Goal: Task Accomplishment & Management: Complete application form

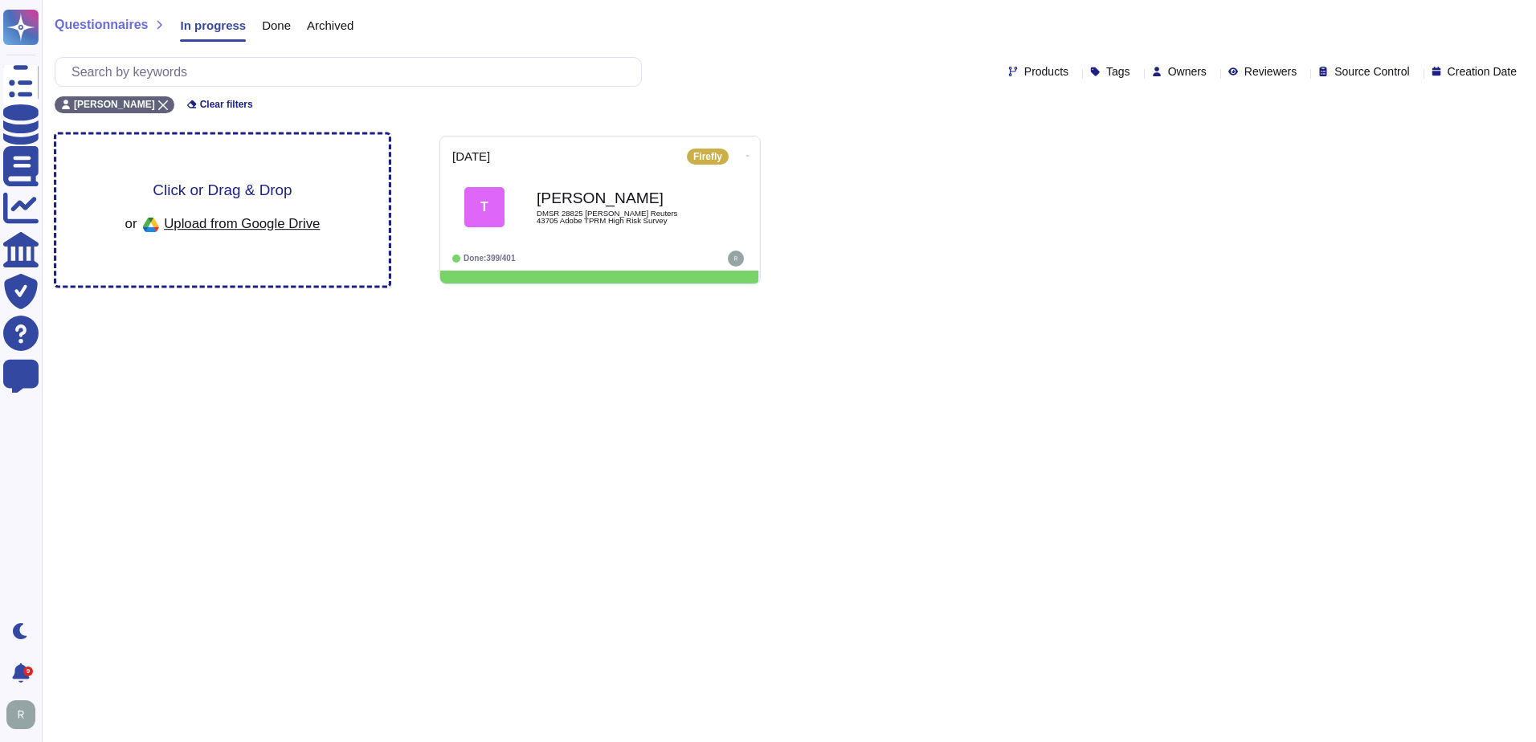
click at [331, 163] on div "Click or Drag & Drop or Upload from Google Drive" at bounding box center [222, 209] width 333 height 151
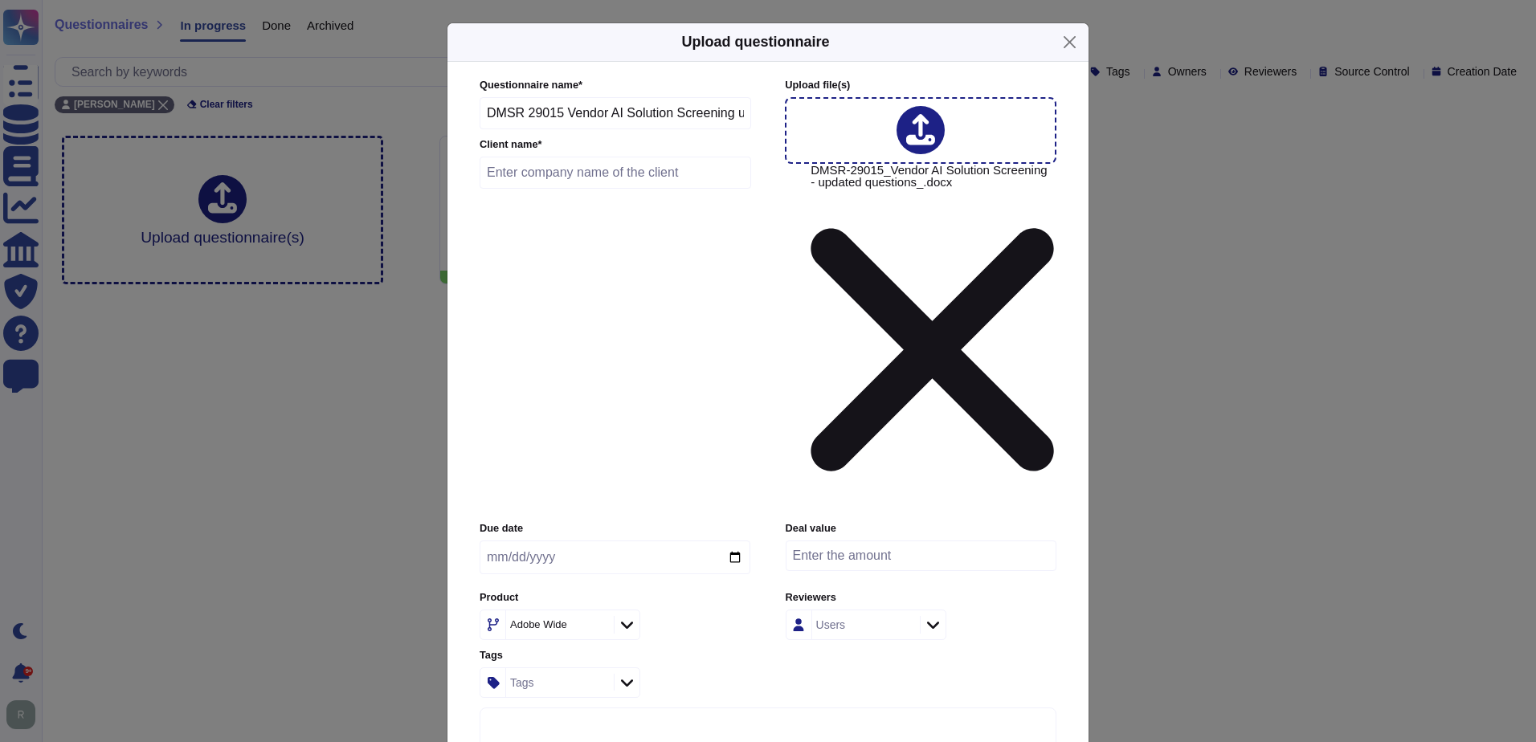
click at [587, 189] on input "text" at bounding box center [616, 173] width 272 height 32
type input "SAS Insitute"
click at [734, 541] on input "date" at bounding box center [615, 558] width 271 height 34
type input "[DATE]"
click at [913, 541] on input "number" at bounding box center [921, 556] width 271 height 31
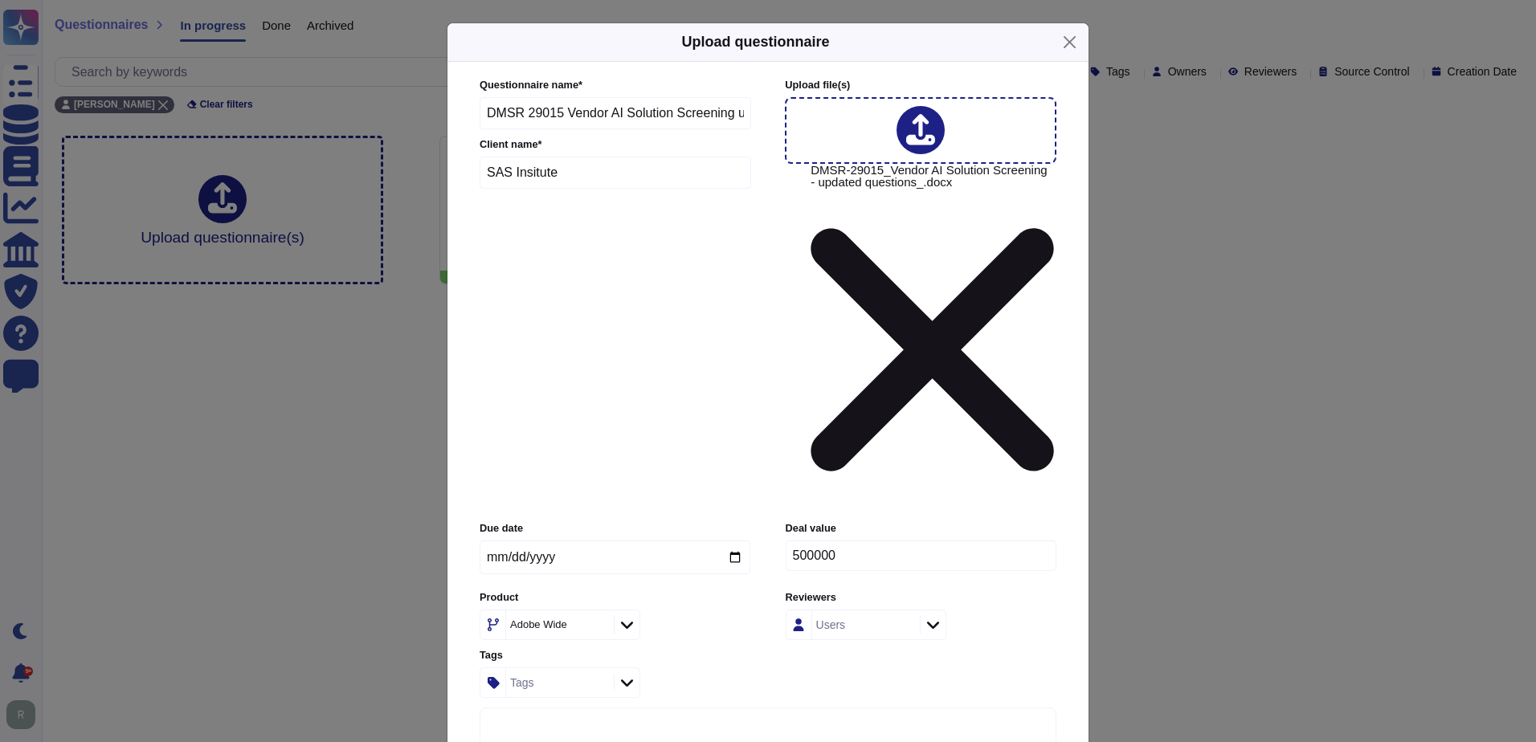
type input "500000"
click at [598, 626] on icon at bounding box center [598, 626] width 0 height 0
click at [580, 611] on div "Adobe Wide" at bounding box center [558, 625] width 104 height 29
type input "aem"
click at [547, 507] on span "AEMaaCS" at bounding box center [529, 508] width 56 height 14
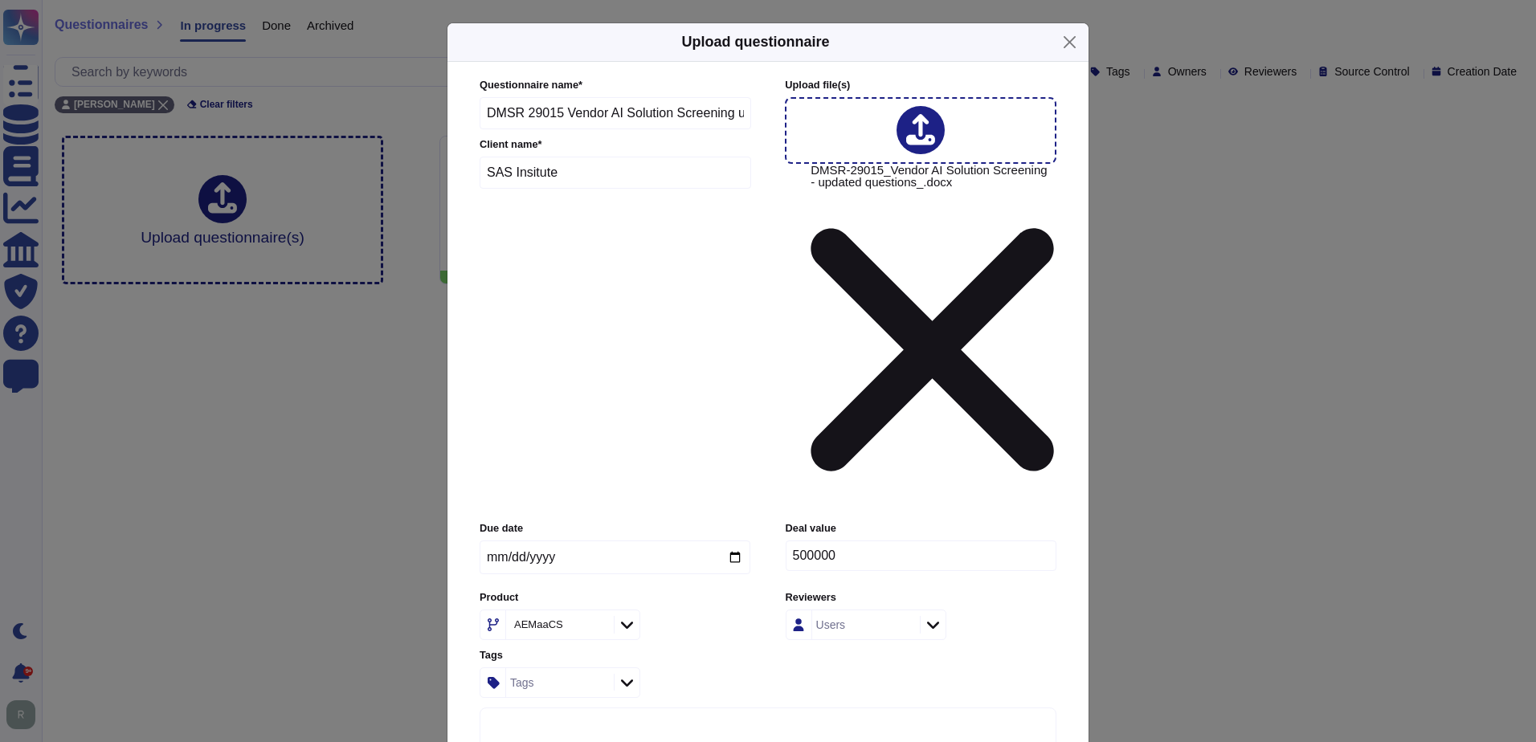
click at [575, 668] on div "Tags" at bounding box center [558, 682] width 104 height 29
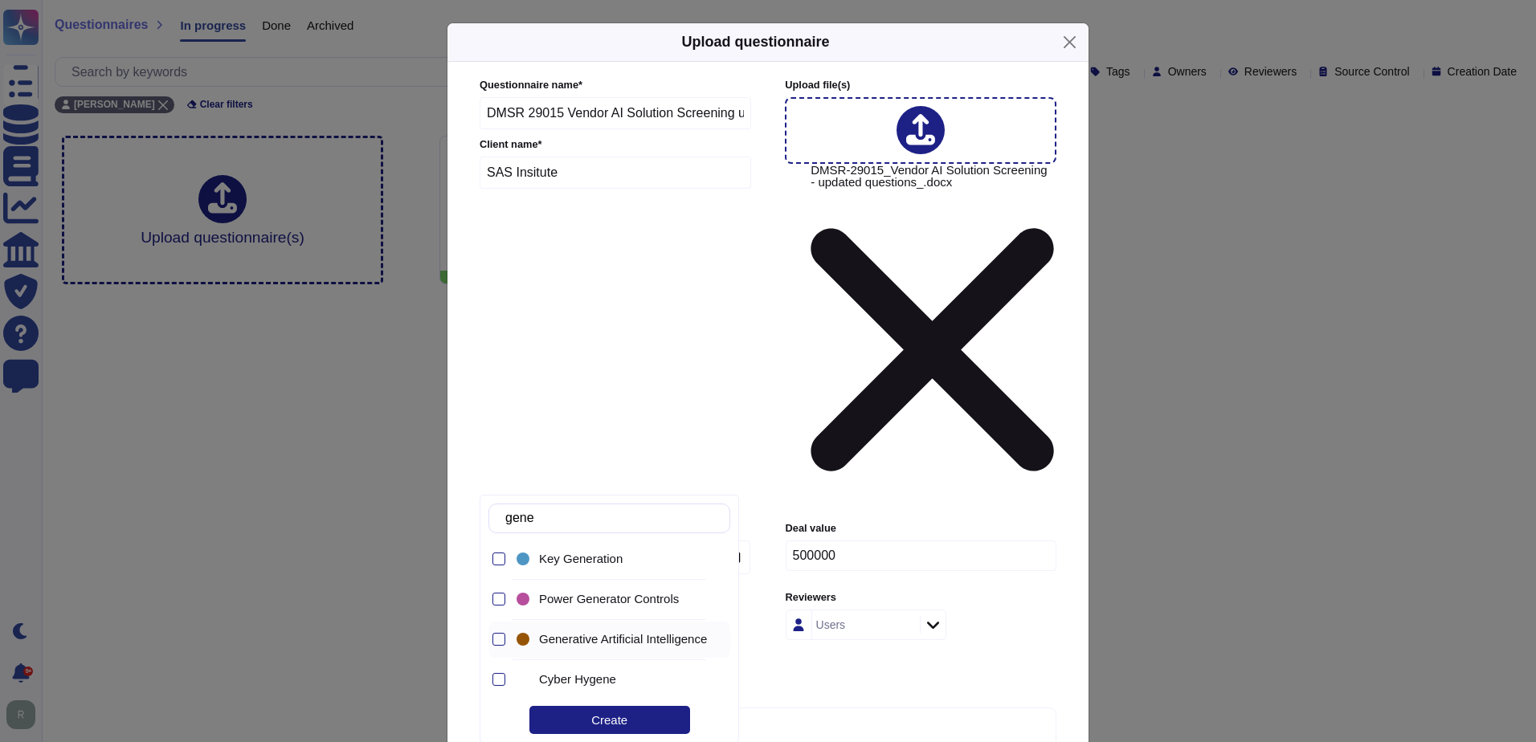
click at [599, 648] on div "Generative Artificial Intelligence" at bounding box center [613, 640] width 200 height 36
click at [644, 522] on input "gene" at bounding box center [613, 519] width 232 height 28
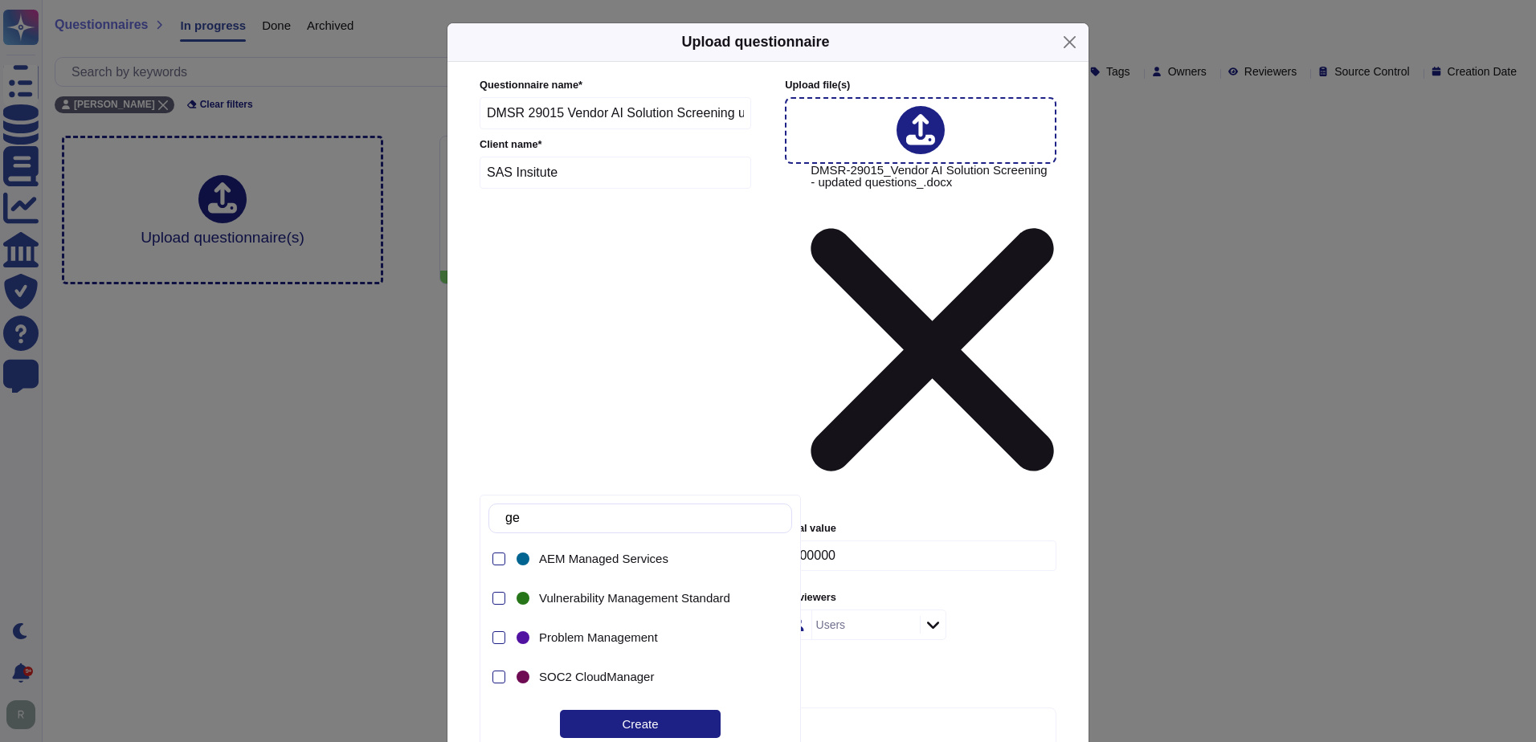
type input "g"
type input "e"
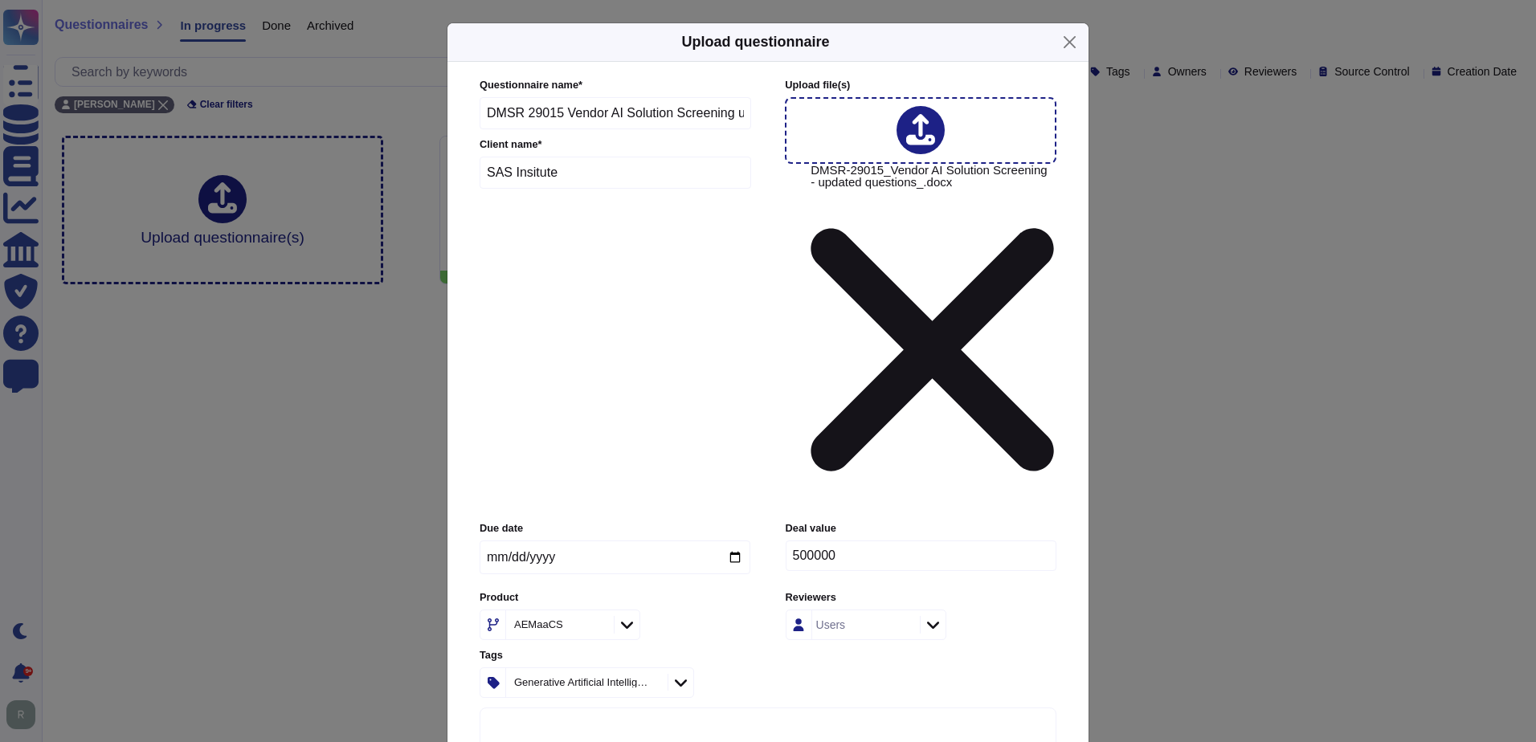
click at [937, 521] on div "Due date 2025-09-12 Deal value 500000 Product AEMaaCS Reviewers Users Tags Gene…" at bounding box center [768, 609] width 577 height 176
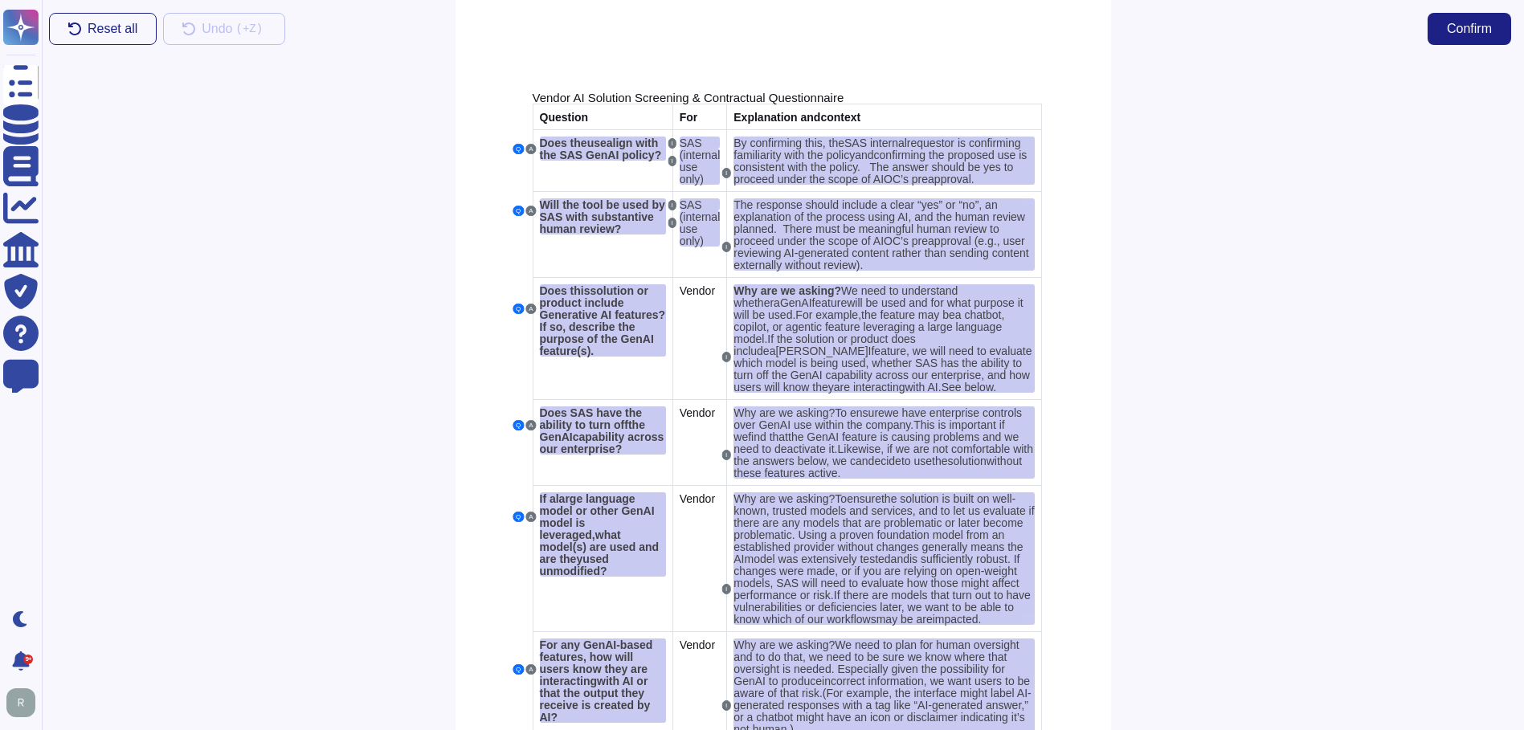
click at [104, 37] on button "Reset all" at bounding box center [103, 29] width 108 height 32
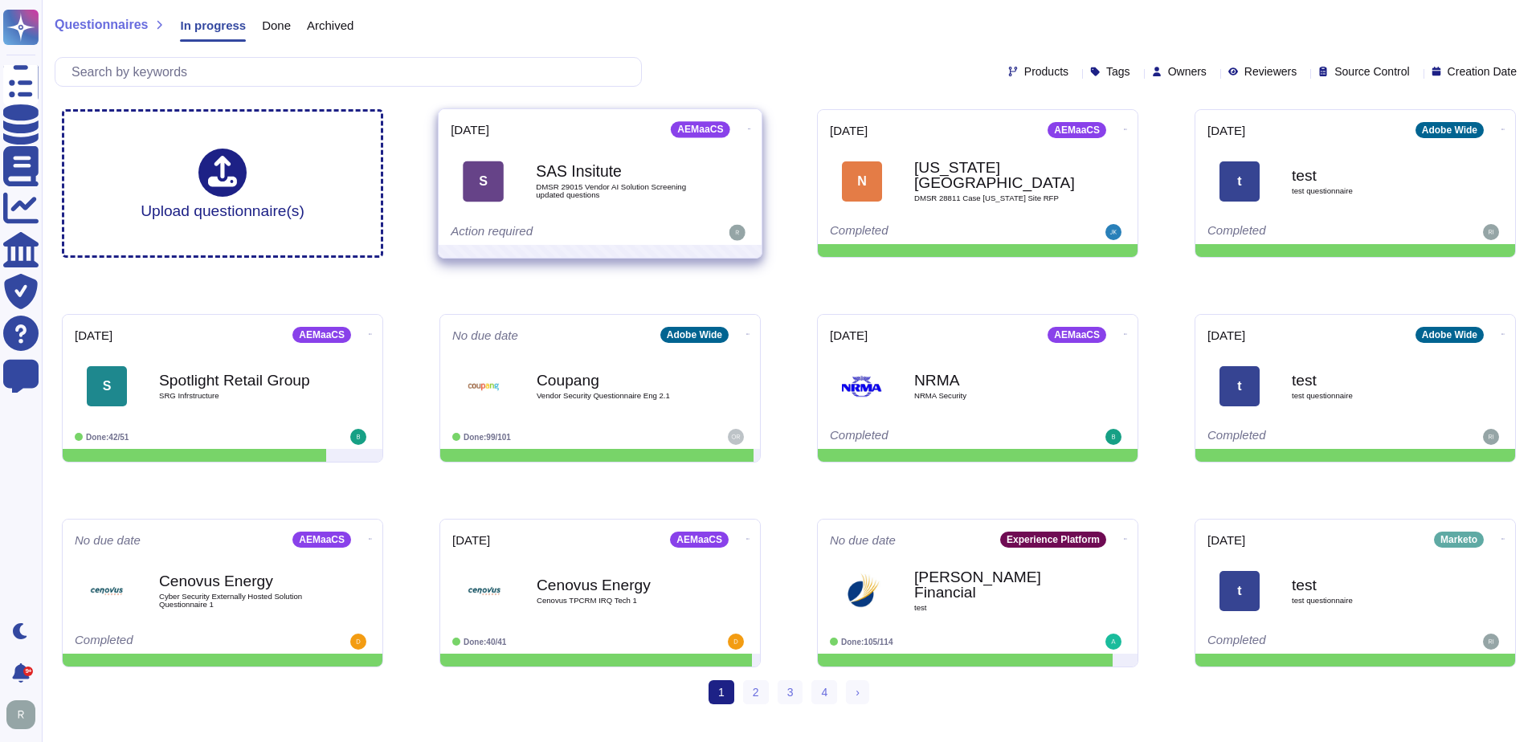
click at [748, 127] on icon at bounding box center [749, 129] width 3 height 4
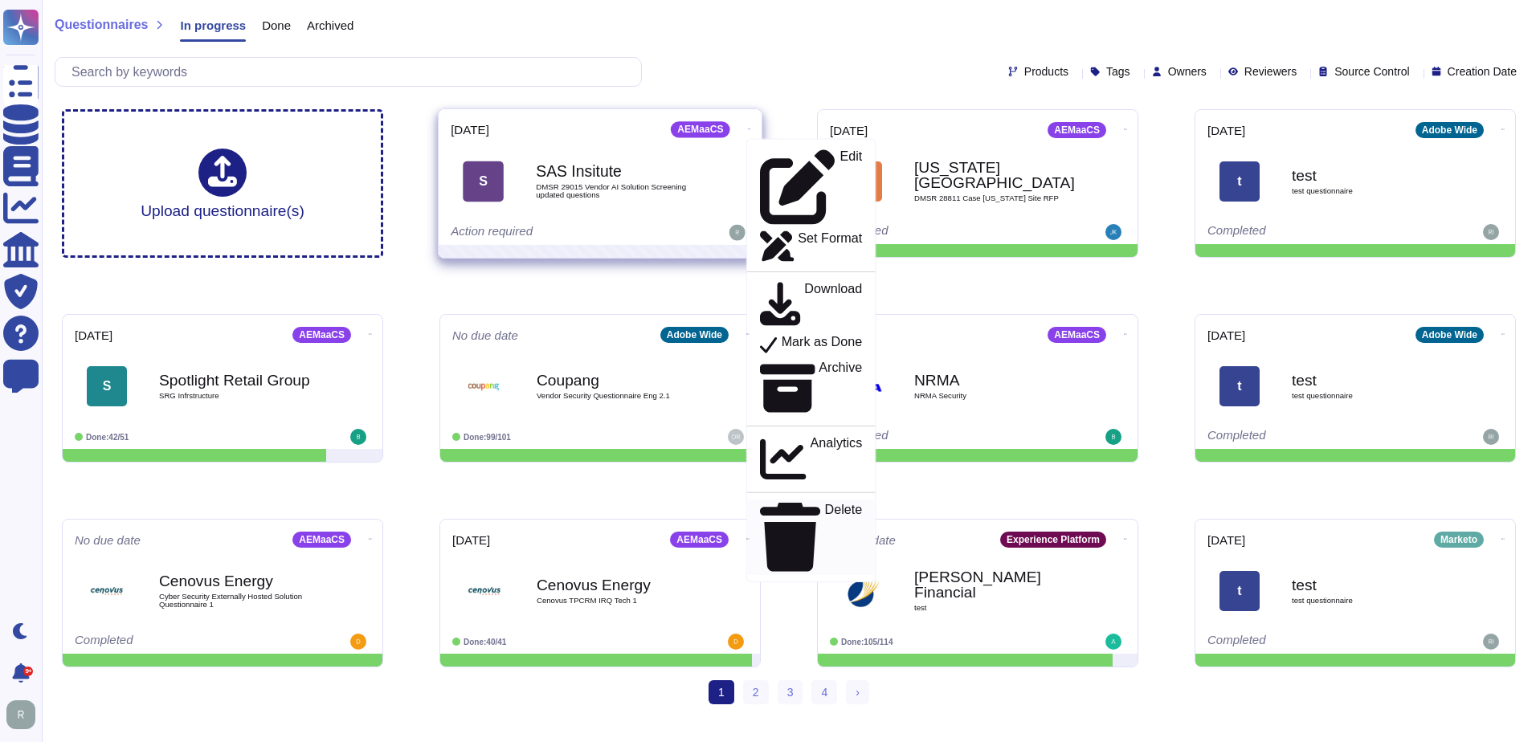
click at [825, 504] on p "Delete" at bounding box center [844, 538] width 38 height 68
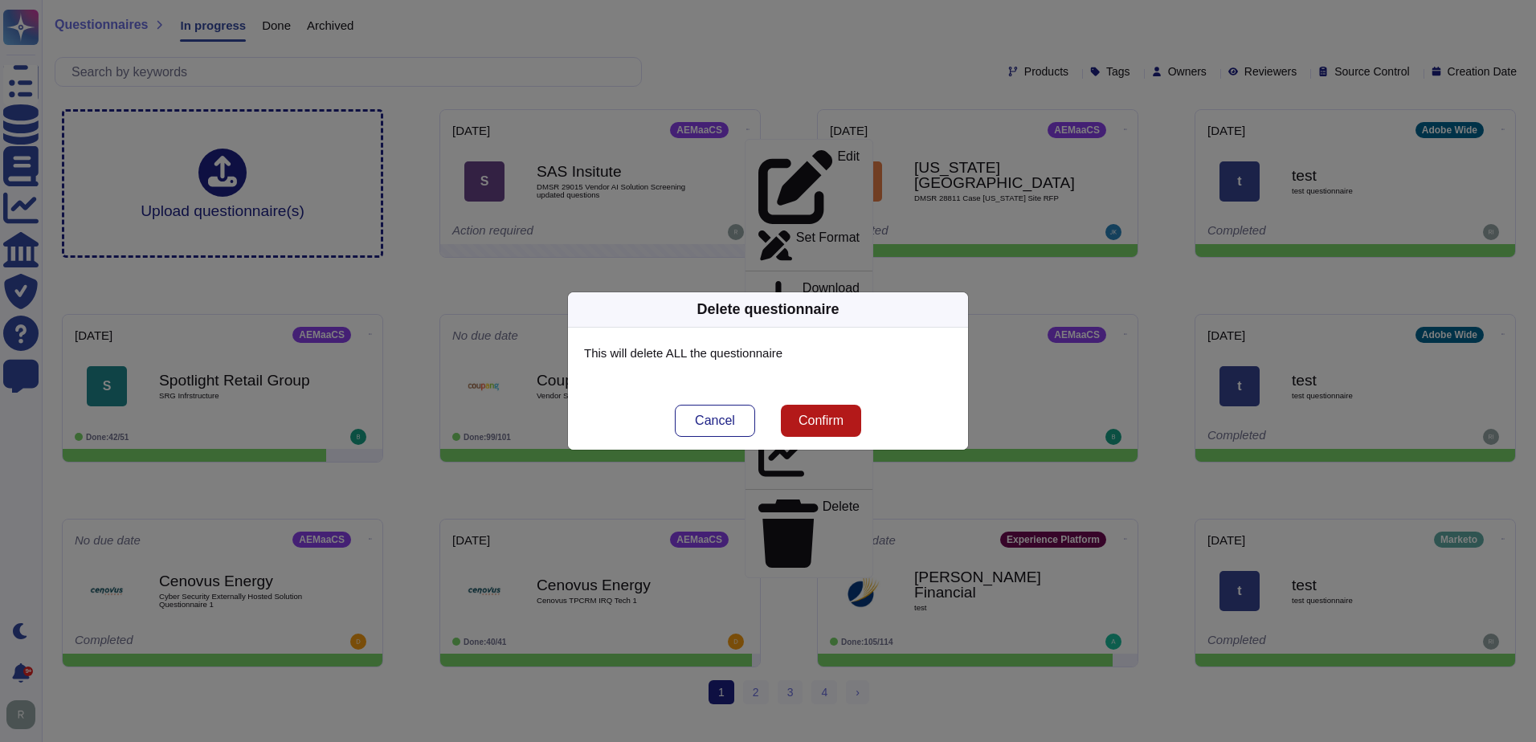
click at [804, 427] on span "Confirm" at bounding box center [821, 421] width 45 height 13
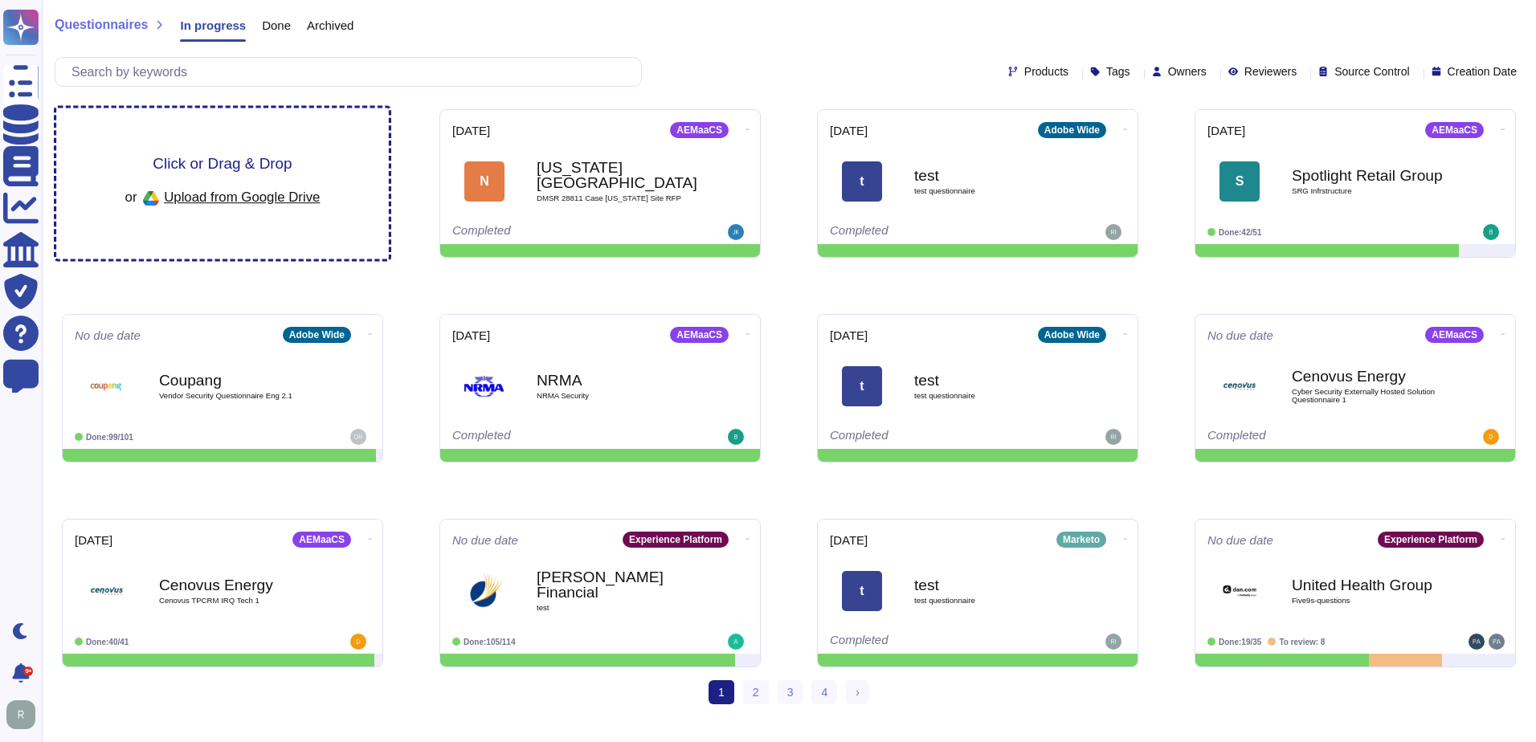
click at [350, 182] on div "Click or Drag & Drop or Upload from Google Drive" at bounding box center [222, 183] width 333 height 151
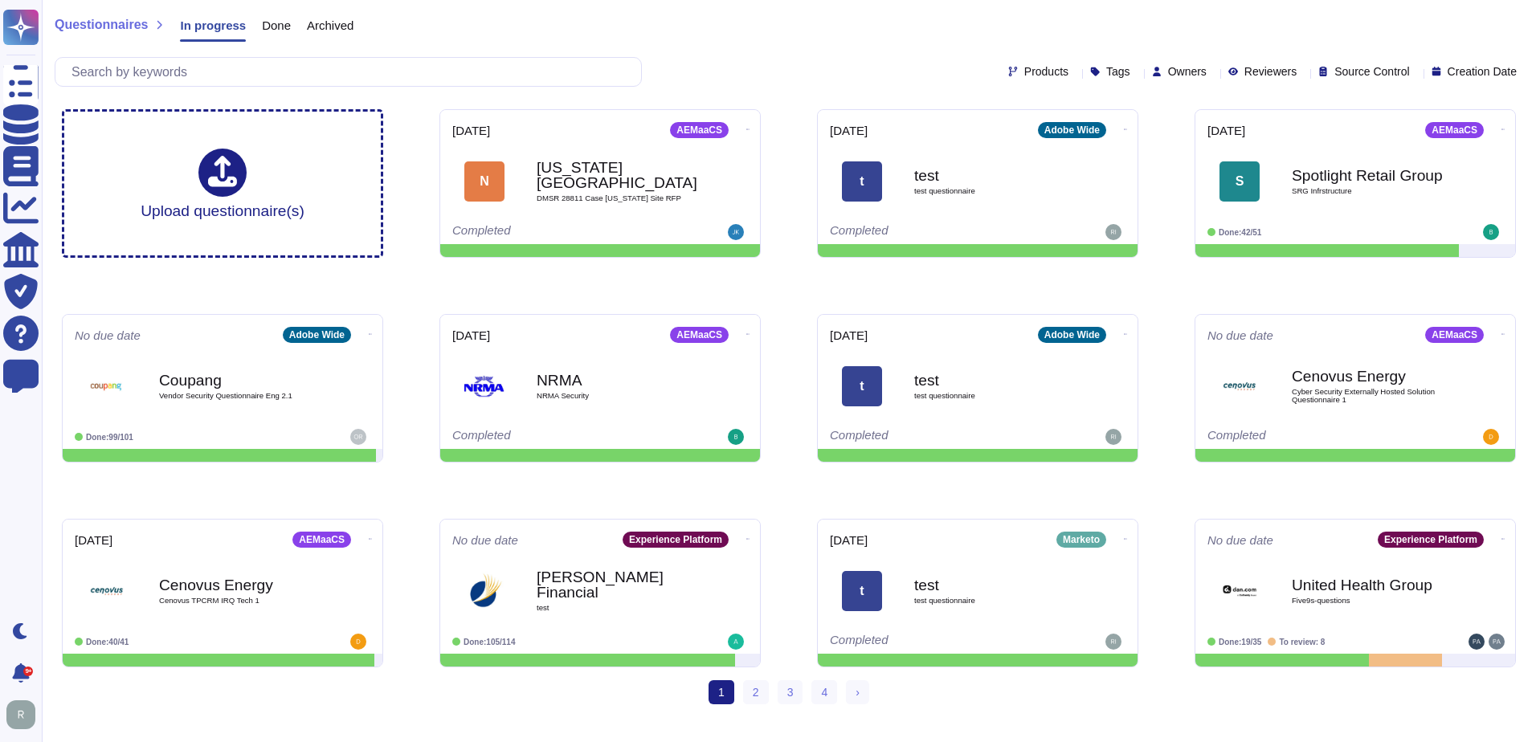
click at [831, 63] on div "Products Tags Owners Reviewers Source Control Creation Date" at bounding box center [789, 72] width 1469 height 30
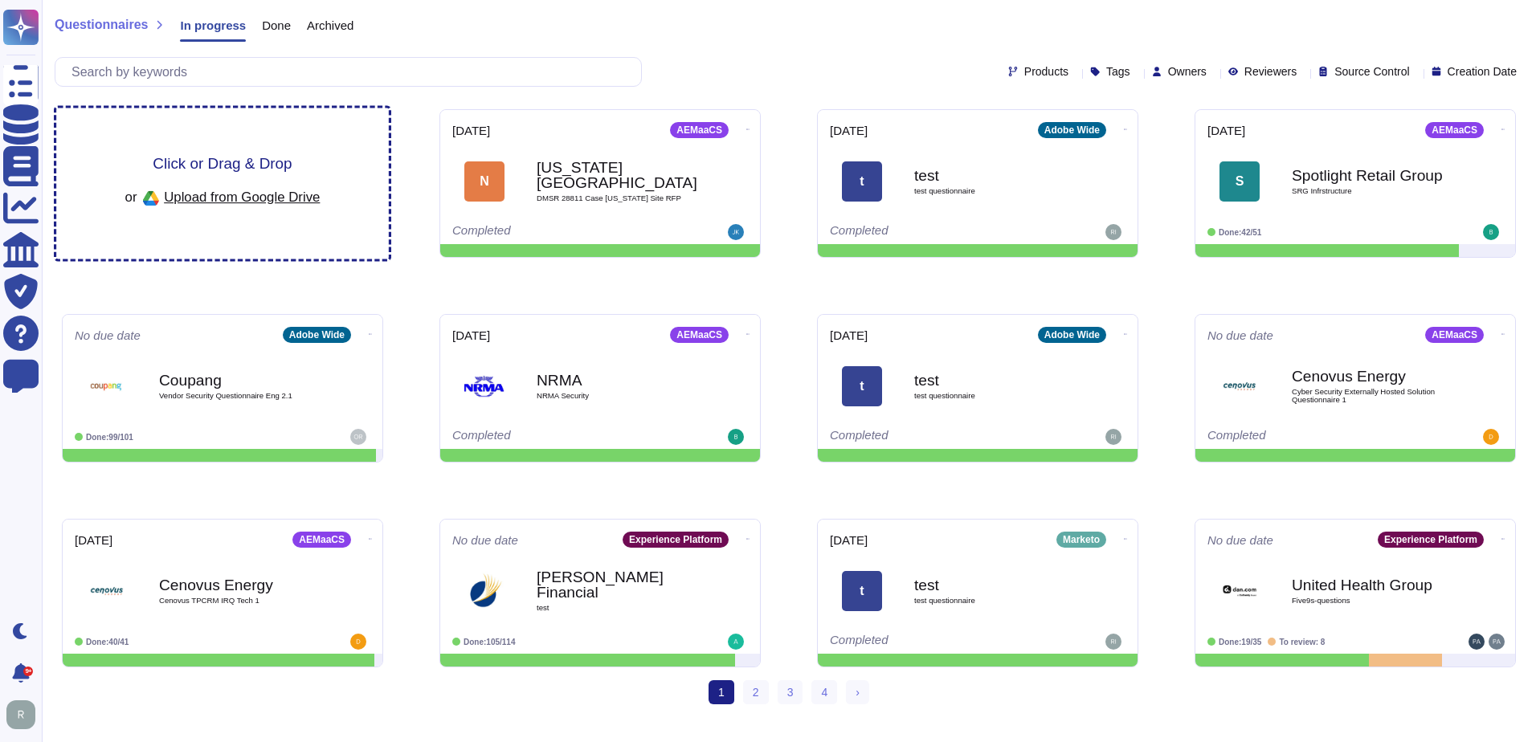
click at [304, 157] on div "Click or Drag & Drop or Upload from Google Drive" at bounding box center [222, 183] width 195 height 55
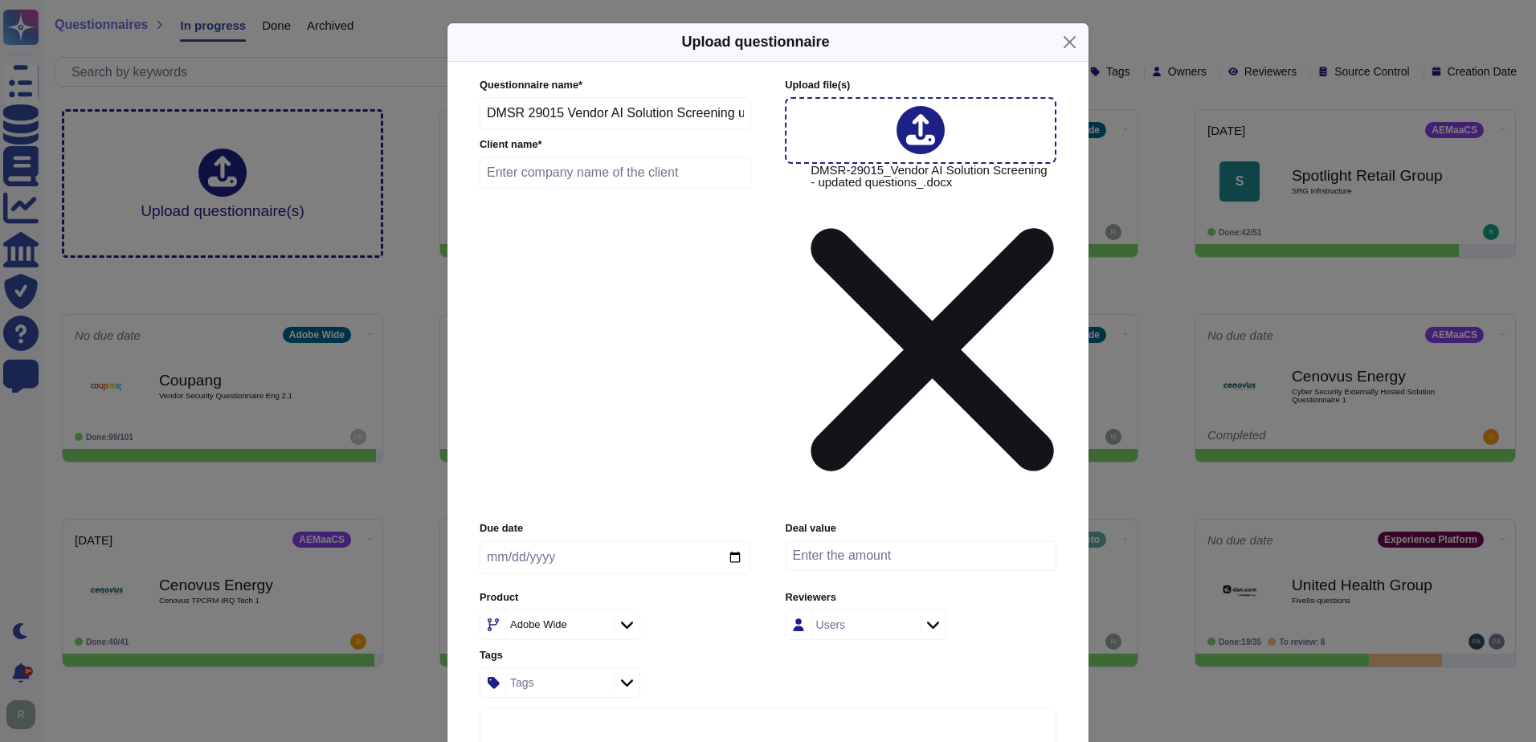
click at [627, 189] on input "text" at bounding box center [616, 173] width 272 height 32
type input "SAS Insitute"
click at [619, 541] on input "date" at bounding box center [615, 558] width 271 height 34
click at [733, 541] on input "date" at bounding box center [615, 558] width 271 height 34
type input "2025-09-12"
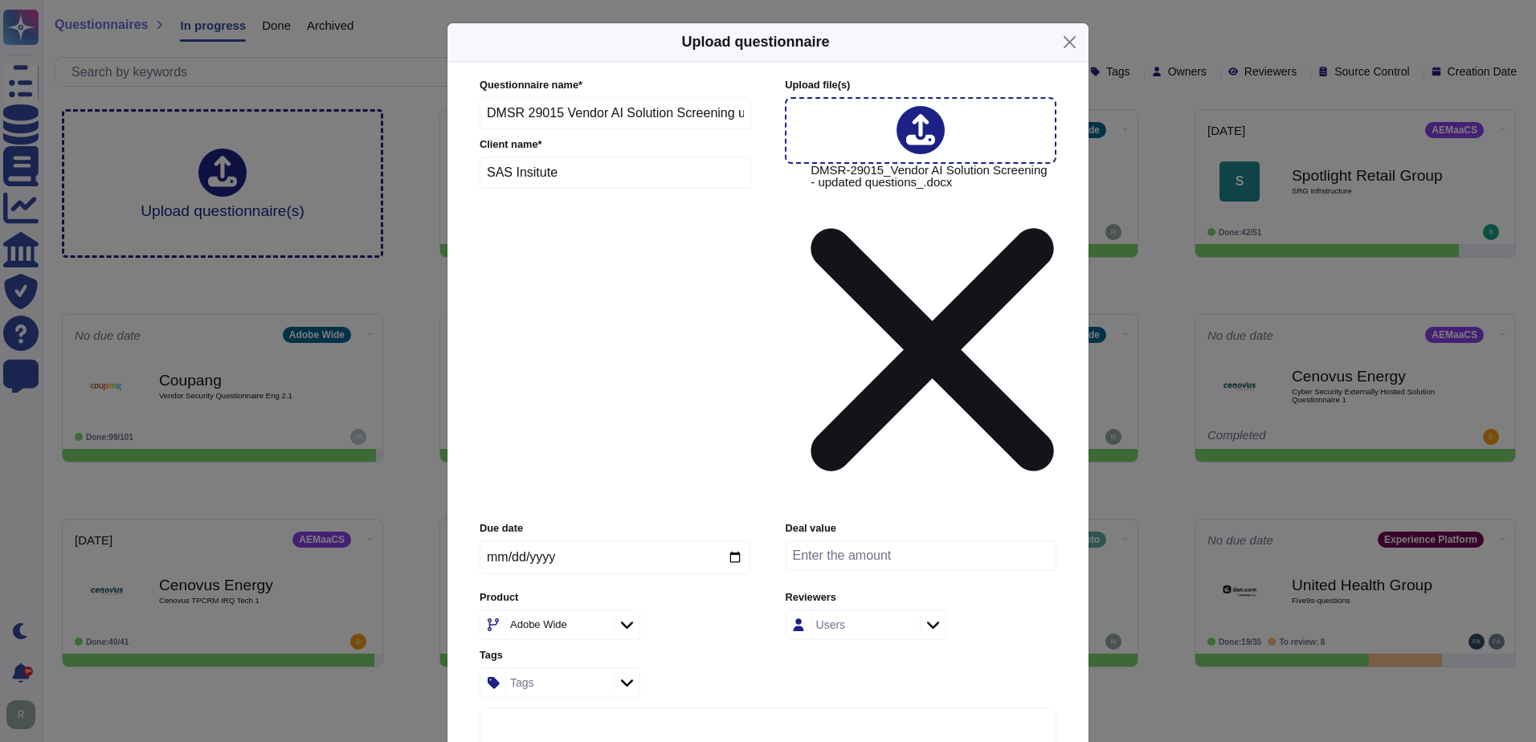
click at [942, 541] on input "number" at bounding box center [921, 556] width 271 height 31
type input "500000"
click at [605, 611] on div "Adobe Wide" at bounding box center [558, 625] width 104 height 29
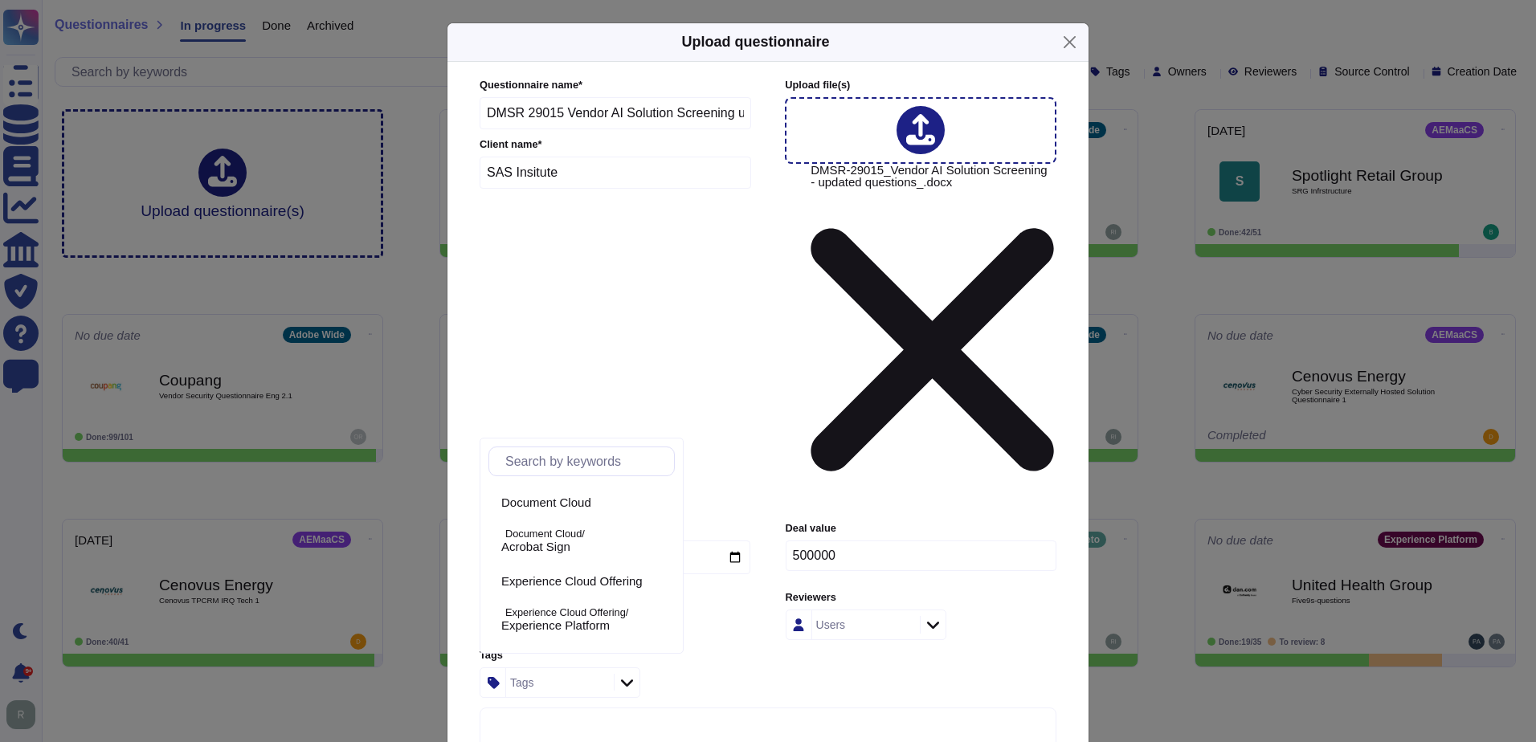
click at [585, 611] on div "Adobe Wide" at bounding box center [558, 625] width 104 height 29
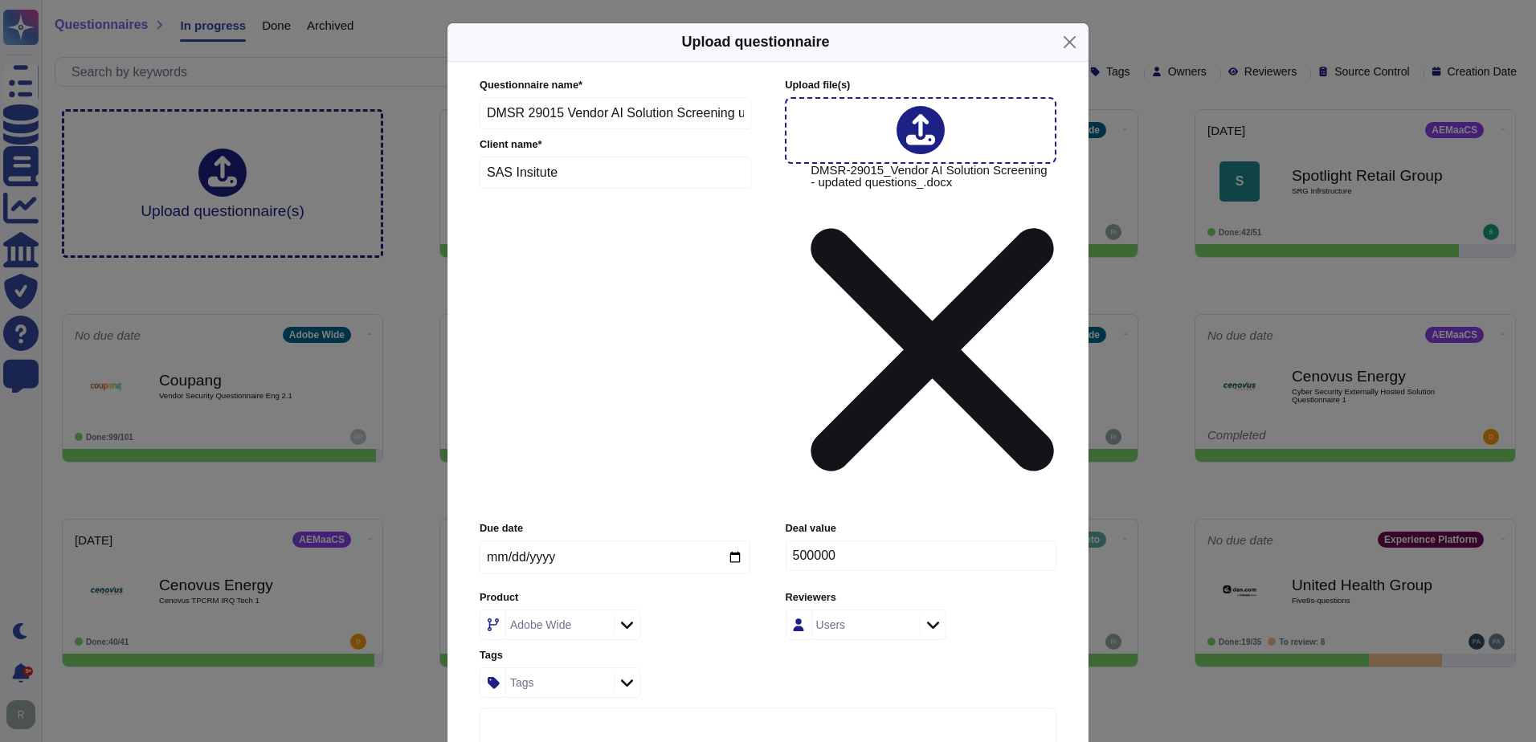
click at [585, 611] on div "Adobe Wide" at bounding box center [558, 625] width 104 height 29
type input "aem"
click at [596, 504] on div "AEMaaCS" at bounding box center [584, 508] width 167 height 14
click at [767, 521] on div "Due date 2025-09-12 Deal value 500000 Product AEMaaCS Reviewers Users Tags Tags" at bounding box center [768, 609] width 577 height 176
click at [570, 668] on div "Tags" at bounding box center [558, 682] width 104 height 29
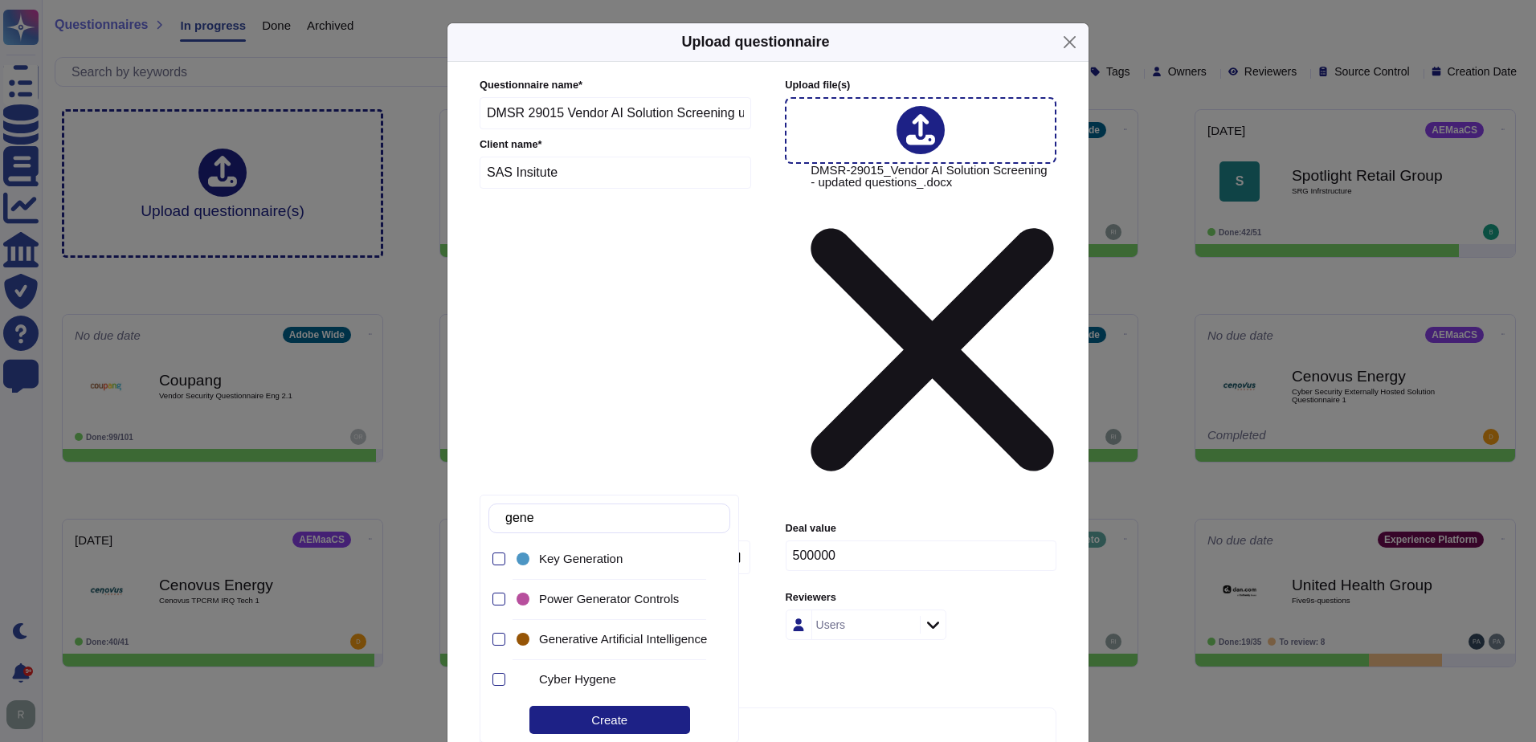
type input "gener"
click at [602, 644] on span "Generative Artificial Intelligence" at bounding box center [623, 639] width 168 height 14
click at [879, 521] on div "Due date 2025-09-12 Deal value 500000 Product AEMaaCS Reviewers Users Tags Gene…" at bounding box center [768, 609] width 577 height 176
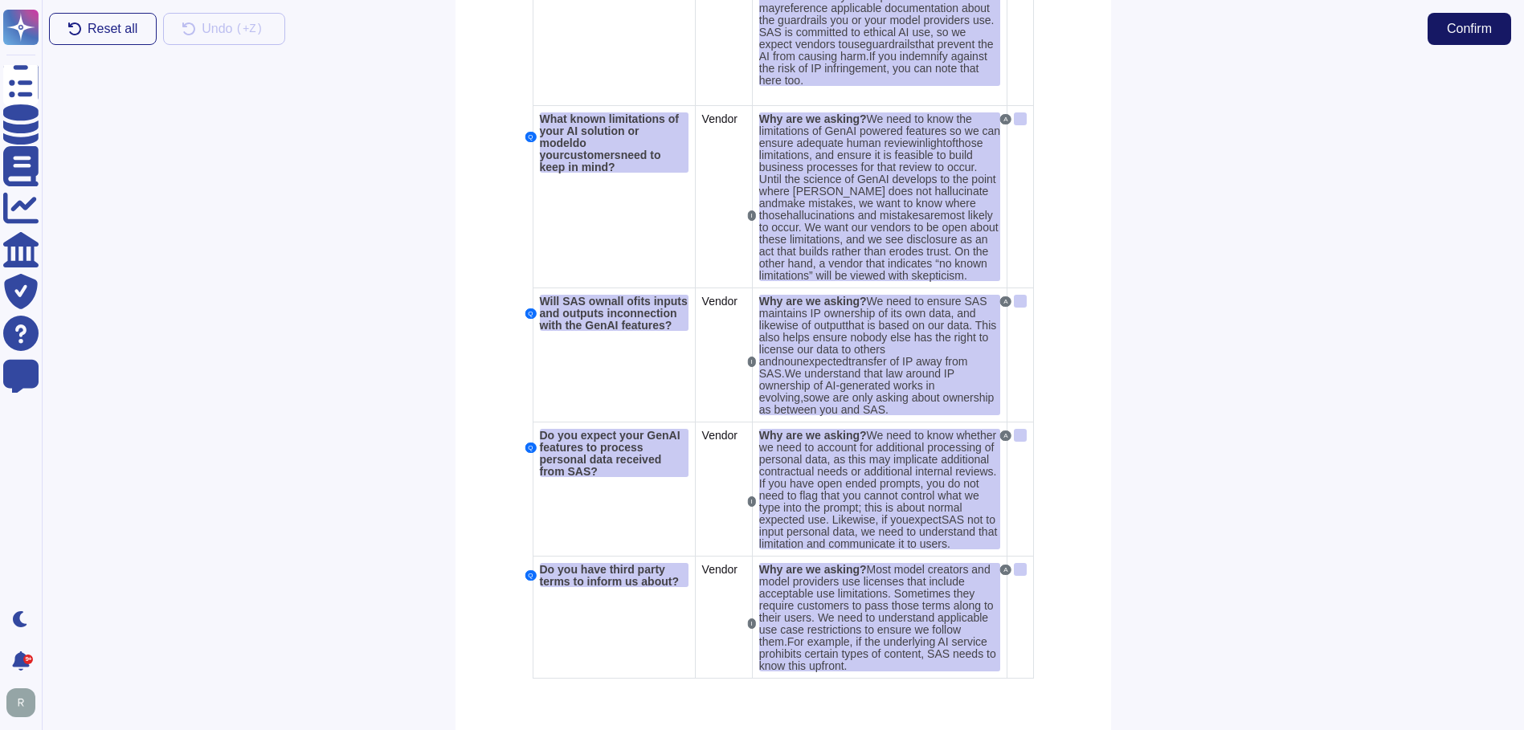
click at [1478, 27] on span "Confirm" at bounding box center [1469, 28] width 45 height 13
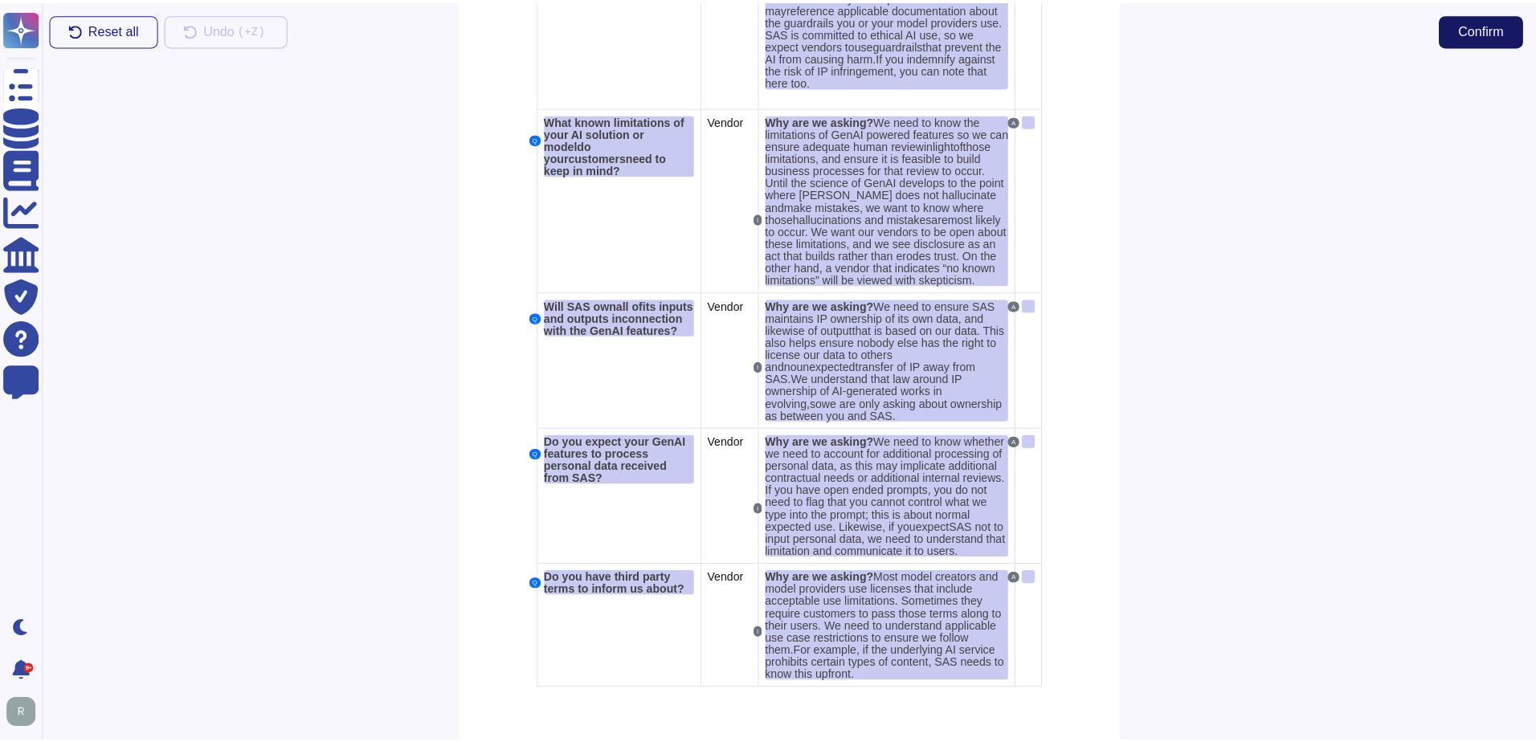
scroll to position [1527, 0]
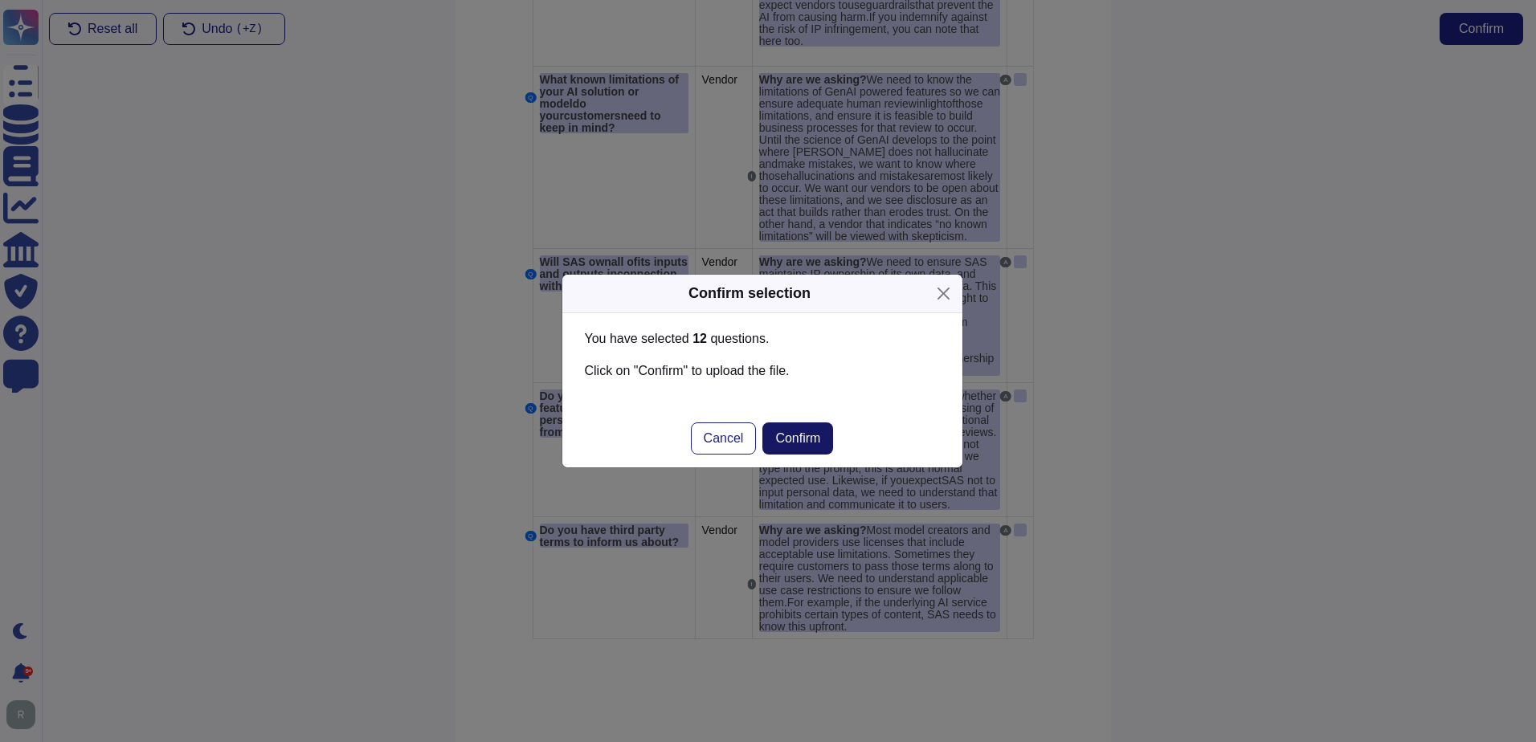
click at [813, 435] on span "Confirm" at bounding box center [797, 438] width 45 height 13
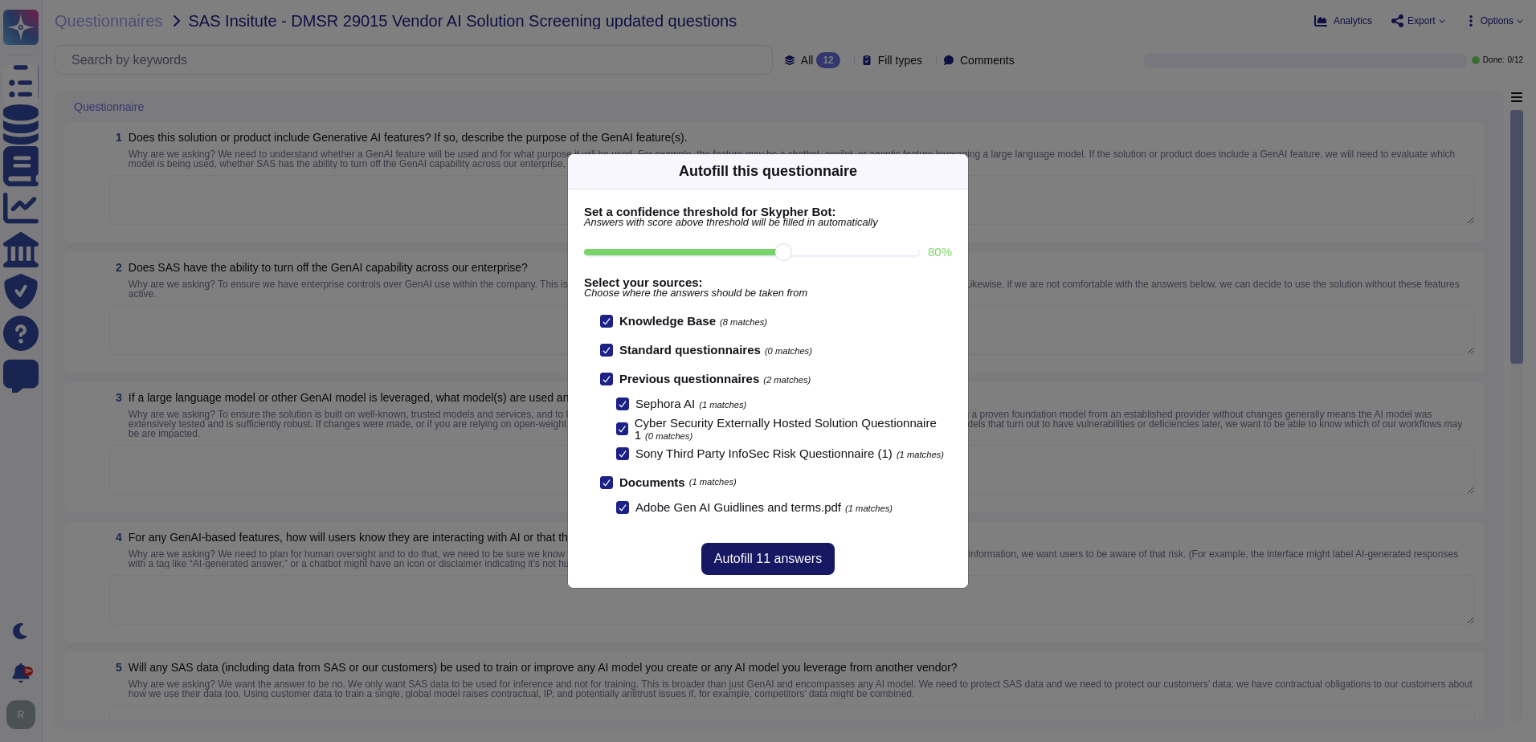
click at [778, 554] on span "Autofill 11 answers" at bounding box center [768, 559] width 108 height 13
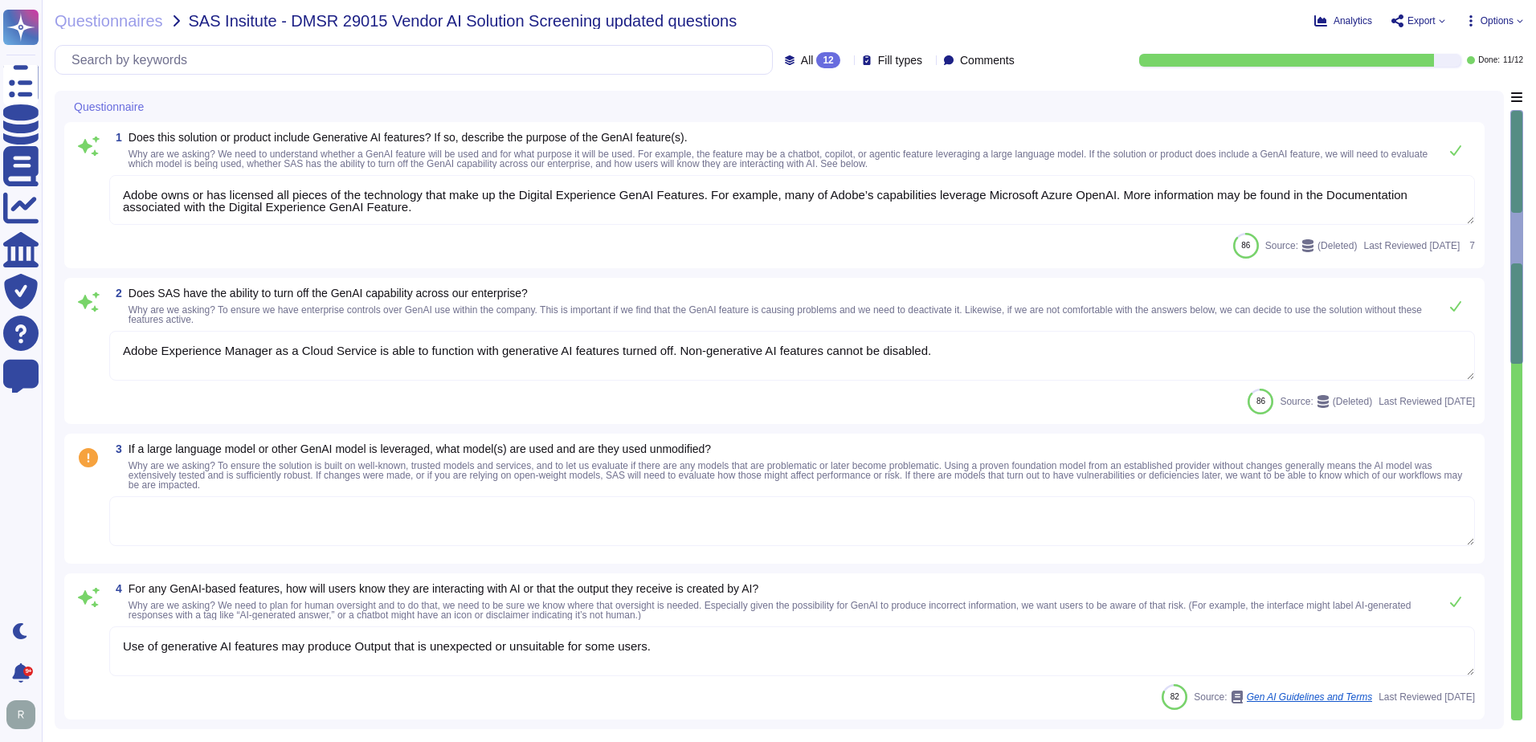
type textarea "Adobe owns or has licensed all pieces of the technology that make up the Digita…"
type textarea "Adobe Experience Manager as a Cloud Service is able to function with generative…"
type textarea "Use of generative AI features may produce Output that is unexpected or unsuitab…"
type textarea "Adobe Experience Cloud applications do not use customer data to train AI models…"
type textarea "Adobe’s approach to reliability includes multilayered testing, evaluation, and …"
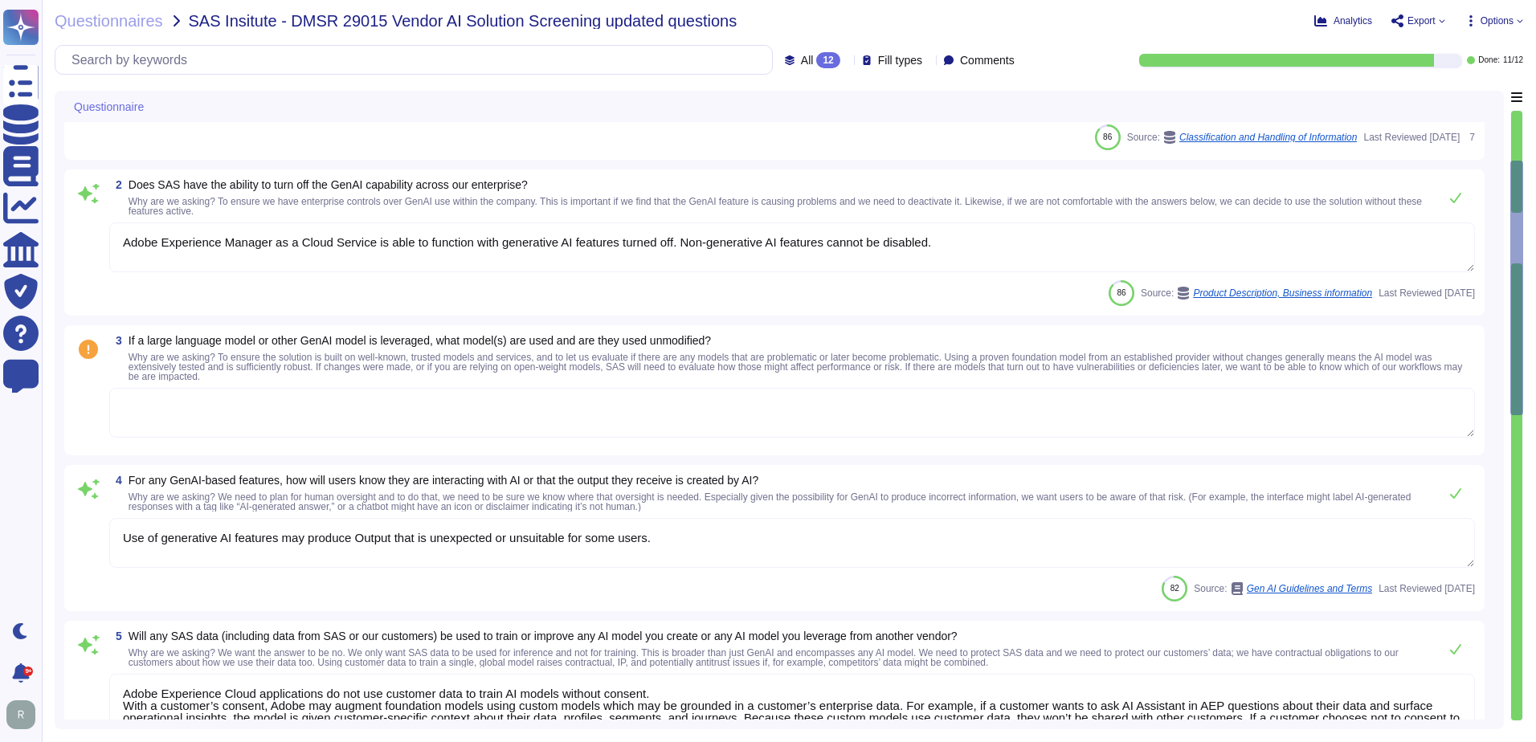
type textarea "Adobe may use customer-specific data such as profiles, segments, and operationa…"
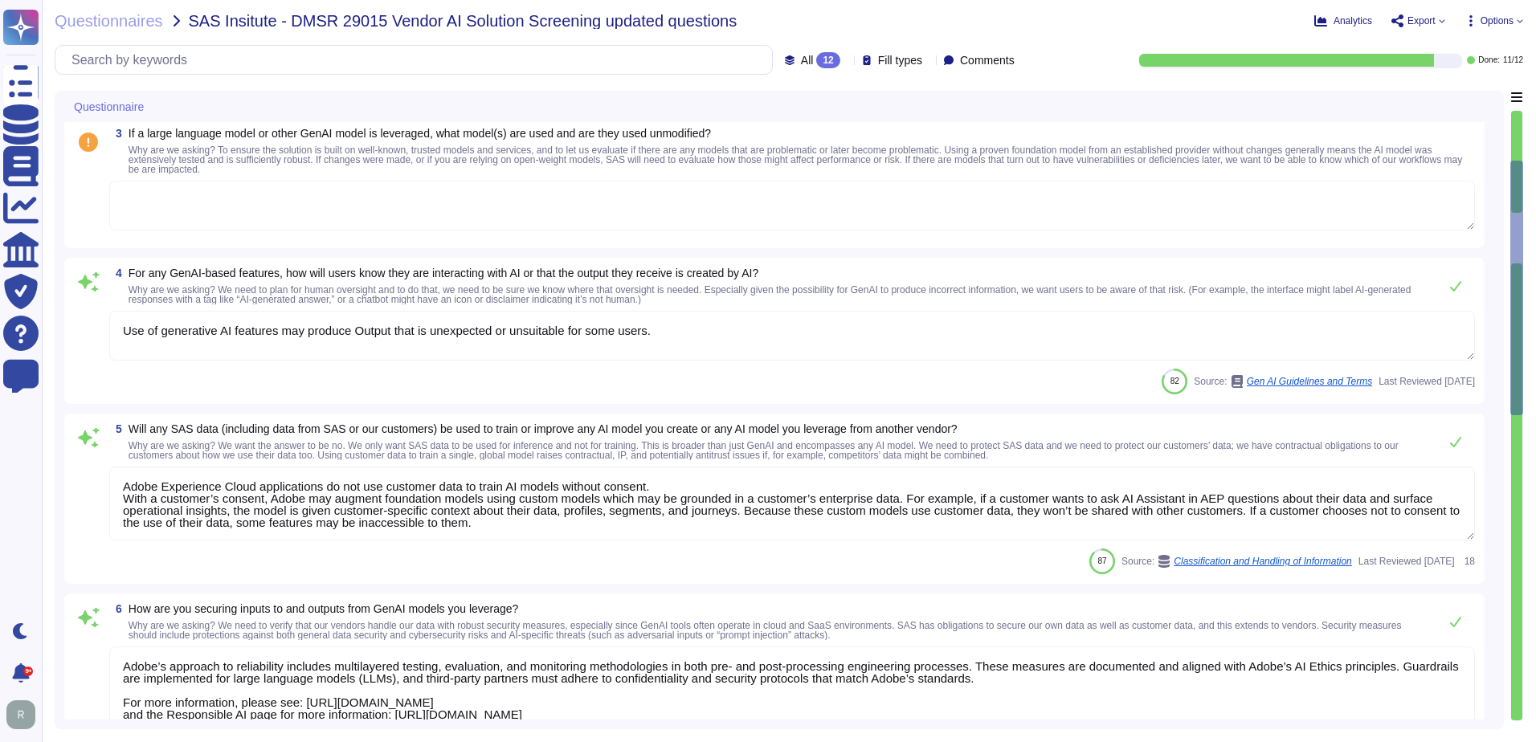
type textarea "At Adobe, good business begins with our commitment to the highest ethical stand…"
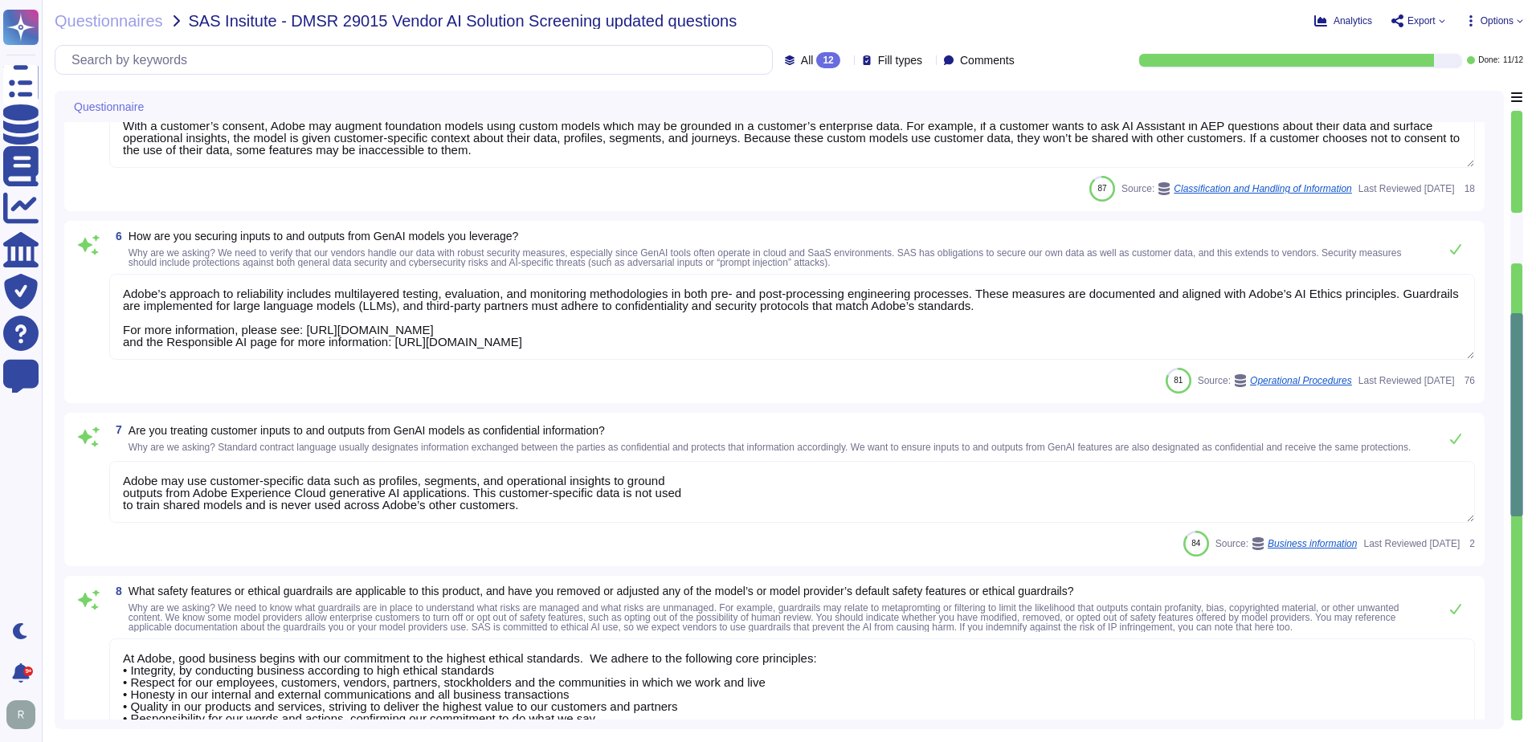
type textarea "Adobe addresses AI system limitations like scalability, maximum requests, and s…"
type textarea "Adobe owns or has licensed all pieces of the technology that make up the Digita…"
type textarea "The security of our customer’s data is Adobe’s priority. Adobe’s standard data …"
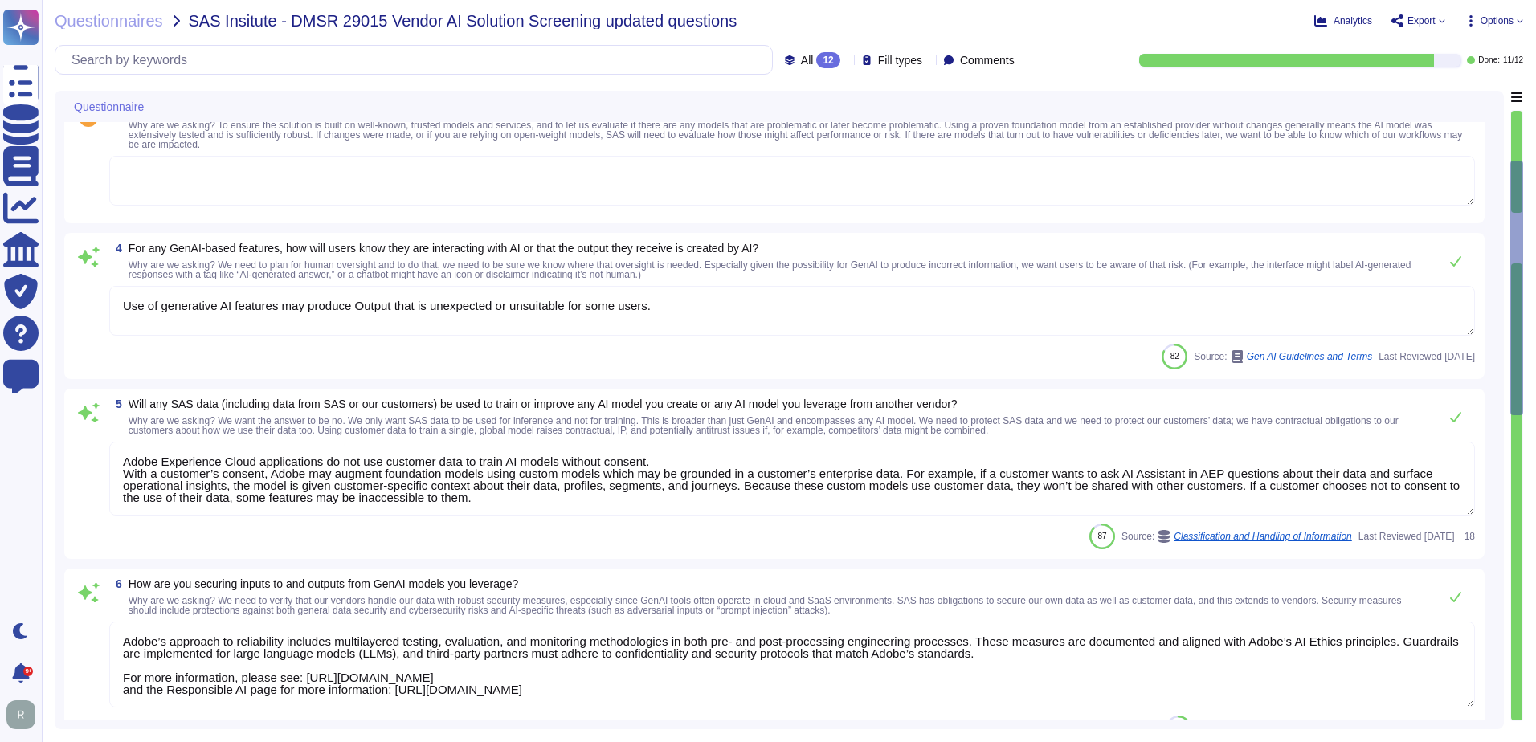
type textarea "Adobe owns or has licensed all pieces of the technology that make up the Digita…"
type textarea "Adobe Experience Manager as a Cloud Service is able to function with generative…"
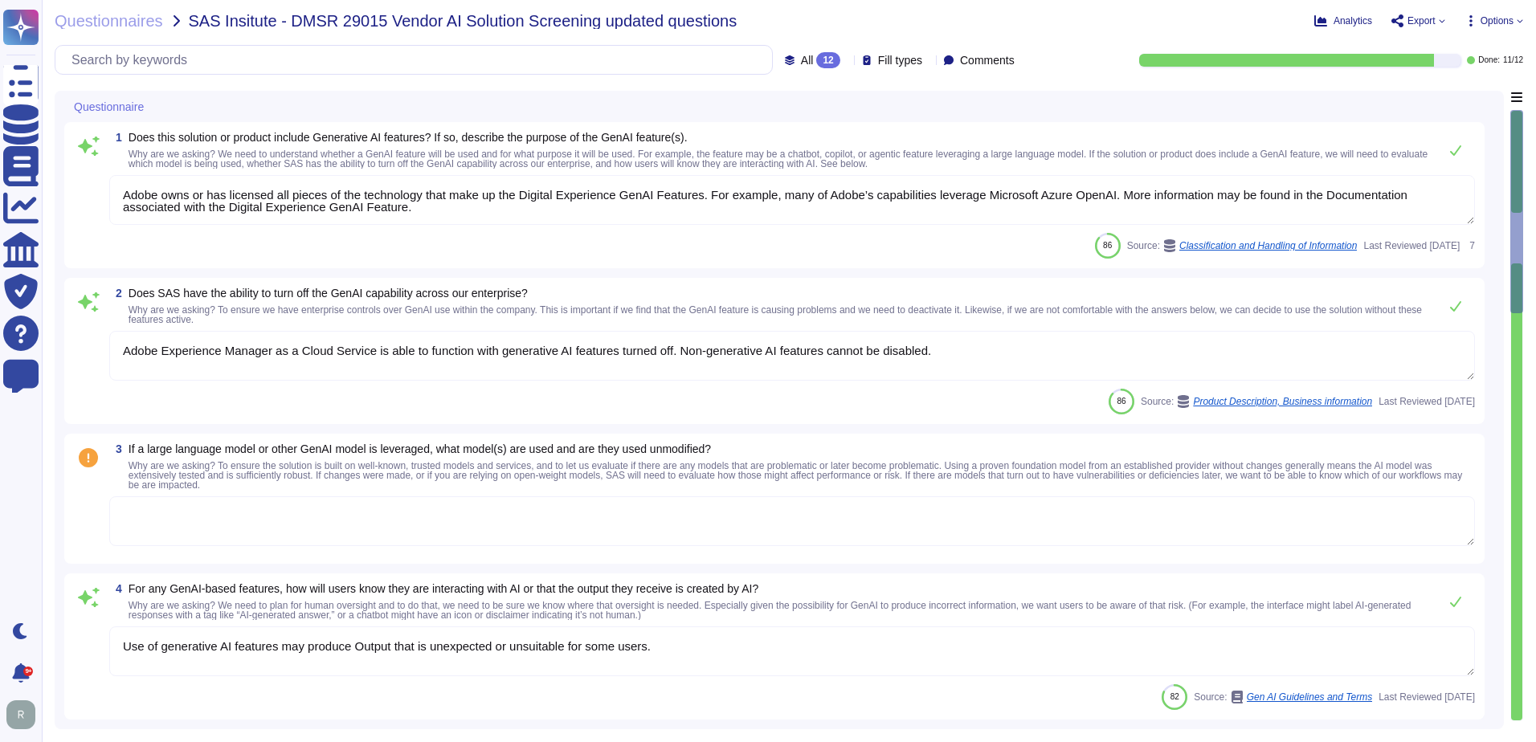
click at [581, 190] on textarea "Adobe owns or has licensed all pieces of the technology that make up the Digita…" at bounding box center [792, 200] width 1366 height 50
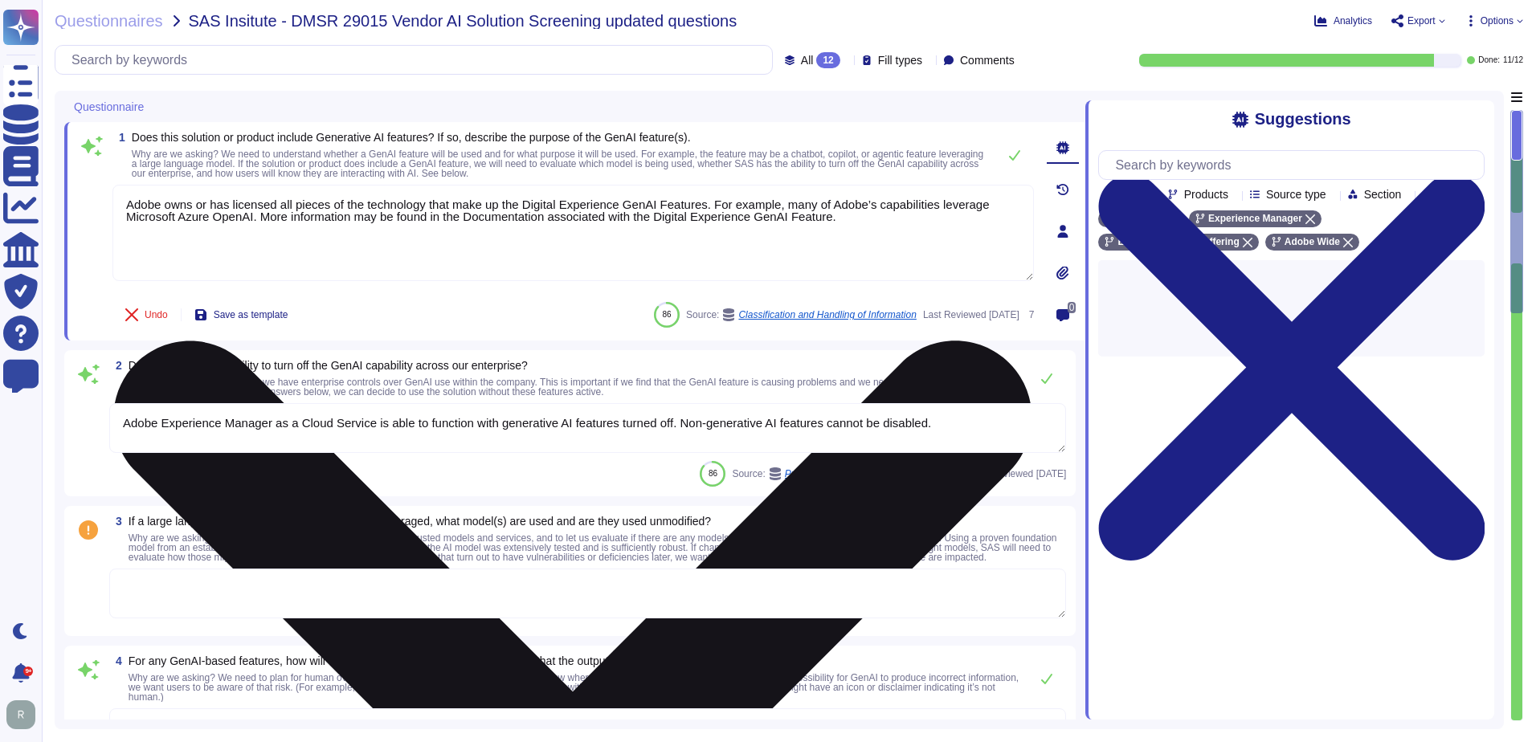
click at [581, 190] on textarea "Adobe owns or has licensed all pieces of the technology that make up the Digita…" at bounding box center [573, 233] width 922 height 96
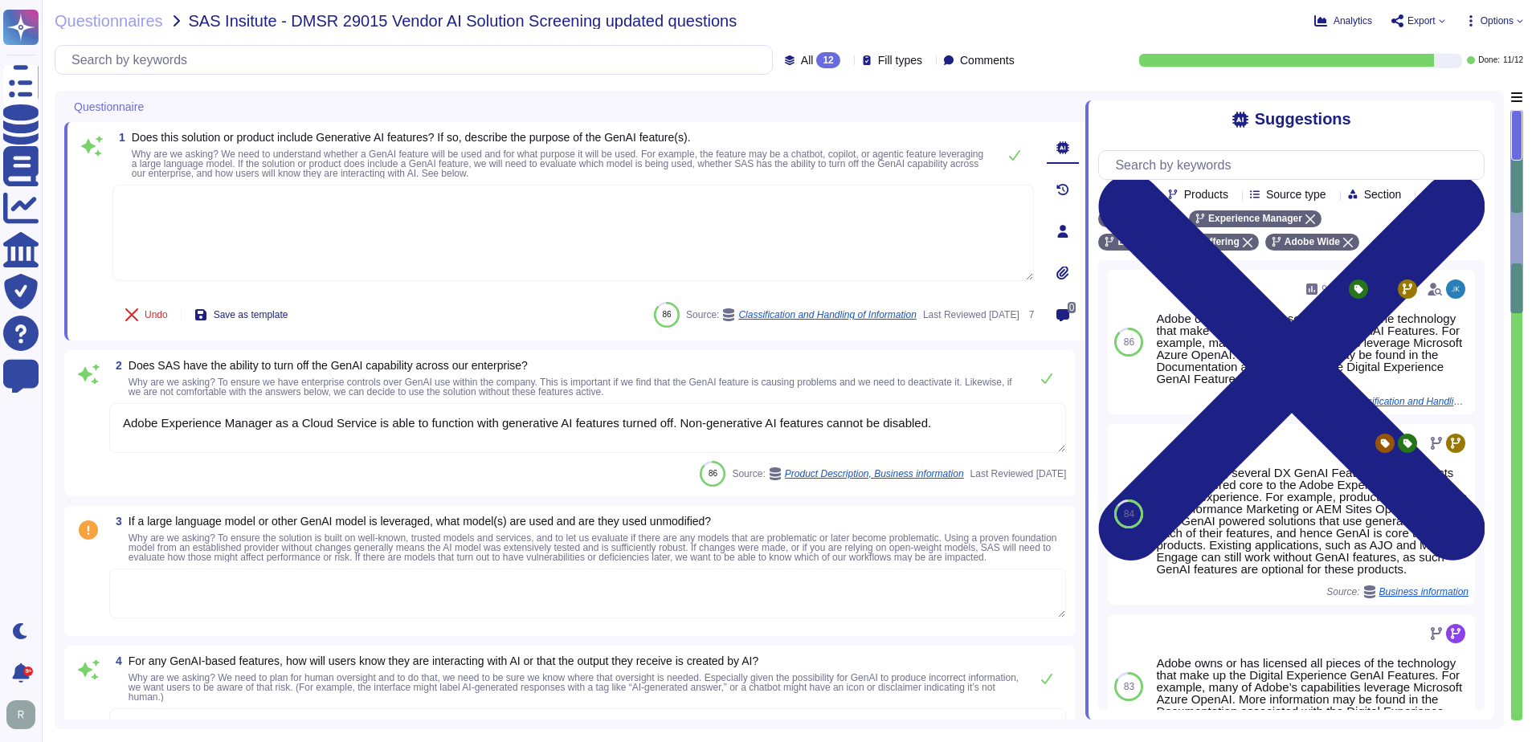
click at [591, 429] on textarea "Adobe Experience Manager as a Cloud Service is able to function with generative…" at bounding box center [587, 428] width 957 height 50
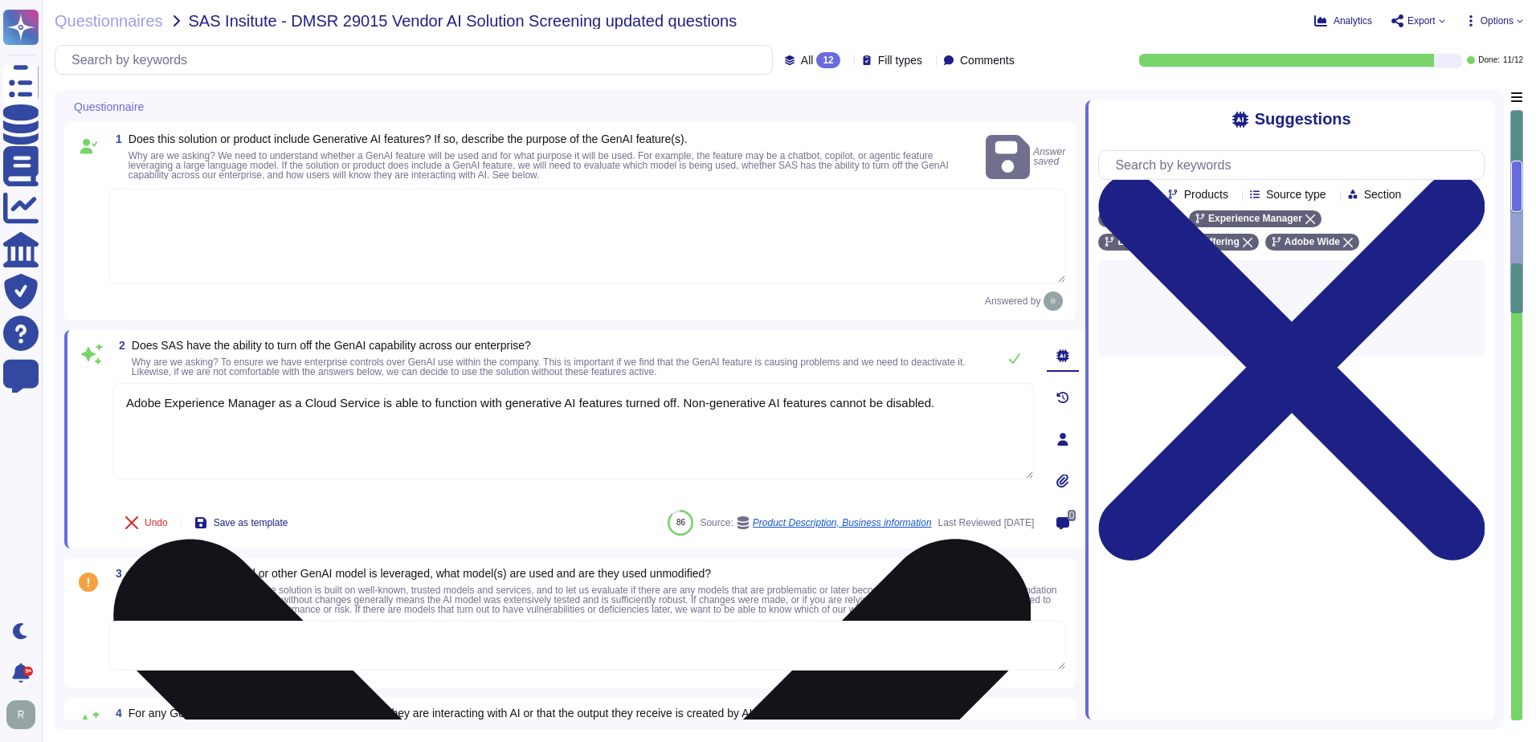
click at [591, 429] on textarea "Adobe Experience Manager as a Cloud Service is able to function with generative…" at bounding box center [573, 431] width 922 height 96
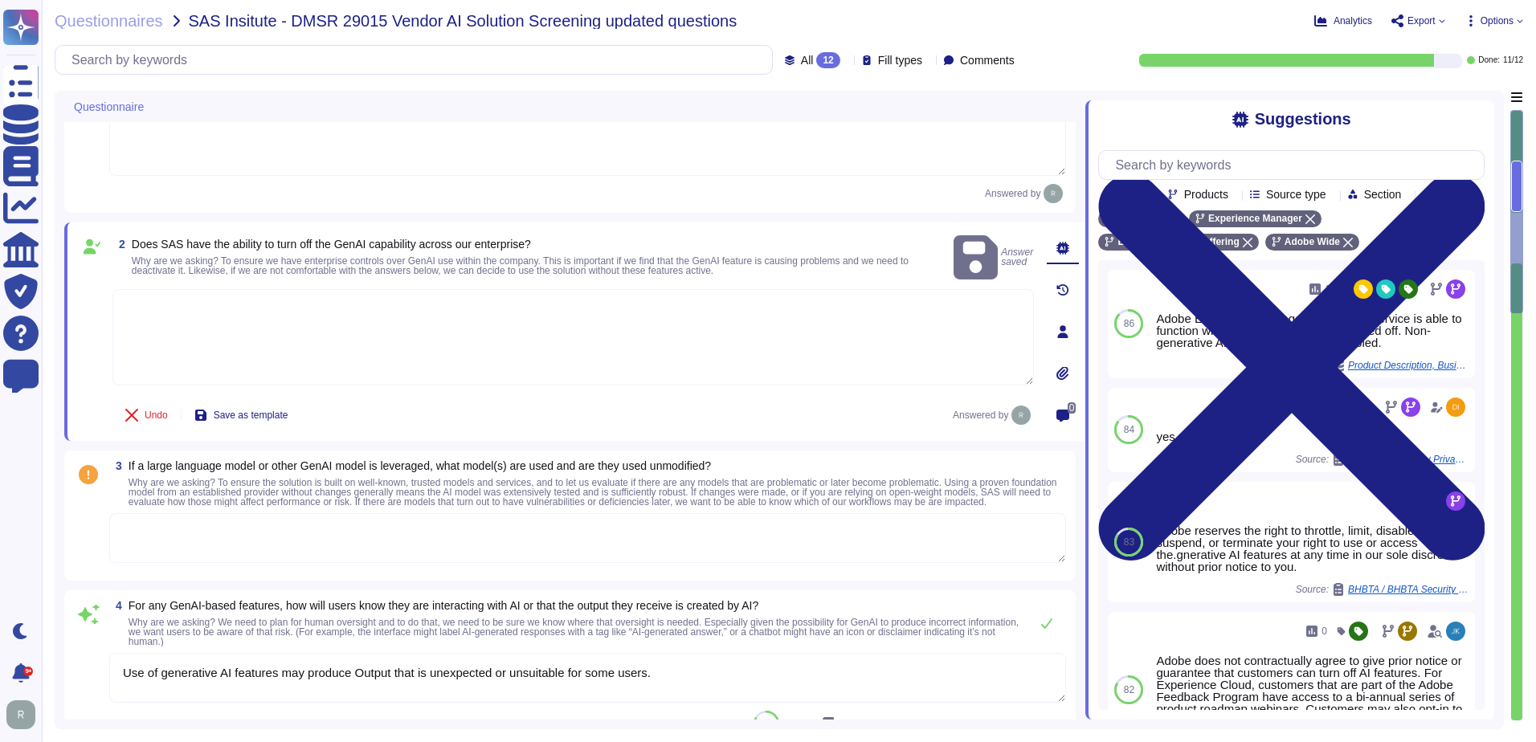
scroll to position [161, 0]
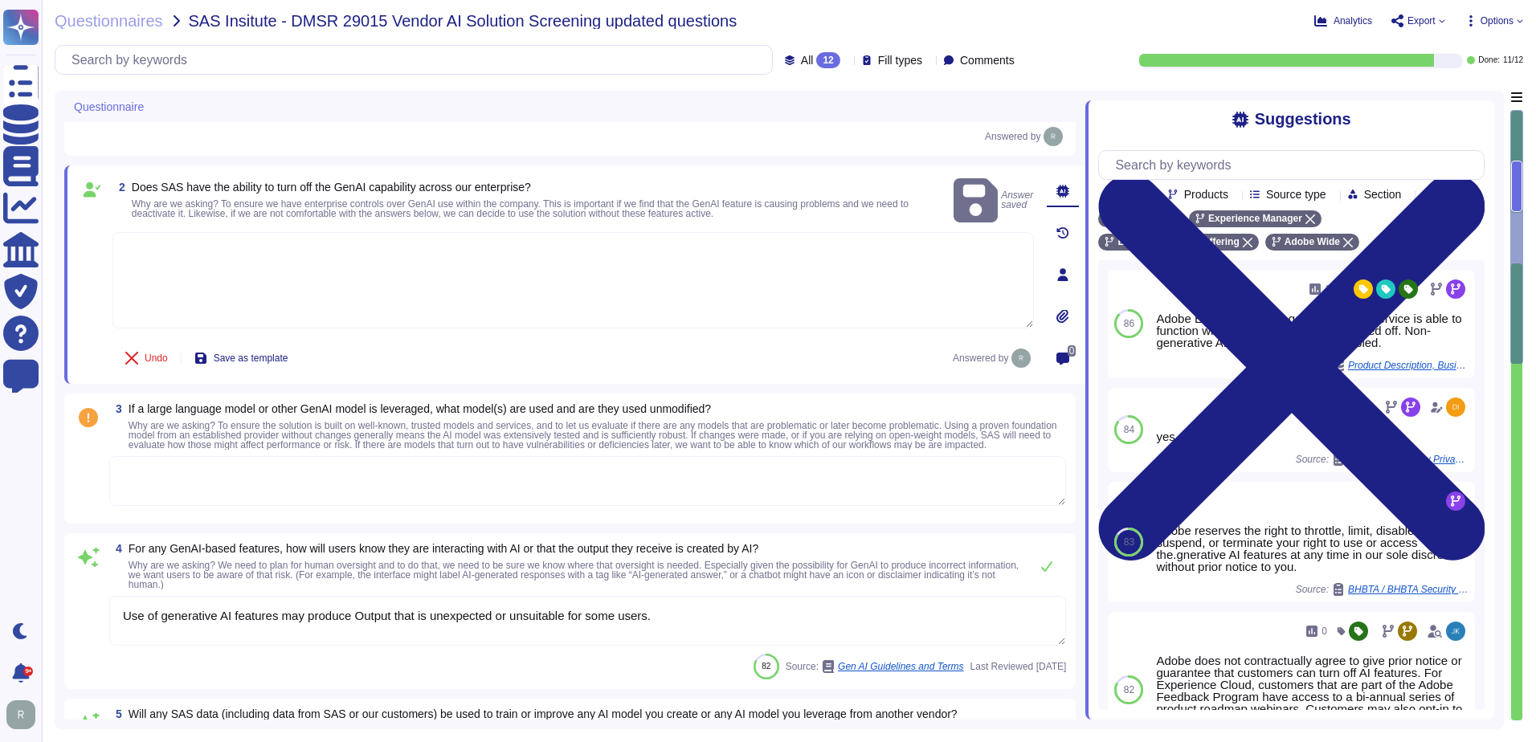
click at [574, 501] on textarea at bounding box center [587, 481] width 957 height 50
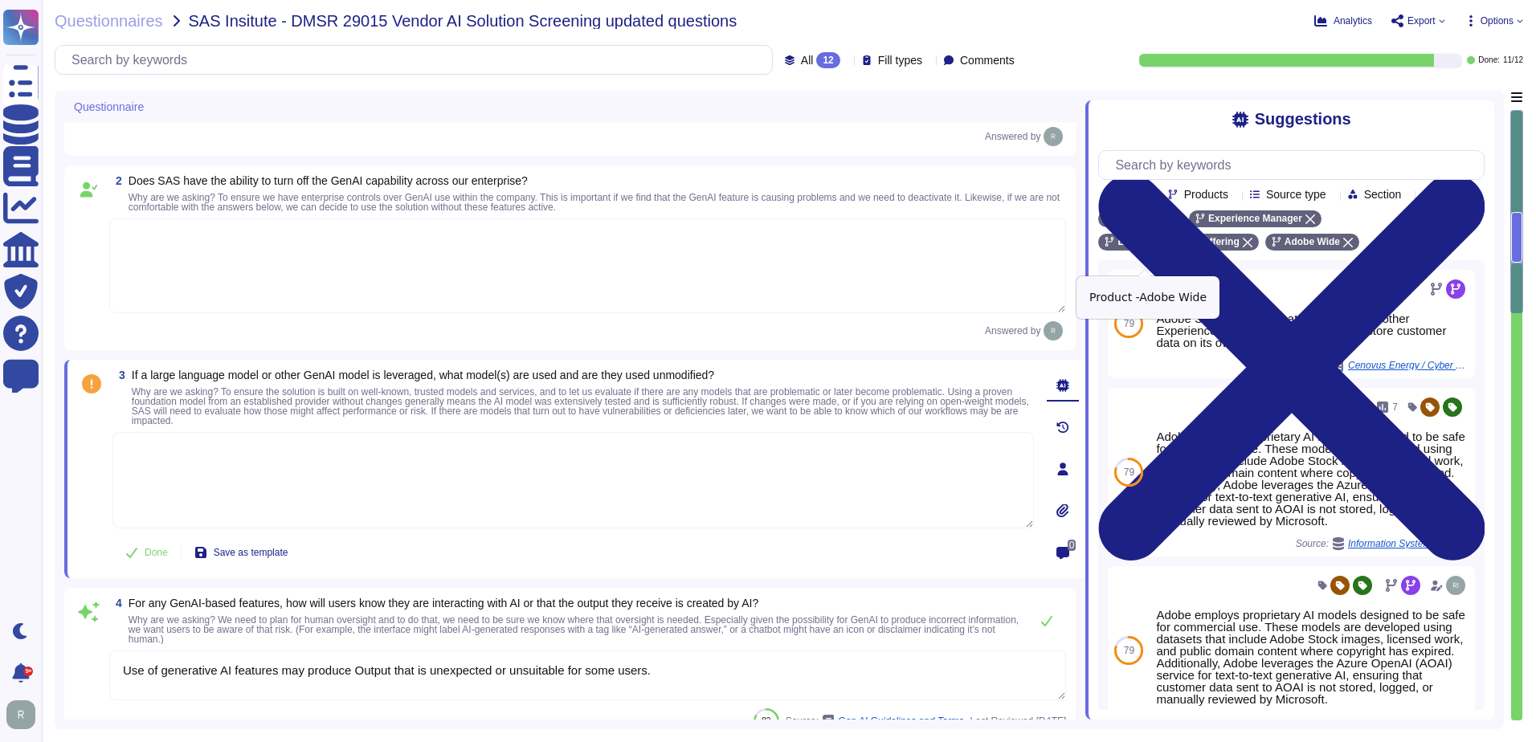
click at [1343, 247] on icon at bounding box center [1348, 243] width 10 height 10
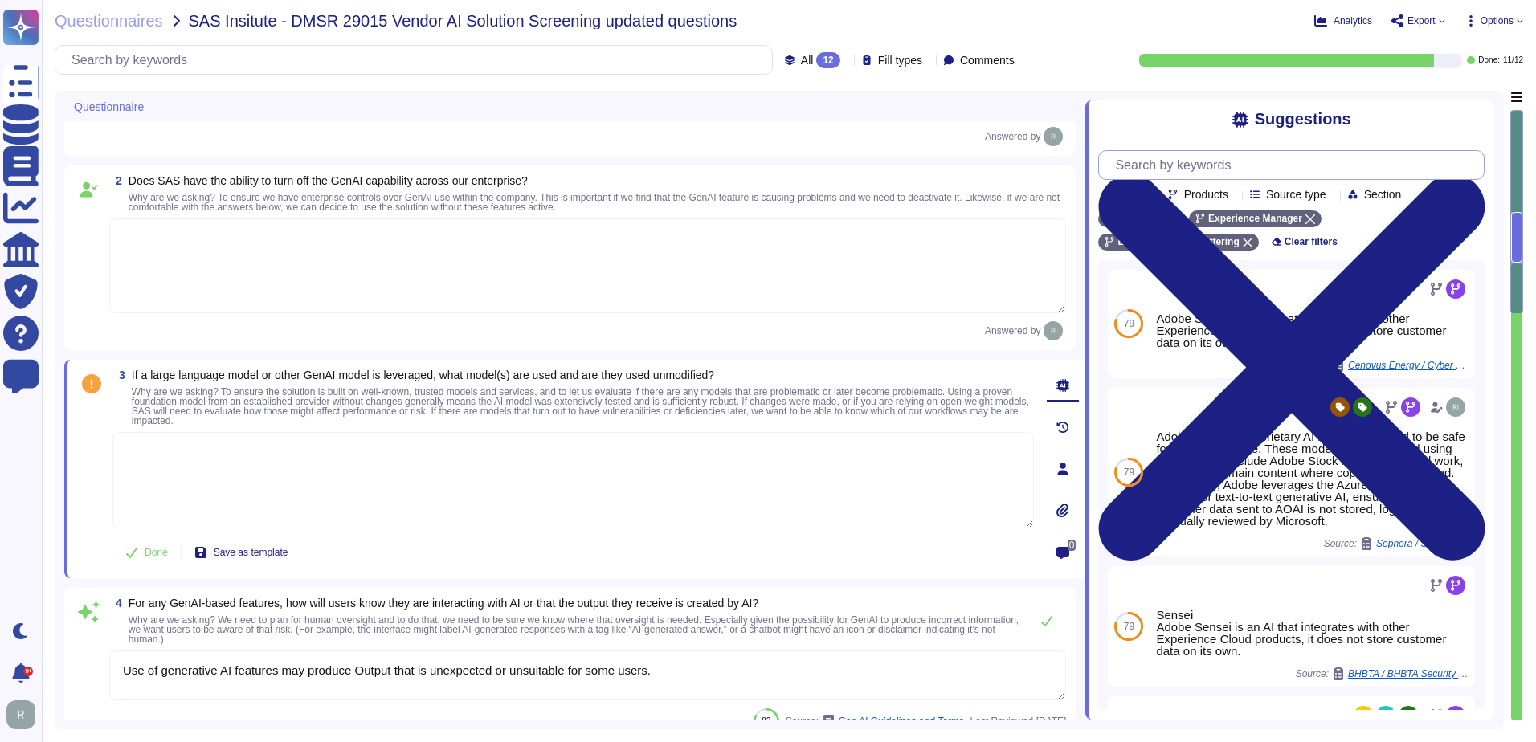
click at [1262, 174] on input "text" at bounding box center [1295, 165] width 377 height 28
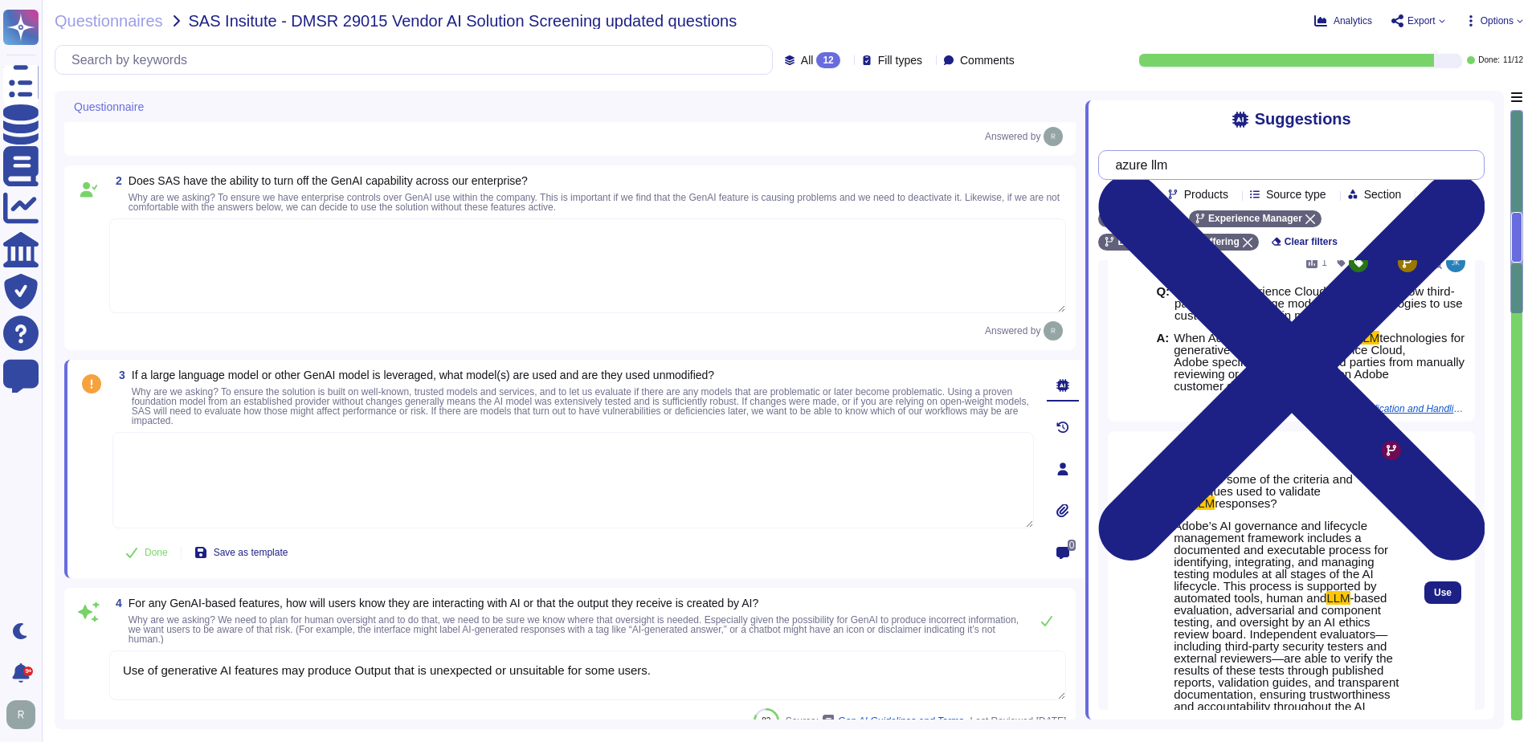
scroll to position [0, 0]
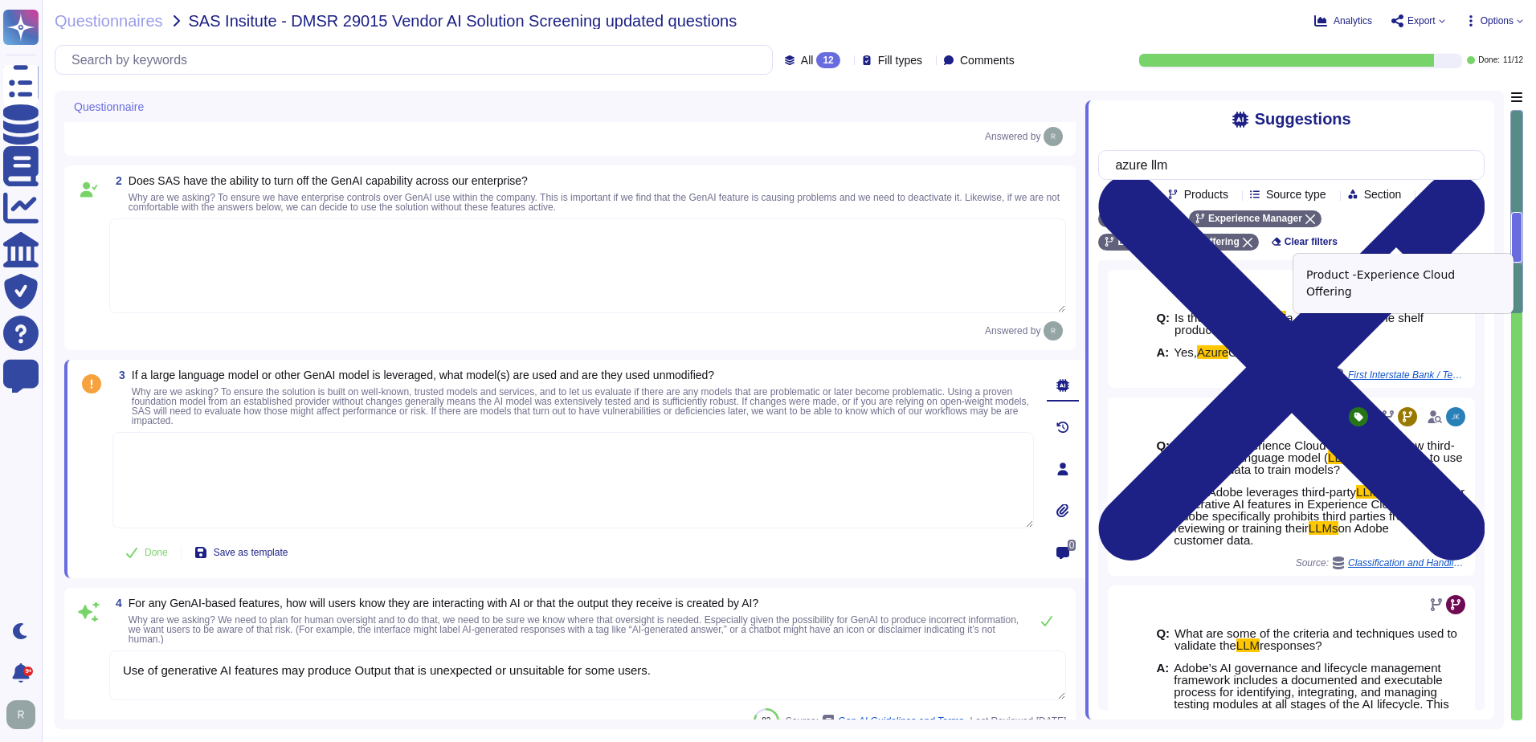
click at [1258, 241] on div "Experience Cloud Offering" at bounding box center [1178, 242] width 160 height 17
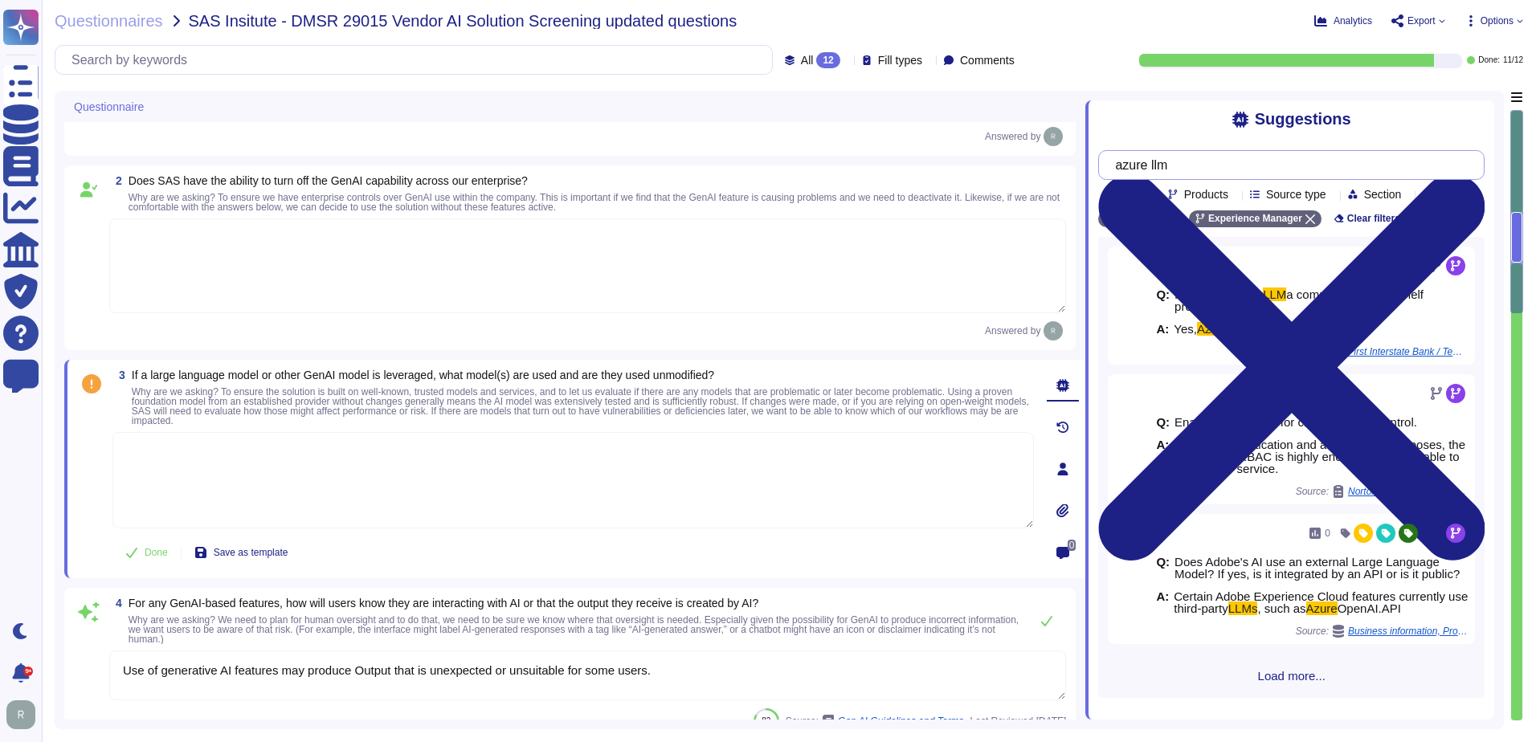
click at [1214, 173] on input "azure llm" at bounding box center [1287, 165] width 361 height 28
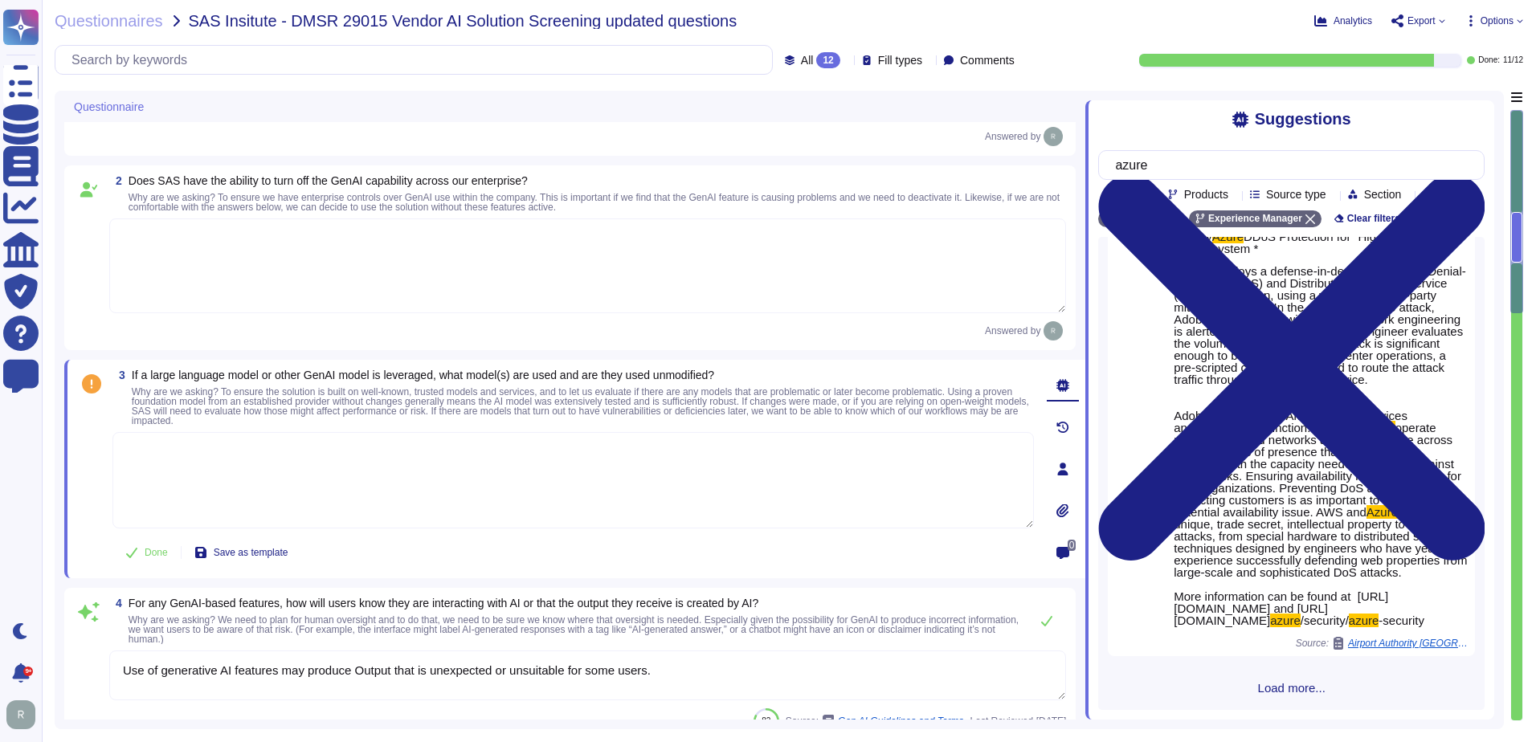
click at [1269, 685] on span "Load more..." at bounding box center [1291, 688] width 386 height 12
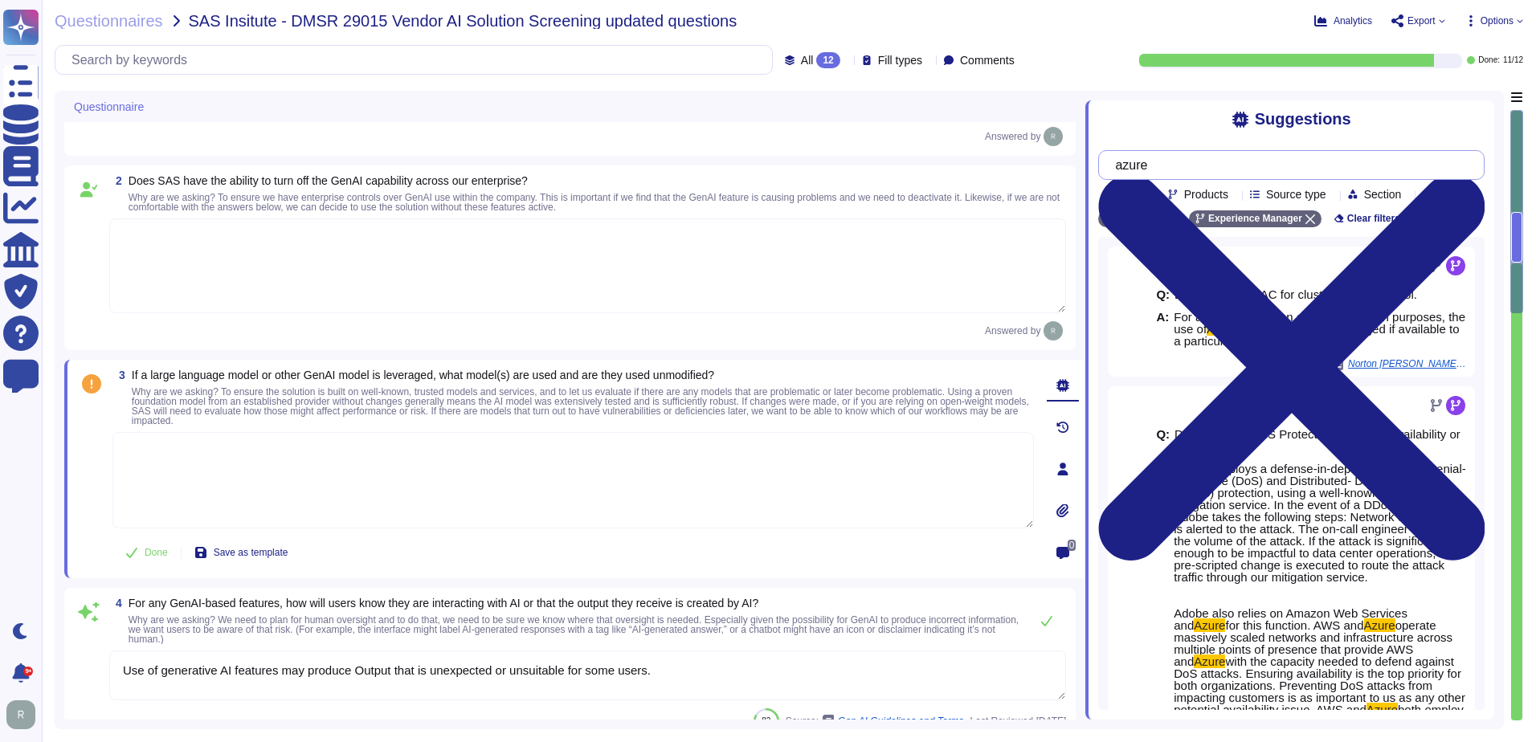
click at [1187, 175] on input "azure" at bounding box center [1287, 165] width 361 height 28
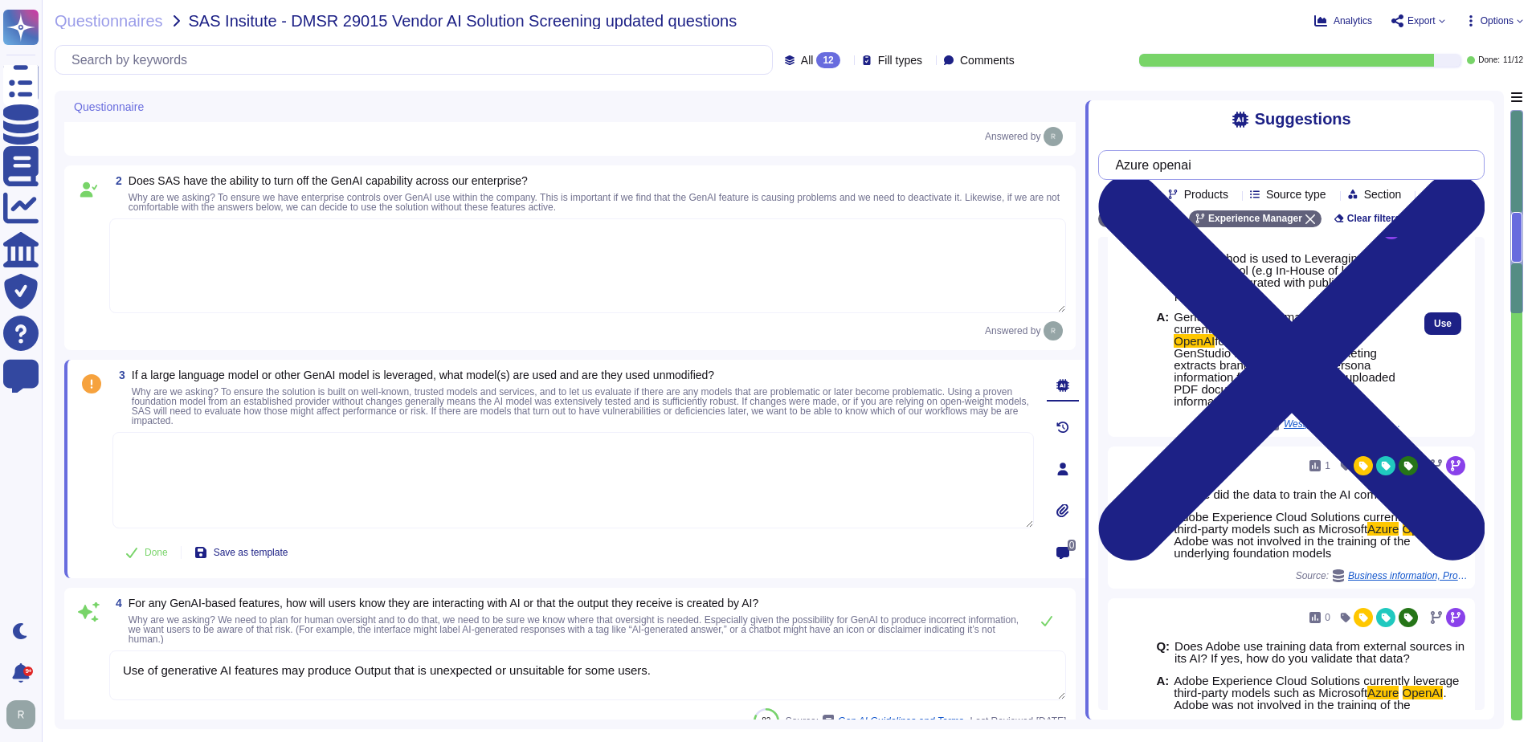
scroll to position [80, 0]
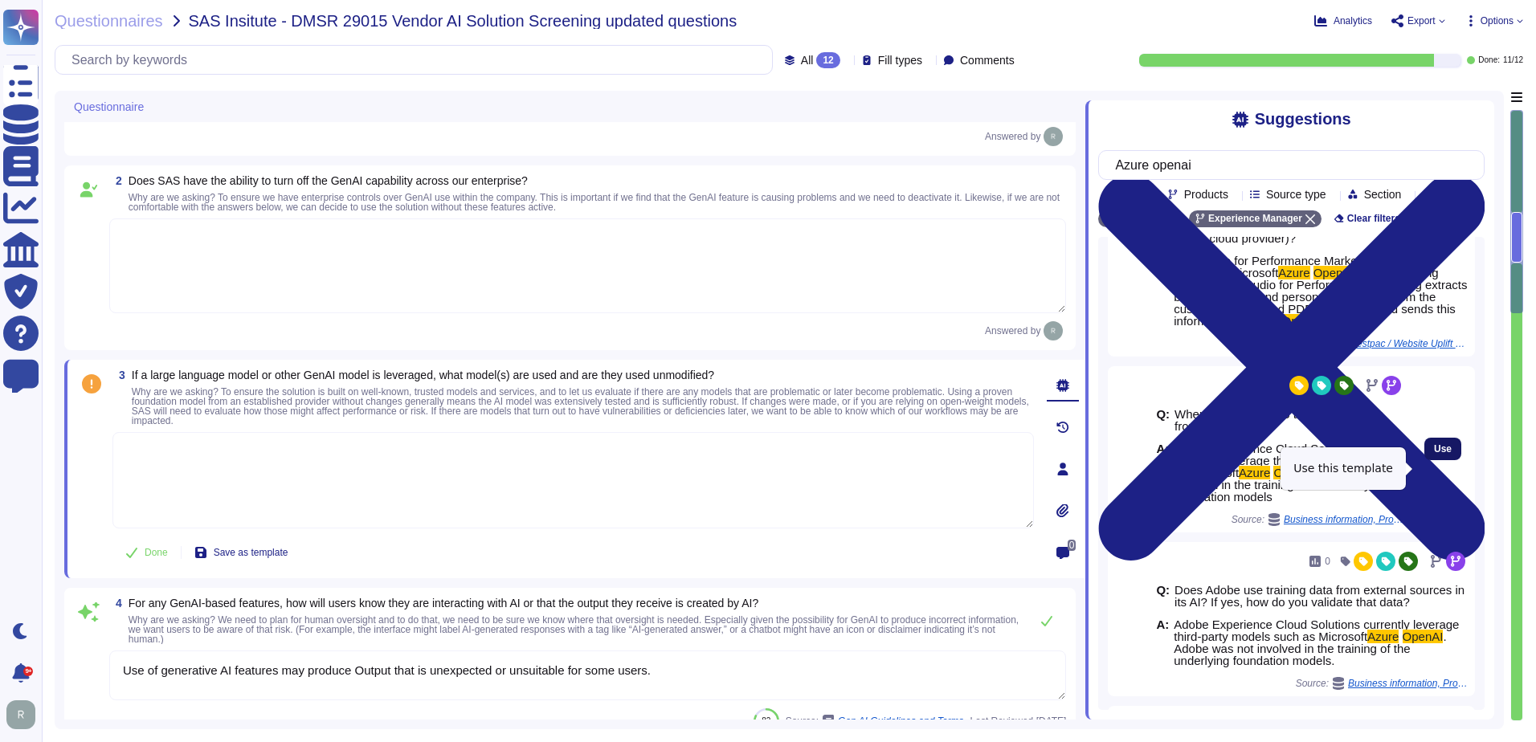
type input "Azure openai"
click at [1437, 454] on span "Use" at bounding box center [1443, 449] width 18 height 10
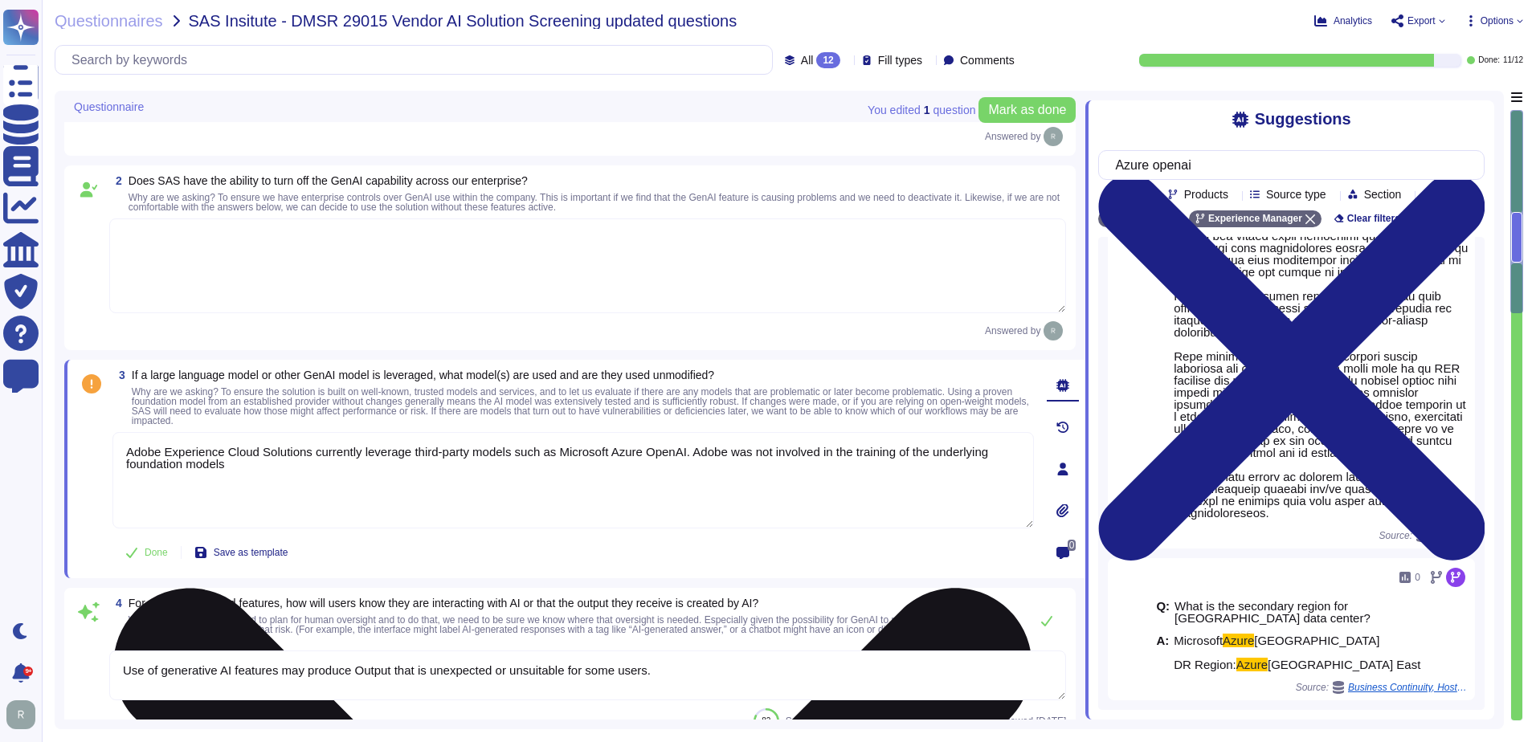
scroll to position [1457, 0]
drag, startPoint x: 689, startPoint y: 452, endPoint x: 699, endPoint y: 470, distance: 20.5
click at [699, 470] on textarea "Adobe Experience Cloud Solutions currently leverage third-party models such as …" at bounding box center [573, 480] width 922 height 96
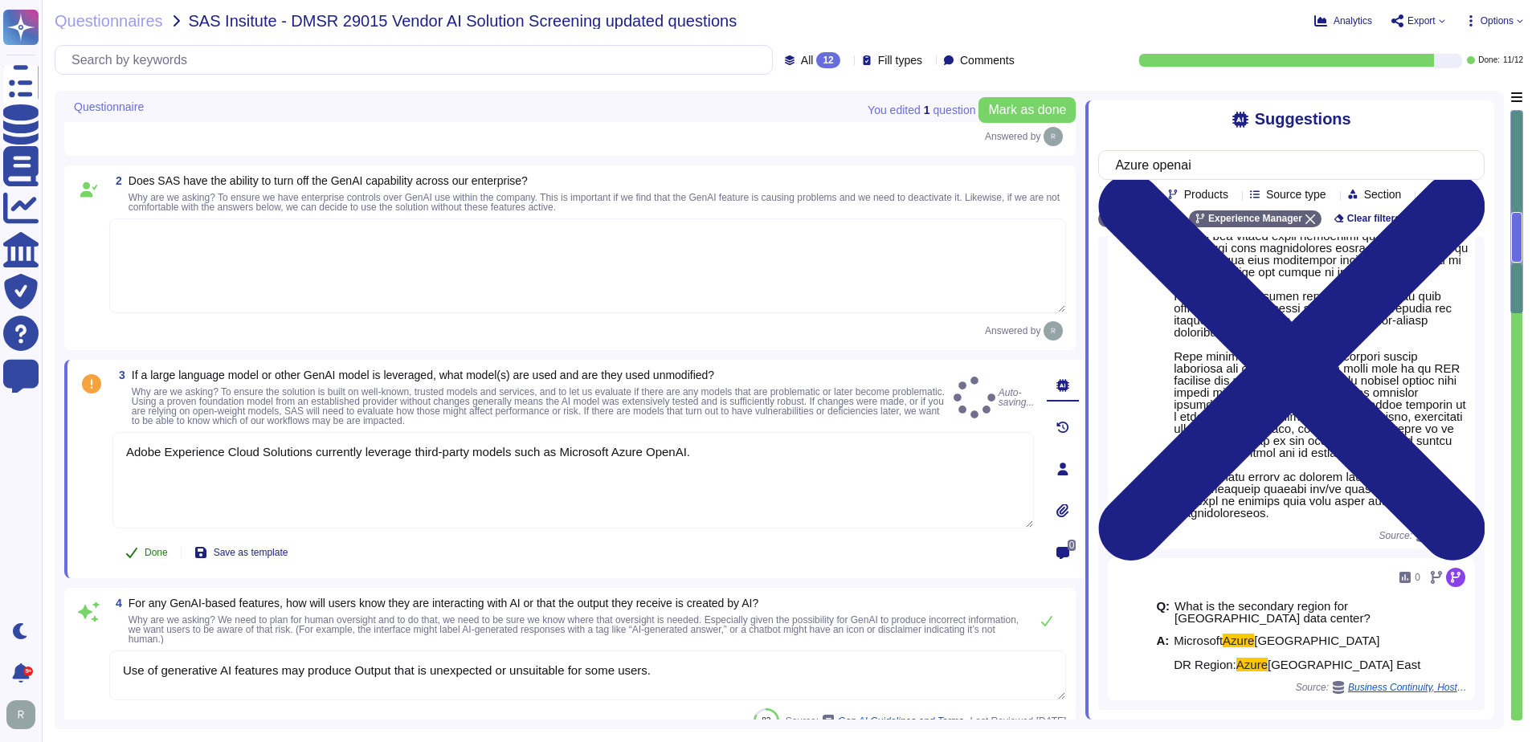
click at [142, 547] on button "Done" at bounding box center [146, 553] width 68 height 32
type textarea "Adobe Experience Cloud Solutions currently leverage third-party models such as …"
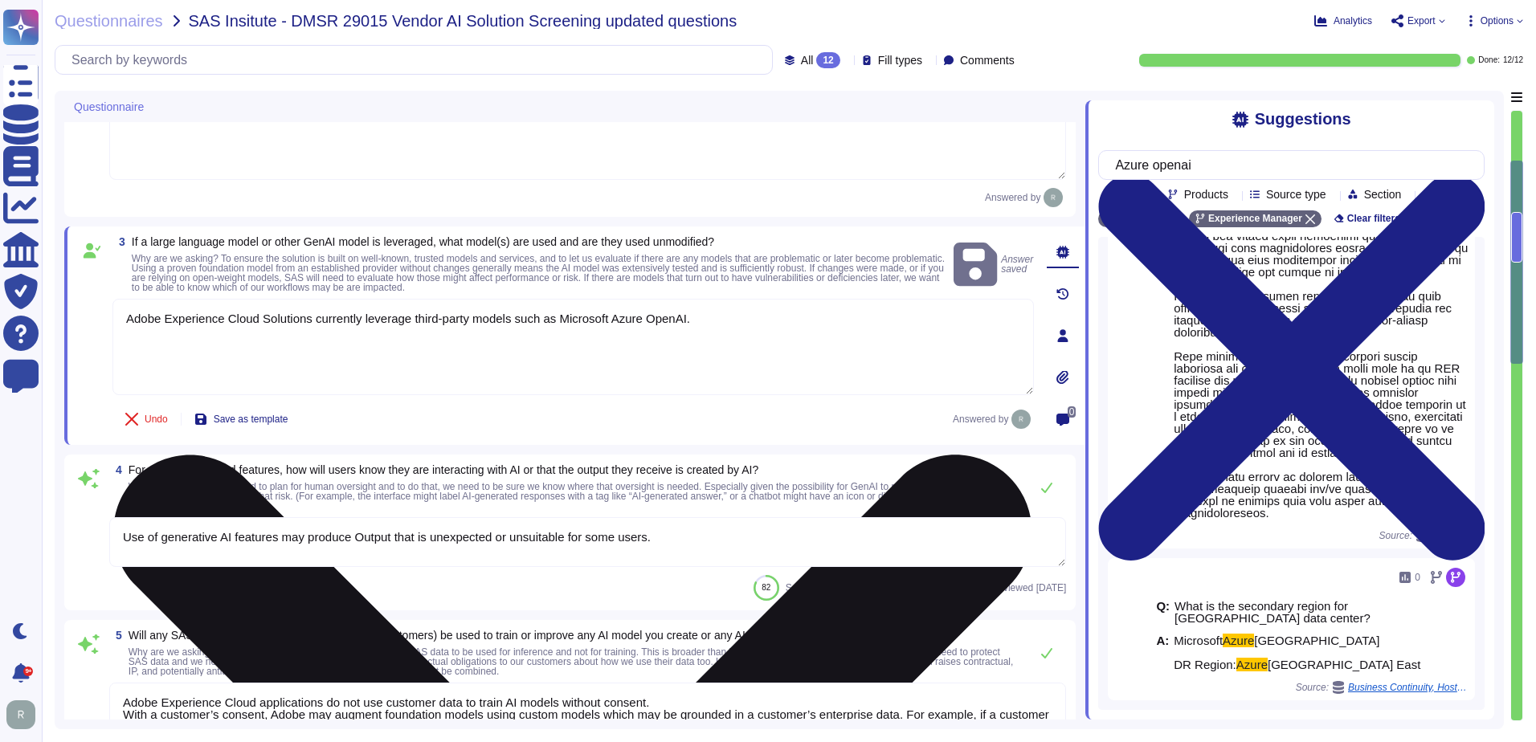
type textarea "Adobe may use customer-specific data such as profiles, segments, and operationa…"
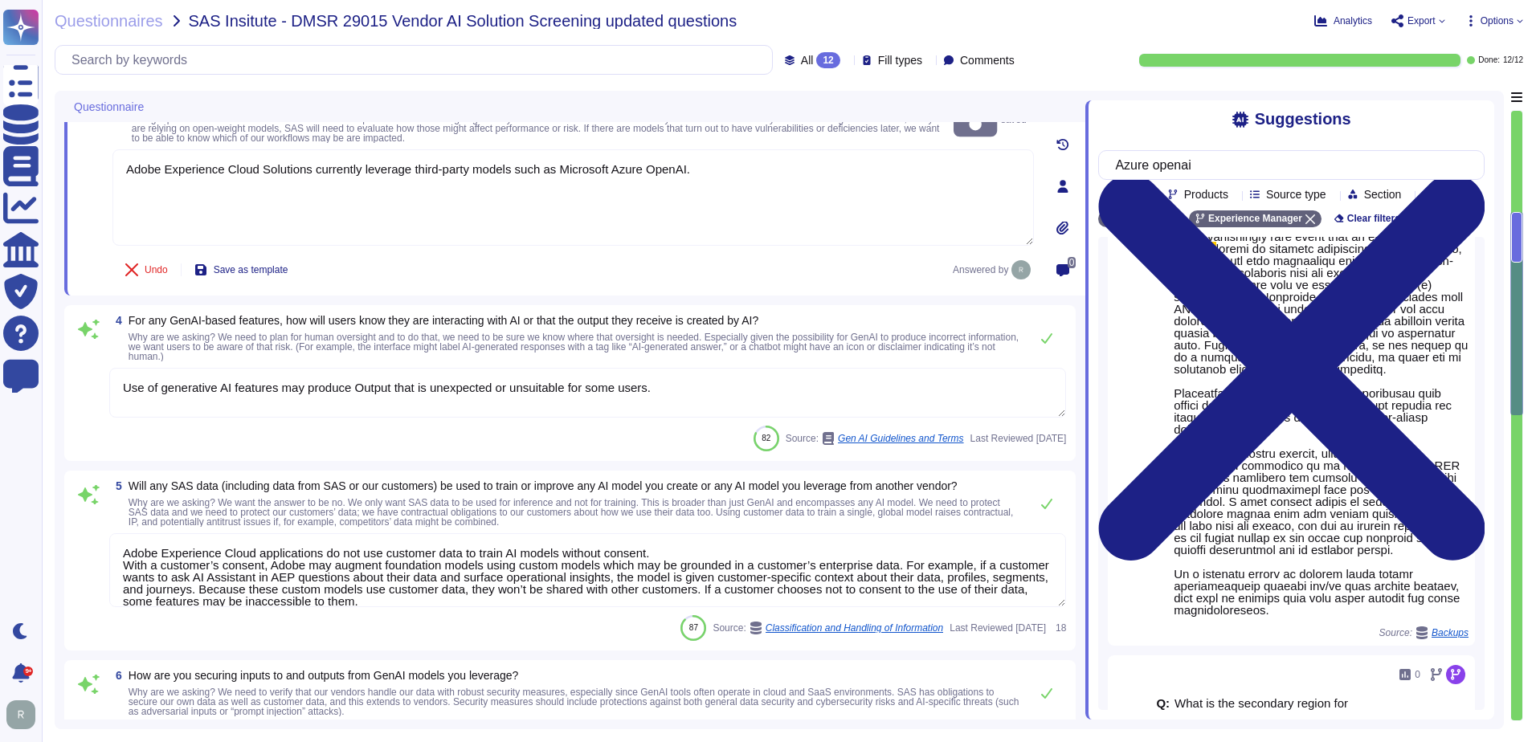
type textarea "At Adobe, good business begins with our commitment to the highest ethical stand…"
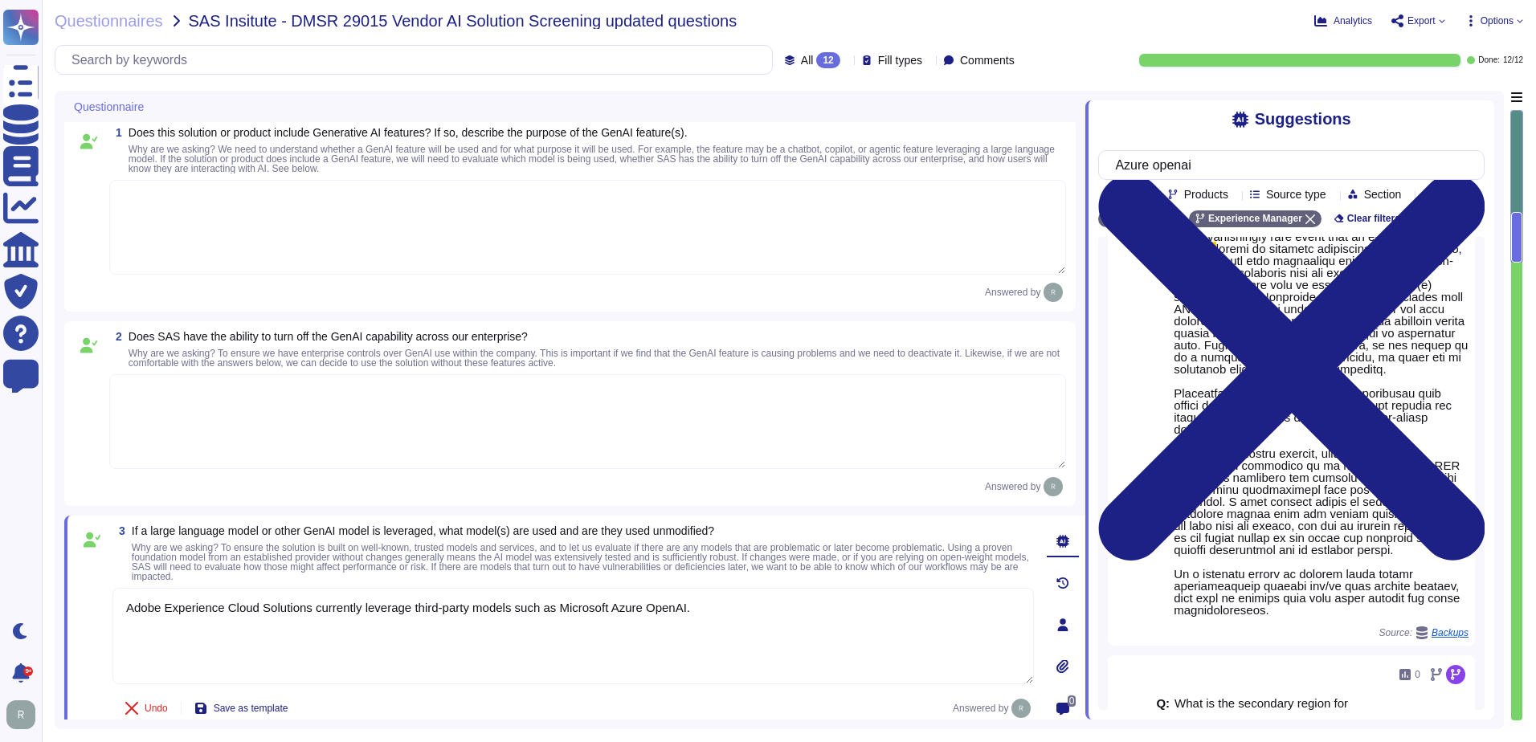
scroll to position [0, 0]
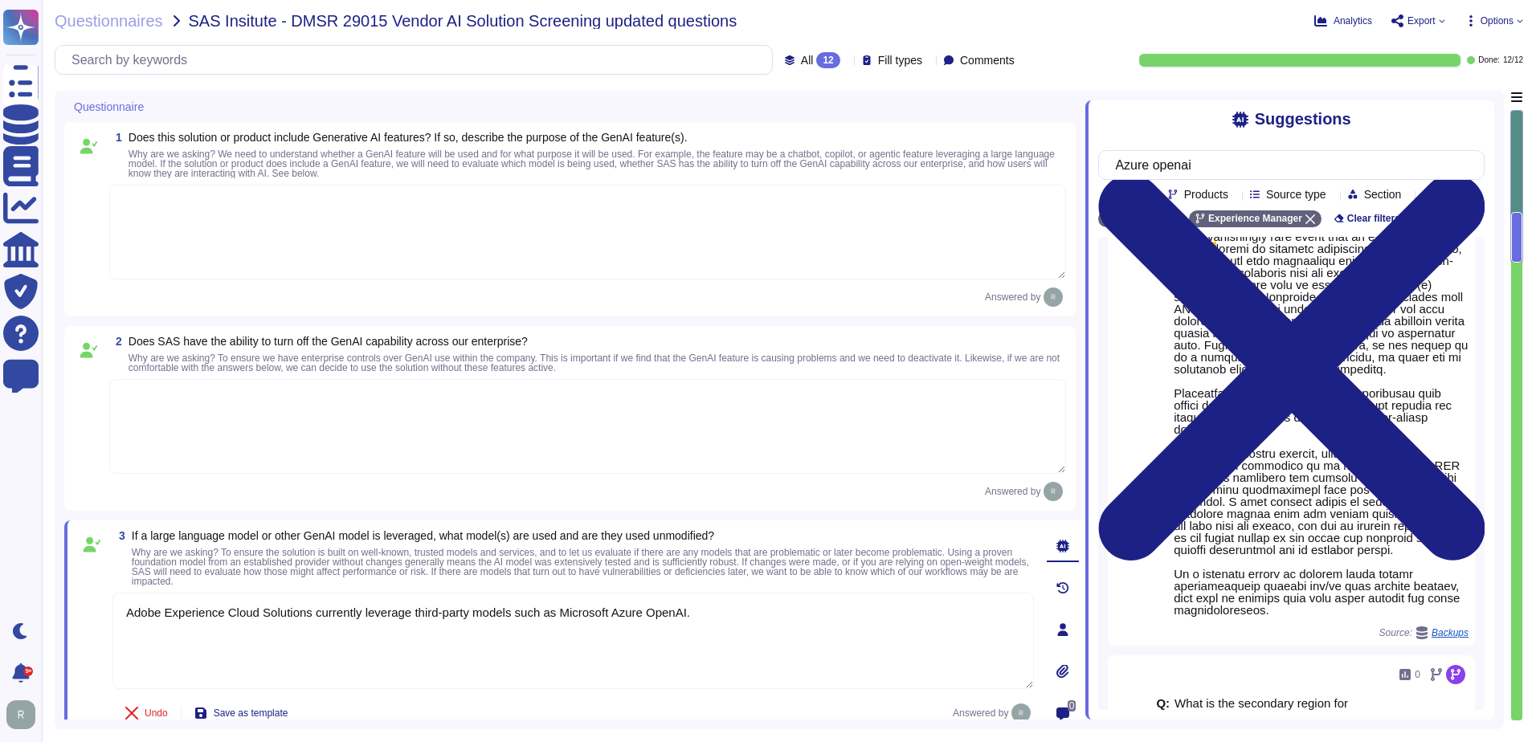
click at [562, 231] on textarea at bounding box center [587, 232] width 957 height 95
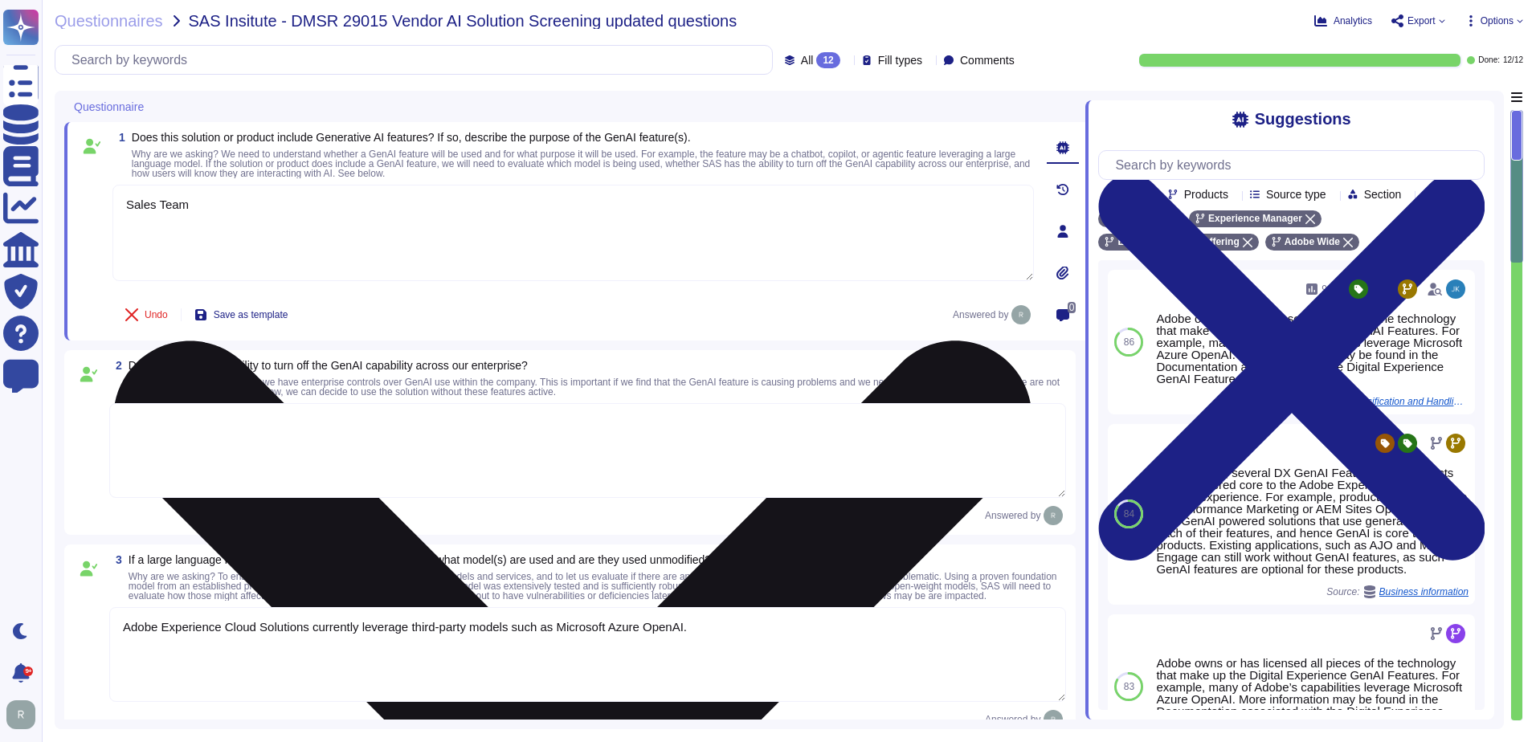
click at [571, 234] on textarea "Sales Team" at bounding box center [573, 233] width 922 height 96
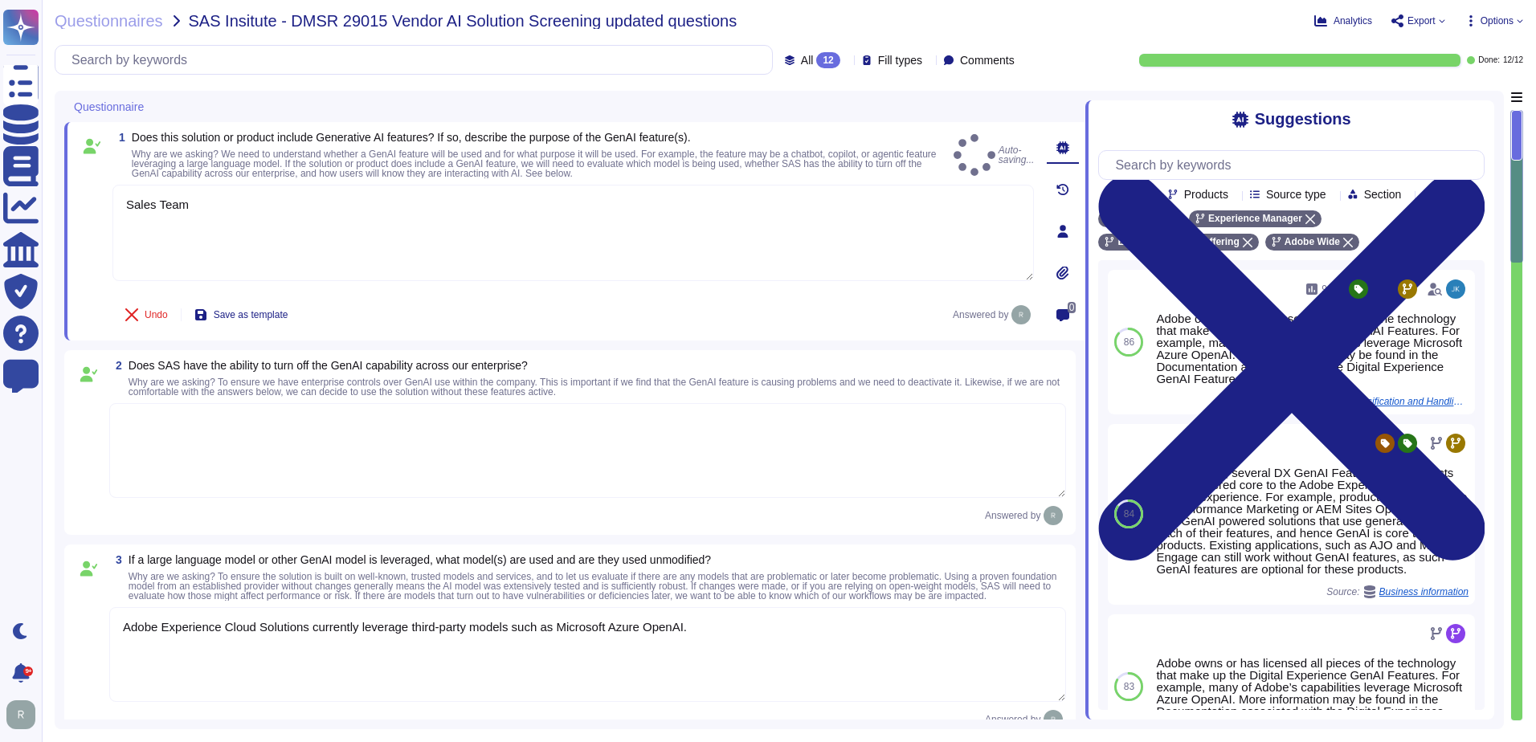
type textarea "Sales Team"
click at [329, 437] on textarea at bounding box center [587, 450] width 957 height 95
paste textarea "Sales Team"
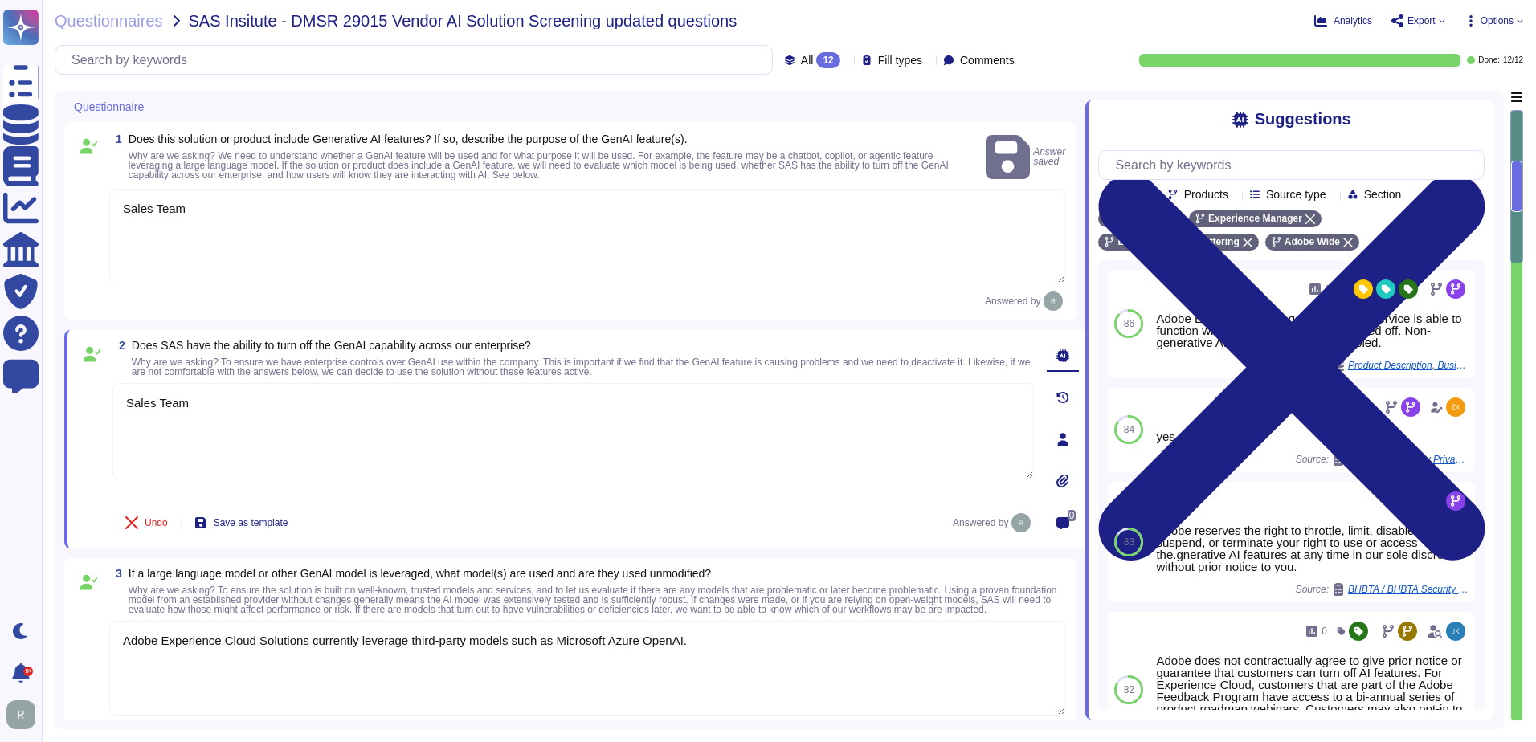
type textarea "Sales Team"
click at [545, 525] on div "Undo Save as template Answered by" at bounding box center [573, 523] width 922 height 32
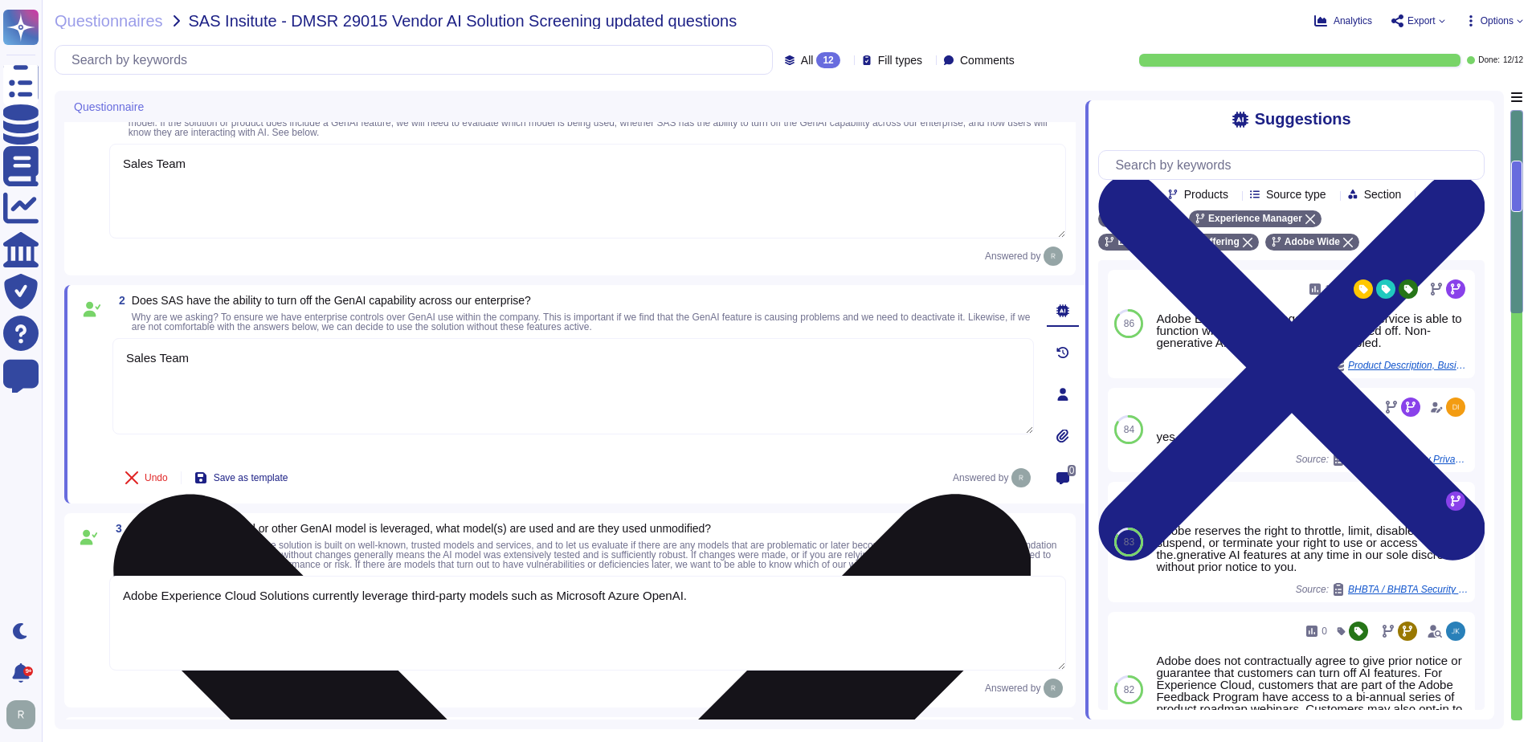
type textarea "Adobe’s approach to reliability includes multilayered testing, evaluation, and …"
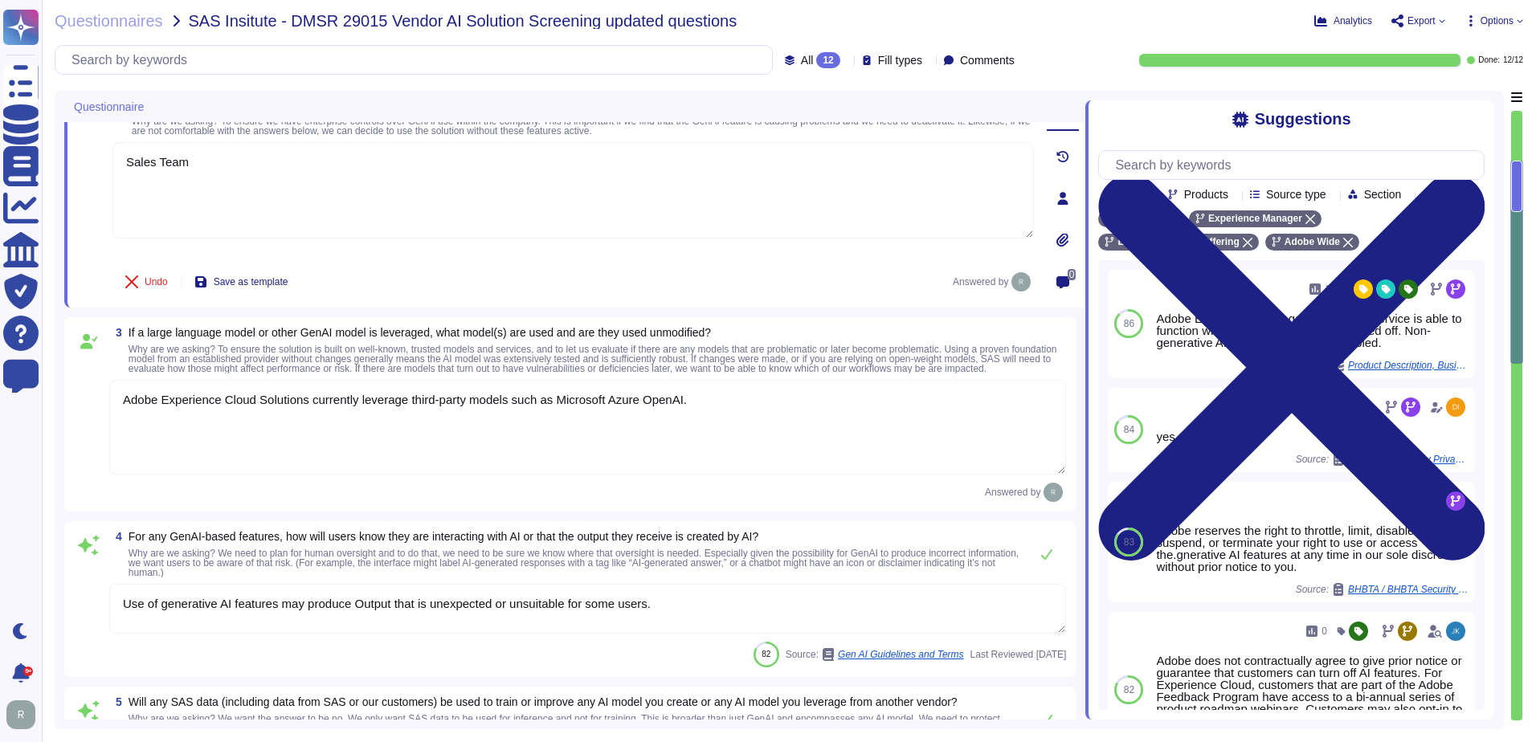
scroll to position [241, 0]
click at [428, 452] on textarea "Adobe Experience Cloud Solutions currently leverage third-party models such as …" at bounding box center [587, 423] width 957 height 95
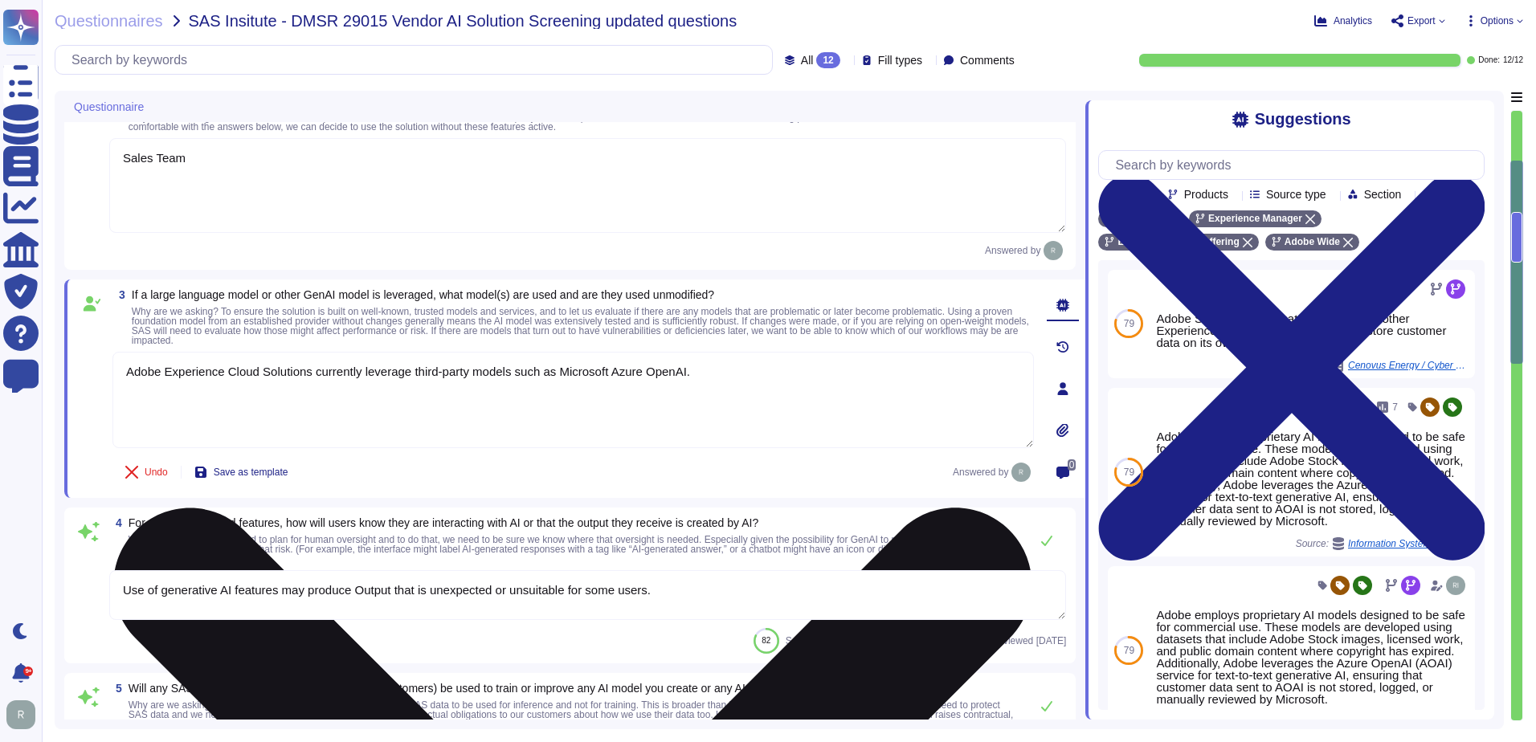
type textarea "Adobe may use customer-specific data such as profiles, segments, and operationa…"
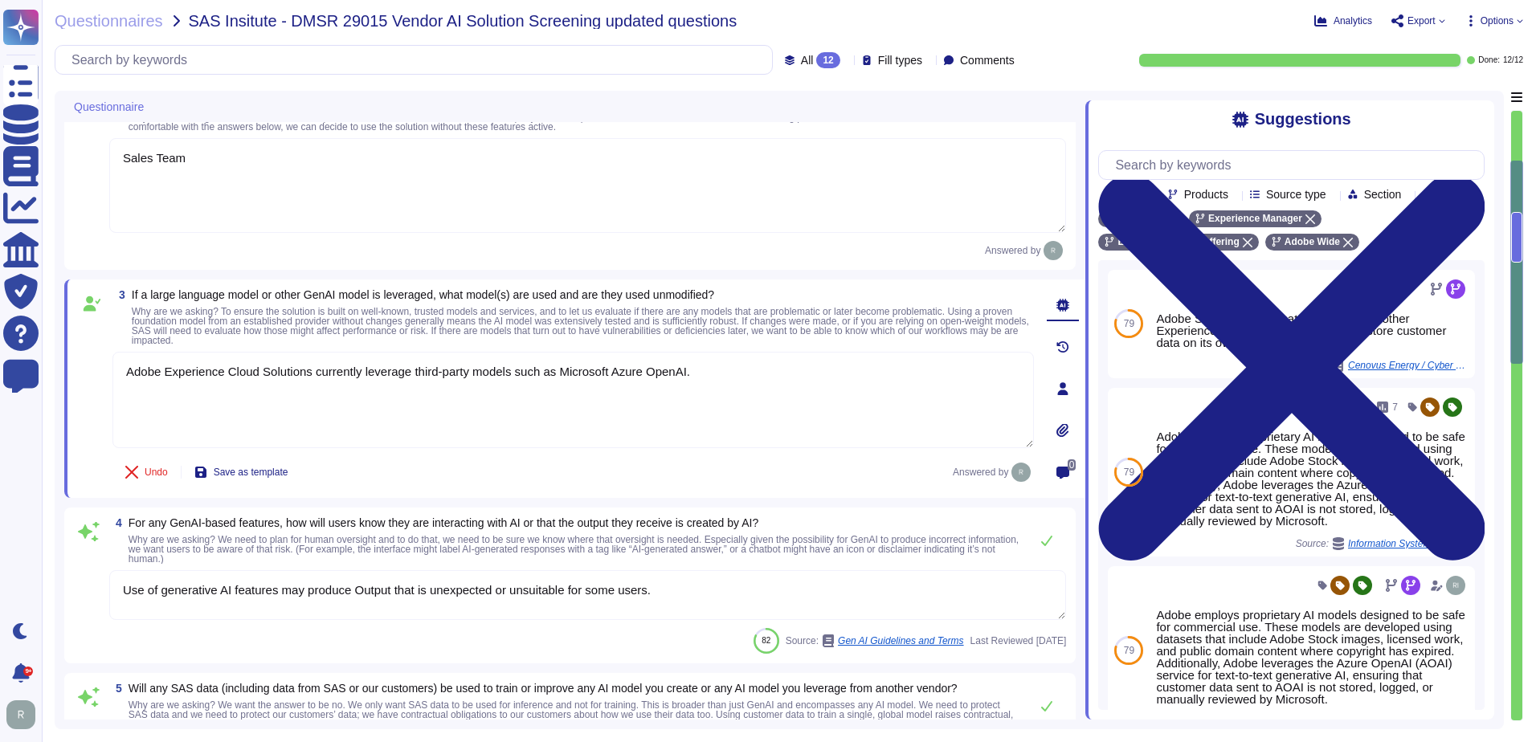
click at [382, 611] on textarea "Use of generative AI features may produce Output that is unexpected or unsuitab…" at bounding box center [587, 595] width 957 height 50
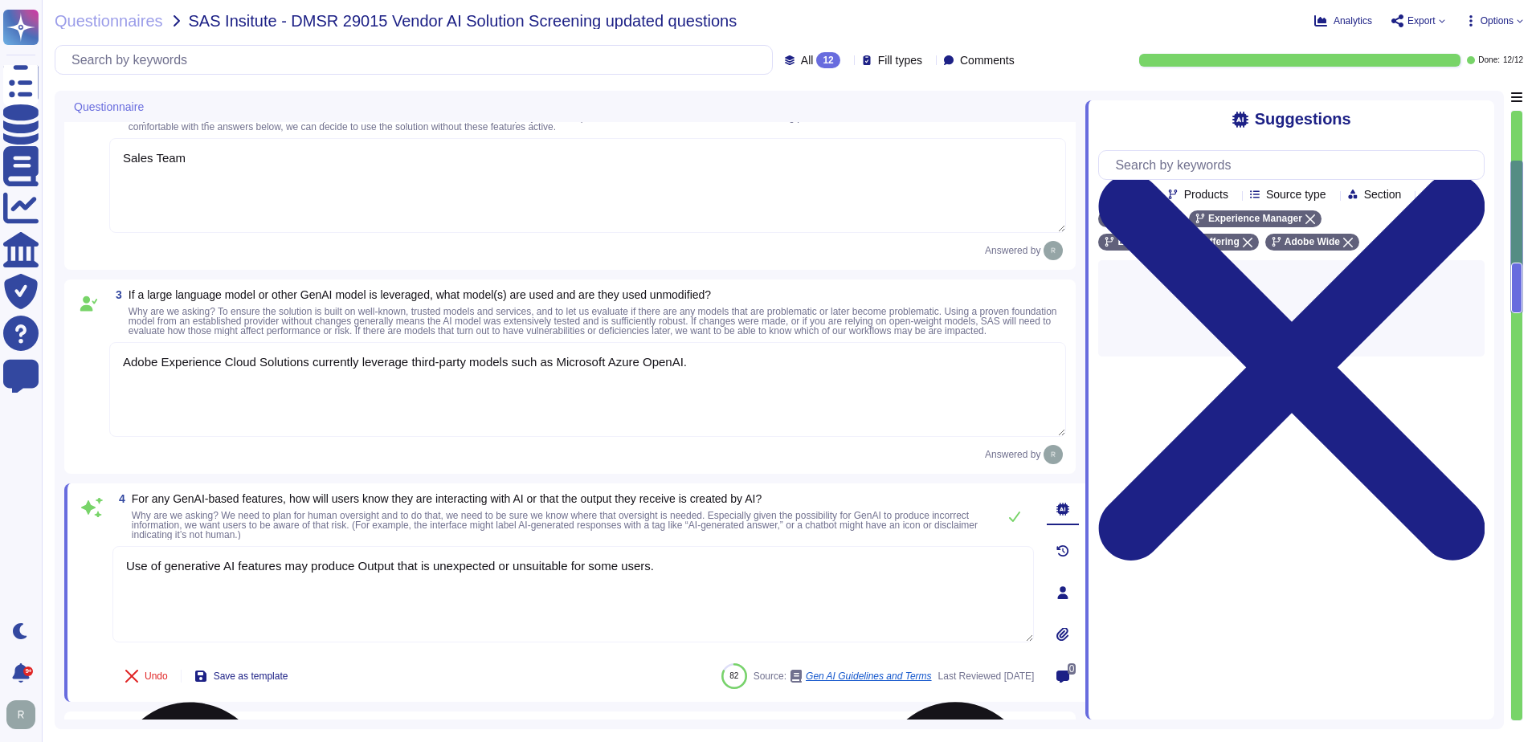
click at [394, 586] on textarea "Use of generative AI features may produce Output that is unexpected or unsuitab…" at bounding box center [573, 594] width 922 height 96
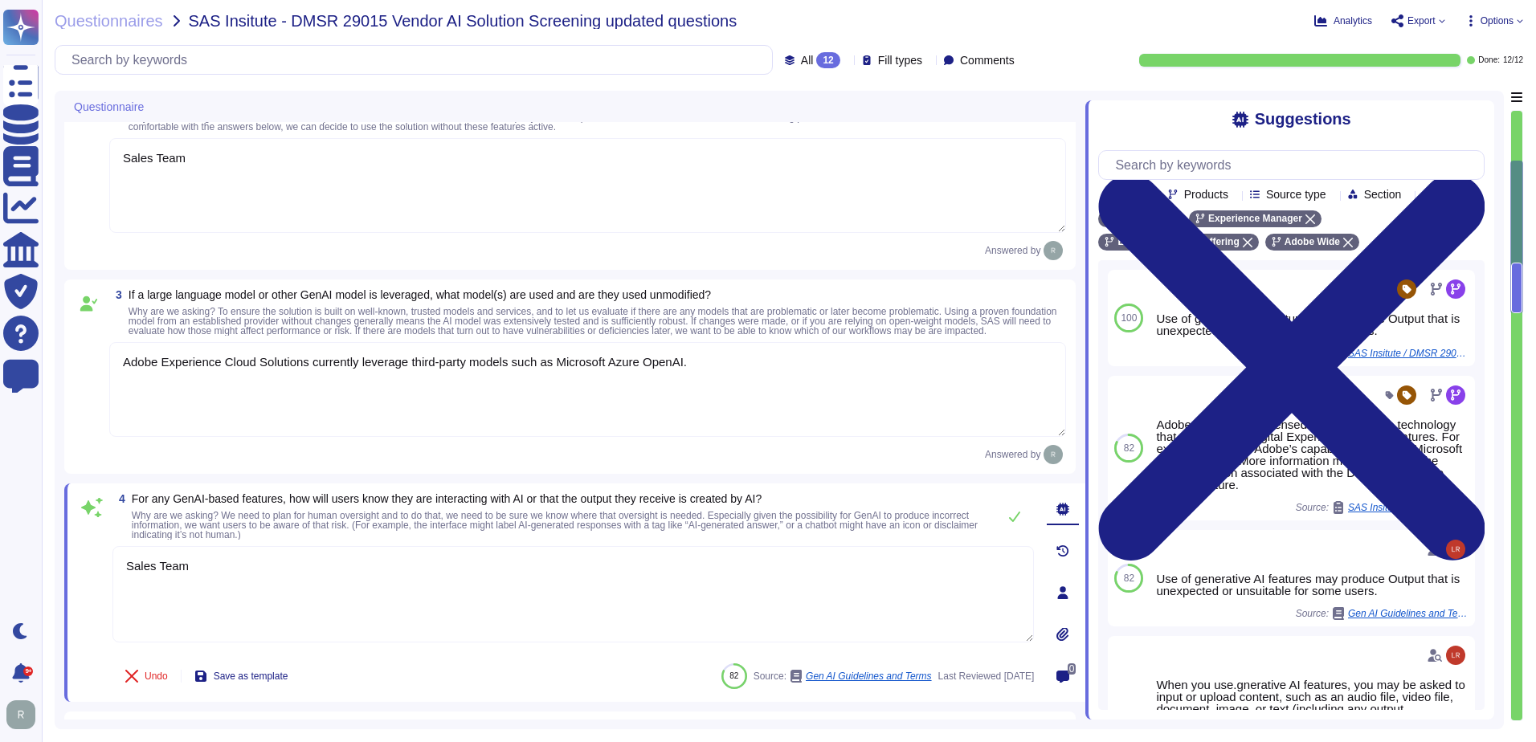
type textarea "Sales Team"
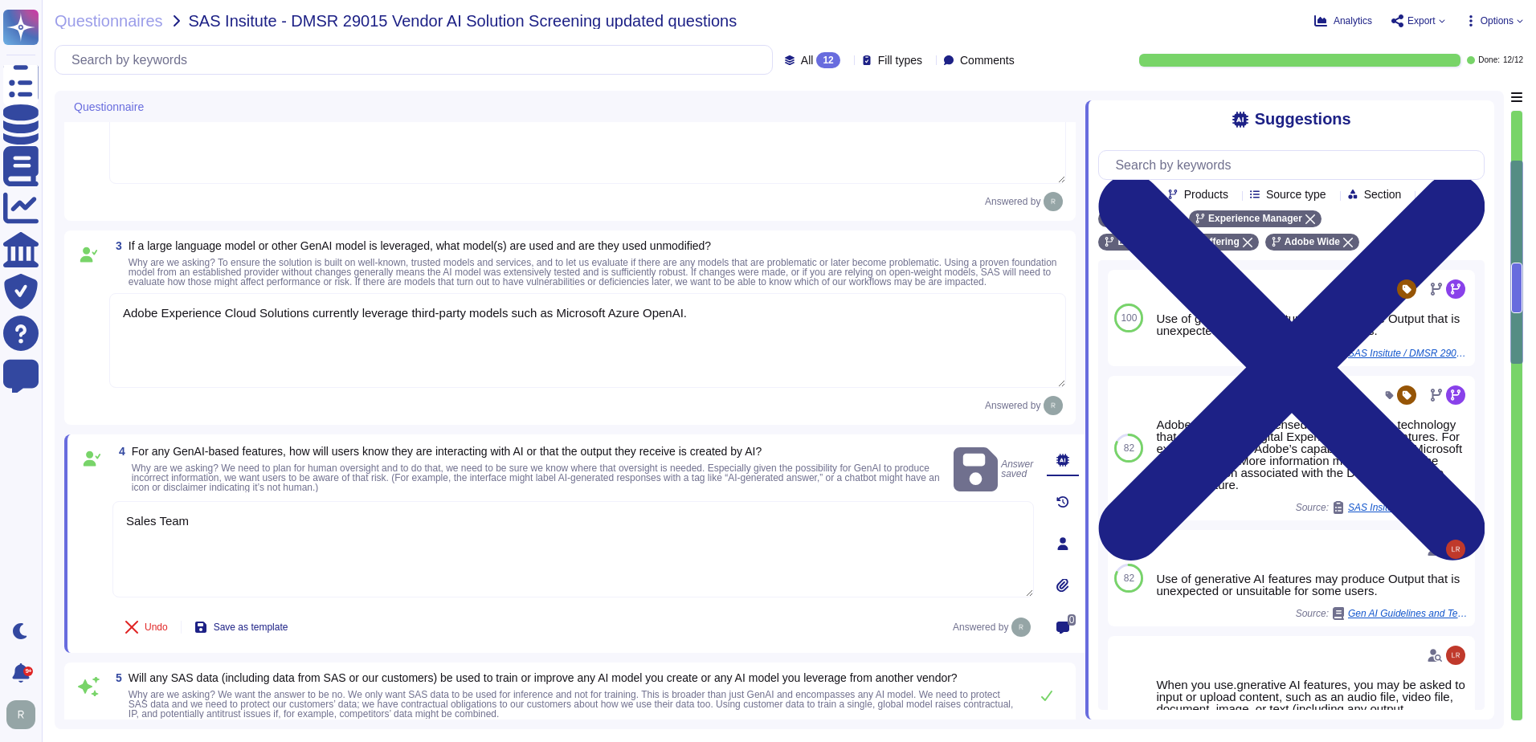
type textarea "Adobe may use customer-specific data such as profiles, segments, and operationa…"
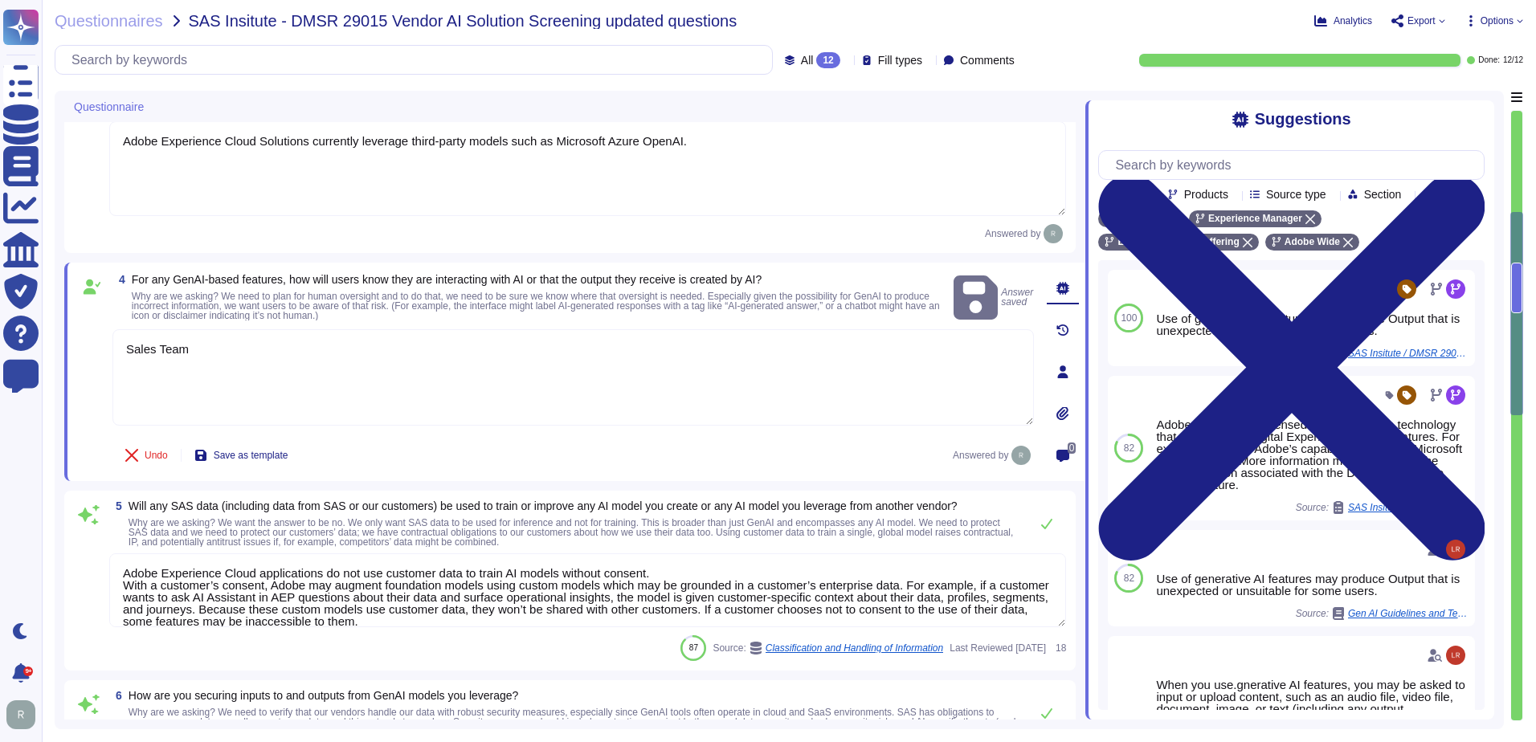
type textarea "At Adobe, good business begins with our commitment to the highest ethical stand…"
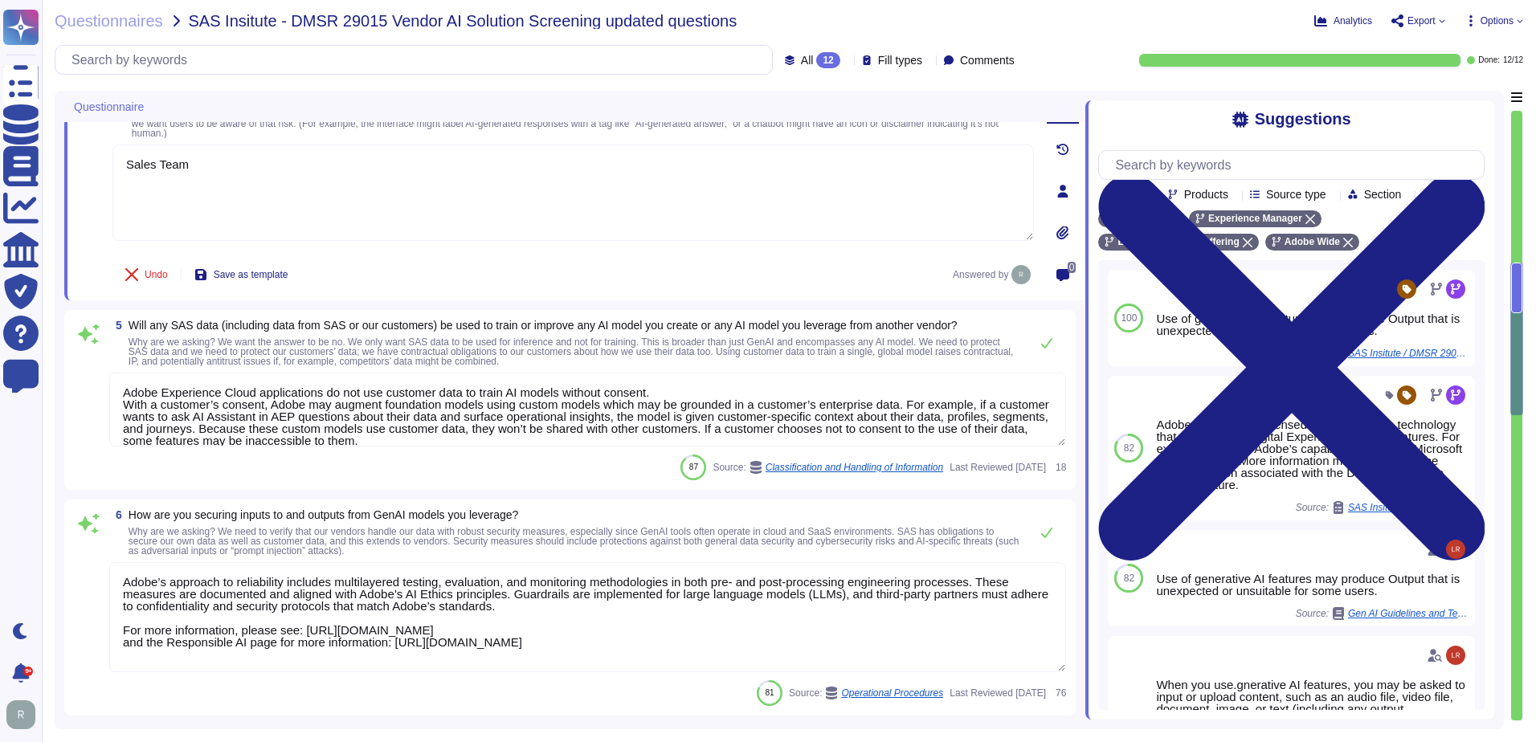
scroll to position [14, 0]
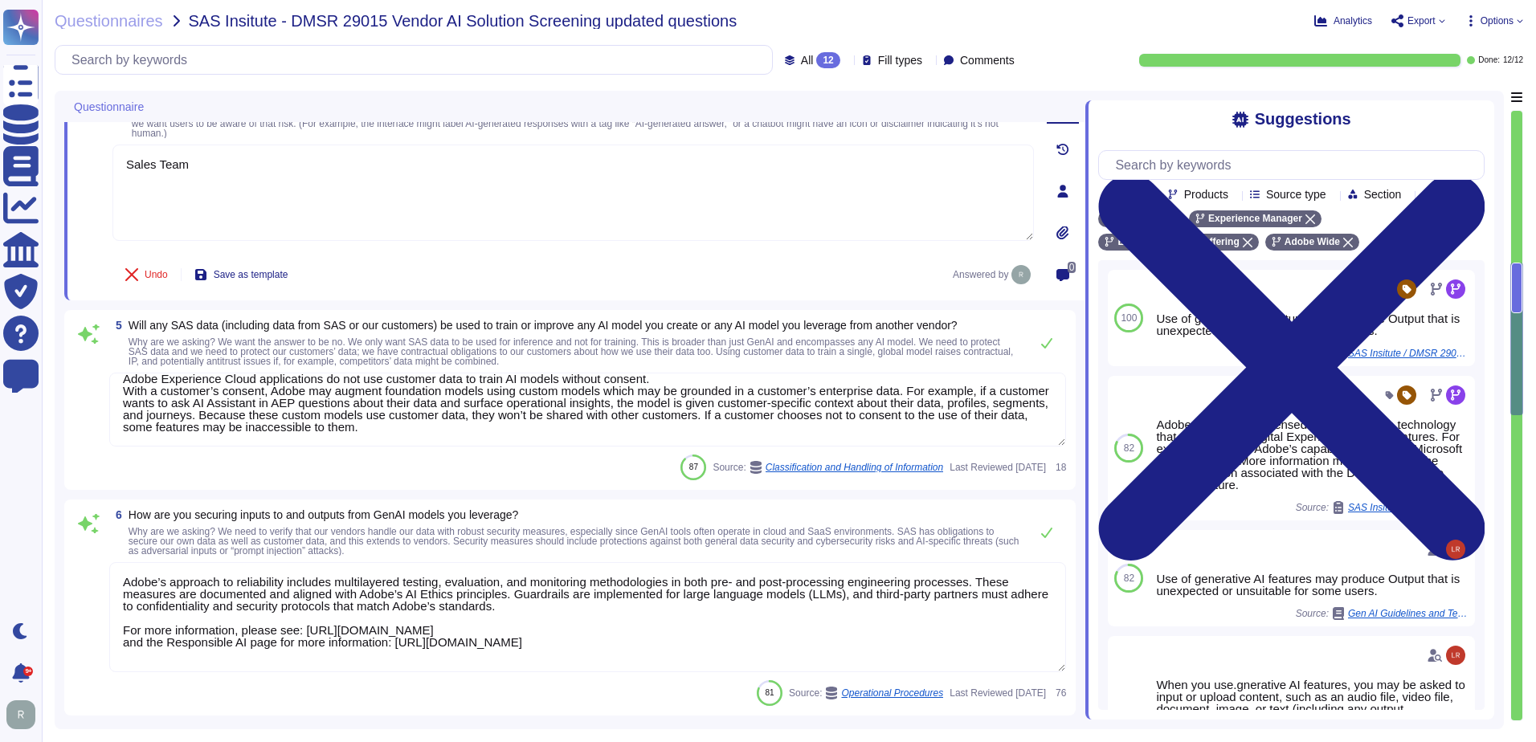
drag, startPoint x: 435, startPoint y: 452, endPoint x: 315, endPoint y: 454, distance: 120.5
click at [315, 447] on textarea "Adobe Experience Cloud applications do not use customer data to train AI models…" at bounding box center [587, 410] width 957 height 74
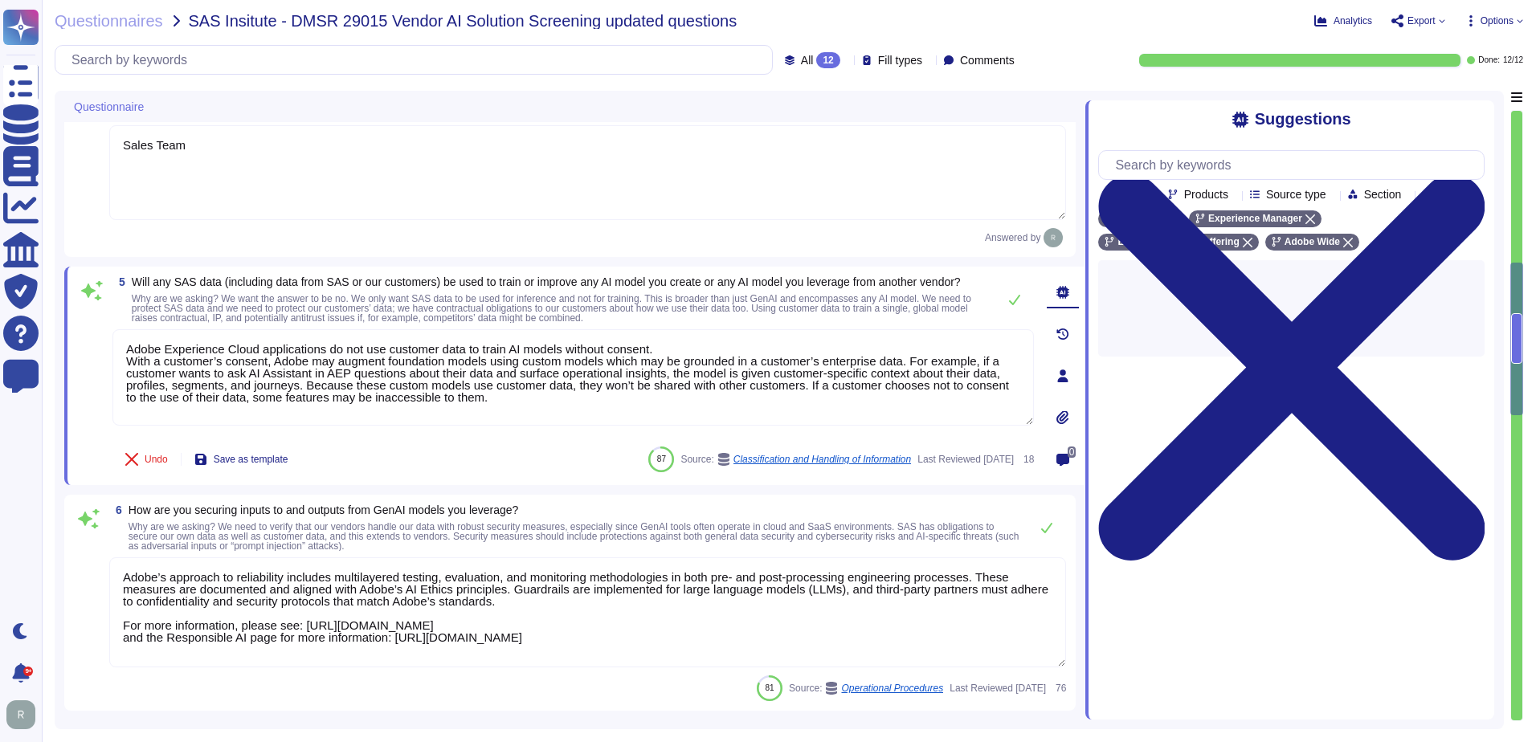
scroll to position [0, 0]
type textarea "At Adobe, good business begins with our commitment to the highest ethical stand…"
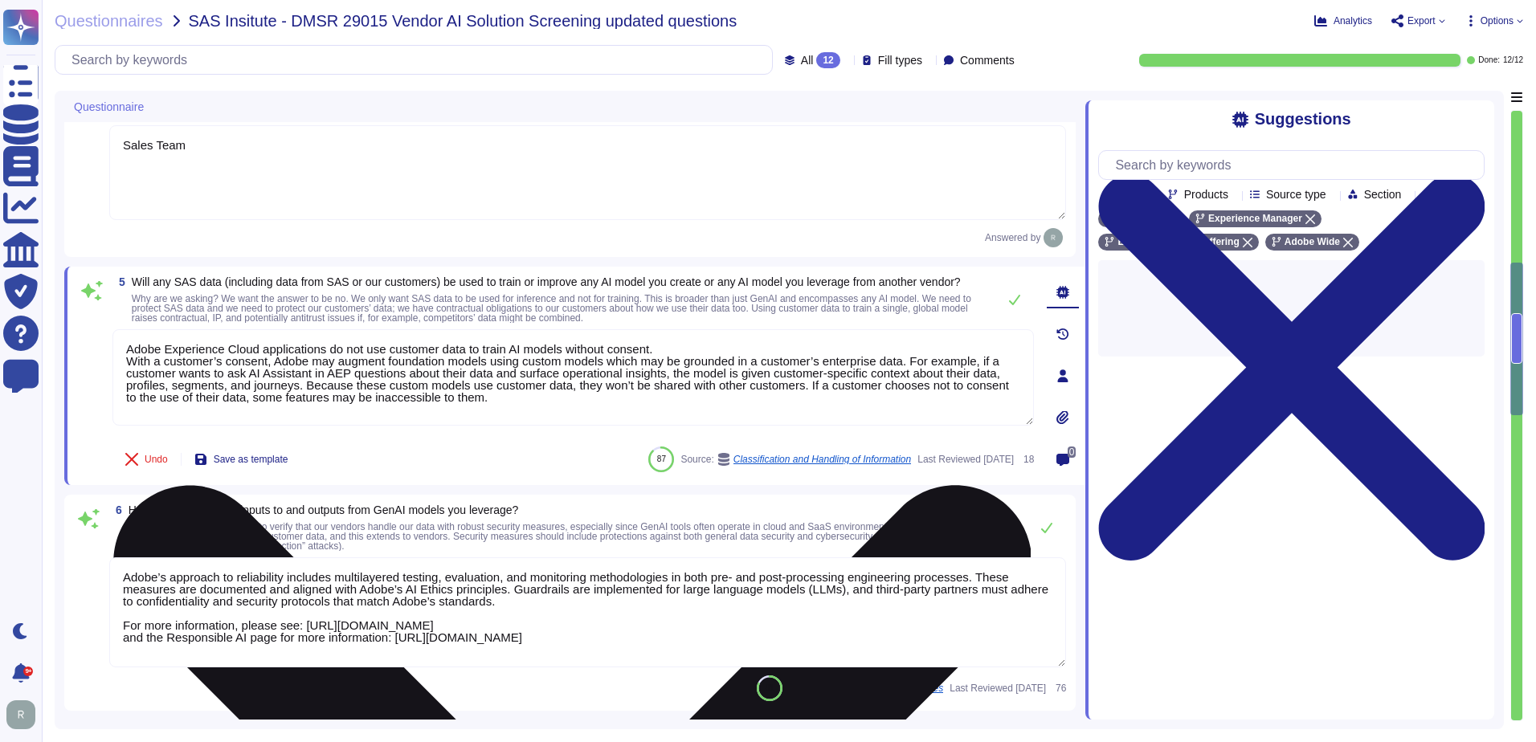
click at [470, 413] on textarea "Adobe Experience Cloud applications do not use customer data to train AI models…" at bounding box center [573, 377] width 922 height 96
click at [765, 405] on textarea "Adobe Experience Cloud applications do not use customer data to train AI models…" at bounding box center [573, 377] width 922 height 96
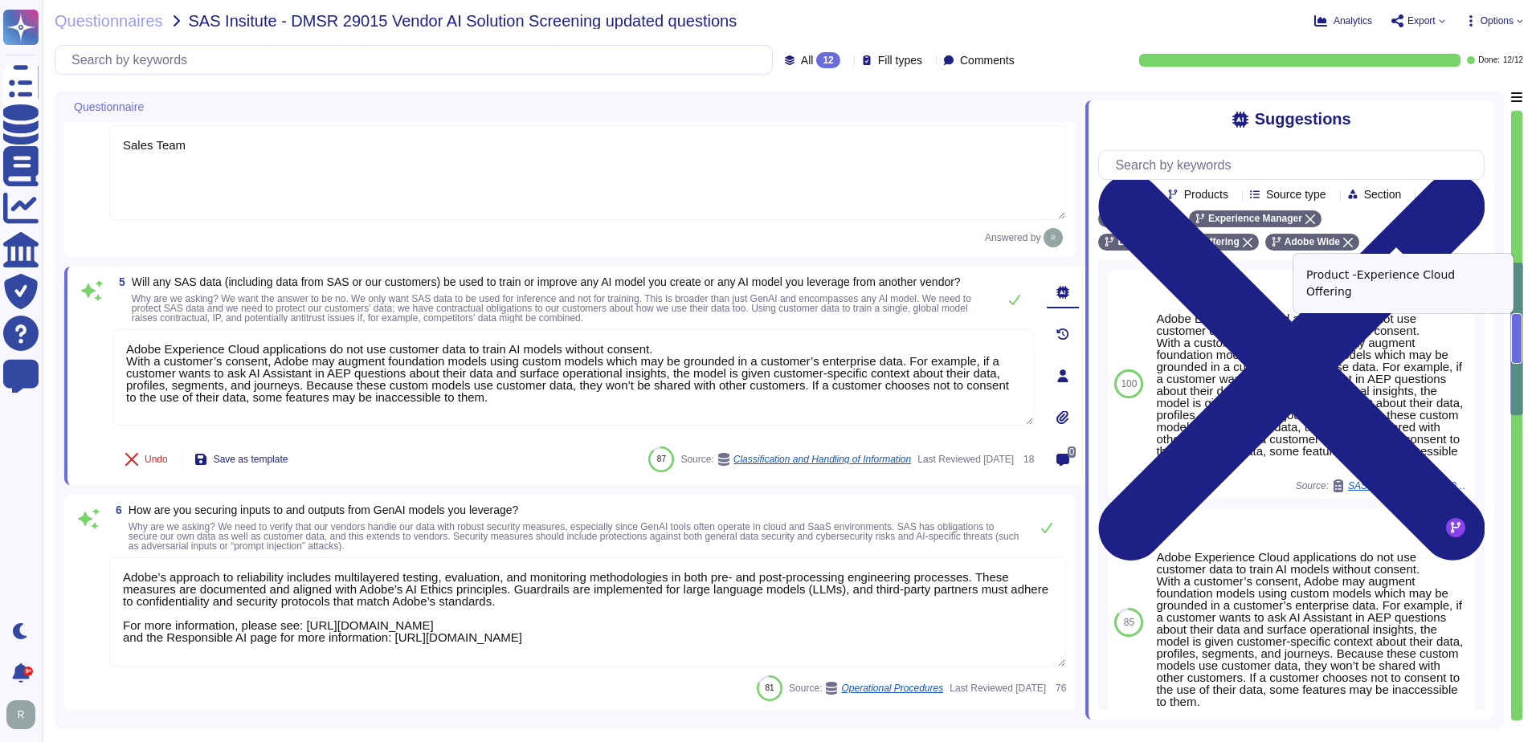
click at [1253, 238] on icon at bounding box center [1248, 243] width 10 height 10
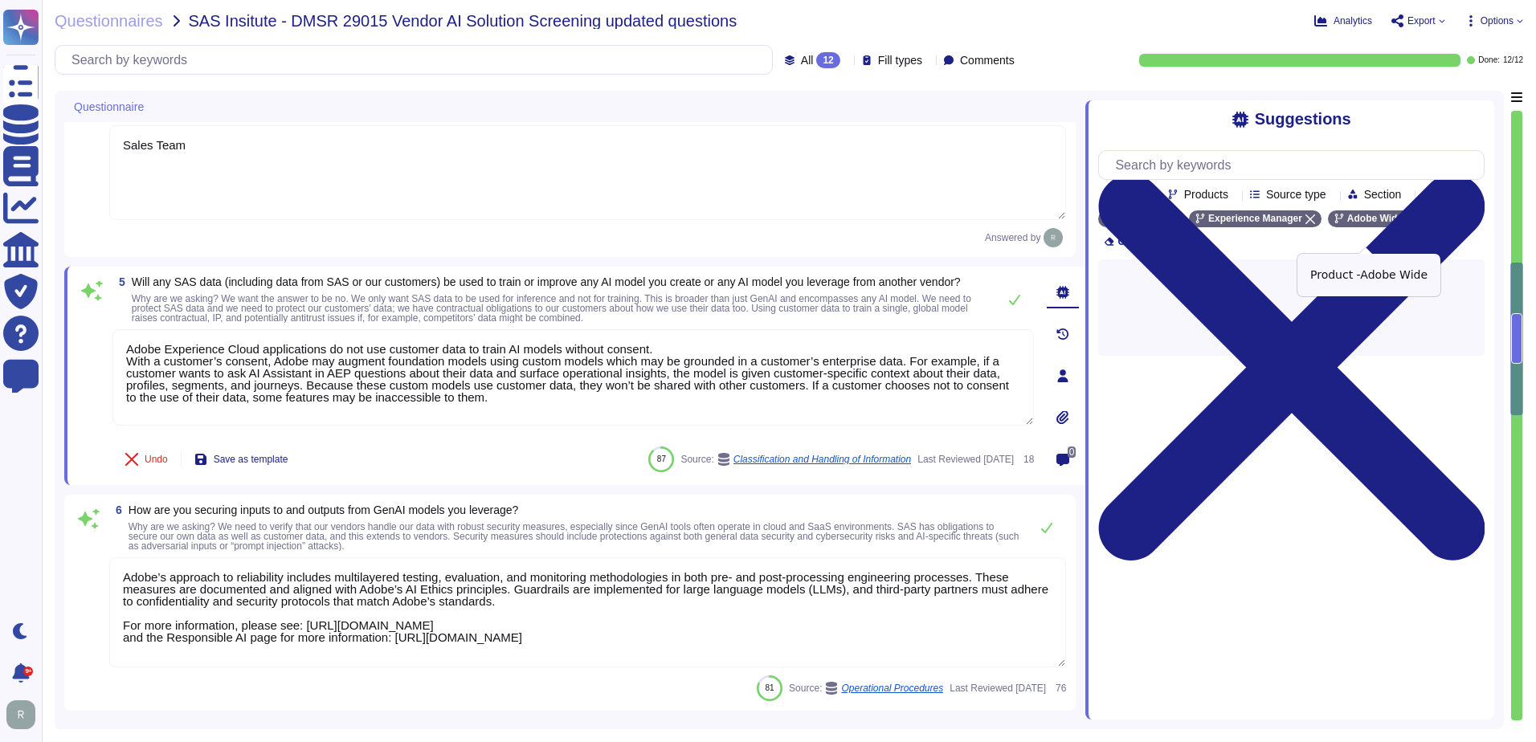
click at [1406, 224] on icon at bounding box center [1411, 220] width 10 height 10
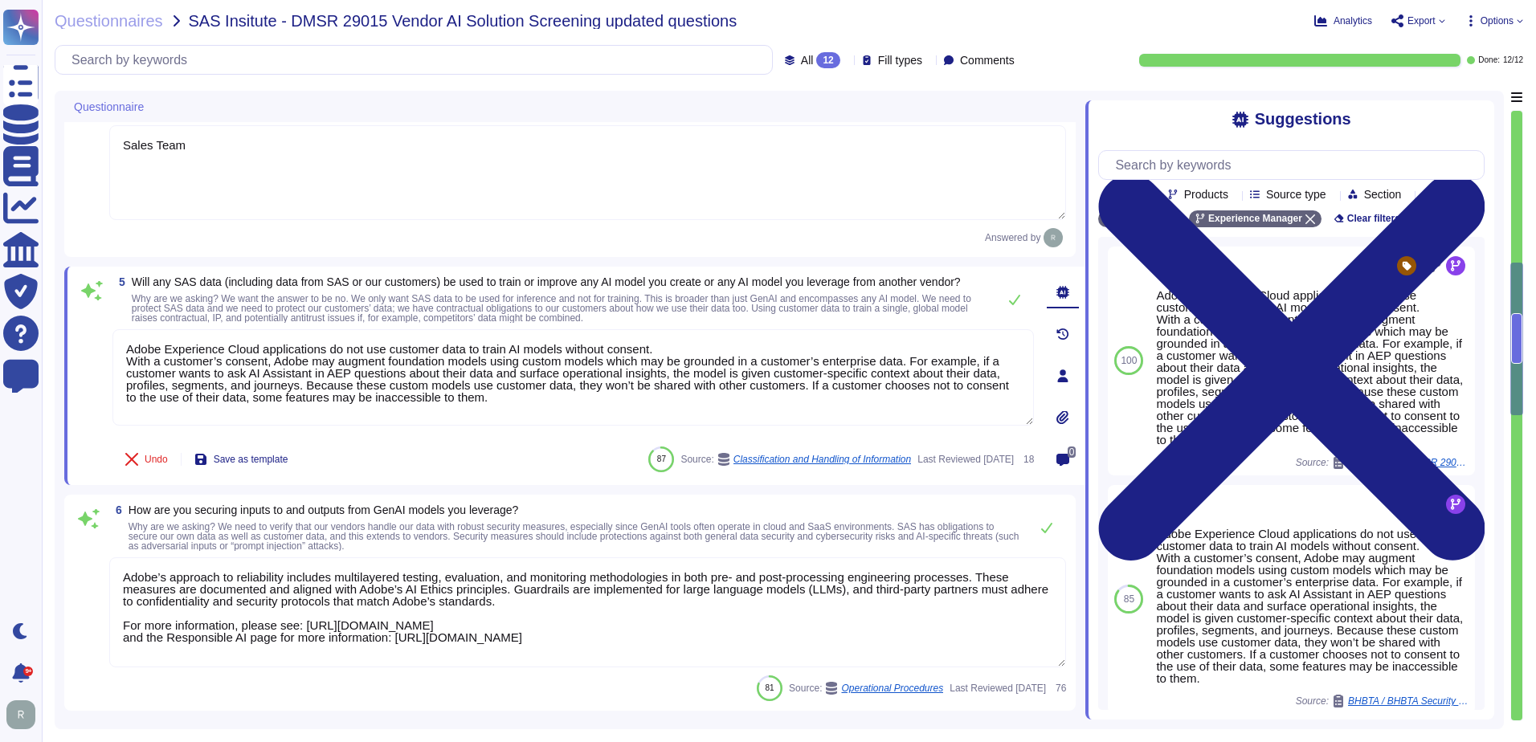
click at [618, 516] on span "How are you securing inputs to and outputs from GenAI models you leverage?" at bounding box center [575, 510] width 893 height 11
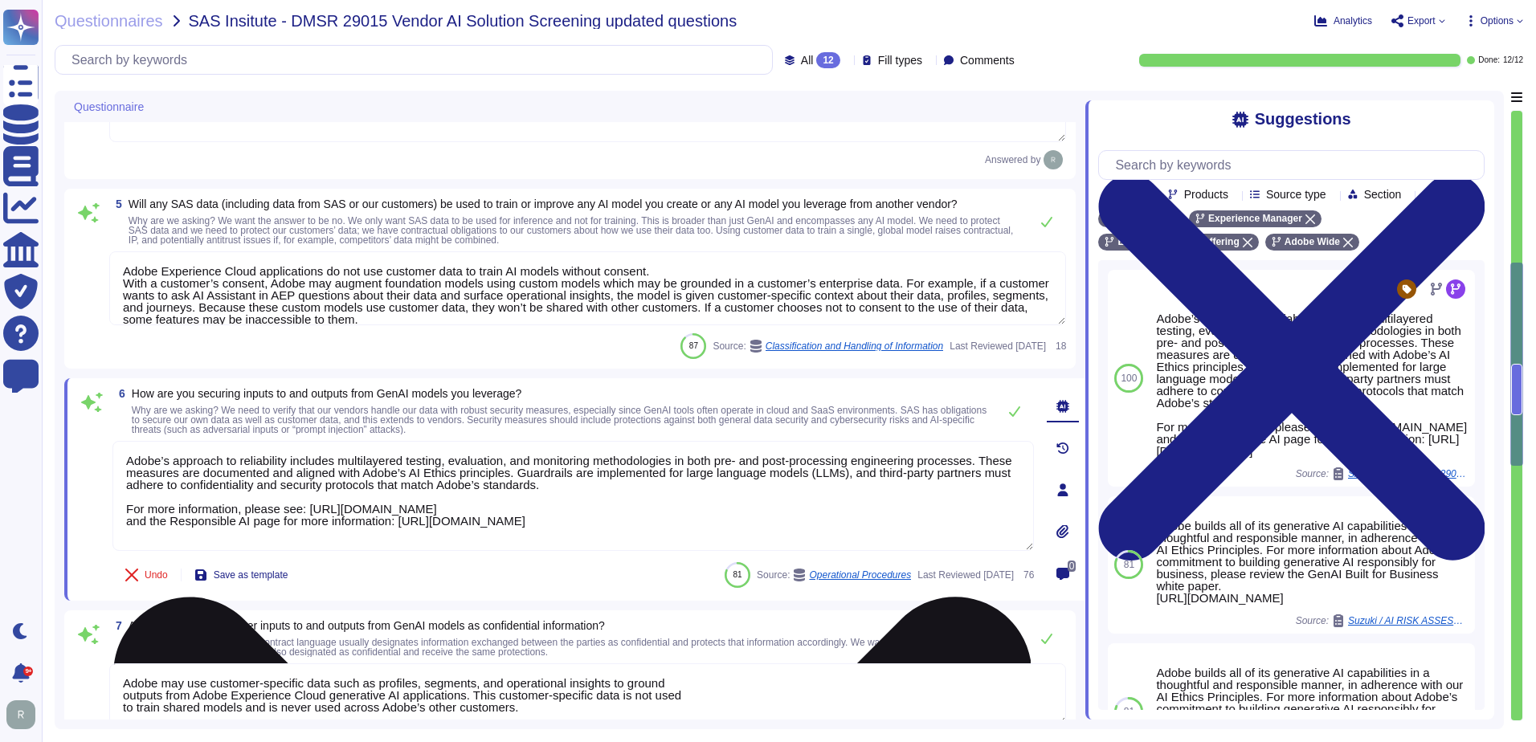
scroll to position [723, 0]
type textarea "Adobe addresses AI system limitations like scalability, maximum requests, and s…"
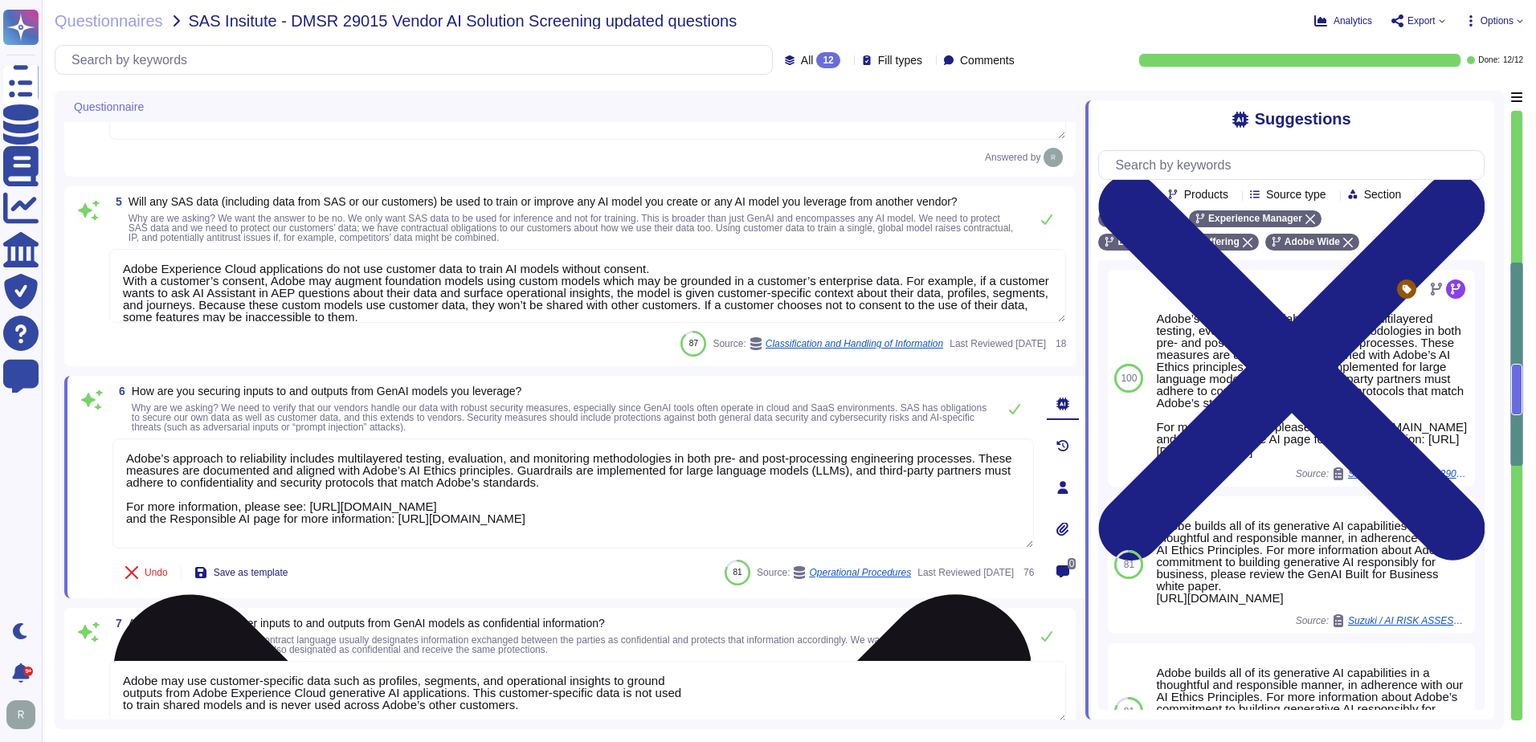
click at [737, 488] on textarea "Adobe’s approach to reliability includes multilayered testing, evaluation, and …" at bounding box center [573, 494] width 922 height 110
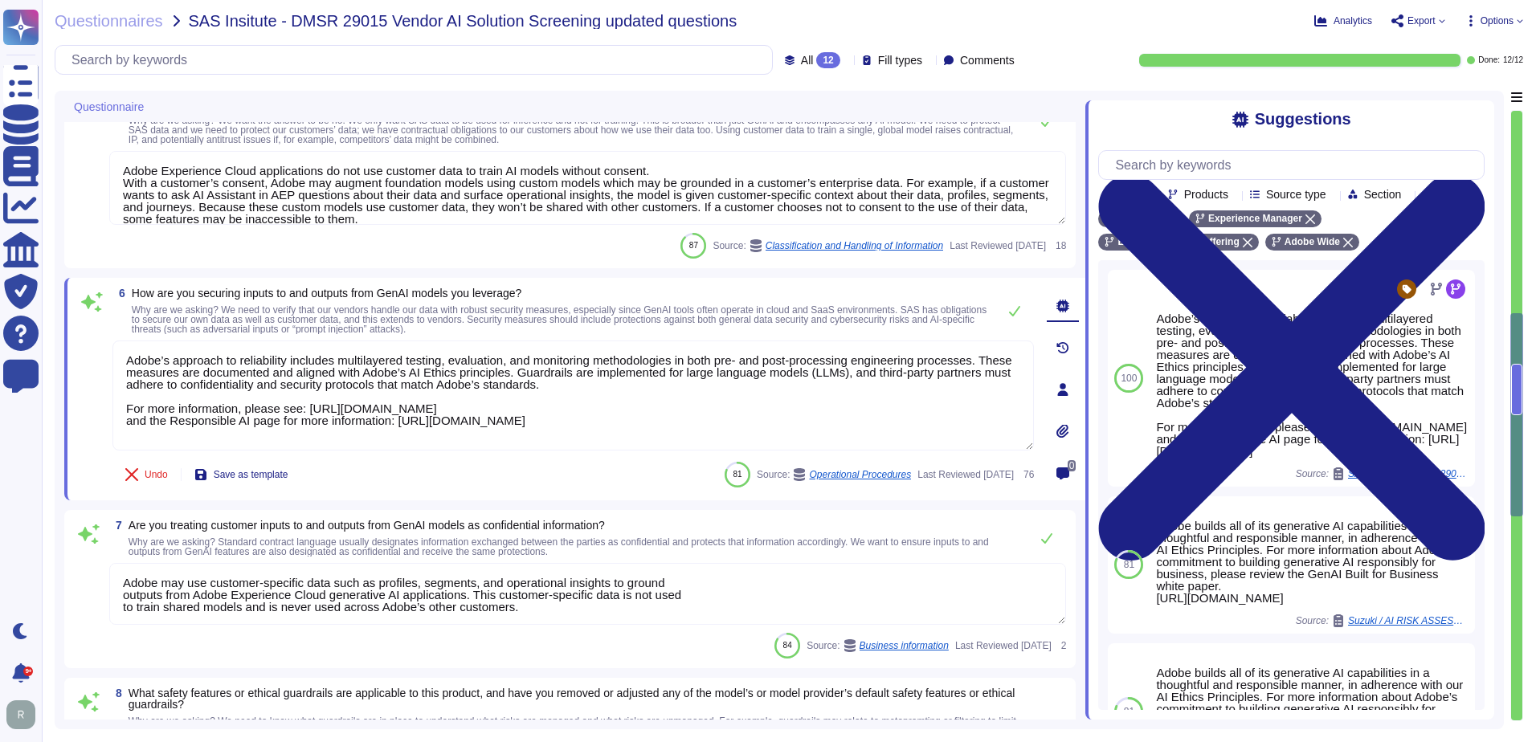
type textarea "Adobe owns or has licensed all pieces of the technology that make up the Digita…"
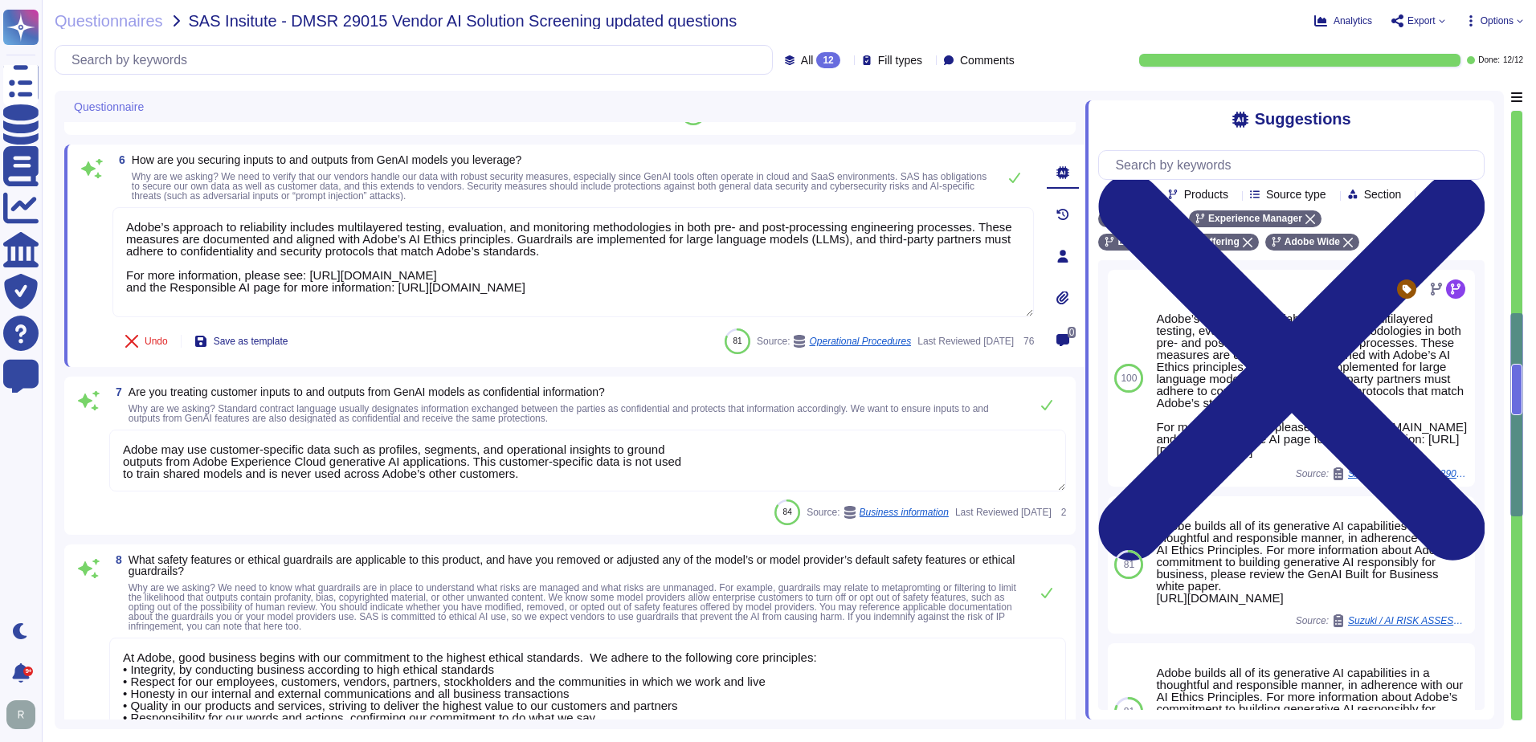
scroll to position [964, 0]
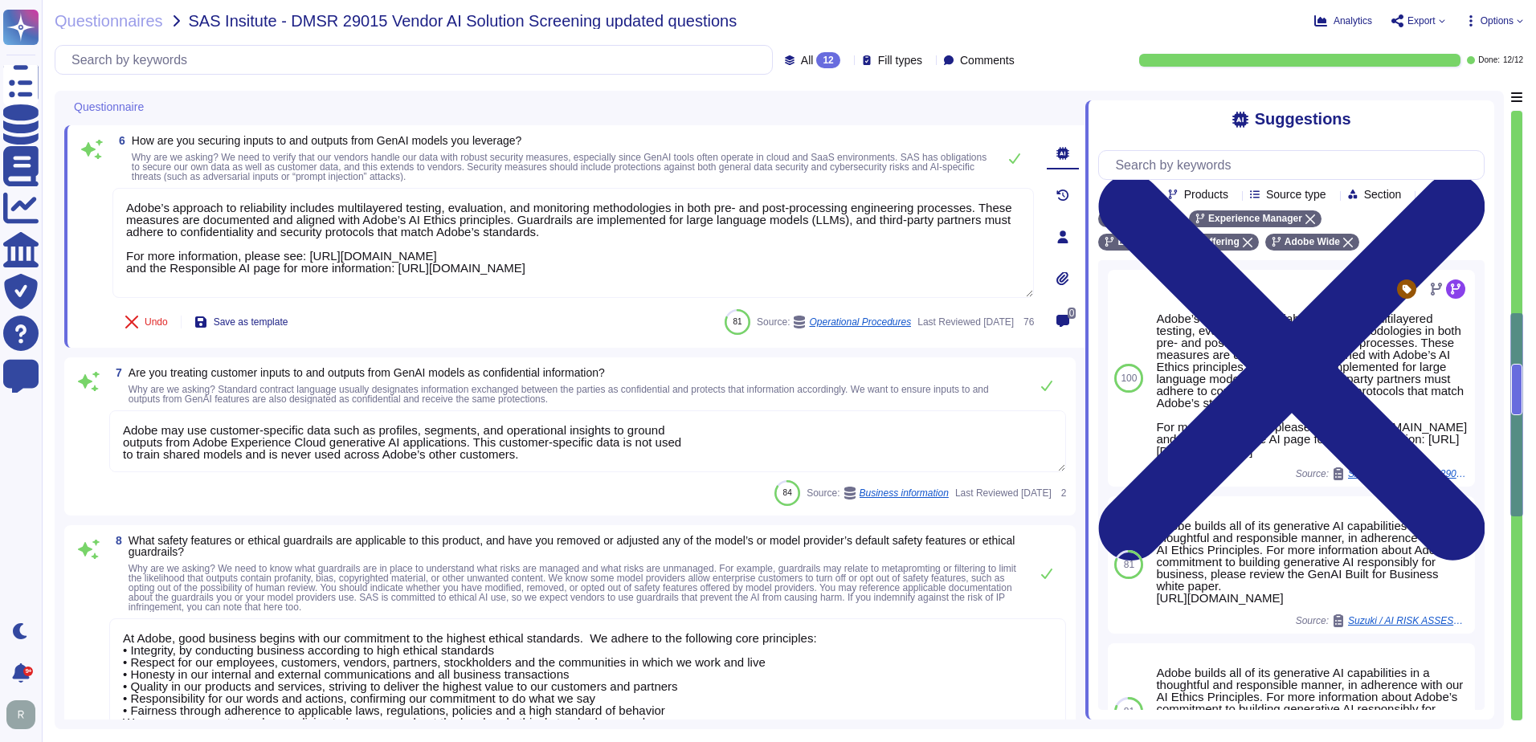
click at [122, 458] on textarea "Adobe may use customer-specific data such as profiles, segments, and operationa…" at bounding box center [587, 442] width 957 height 62
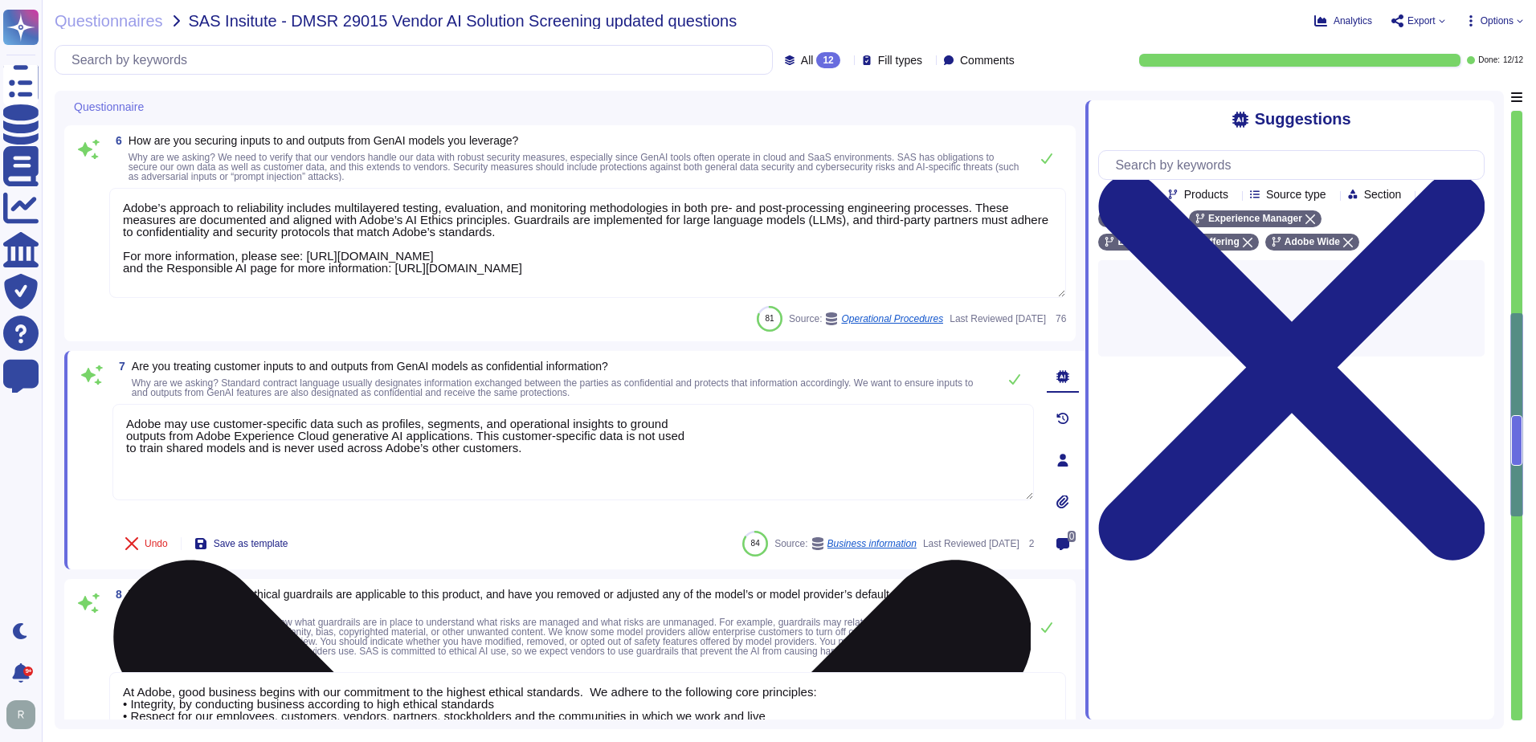
type textarea "Adobe owns or has licensed all pieces of the technology that make up the Digita…"
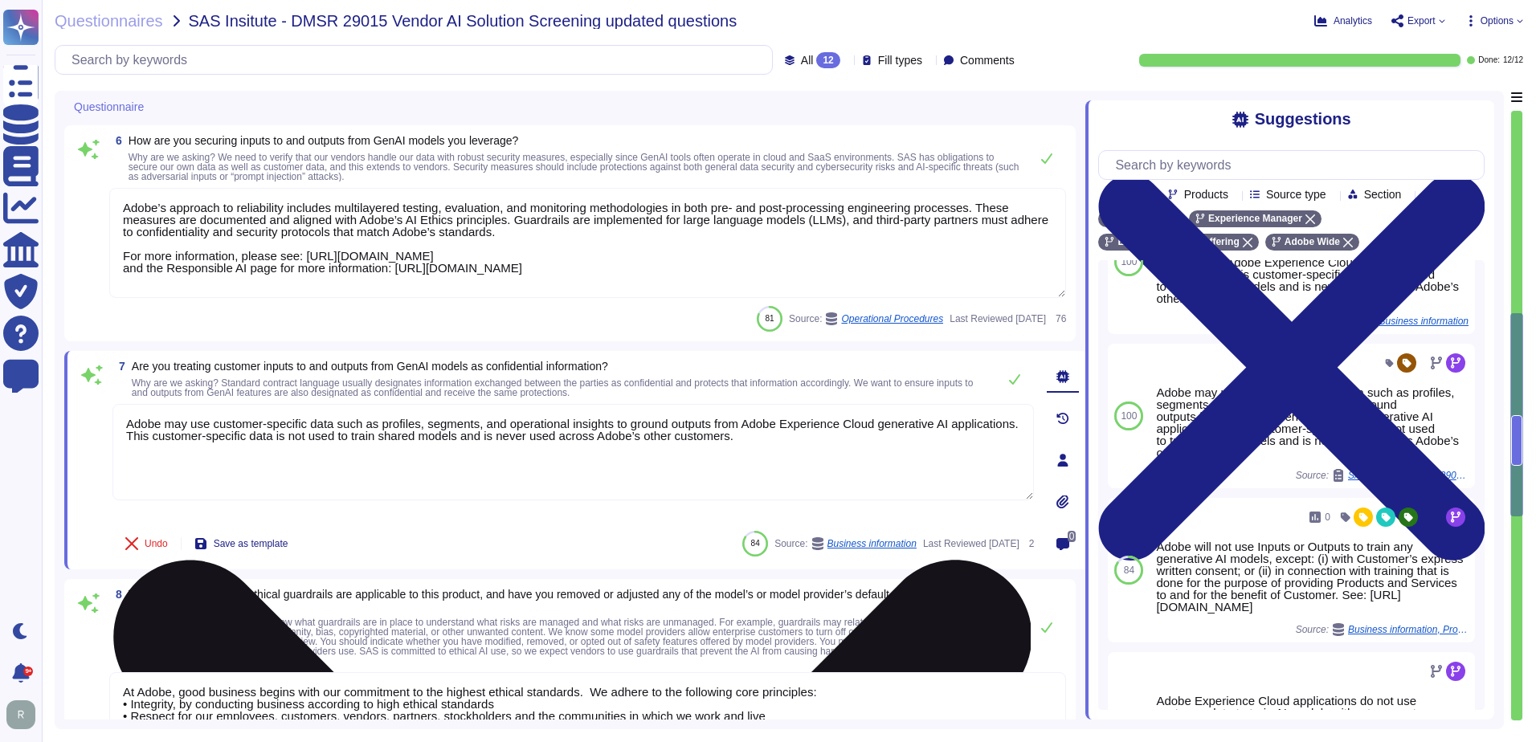
scroll to position [1044, 0]
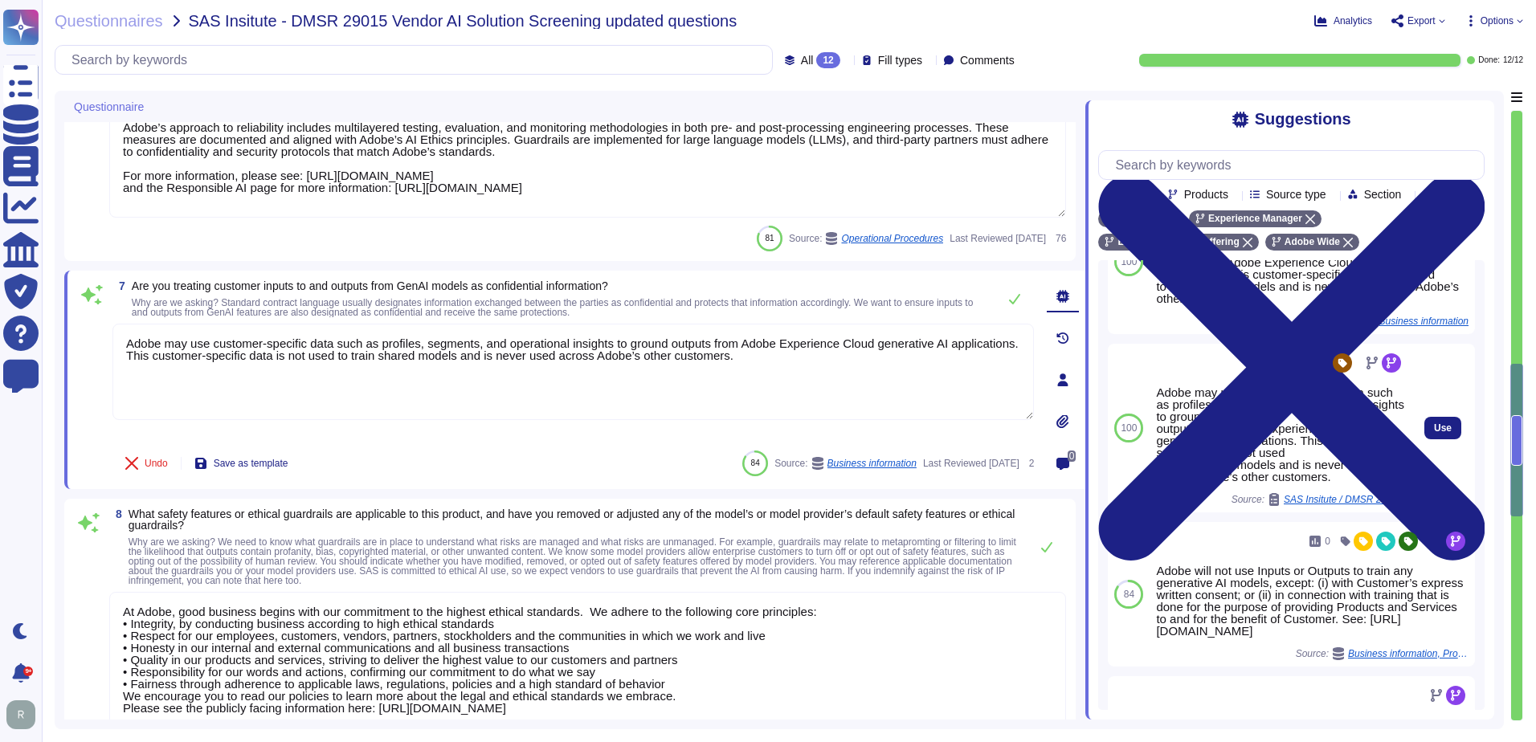
type textarea "Adobe may use customer-specific data such as profiles, segments, and operationa…"
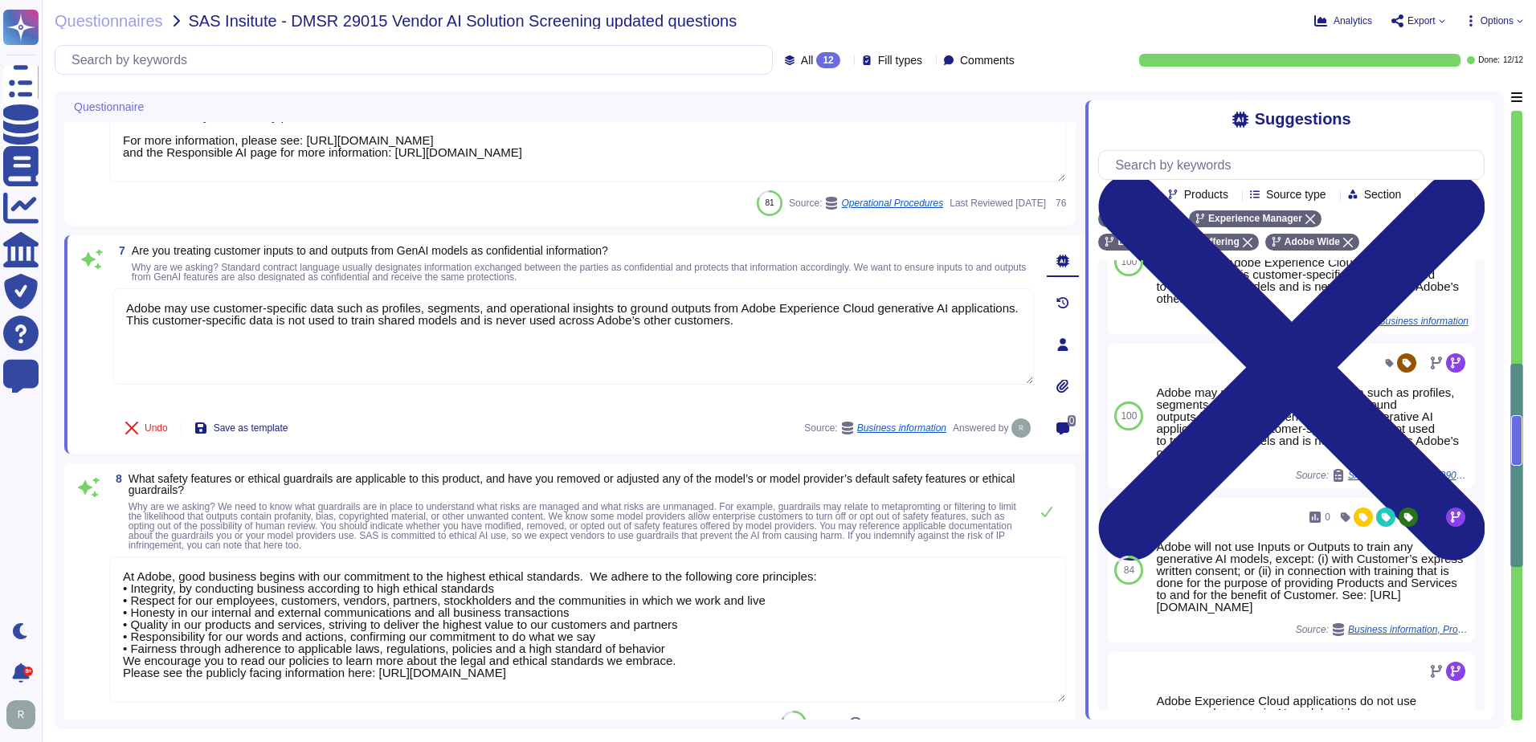
type textarea "The security of our customer’s data is Adobe’s priority. Adobe’s standard data …"
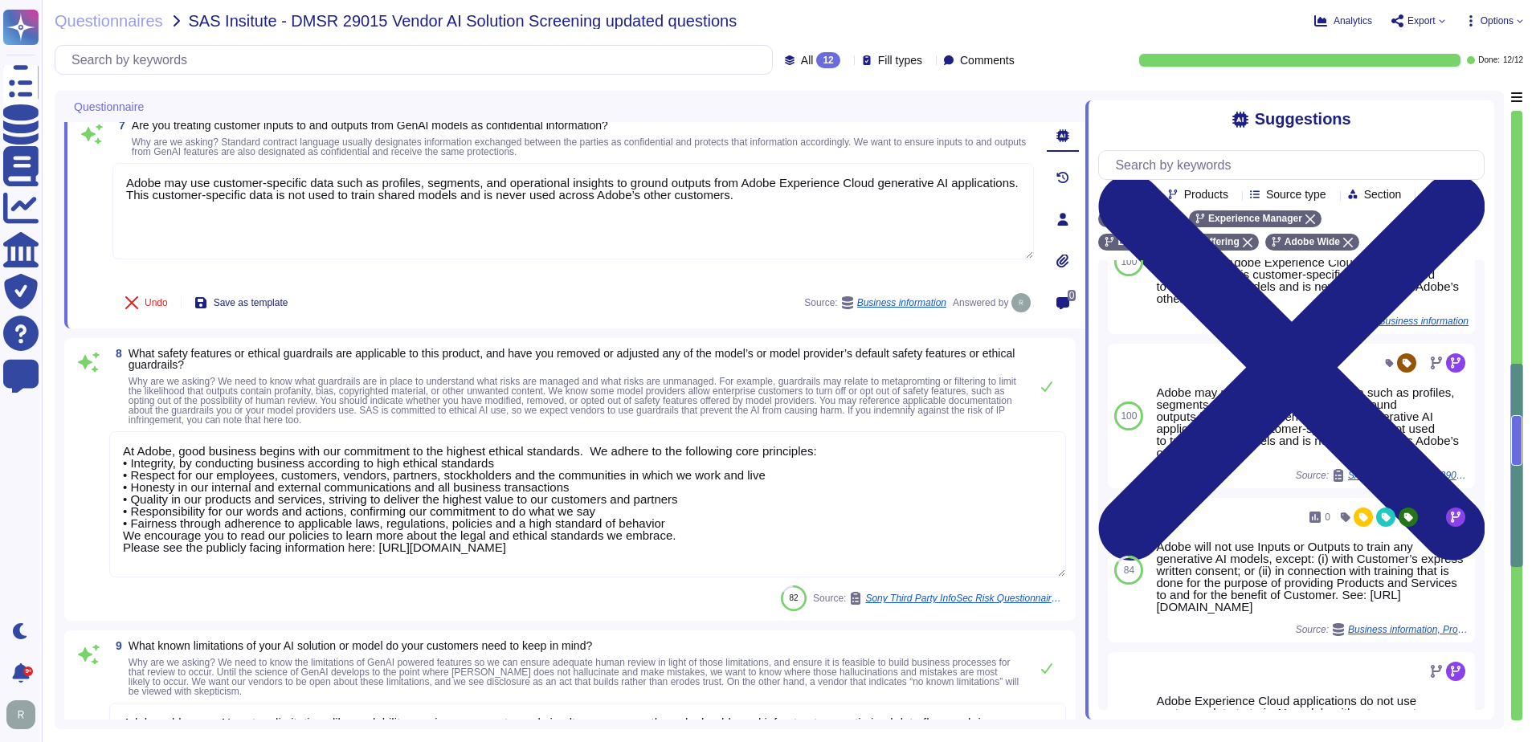
scroll to position [2, 0]
click at [507, 459] on textarea "At Adobe, good business begins with our commitment to the highest ethical stand…" at bounding box center [587, 504] width 957 height 146
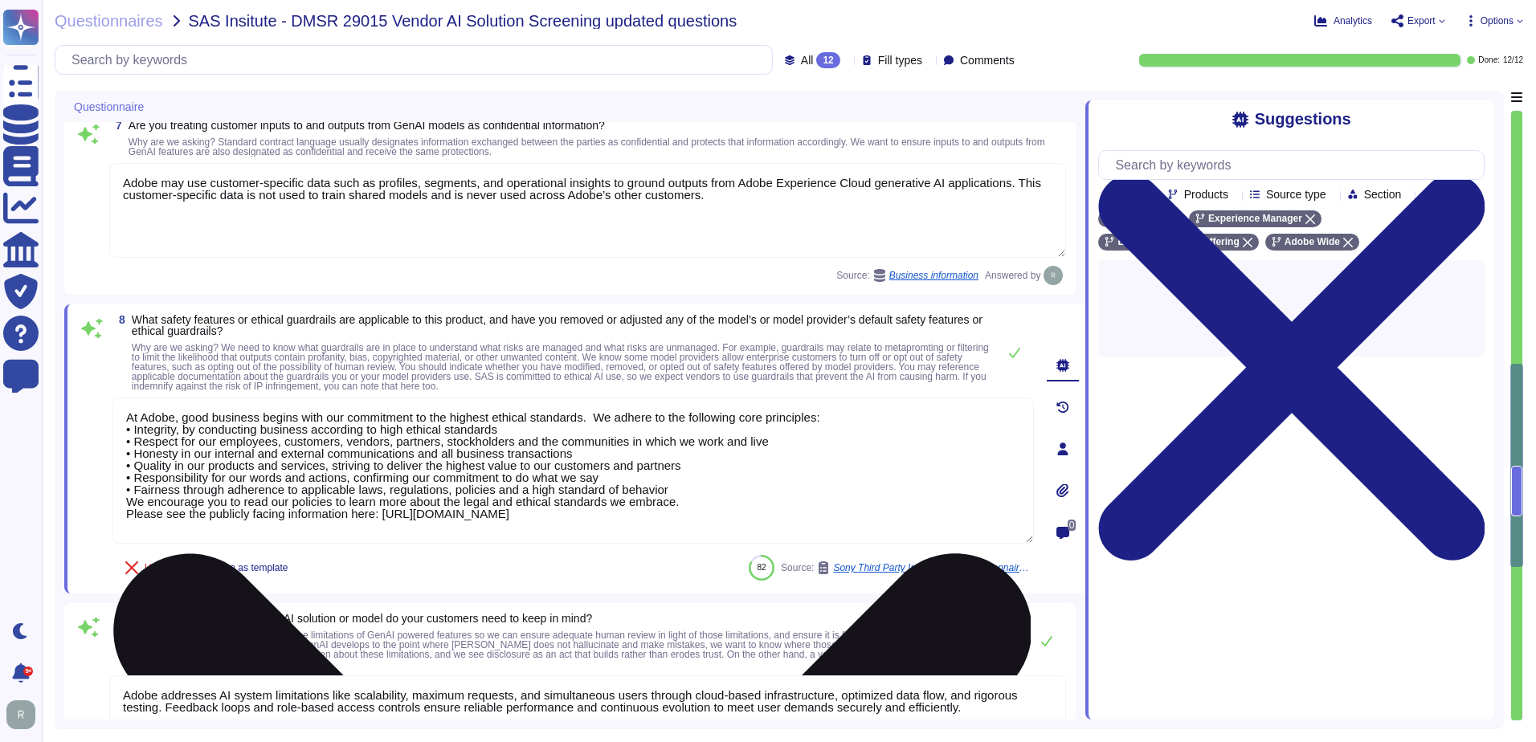
scroll to position [0, 0]
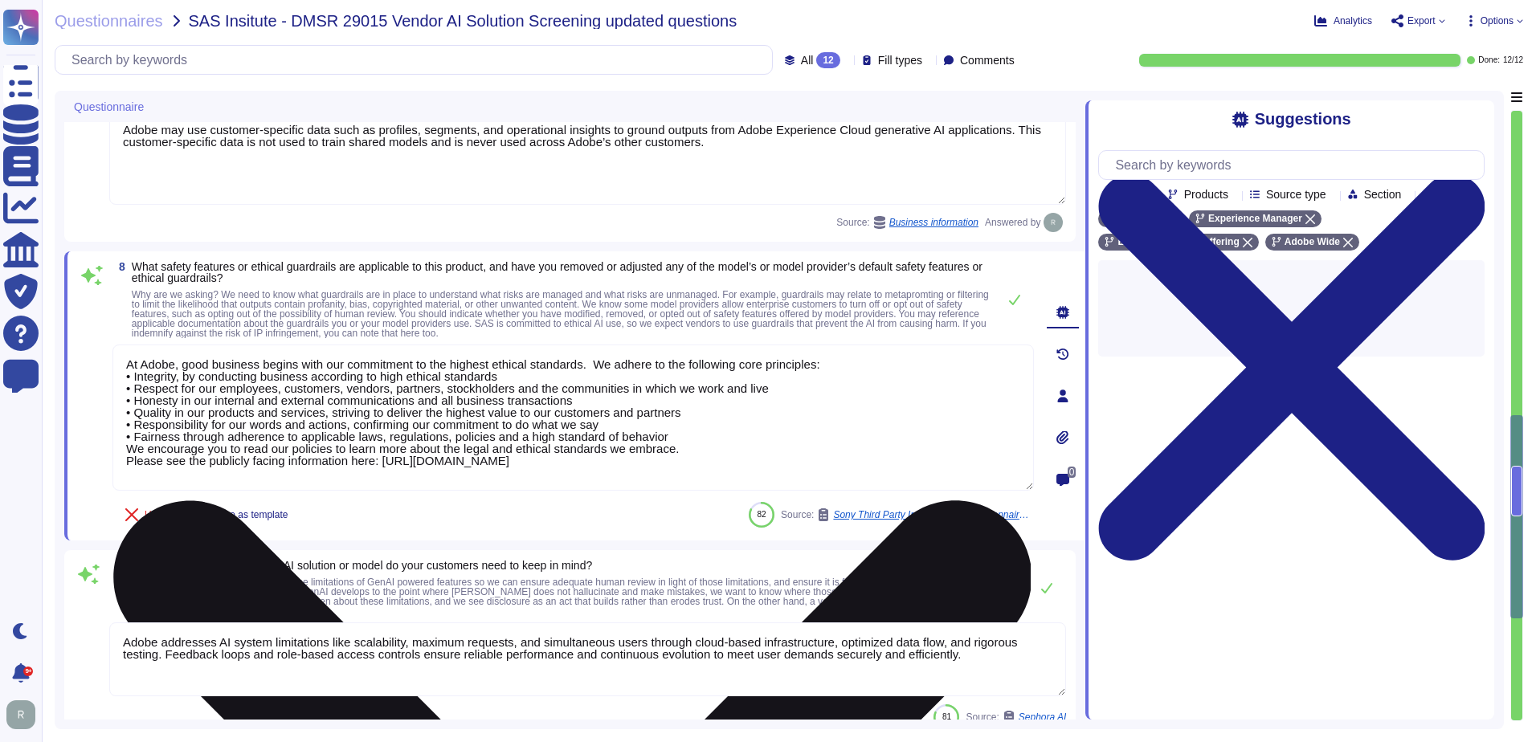
type textarea "A contractual agreement must be entered into with all vendors that process or s…"
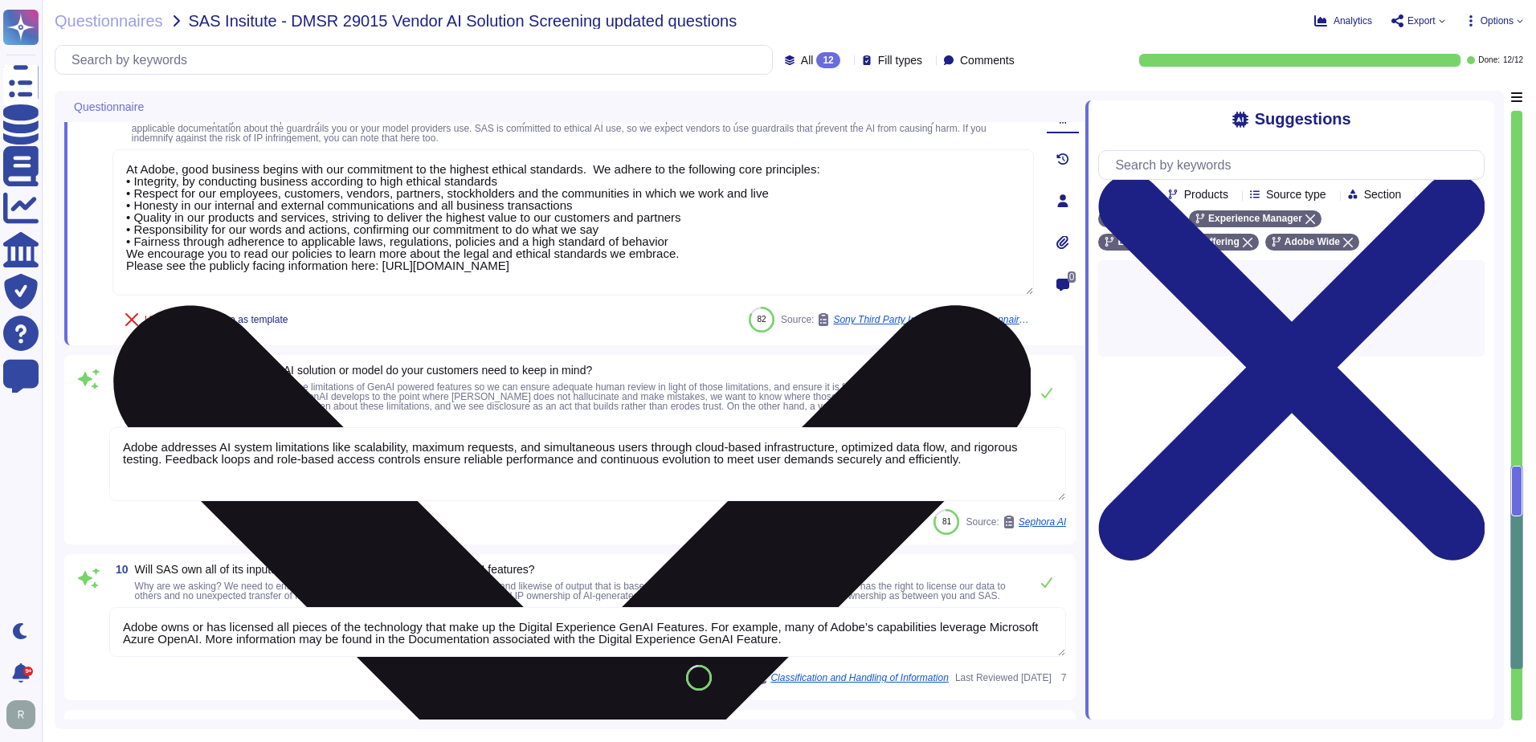
scroll to position [1446, 0]
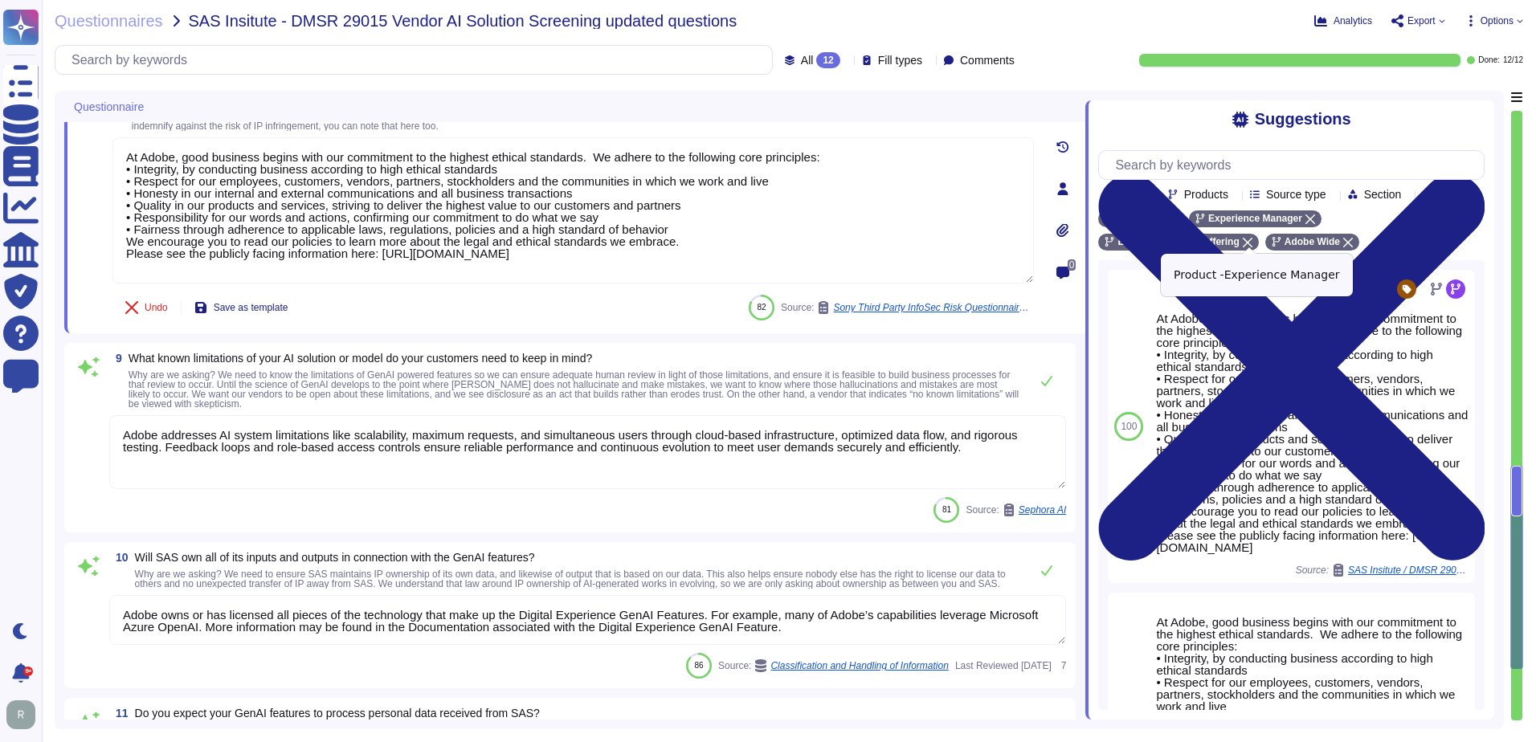
click at [1306, 224] on icon at bounding box center [1311, 220] width 10 height 10
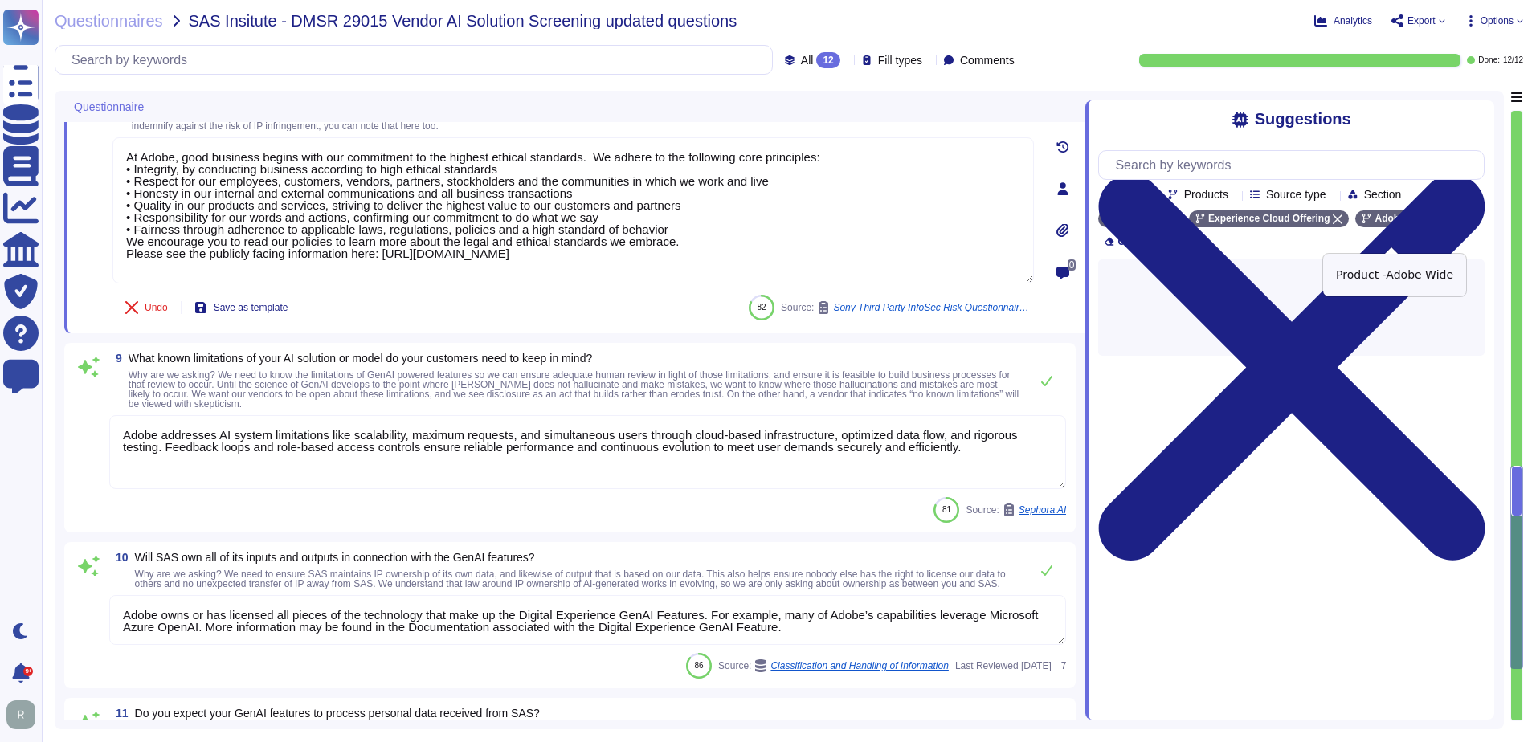
click at [1434, 224] on icon at bounding box center [1439, 220] width 10 height 10
click at [1272, 177] on input "text" at bounding box center [1295, 165] width 377 height 28
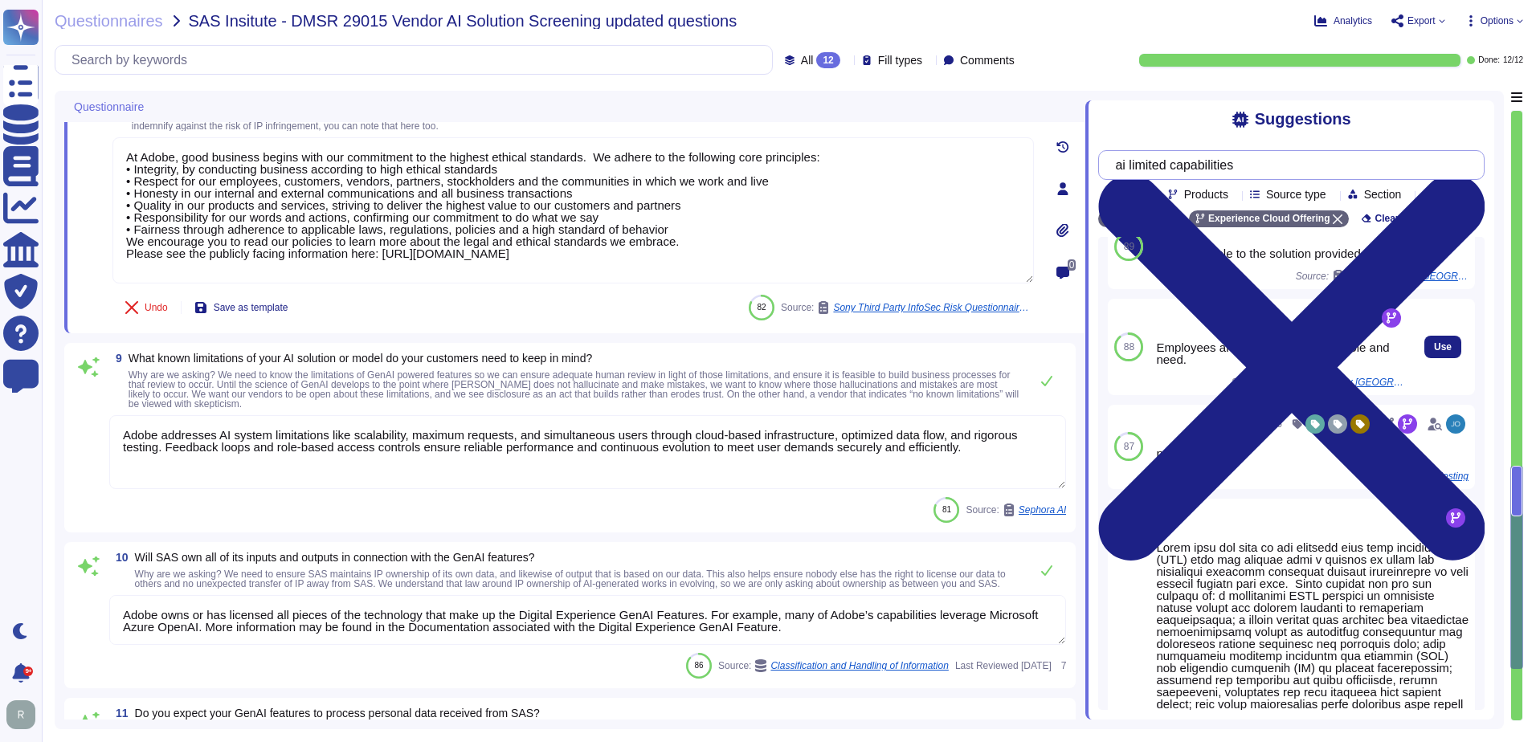
scroll to position [0, 0]
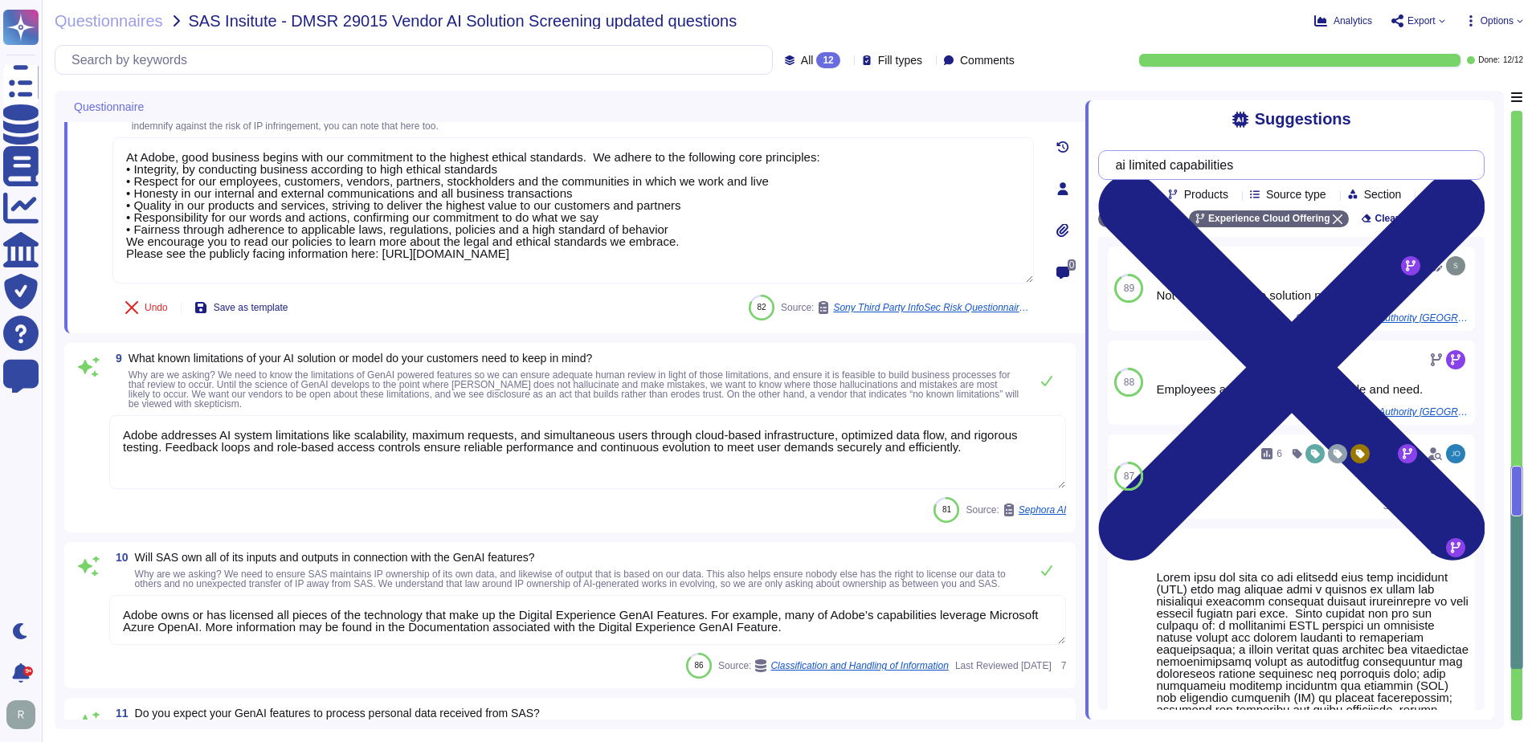
type input "ai limited capabilities"
click at [504, 452] on textarea "Adobe addresses AI system limitations like scalability, maximum requests, and s…" at bounding box center [587, 452] width 957 height 74
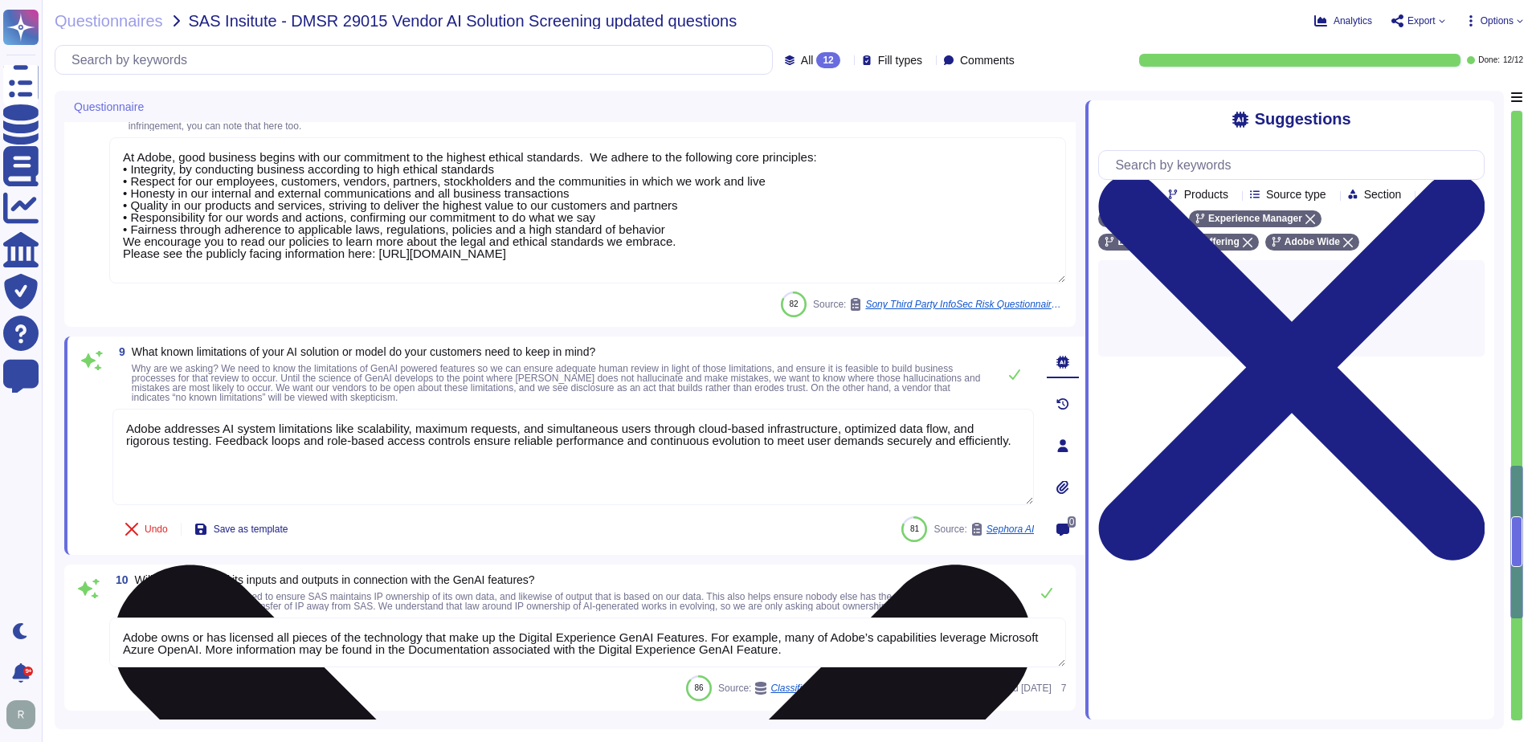
paste textarea "’s GenAI is powered by Azure OpenAI, and Adobe does not modify or fine-tune the…"
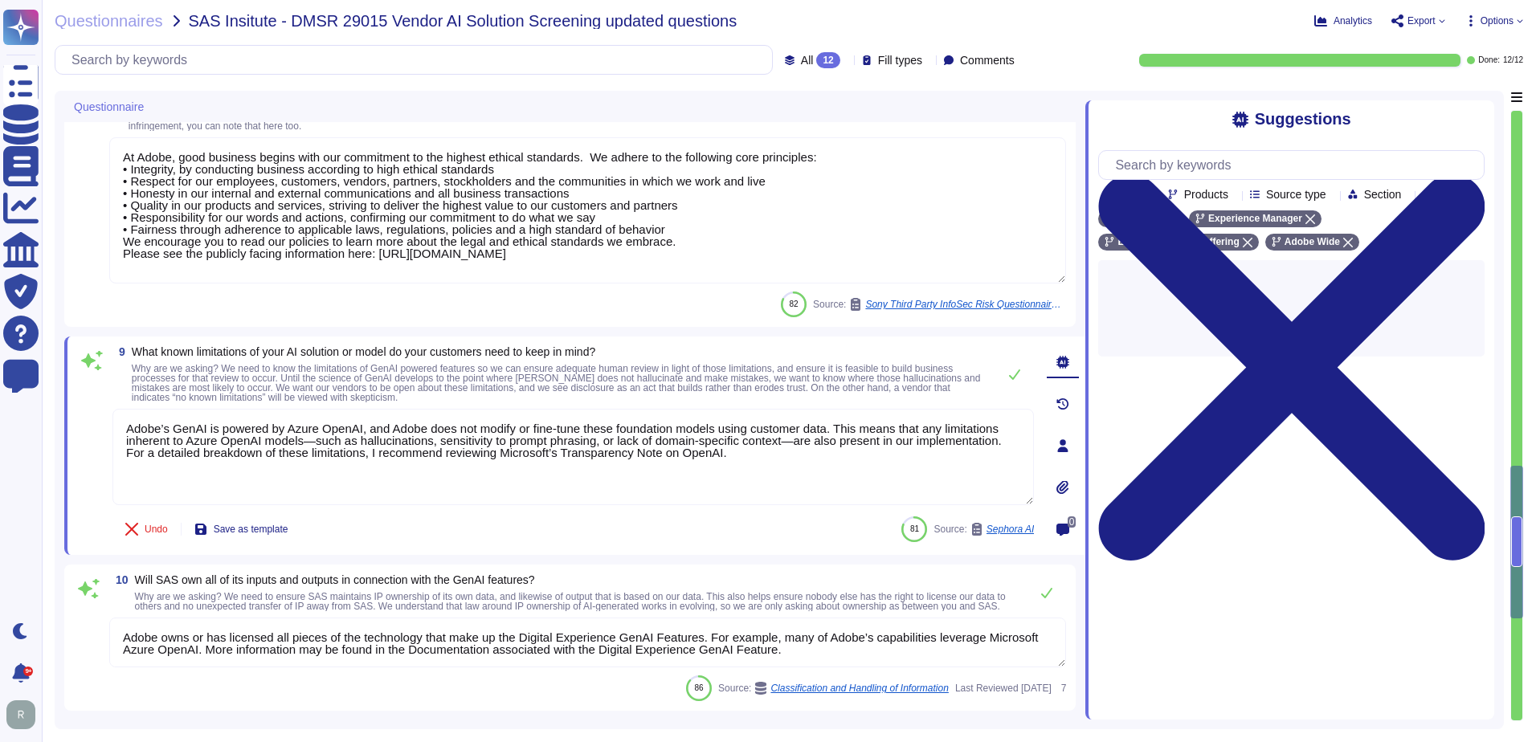
type textarea "Adobe’s GenAI is powered by Azure OpenAI, and Adobe does not modify or fine-tun…"
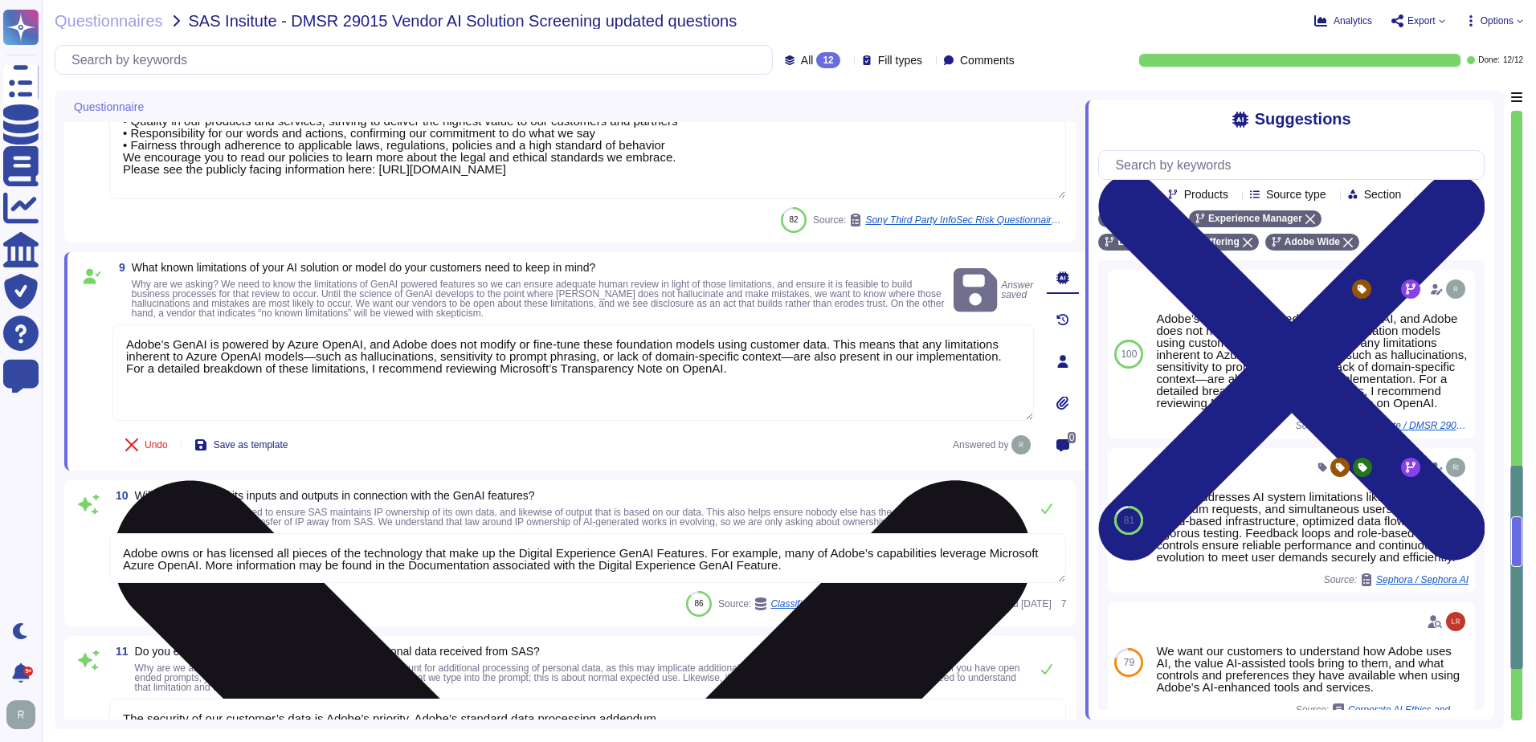
scroll to position [1687, 0]
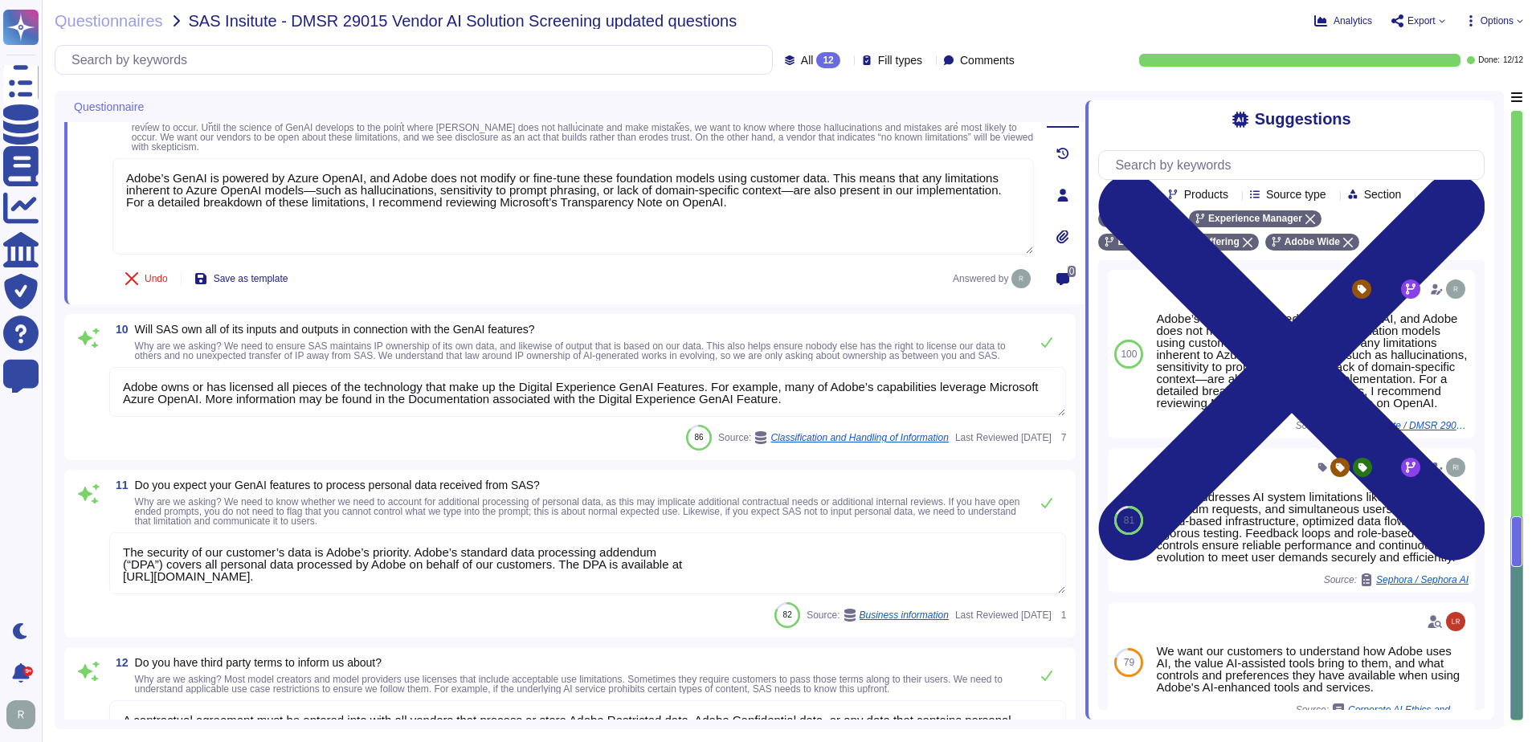
click at [798, 406] on textarea "Adobe owns or has licensed all pieces of the technology that make up the Digita…" at bounding box center [587, 392] width 957 height 50
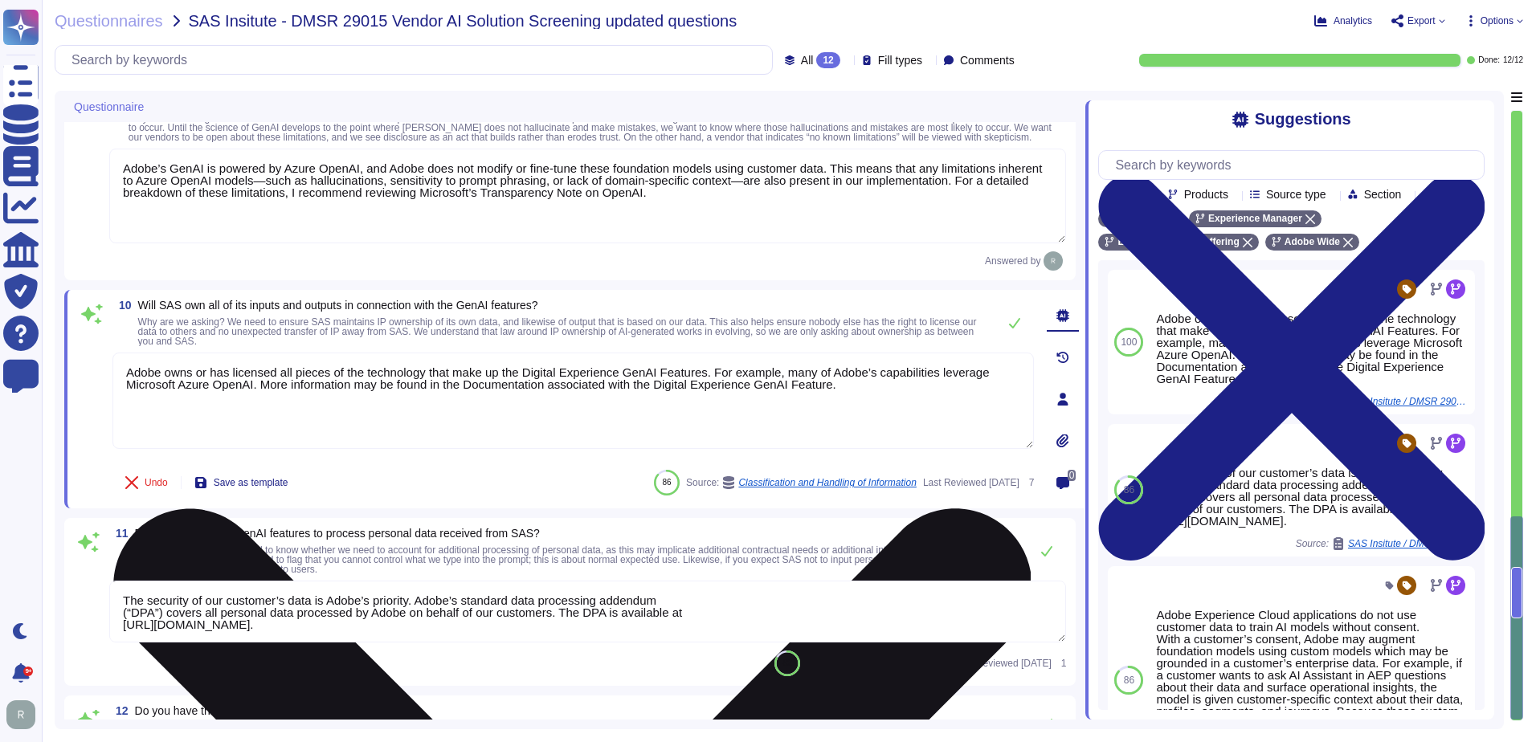
click at [291, 399] on textarea "Adobe owns or has licensed all pieces of the technology that make up the Digita…" at bounding box center [573, 401] width 922 height 96
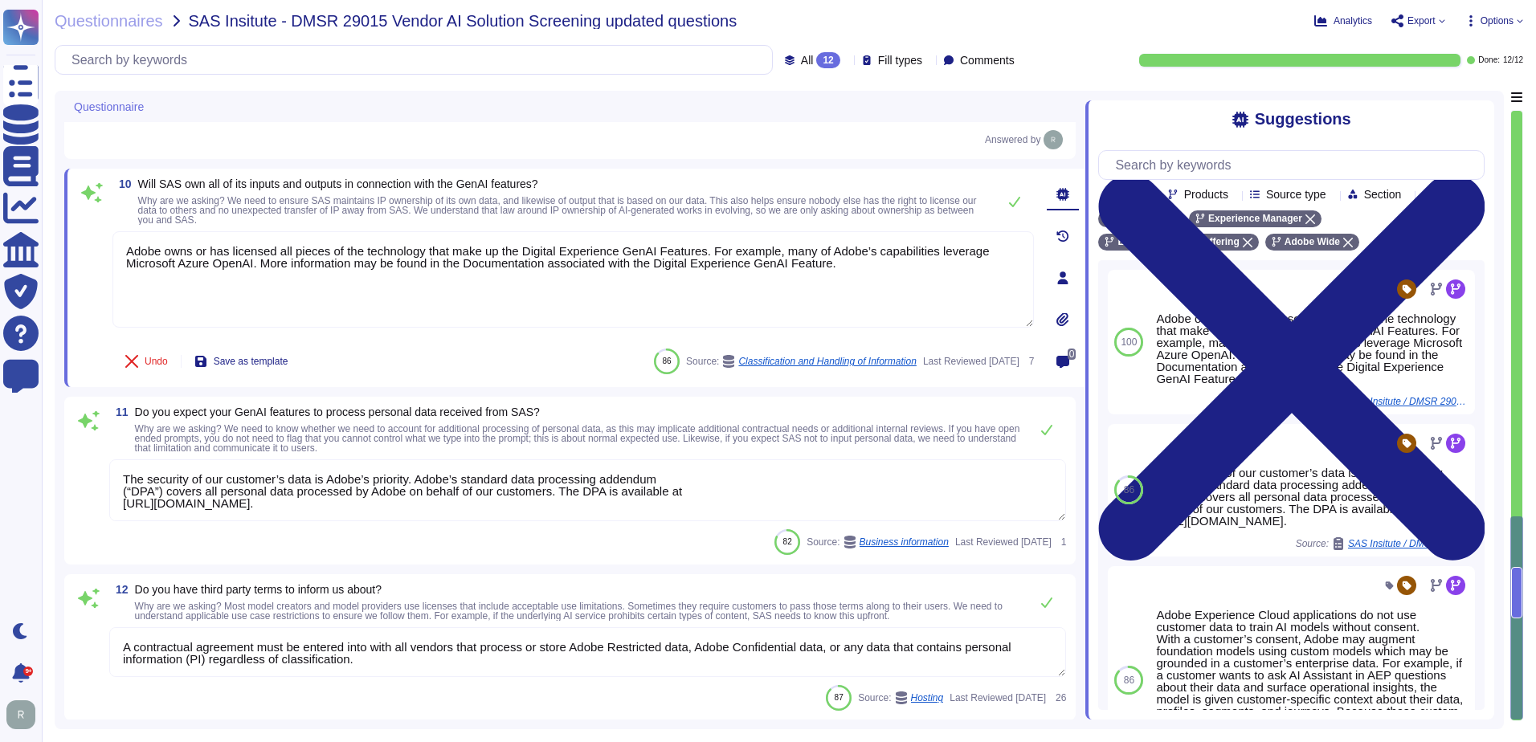
scroll to position [1800, 0]
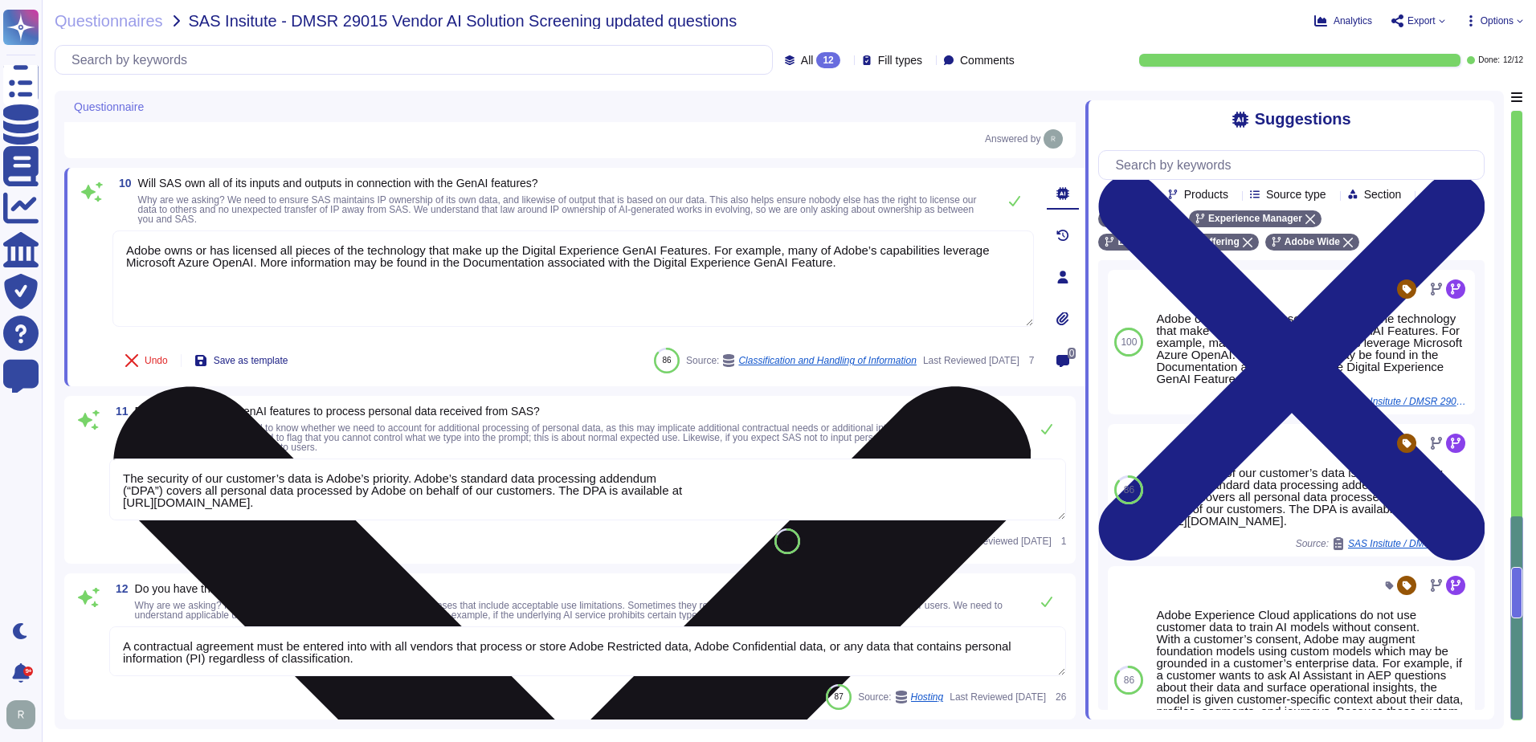
click at [424, 265] on textarea "Adobe owns or has licensed all pieces of the technology that make up the Digita…" at bounding box center [573, 279] width 922 height 96
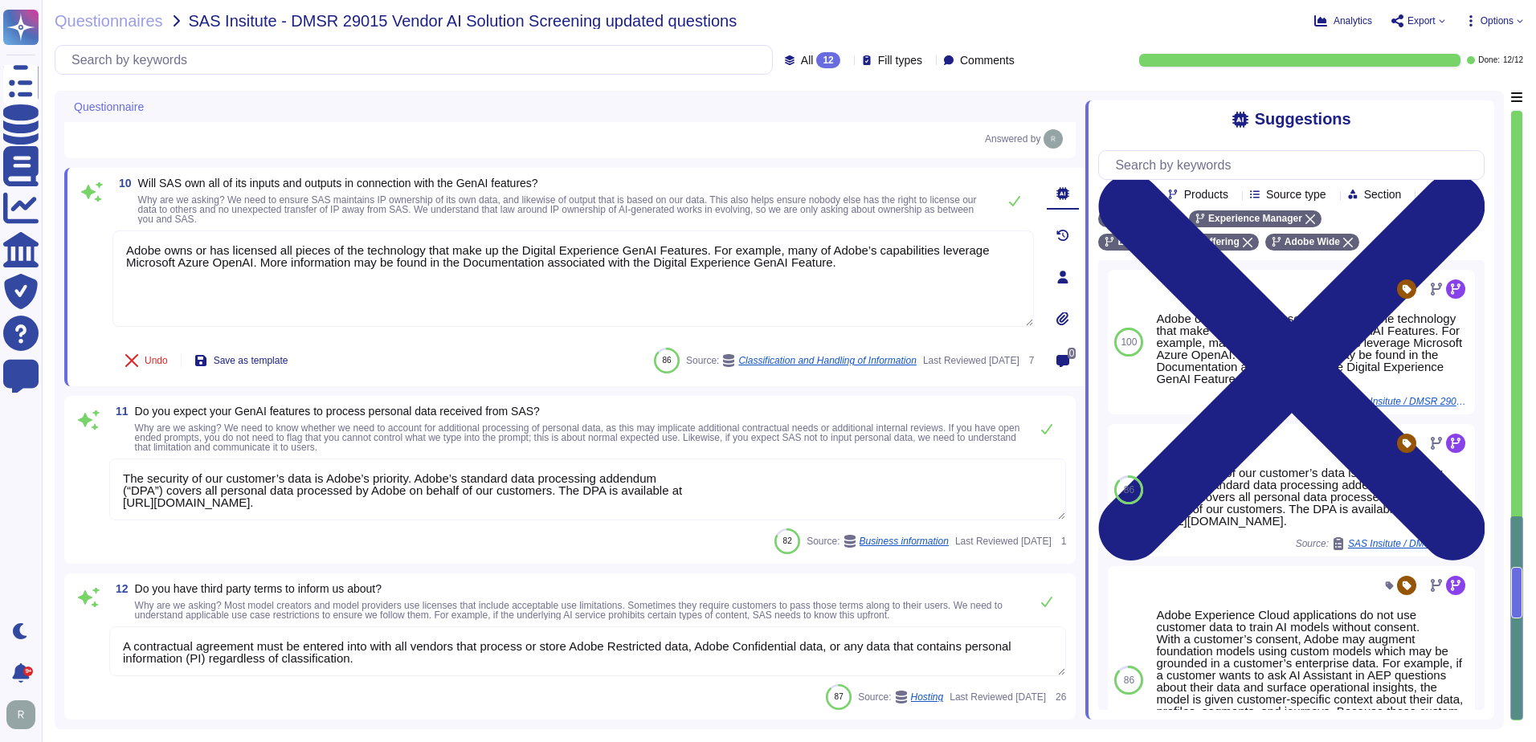
click at [115, 491] on textarea "The security of our customer’s data is Adobe’s priority. Adobe’s standard data …" at bounding box center [587, 490] width 957 height 62
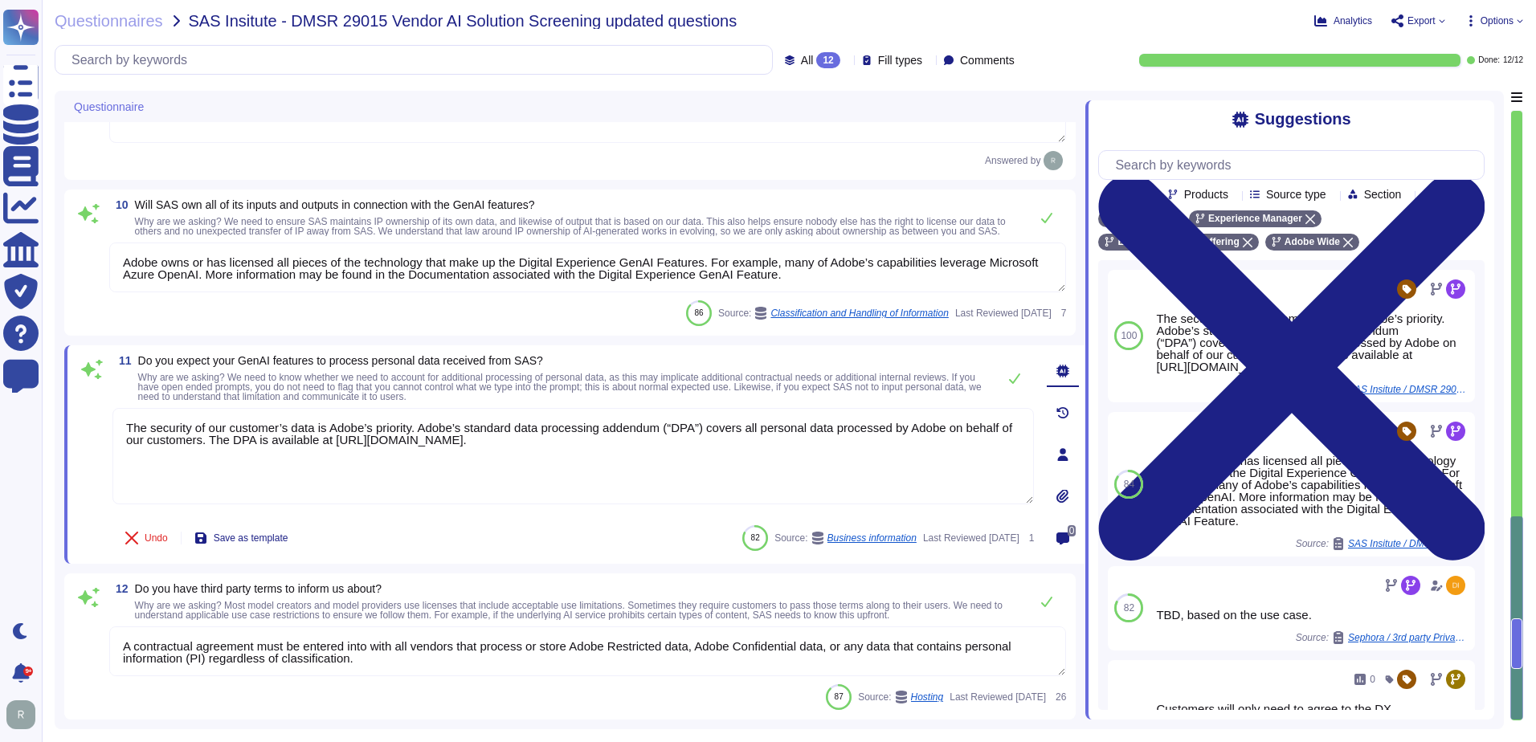
type textarea "The security of our customer’s data is Adobe’s priority. Adobe’s standard data …"
click at [401, 657] on textarea "A contractual agreement must be entered into with all vendors that process or s…" at bounding box center [587, 652] width 957 height 50
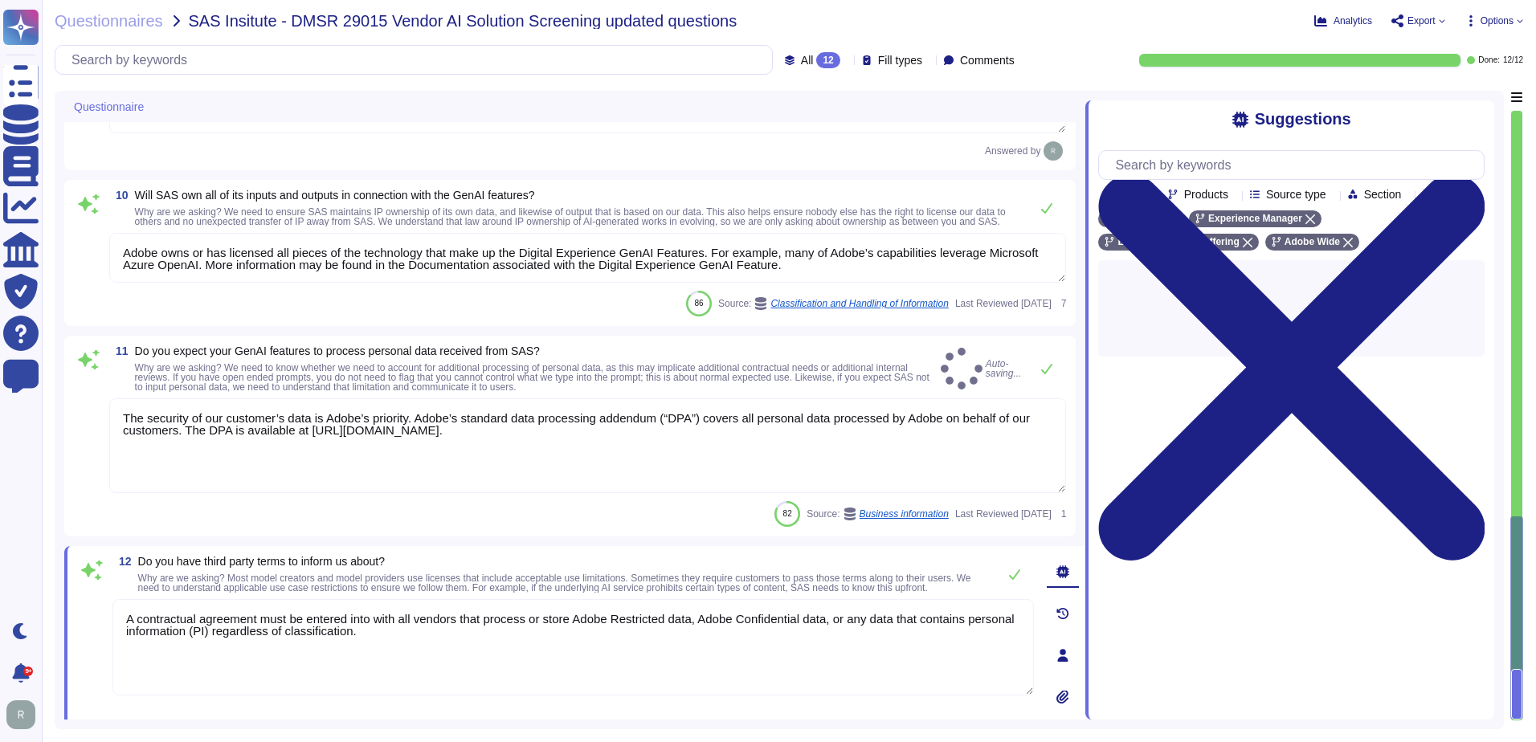
click at [401, 657] on textarea "A contractual agreement must be entered into with all vendors that process or s…" at bounding box center [573, 647] width 922 height 96
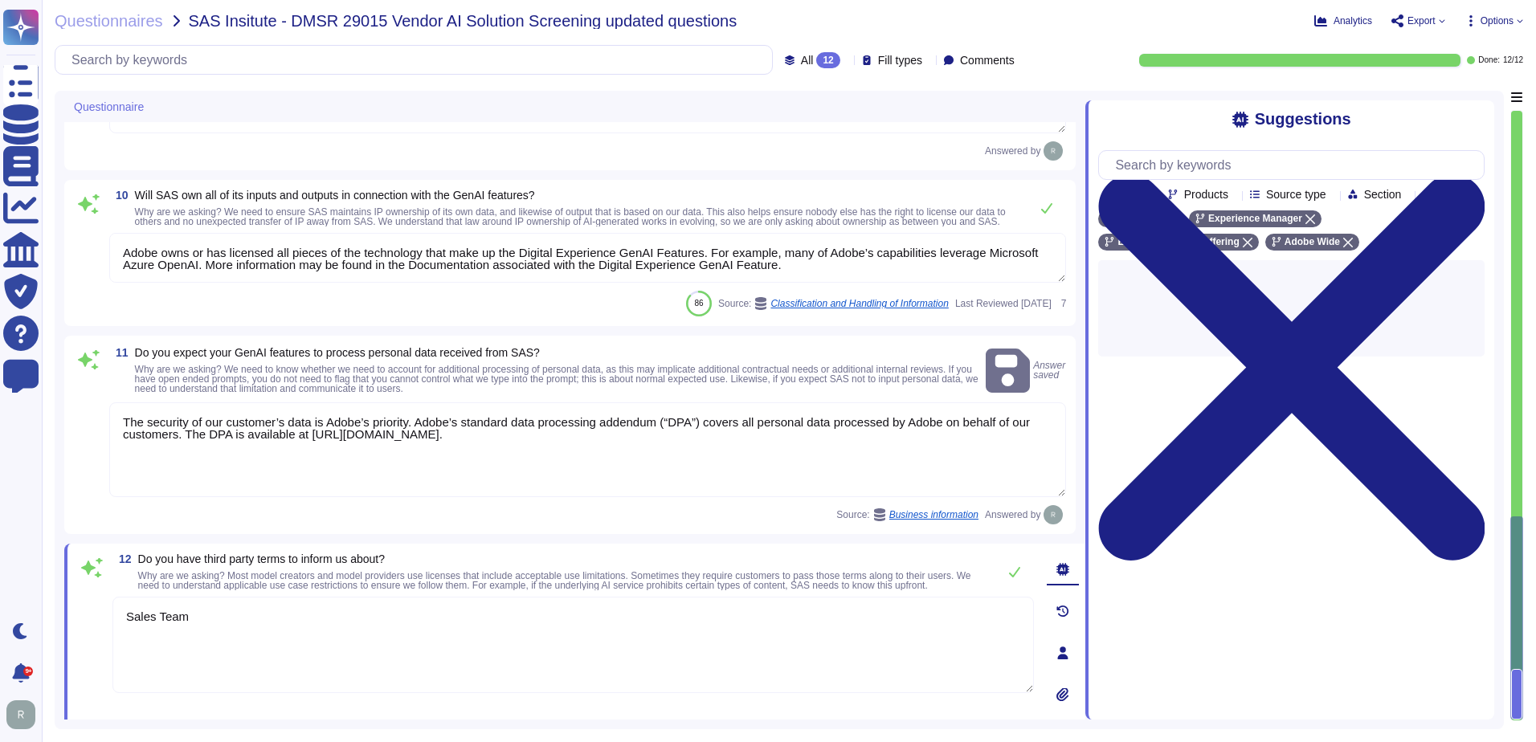
type textarea "Sales Team"
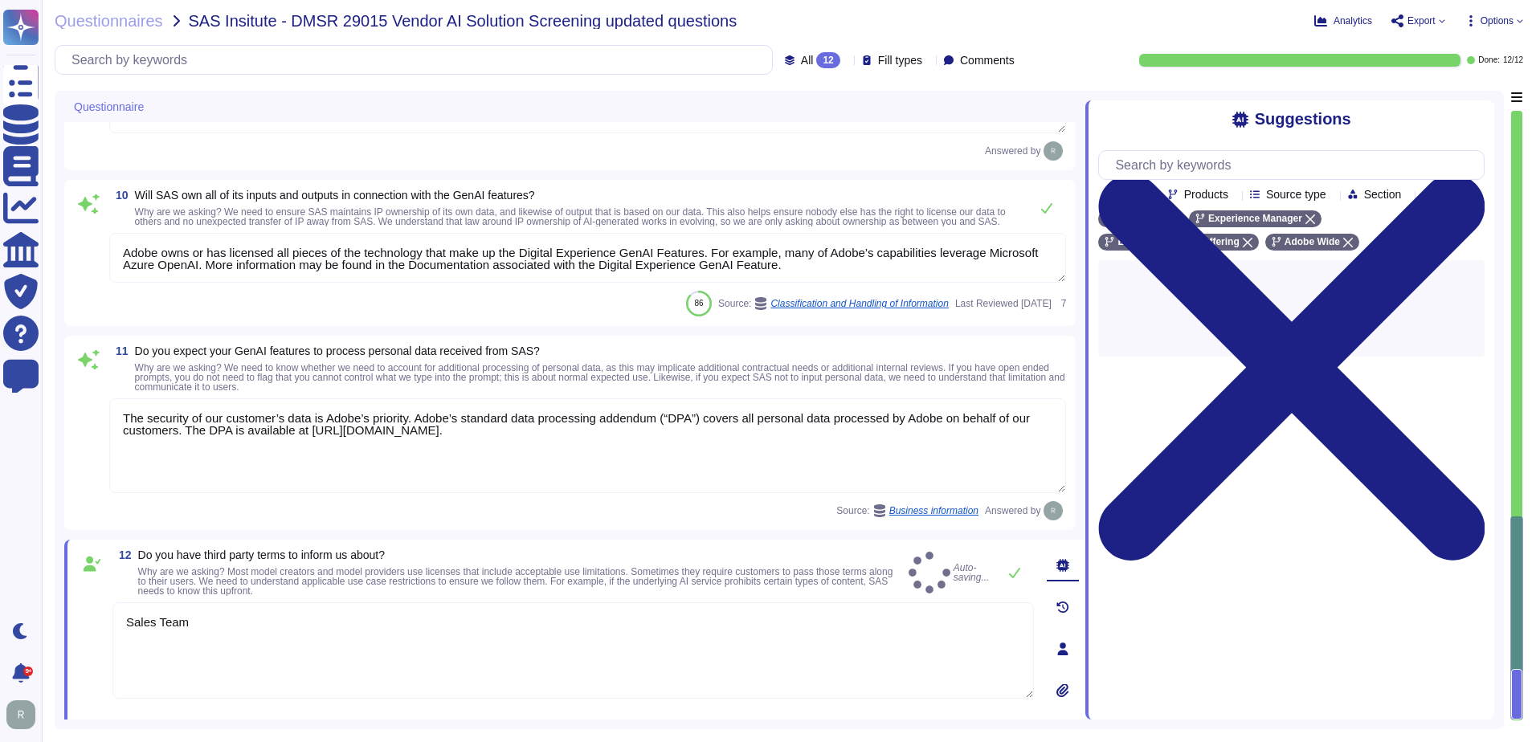
click at [599, 530] on div "11 Do you expect your GenAI features to process personal data received from SAS…" at bounding box center [570, 433] width 1012 height 194
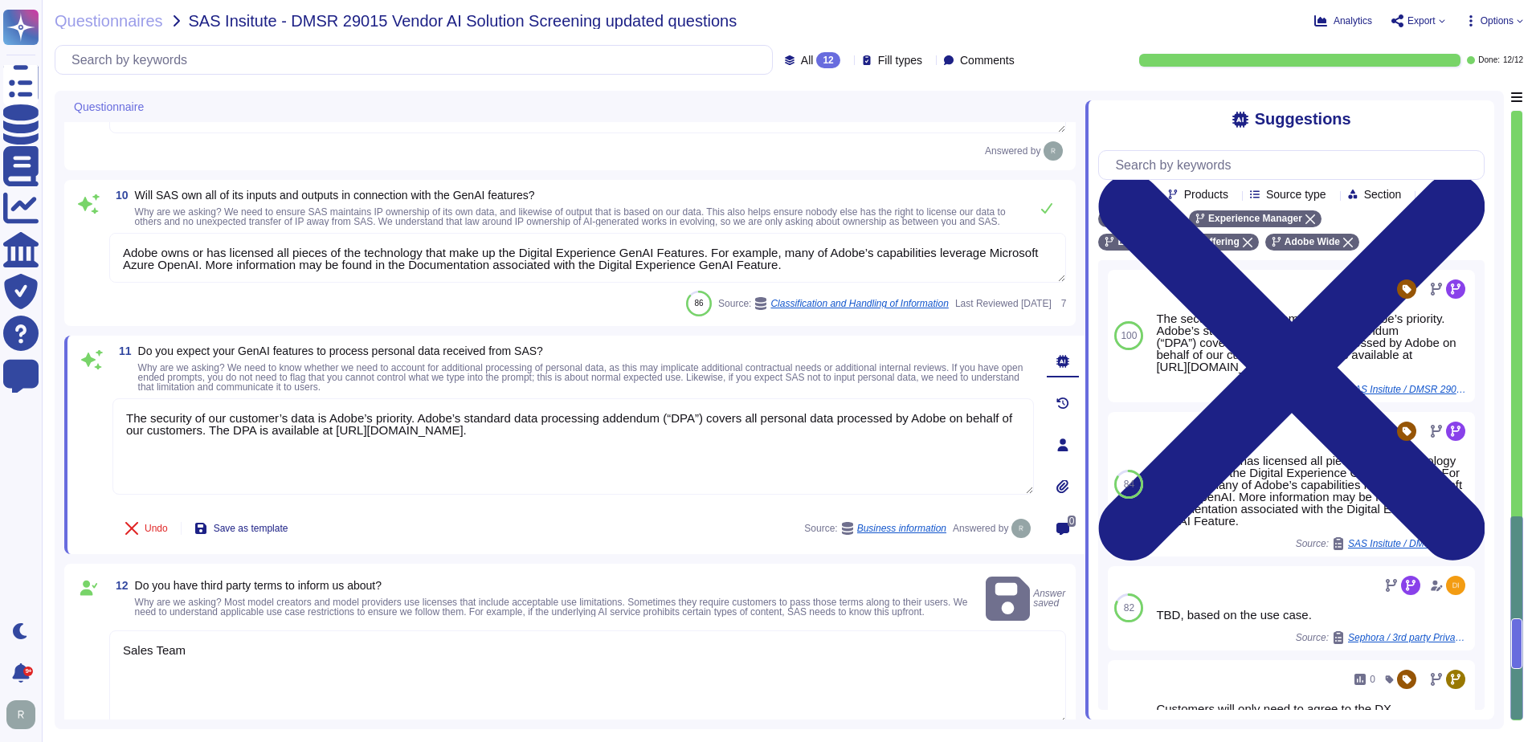
click at [1169, 35] on div "Questionnaires SAS Insitute - DMSR 29015 Vendor AI Solution Screening updated q…" at bounding box center [789, 371] width 1494 height 742
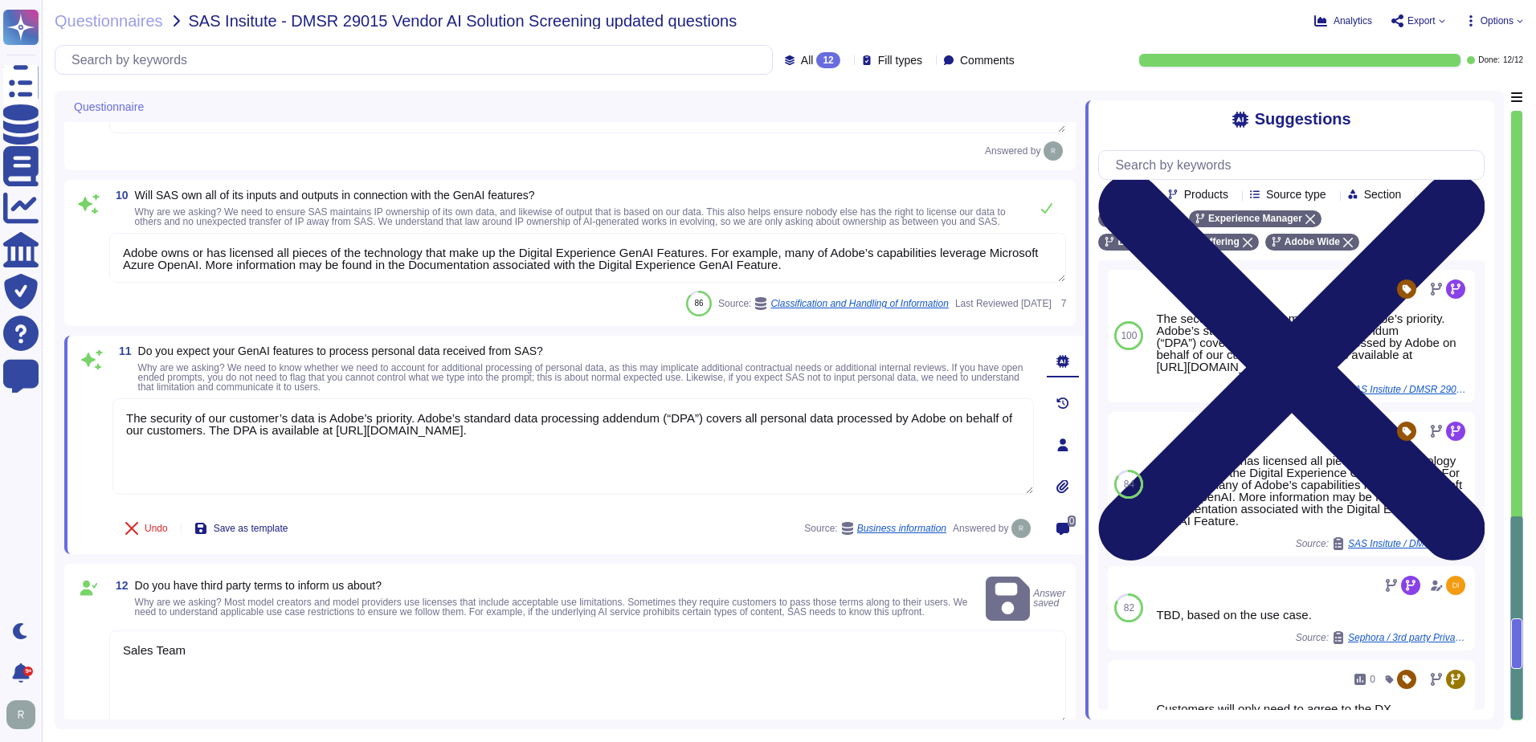
click at [1466, 117] on icon at bounding box center [1291, 367] width 386 height 515
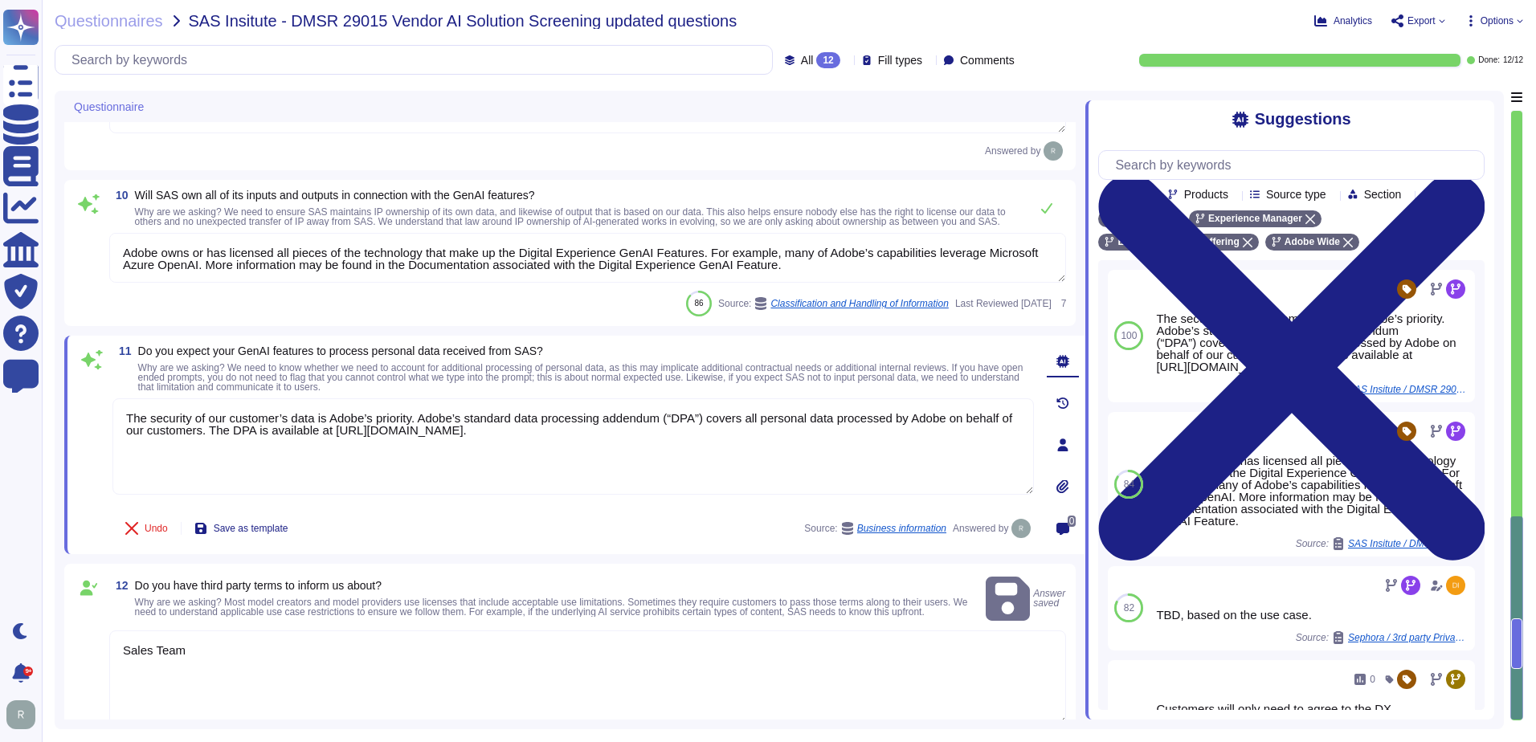
scroll to position [1747, 0]
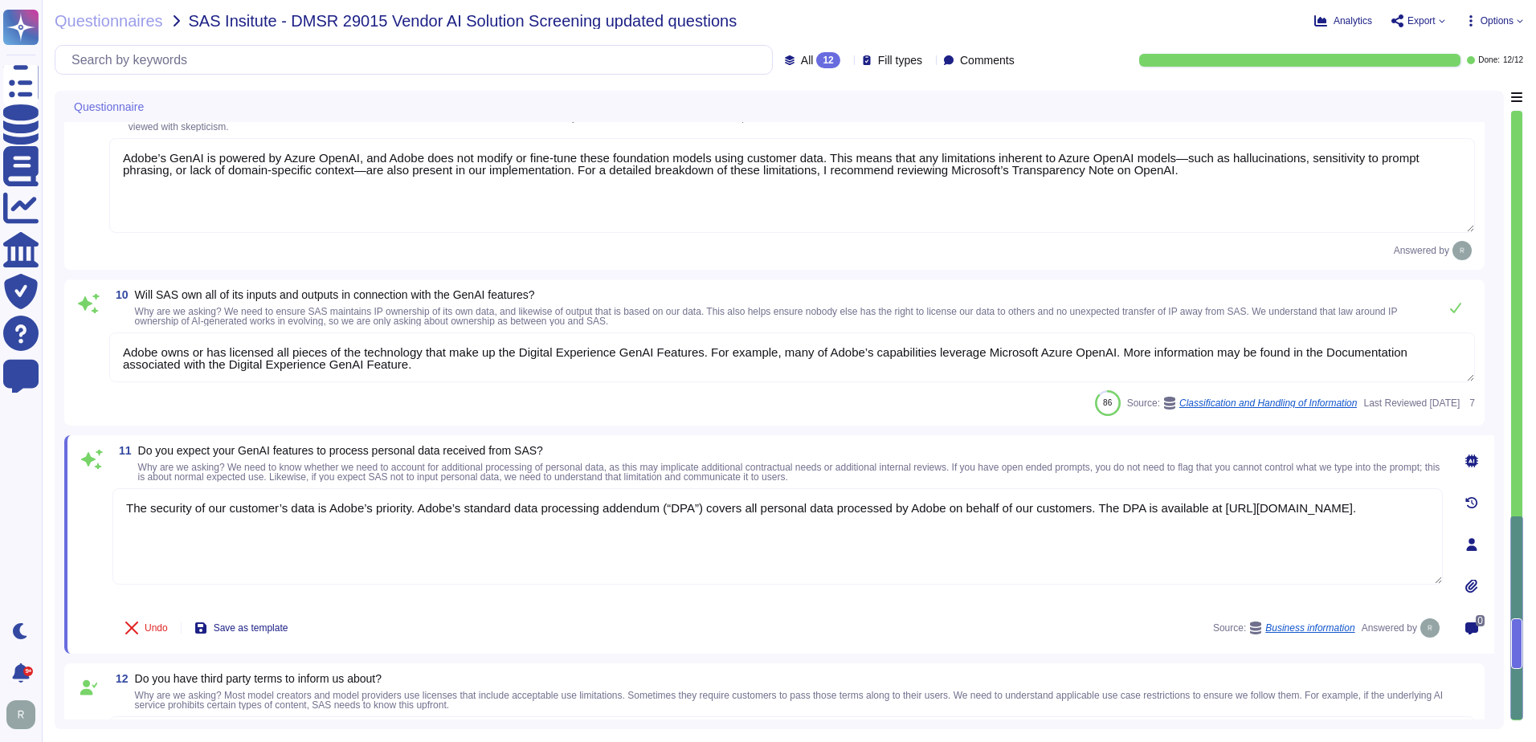
type textarea "Adobe may use customer-specific data such as profiles, segments, and operationa…"
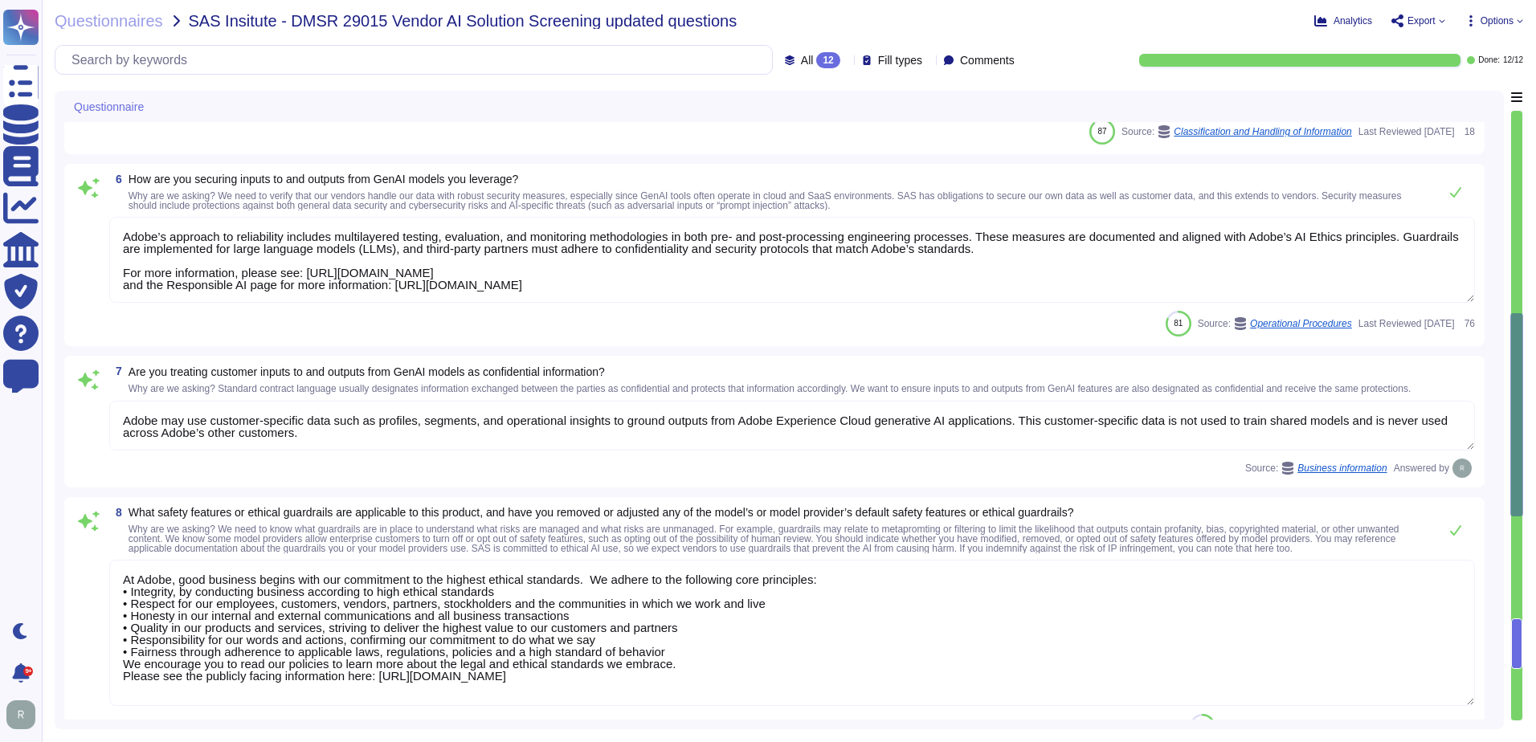
type textarea "Adobe Experience Cloud Solutions currently leverage third-party models such as …"
type textarea "Sales Team"
type textarea "Adobe Experience Cloud applications do not use customer data to train AI models…"
type textarea "Adobe’s approach to reliability includes multilayered testing, evaluation, and …"
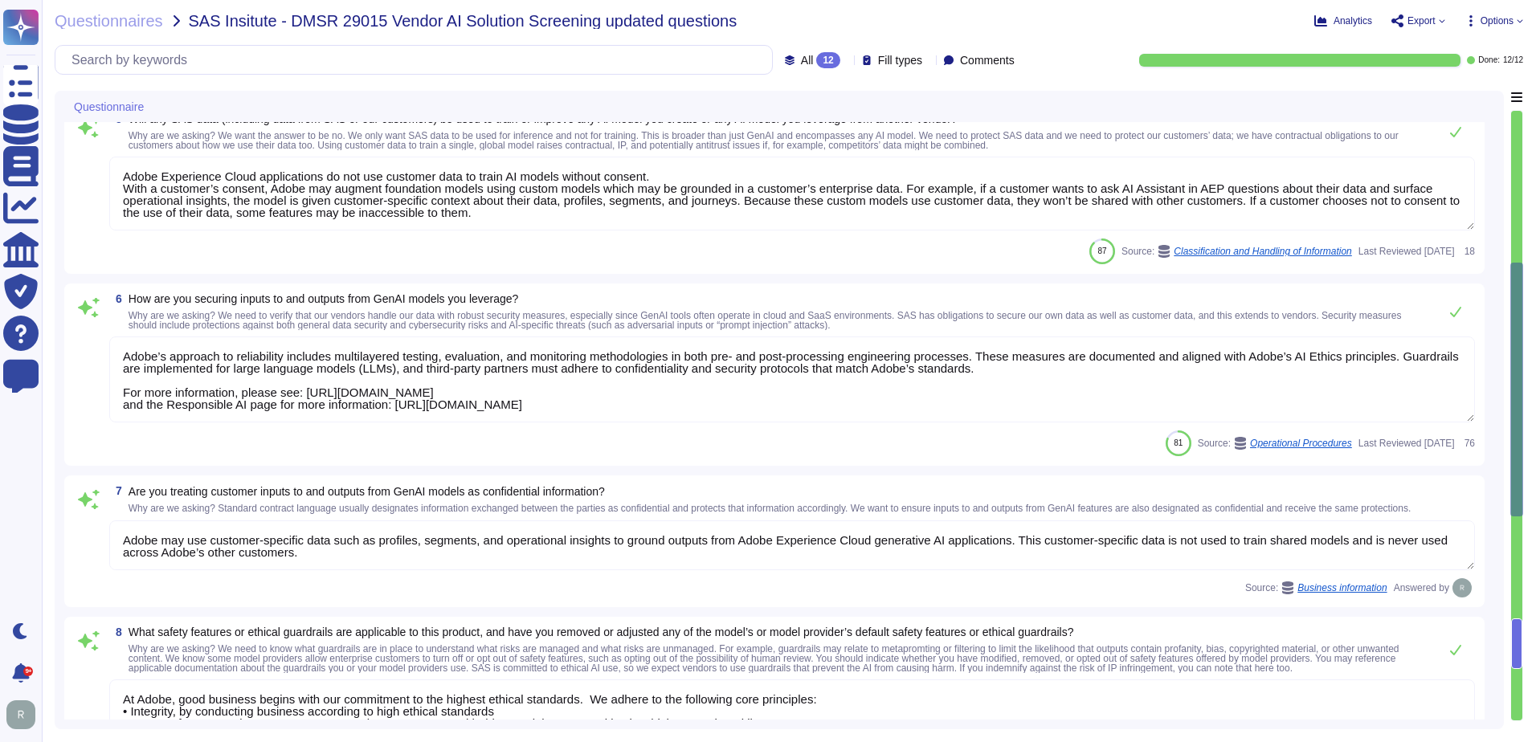
scroll to position [101, 0]
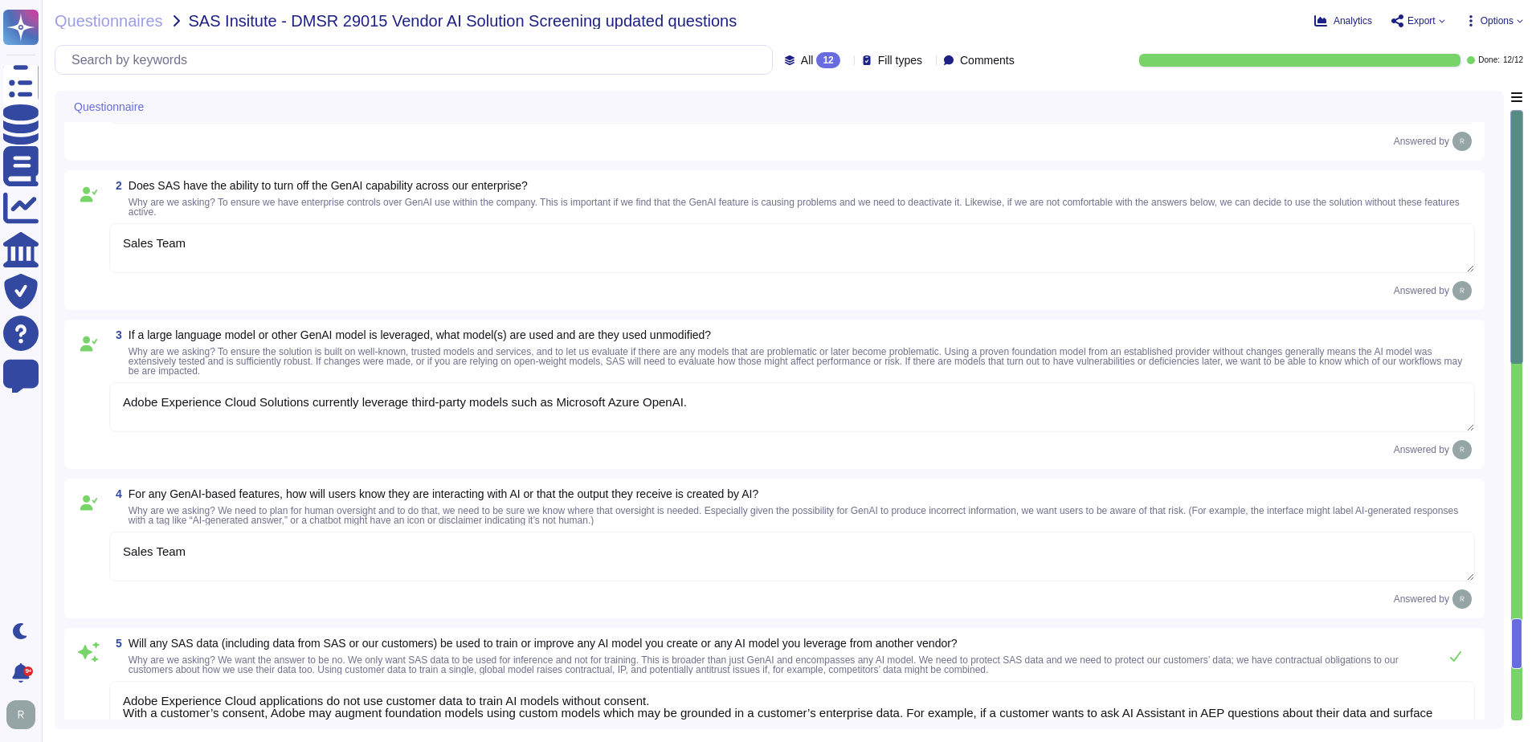
type textarea "Sales Team"
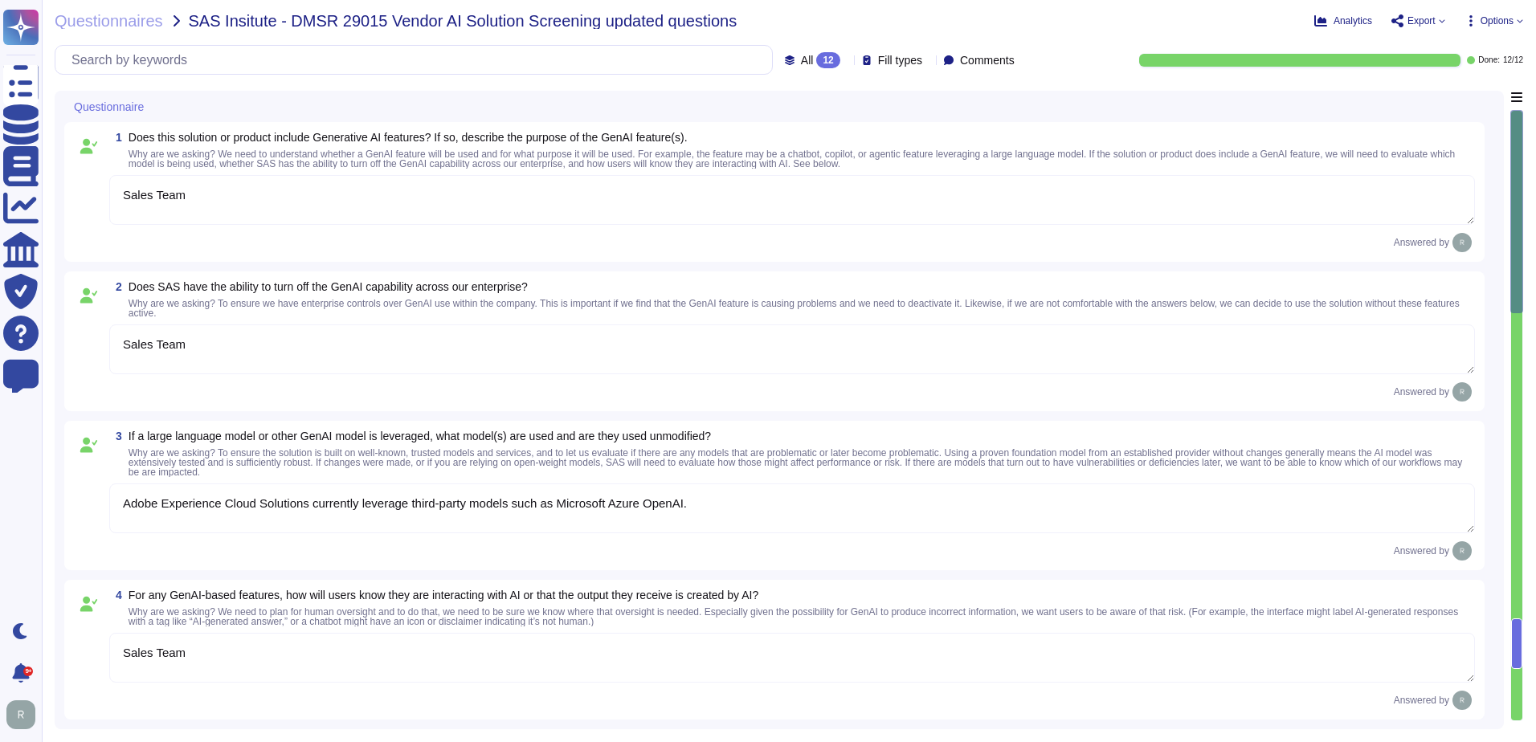
click at [1517, 634] on div at bounding box center [1516, 644] width 11 height 51
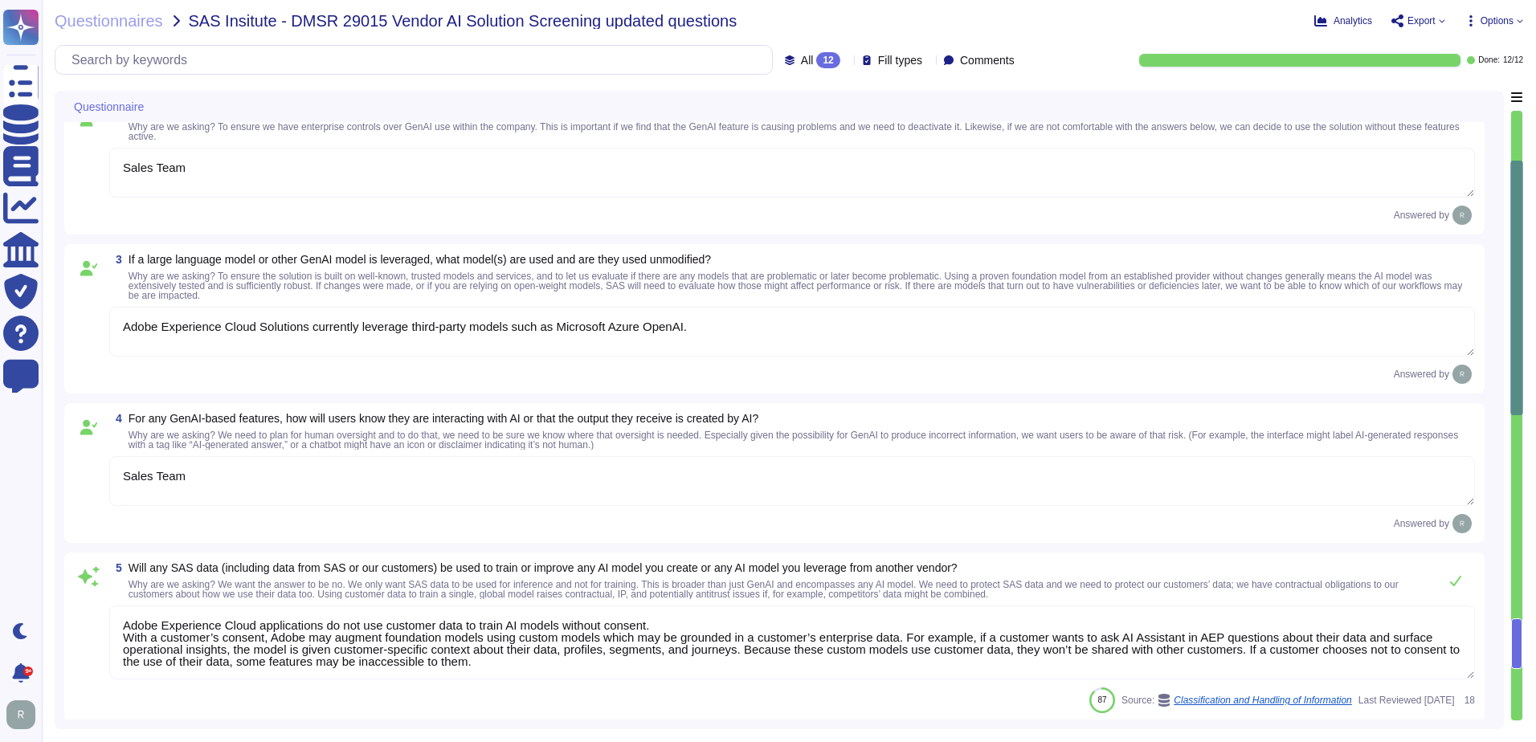
type textarea "Adobe may use customer-specific data such as profiles, segments, and operationa…"
type textarea "At Adobe, good business begins with our commitment to the highest ethical stand…"
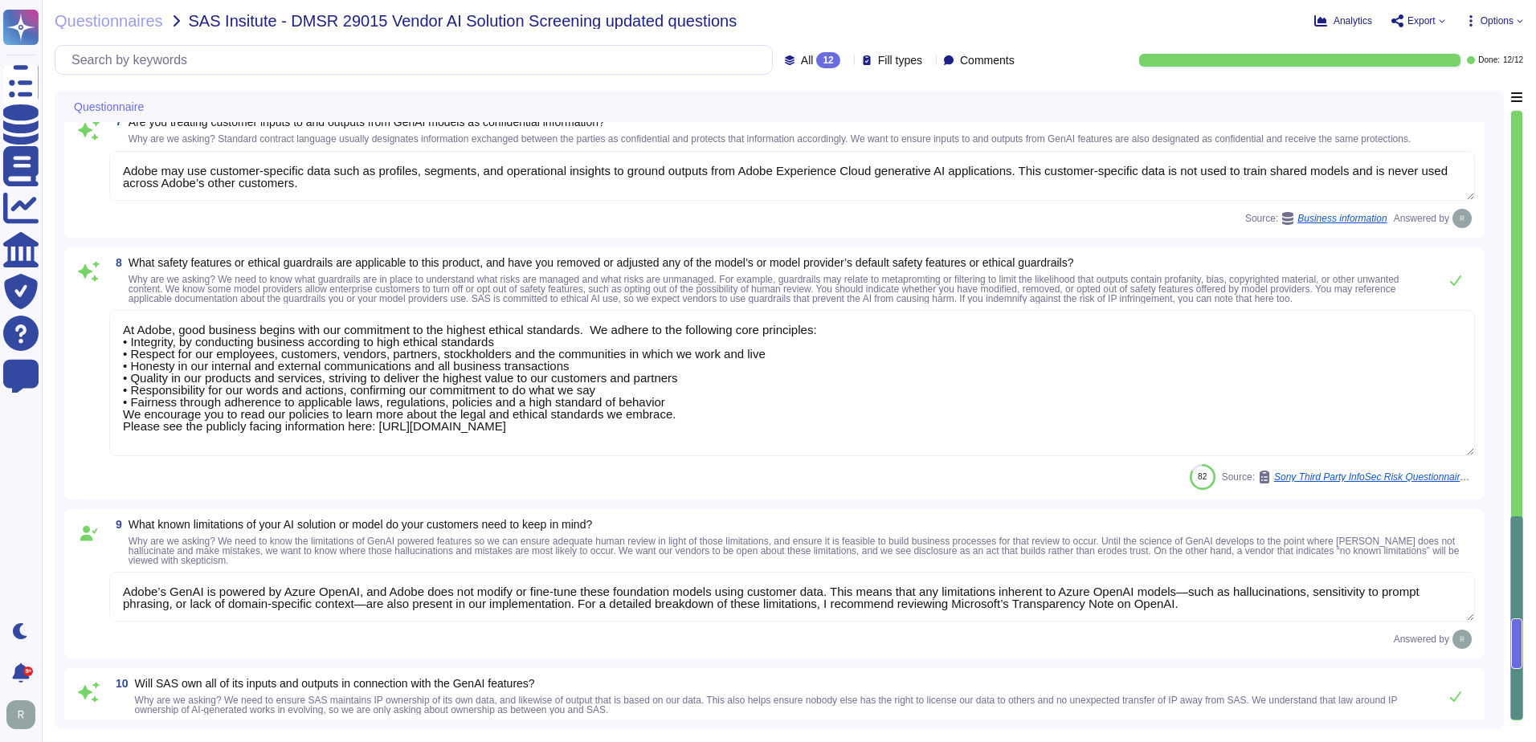
type textarea "Adobe may use customer-specific data such as profiles, segments, and operationa…"
type textarea "Adobe’s GenAI is powered by Azure OpenAI, and Adobe does not modify or fine-tun…"
type textarea "Adobe owns or has licensed all pieces of the technology that make up the Digita…"
type textarea "The security of our customer’s data is Adobe’s priority. Adobe’s standard data …"
type textarea "Sales Team"
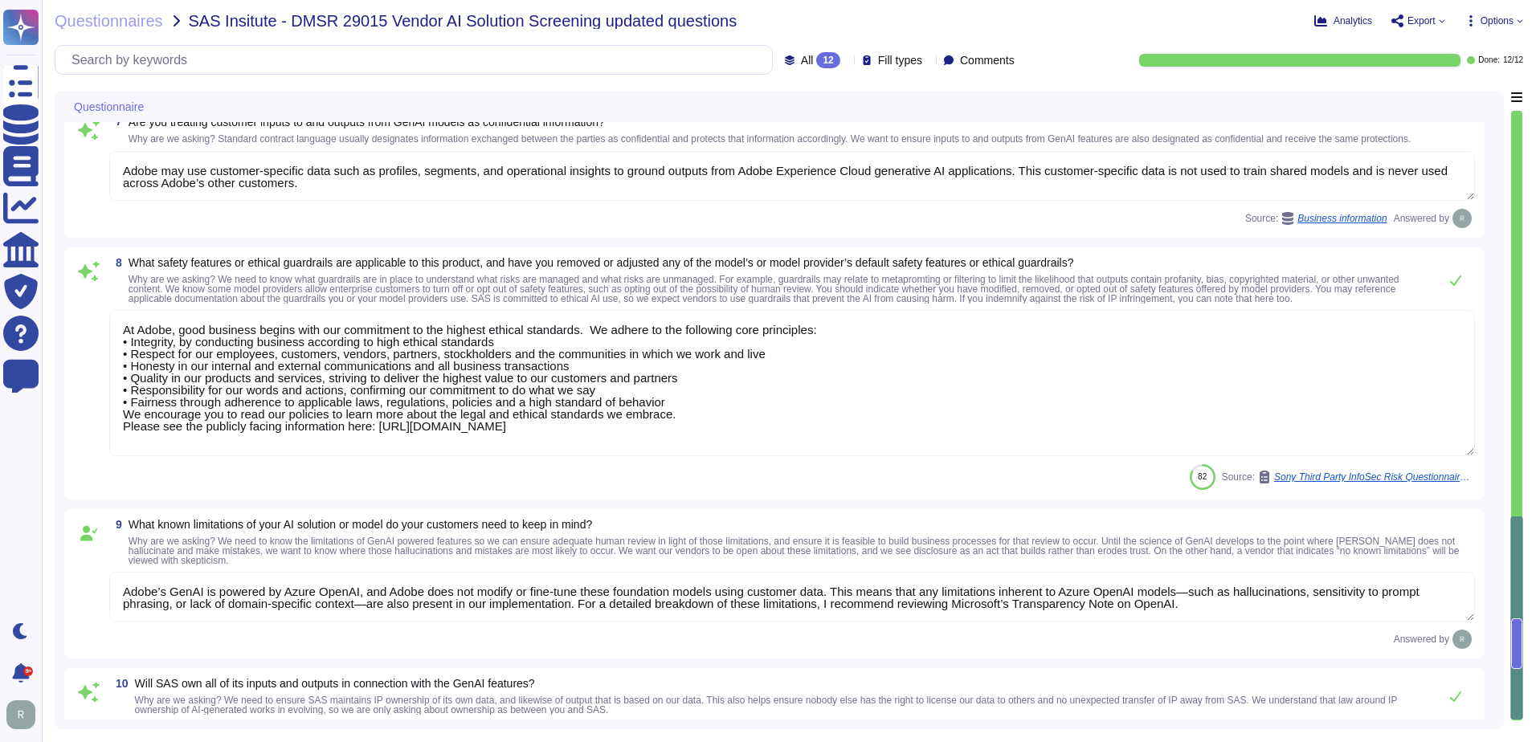
scroll to position [1400, 0]
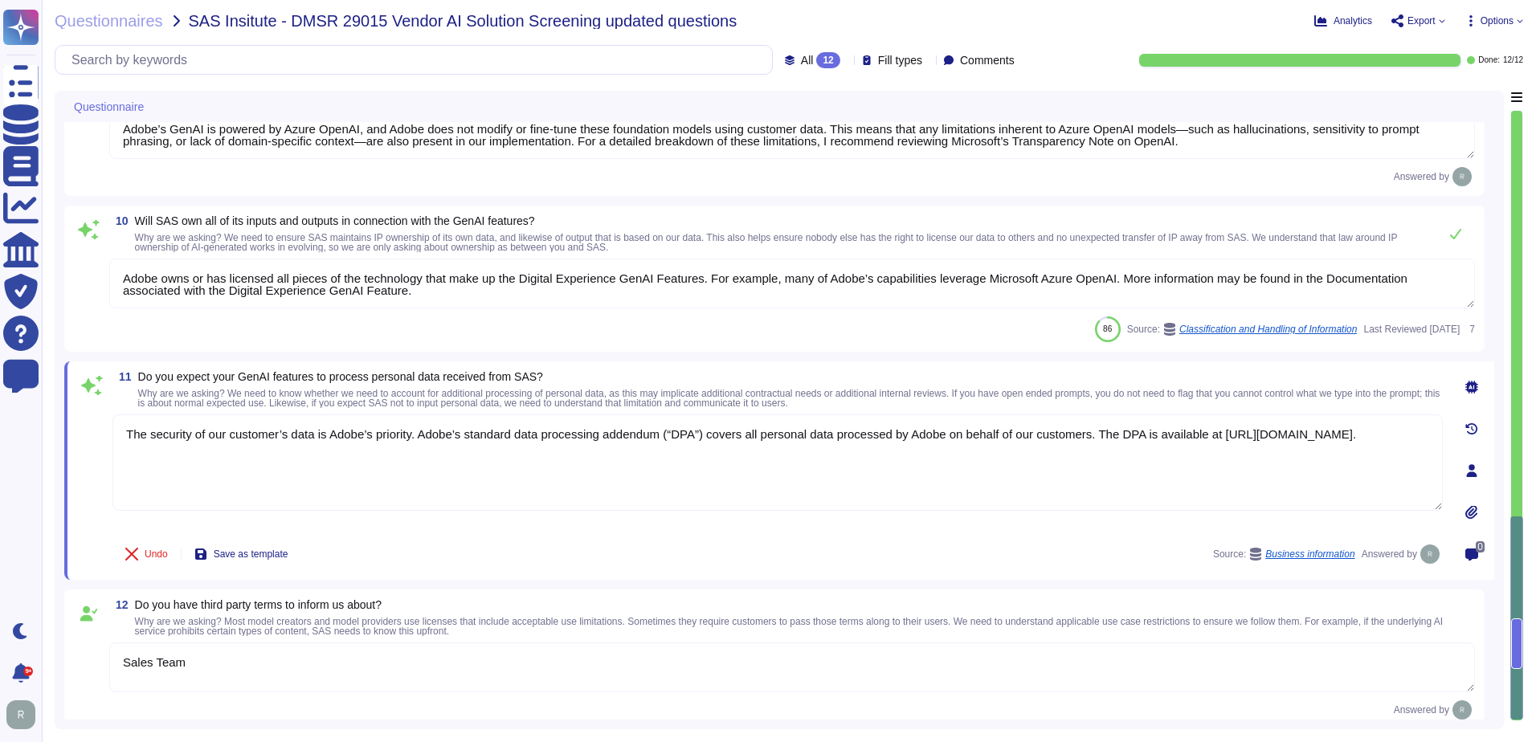
click at [500, 562] on div "Undo Save as template Source: Business information Answered by" at bounding box center [777, 554] width 1331 height 32
click at [733, 323] on div "86 Source: Classification and Handling of Information Last Reviewed 2024-10-23 7" at bounding box center [792, 330] width 1366 height 26
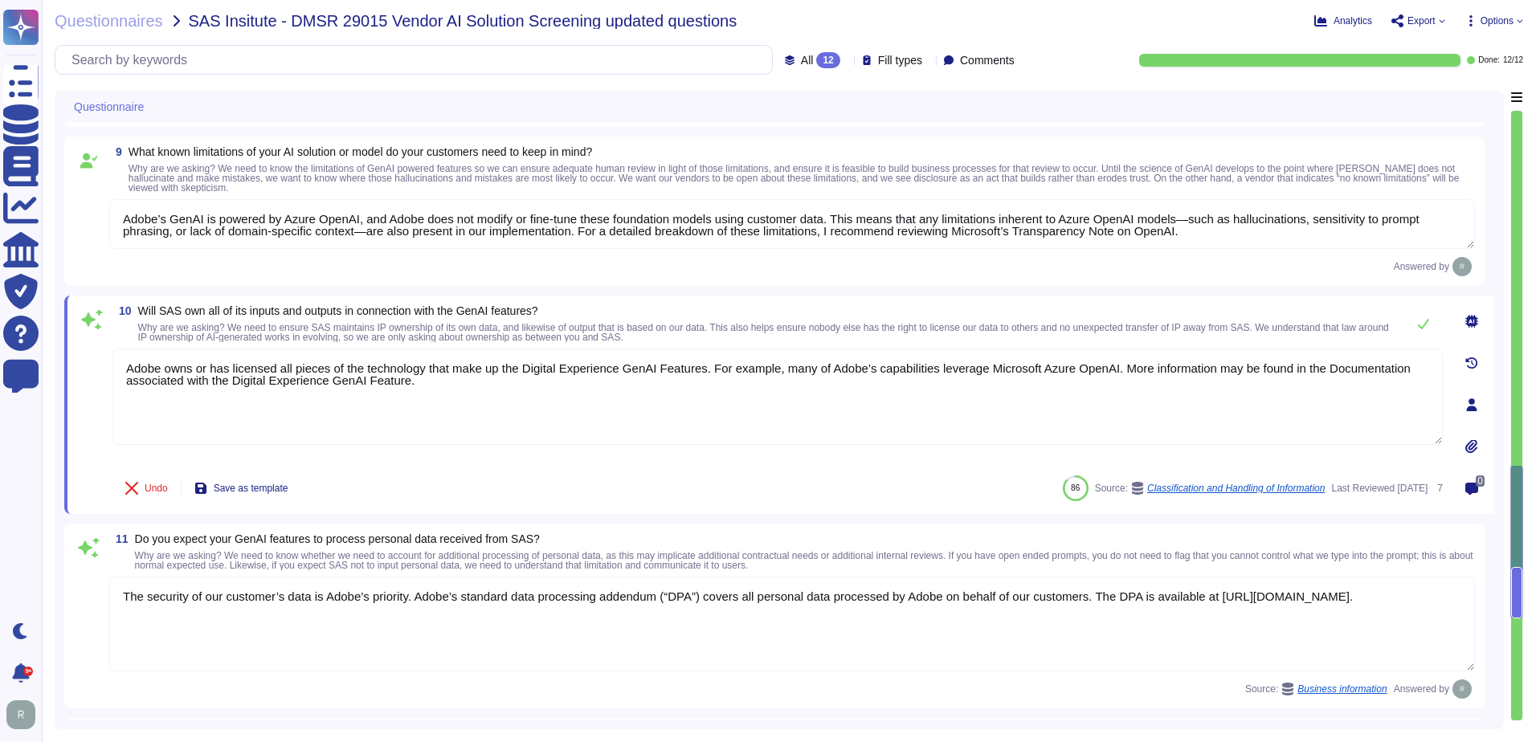
type textarea "Adobe’s approach to reliability includes multilayered testing, evaluation, and …"
type textarea "Adobe may use customer-specific data such as profiles, segments, and operationa…"
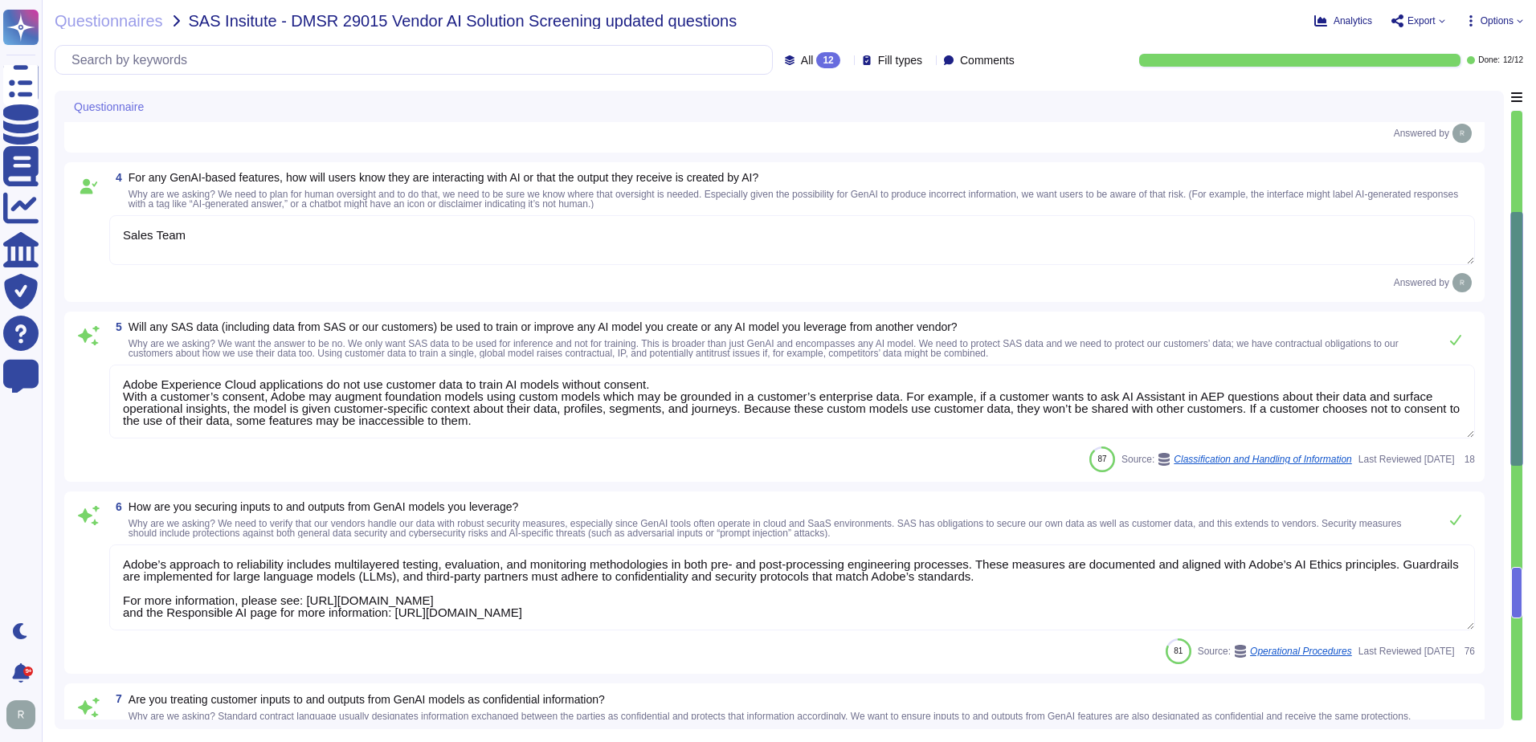
type textarea "Sales Team"
type textarea "Adobe Experience Cloud Solutions currently leverage third-party models such as …"
type textarea "Sales Team"
type textarea "Adobe Experience Cloud applications do not use customer data to train AI models…"
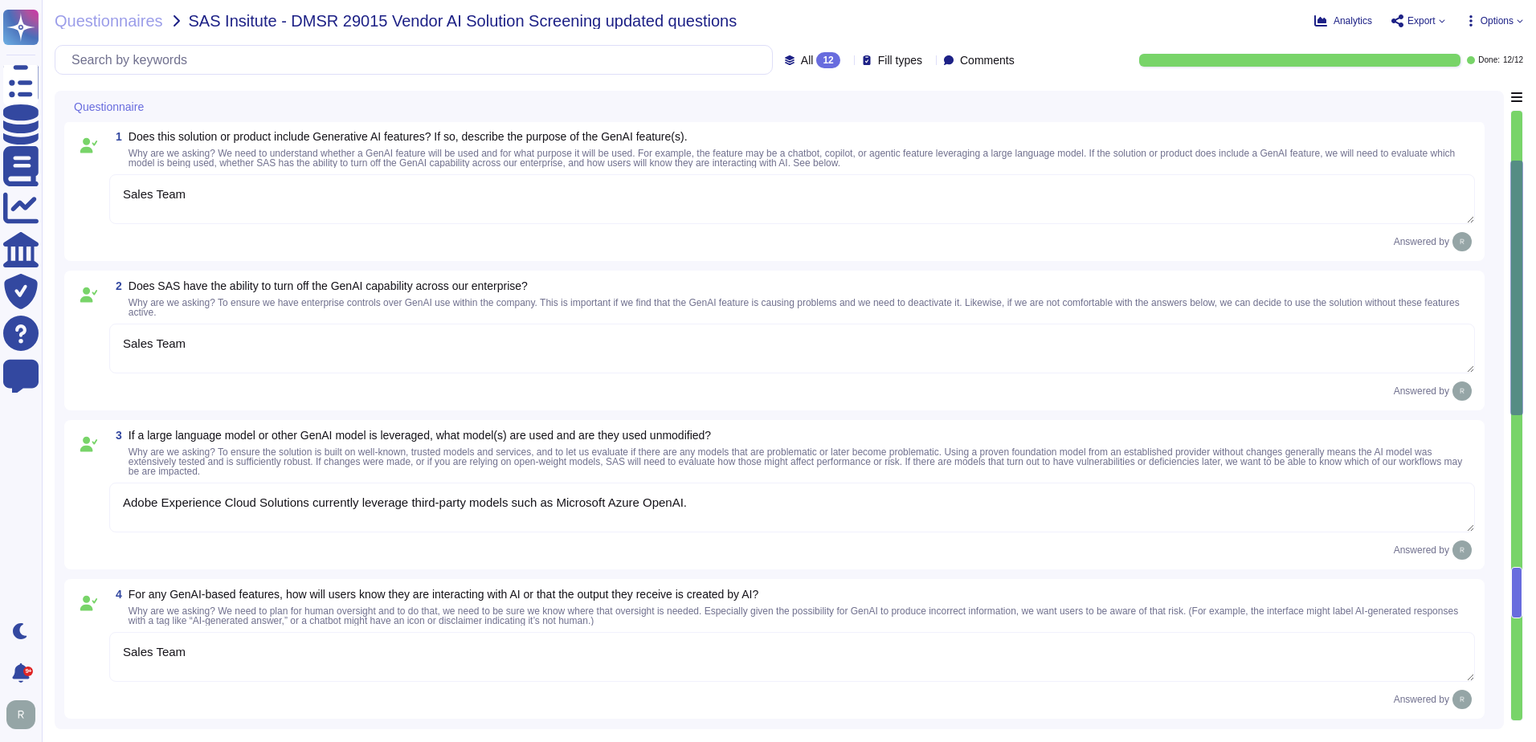
scroll to position [0, 0]
click at [930, 136] on span "Does this solution or product include Generative AI features? If so, describe t…" at bounding box center [802, 137] width 1347 height 11
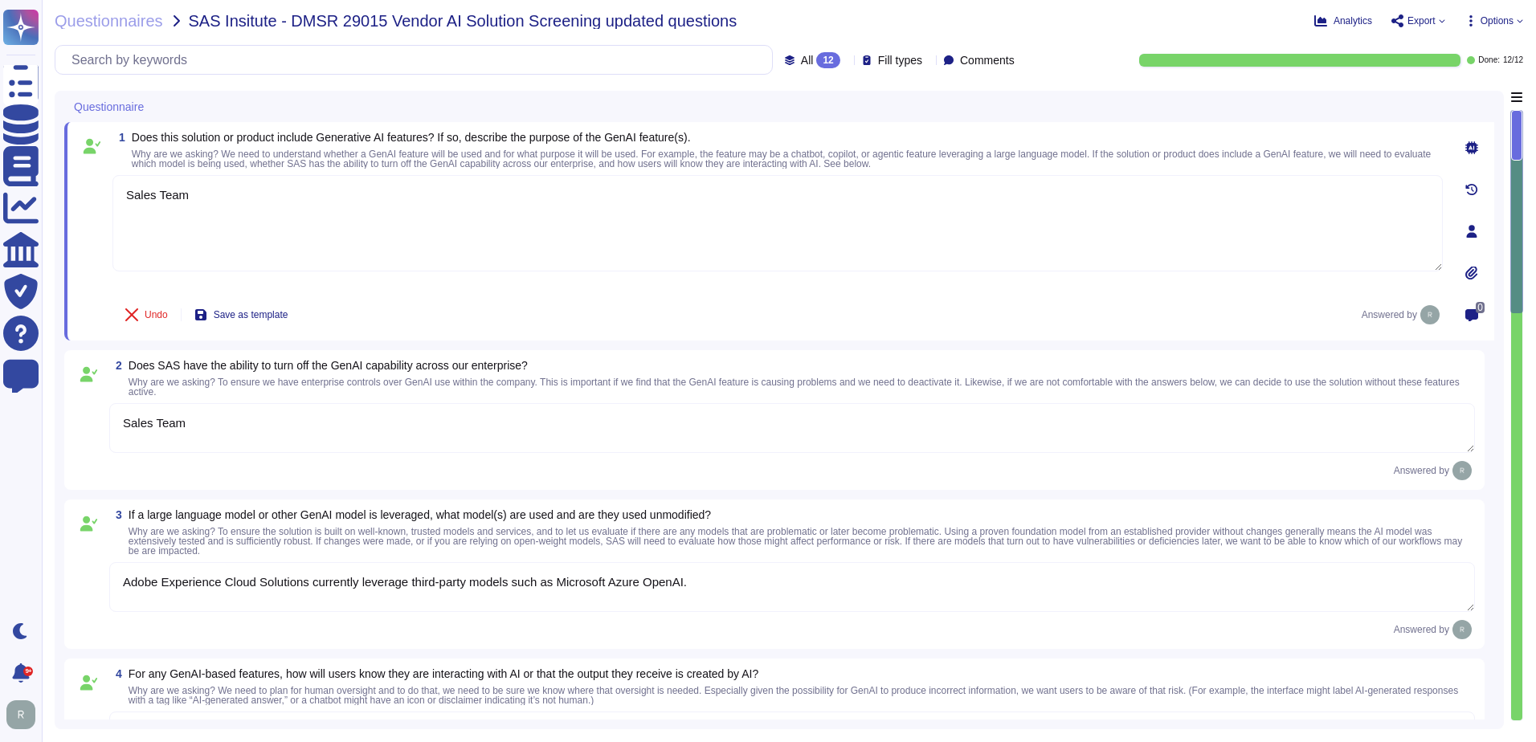
click at [1004, 102] on div "Questionnaire" at bounding box center [666, 106] width 1205 height 31
click at [1429, 19] on span "Export" at bounding box center [1422, 21] width 28 height 10
click at [1449, 97] on p "Download" at bounding box center [1477, 119] width 57 height 45
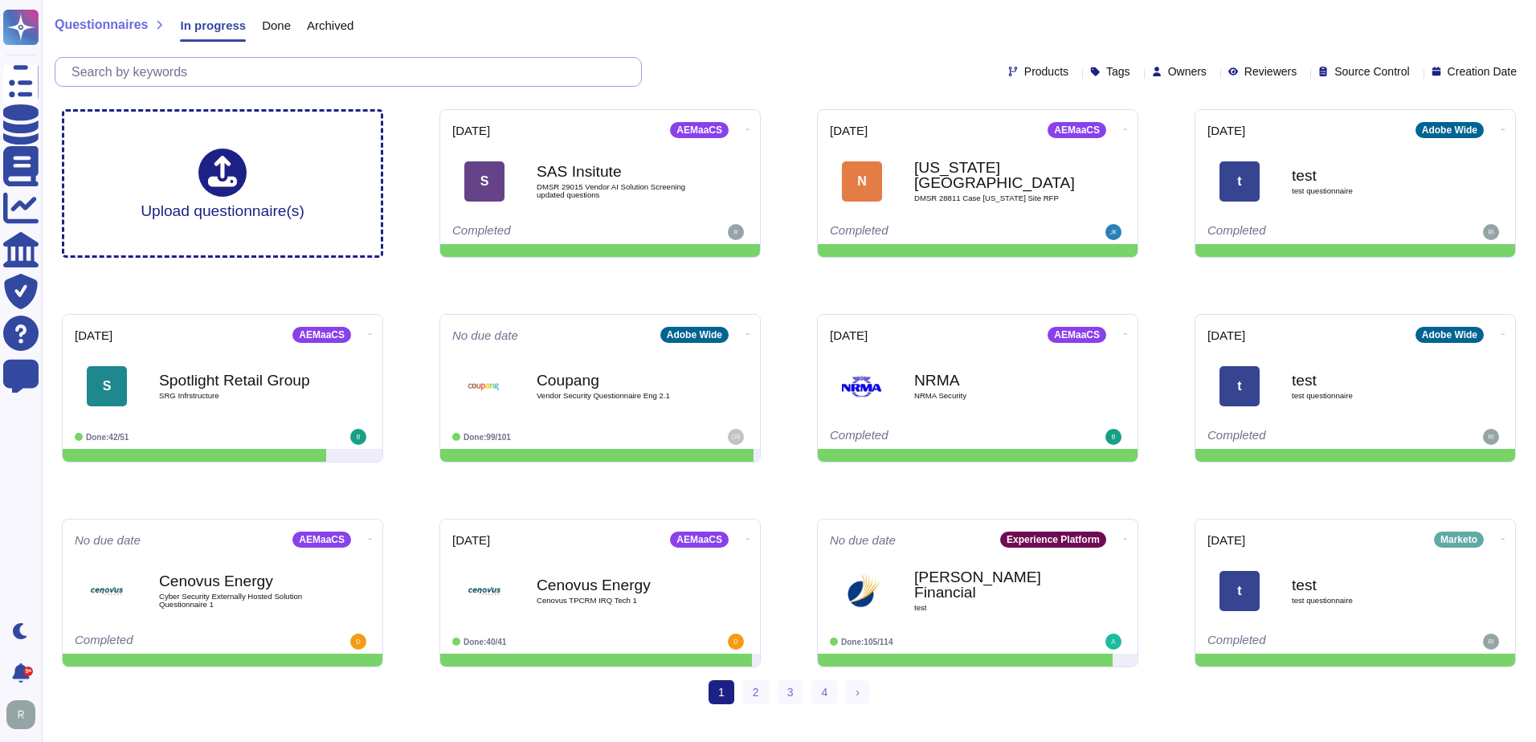
click at [214, 80] on input "text" at bounding box center [352, 72] width 578 height 28
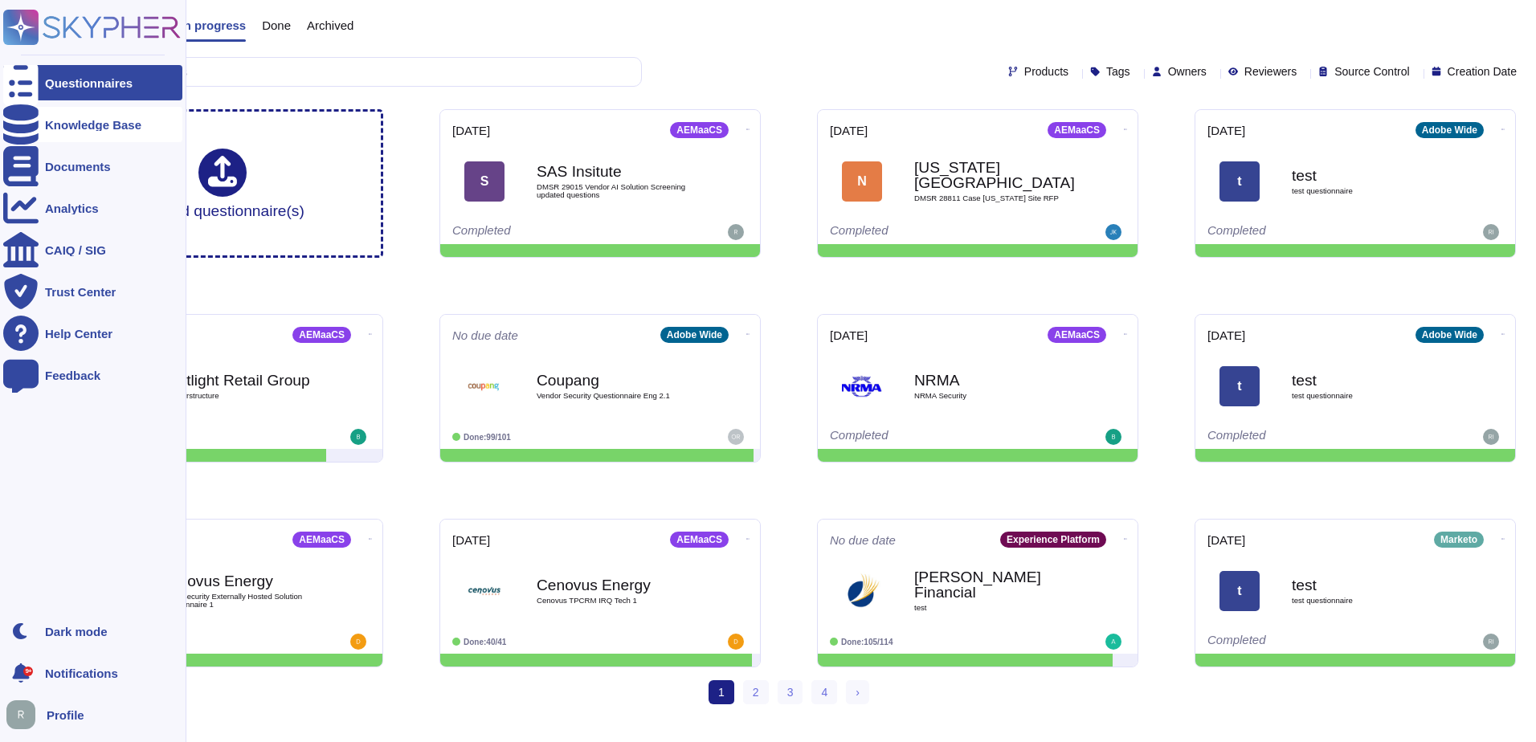
click at [95, 121] on div "Knowledge Base" at bounding box center [93, 125] width 96 height 12
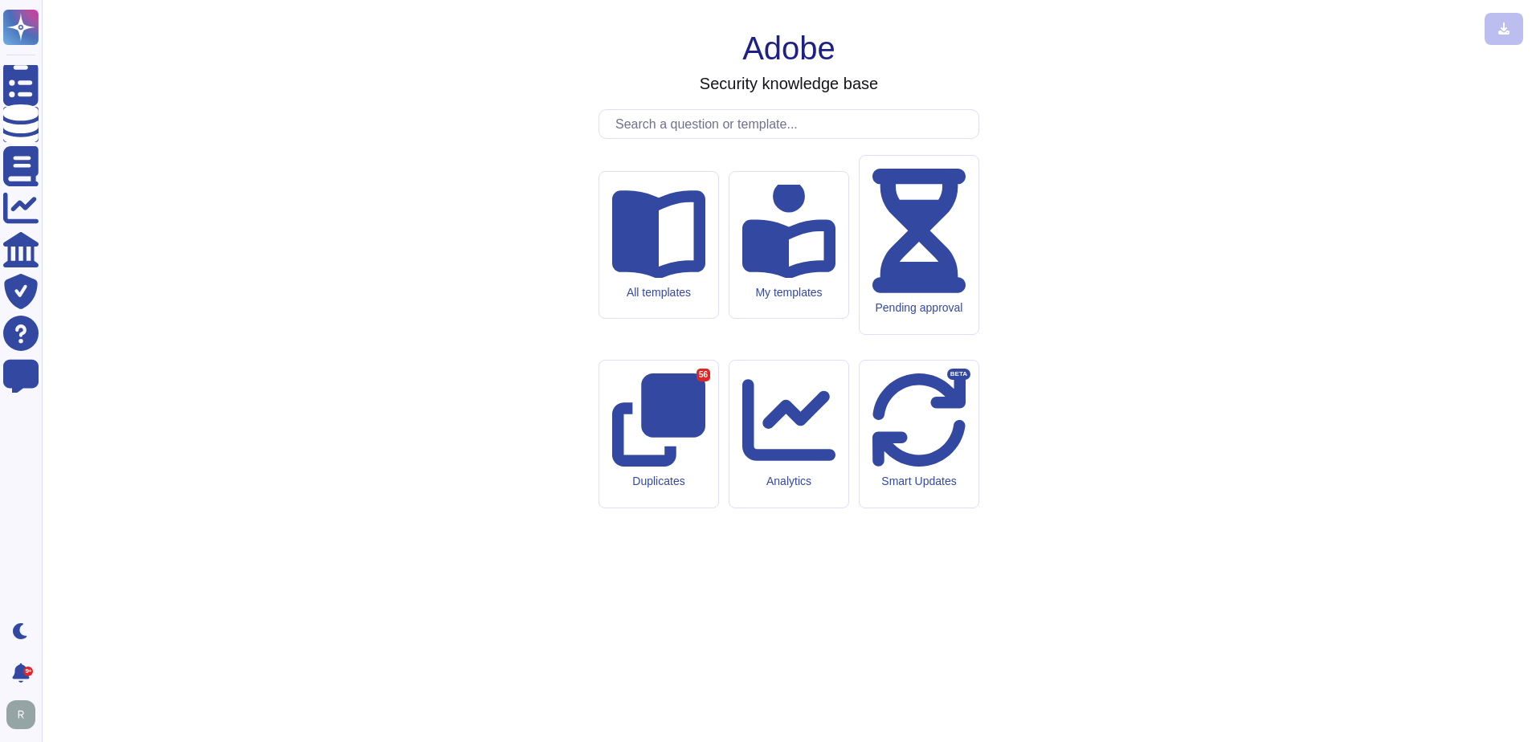
click at [767, 138] on input "text" at bounding box center [792, 124] width 371 height 28
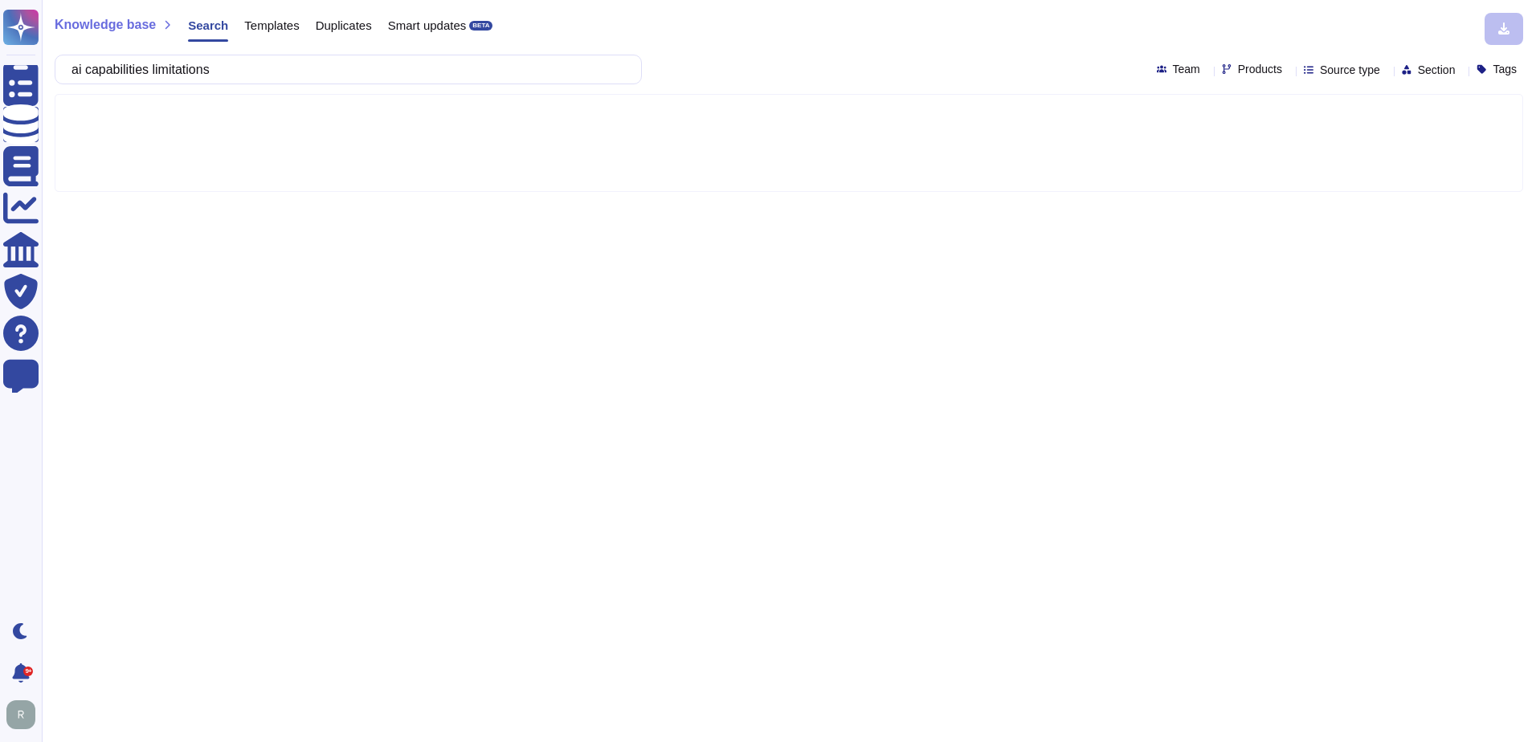
type input "ai capabilities limitations"
click at [1159, 65] on div "Team" at bounding box center [1182, 69] width 50 height 12
click at [995, 67] on div "ai capabilities limitations Team Products Source type Section Tags" at bounding box center [789, 70] width 1469 height 30
click at [1329, 73] on span "Source type" at bounding box center [1350, 69] width 60 height 11
click at [1326, 43] on div "Knowledge base Search Templates Duplicates Smart updates BETA" at bounding box center [783, 29] width 1457 height 32
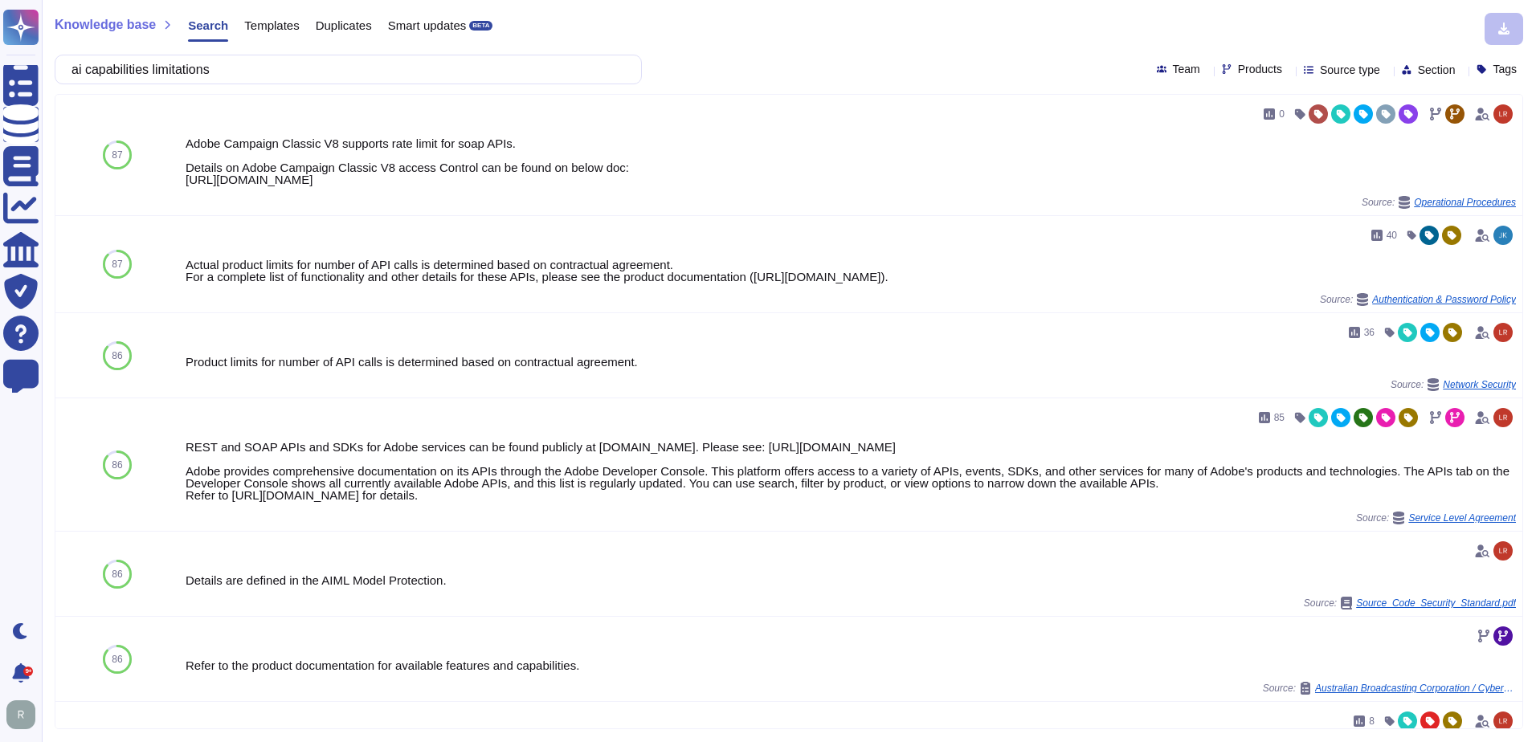
click at [1499, 75] on span "Tags" at bounding box center [1505, 68] width 24 height 11
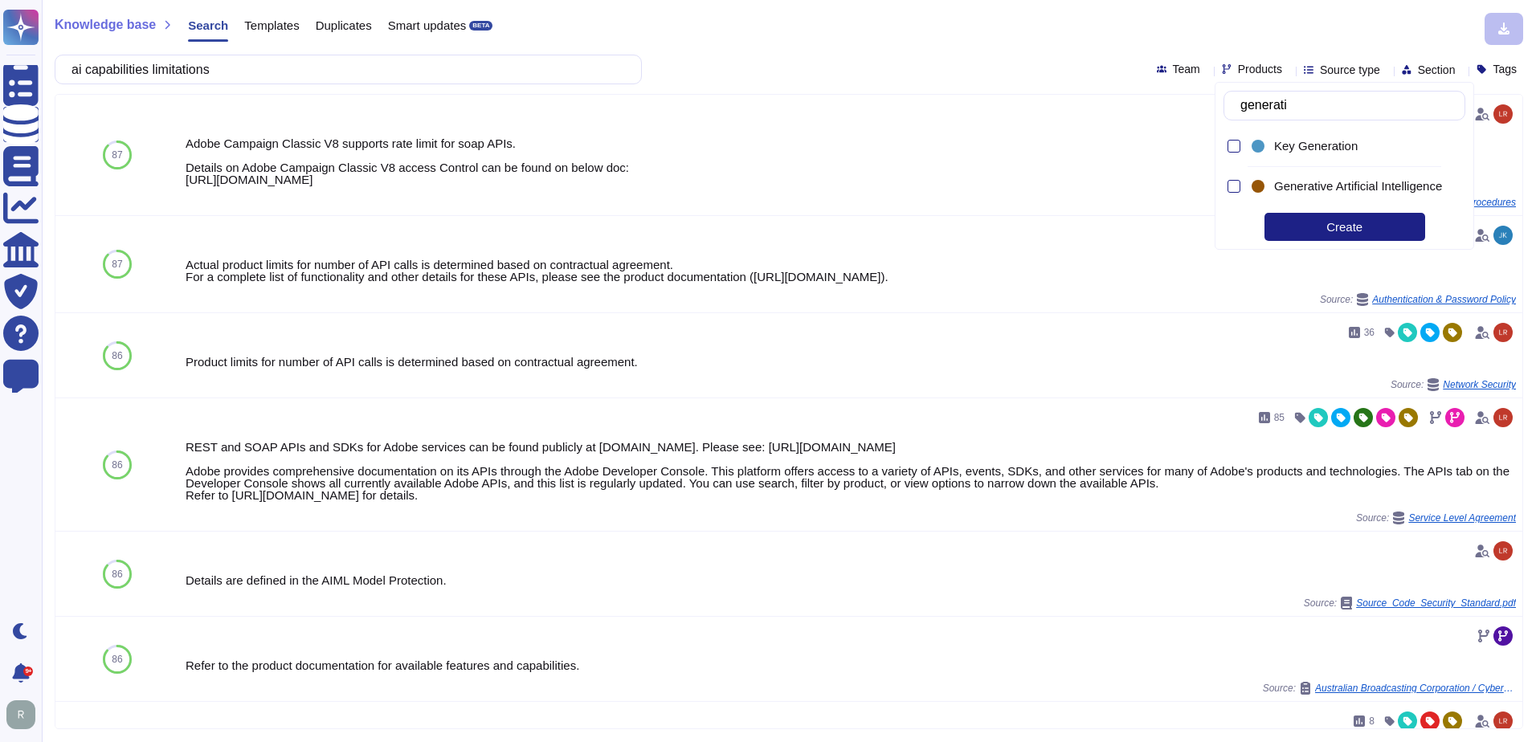
type input "generat"
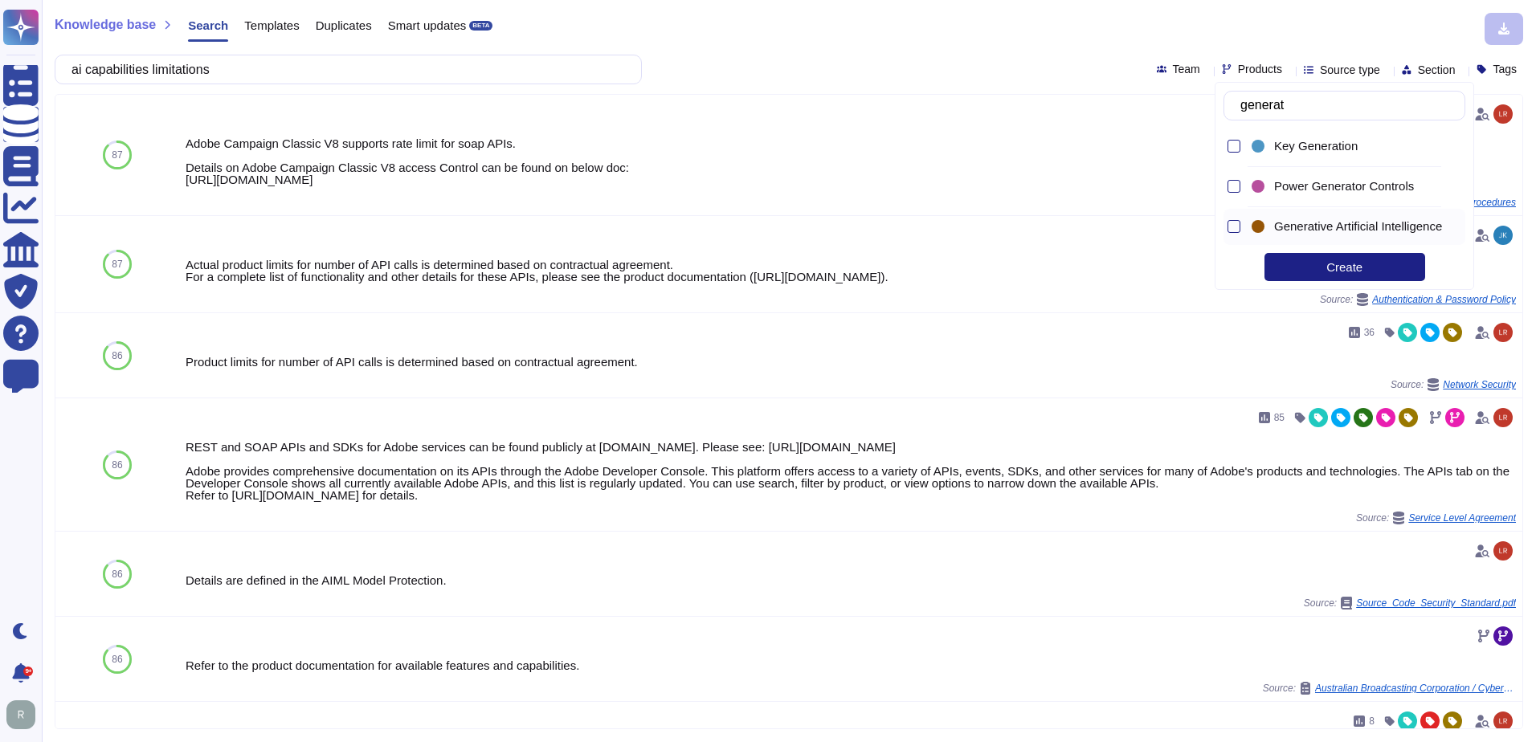
click at [1298, 223] on span "Generative Artificial Intelligence" at bounding box center [1358, 226] width 168 height 14
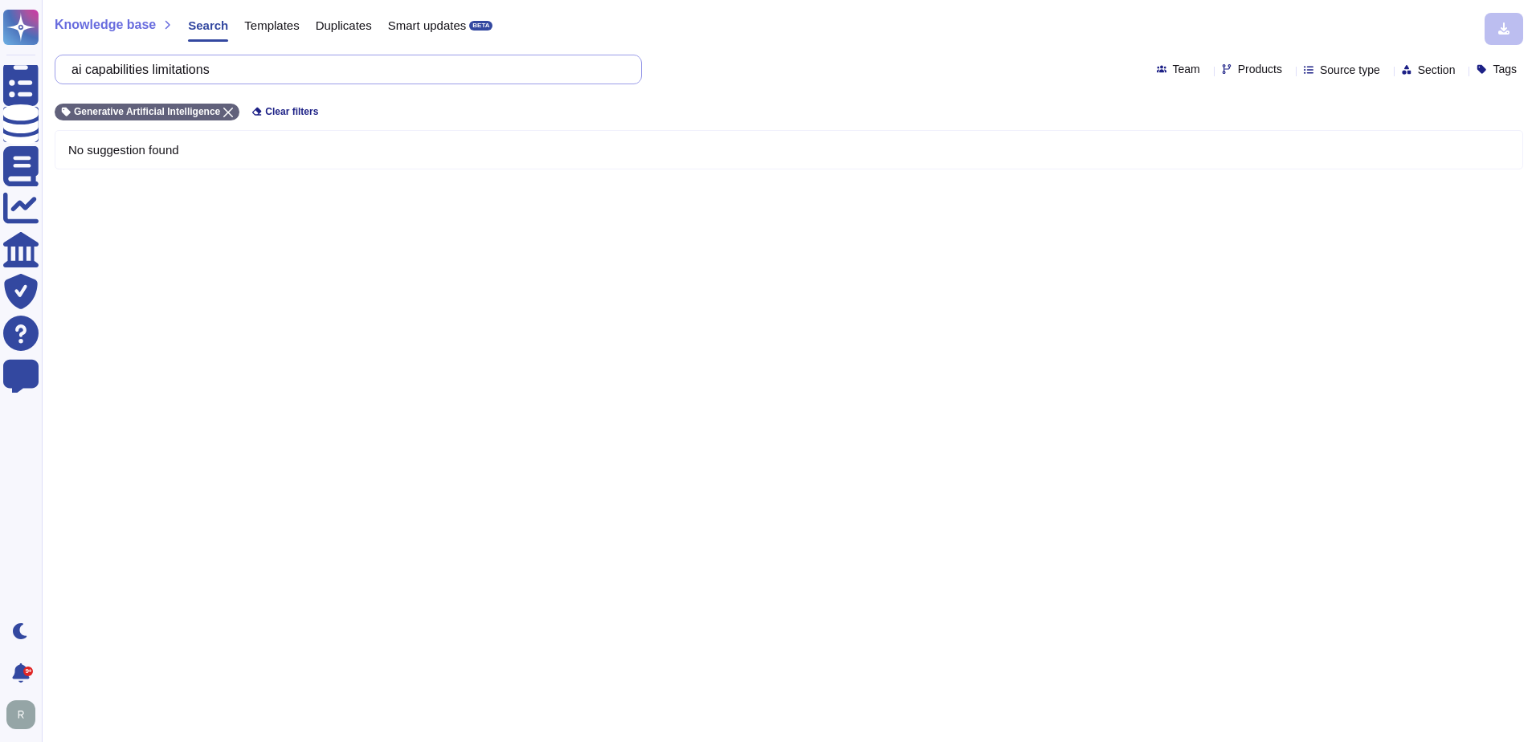
click at [247, 66] on input "ai capabilities limitations" at bounding box center [344, 69] width 562 height 28
click at [159, 72] on input "ai capabilities limitations" at bounding box center [344, 69] width 562 height 28
type input "ai limitations"
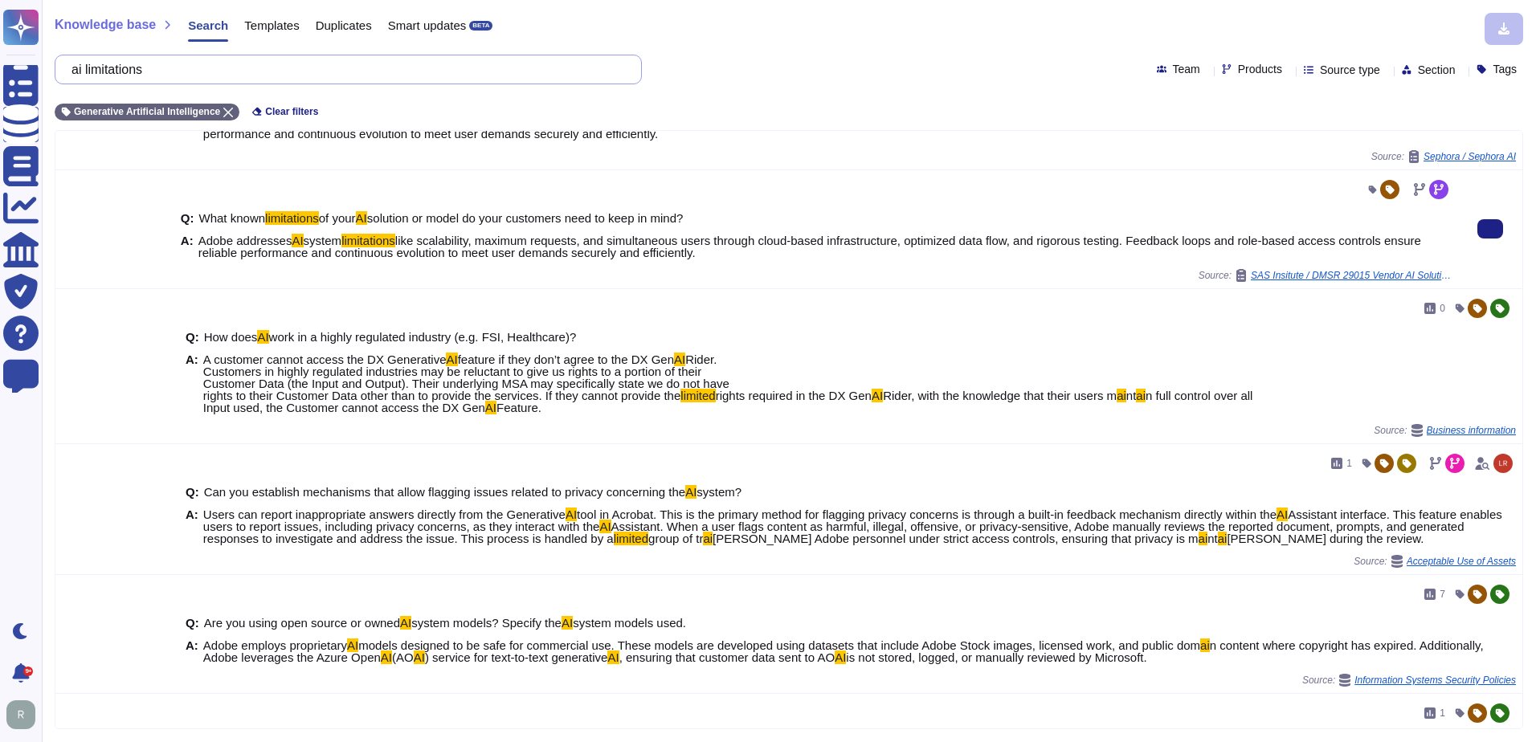
scroll to position [80, 0]
click at [579, 259] on span "like scalability, maximum requests, and simultaneous users through cloud-based …" at bounding box center [809, 246] width 1223 height 26
drag, startPoint x: 579, startPoint y: 265, endPoint x: 755, endPoint y: 279, distance: 176.5
click at [755, 258] on span "Adobe addresses AI system limitations like scalability, maximum requests, and s…" at bounding box center [824, 246] width 1253 height 24
click at [1486, 238] on button at bounding box center [1491, 228] width 26 height 19
